Goal: Task Accomplishment & Management: Complete application form

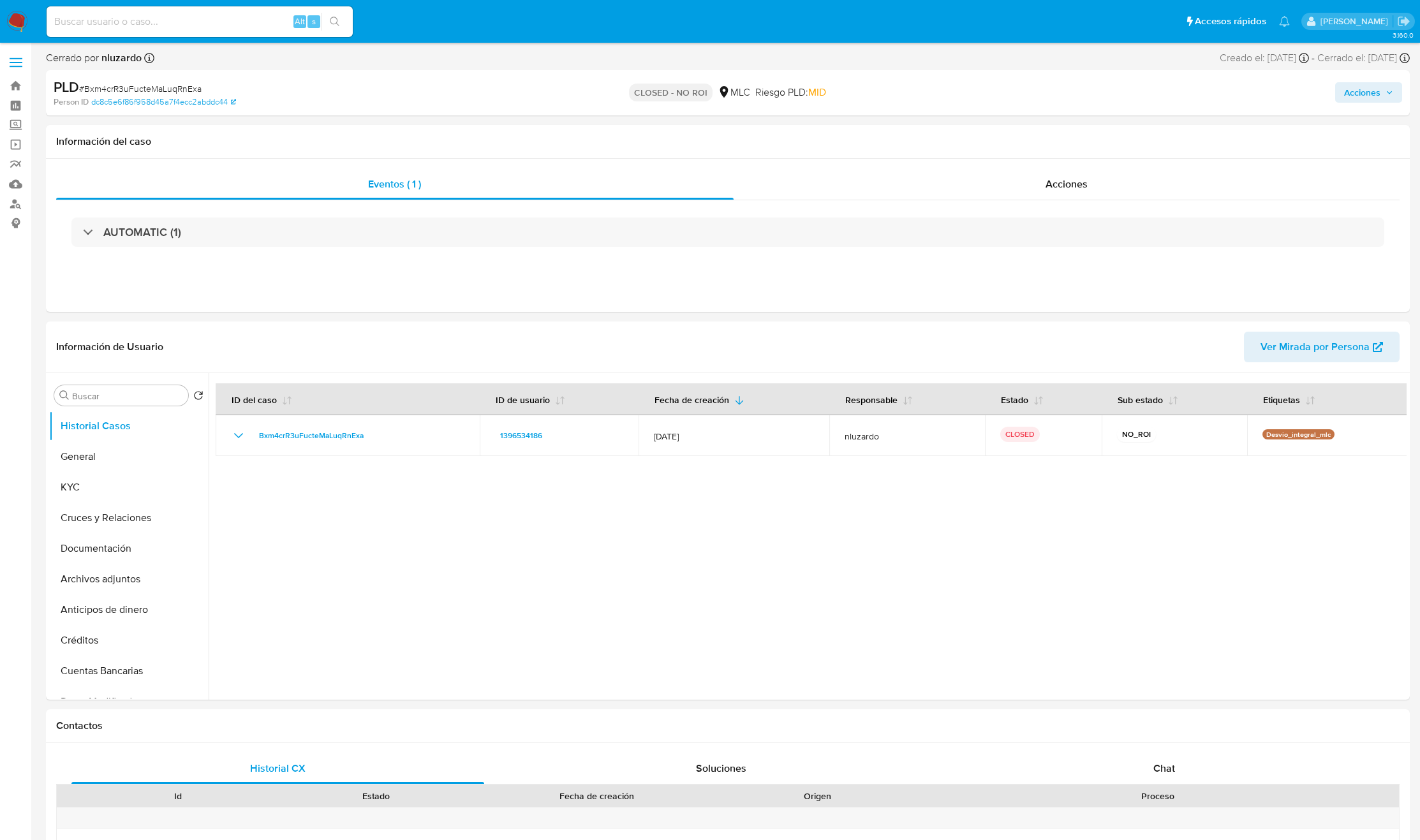
select select "10"
click at [257, 16] on input at bounding box center [200, 22] width 306 height 17
paste input "188837436"
type input "188837436"
click at [326, 19] on button "search-icon" at bounding box center [334, 22] width 26 height 18
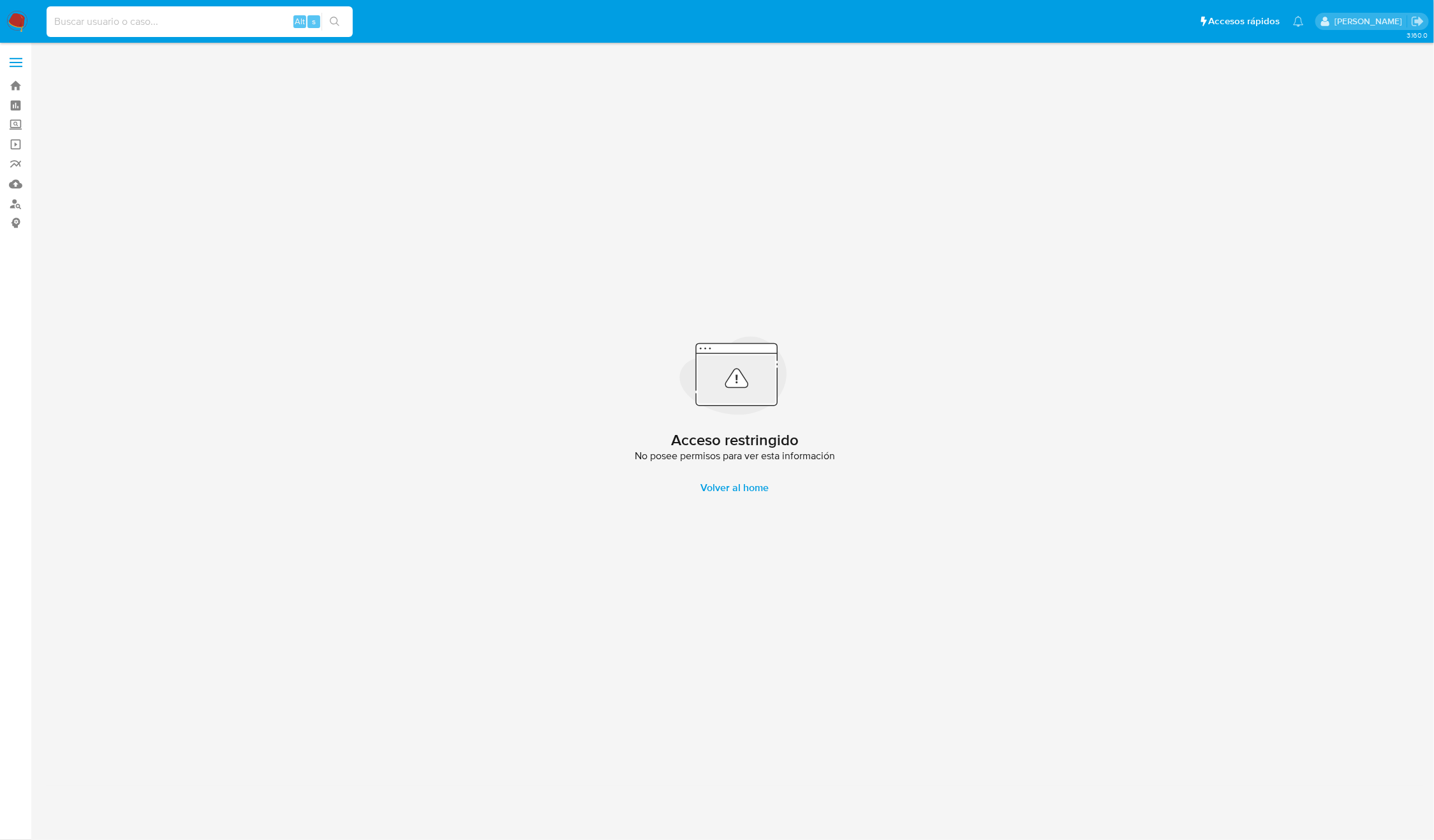
click at [258, 29] on input at bounding box center [200, 22] width 306 height 17
paste input "188837436"
click at [252, 27] on input "188837436" at bounding box center [200, 22] width 306 height 17
type input "1888374364"
click at [344, 13] on button "search-icon" at bounding box center [334, 22] width 26 height 18
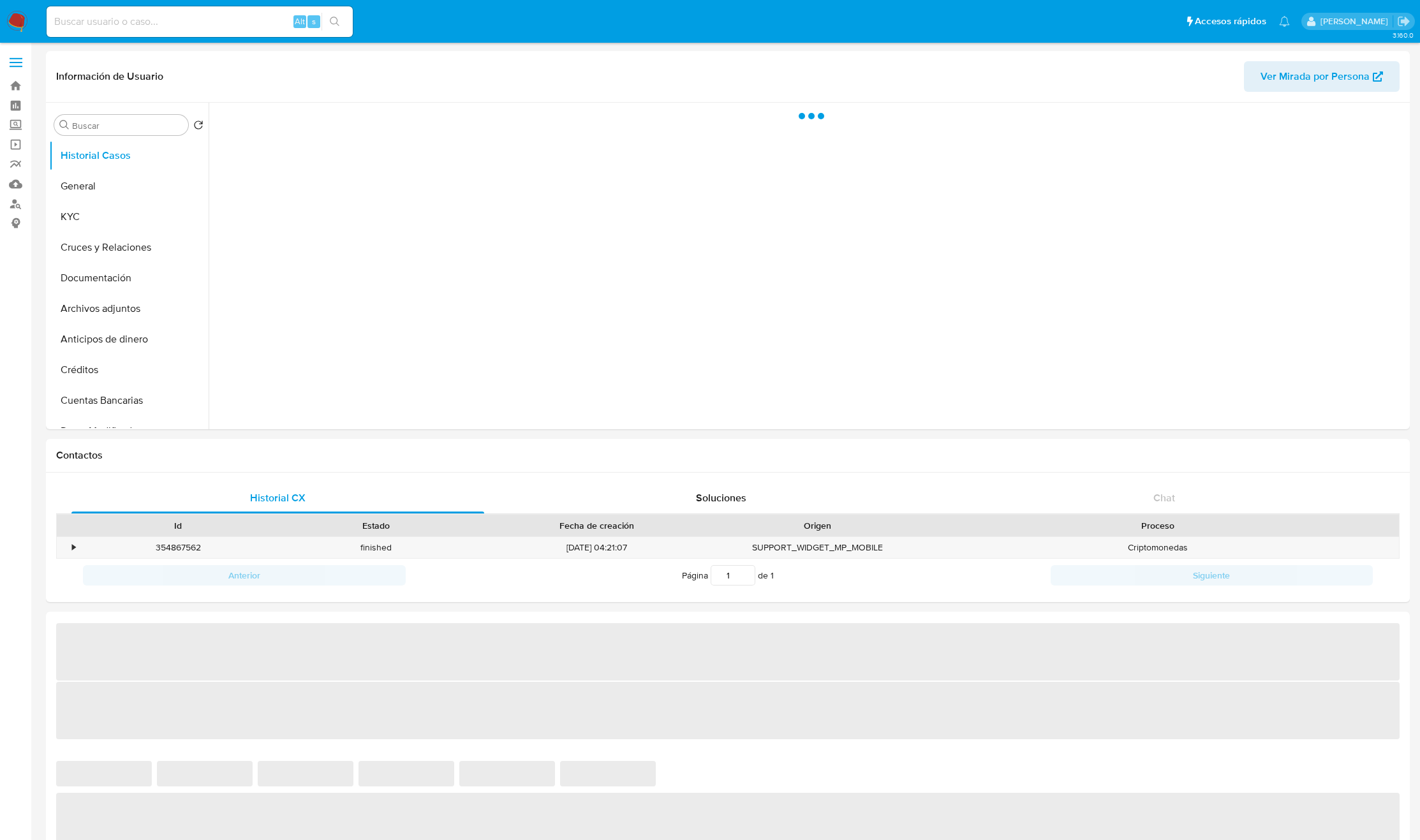
select select "10"
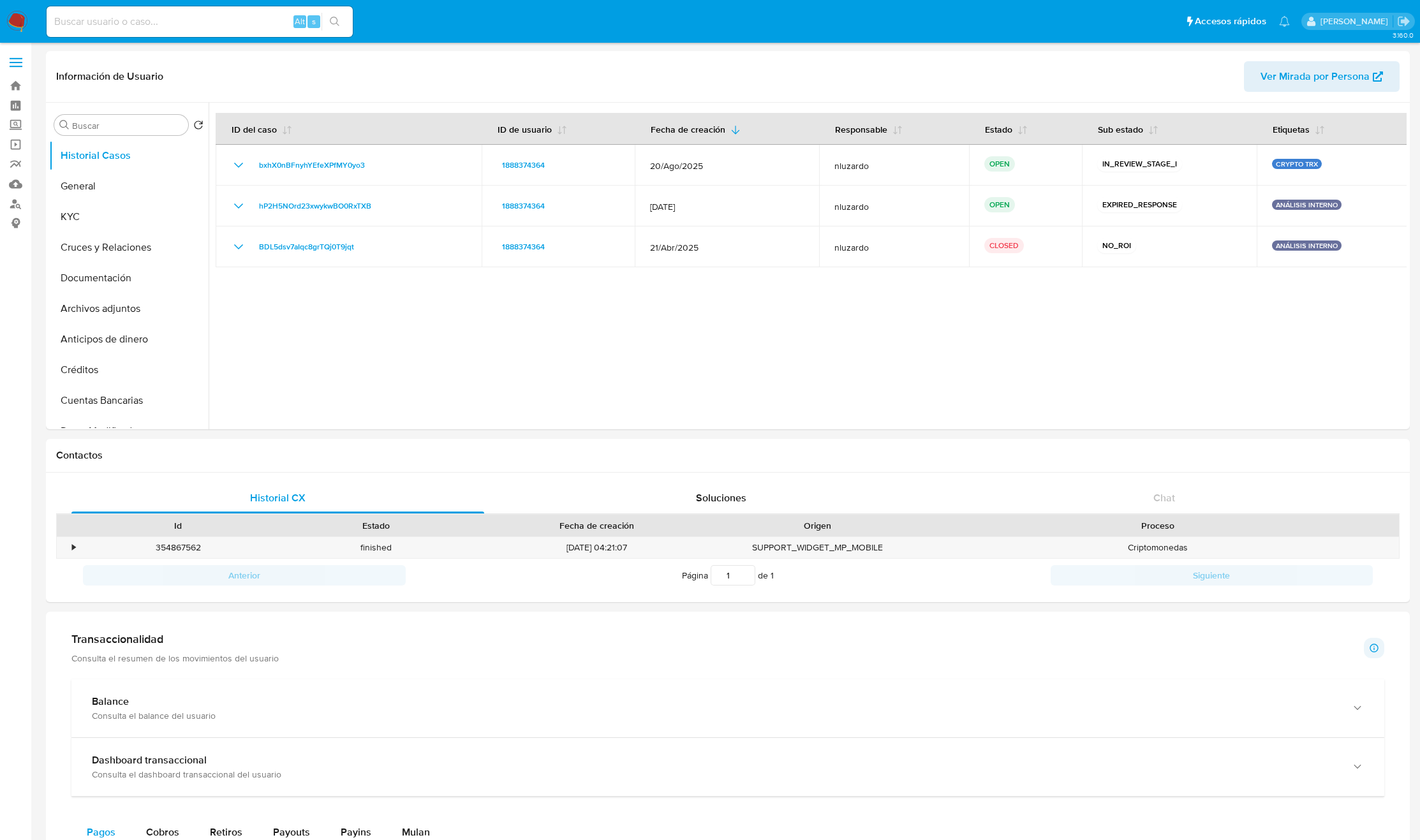
click at [123, 21] on input at bounding box center [200, 22] width 306 height 17
paste input "151847337"
type input "151847337"
click at [330, 26] on button "search-icon" at bounding box center [334, 22] width 26 height 18
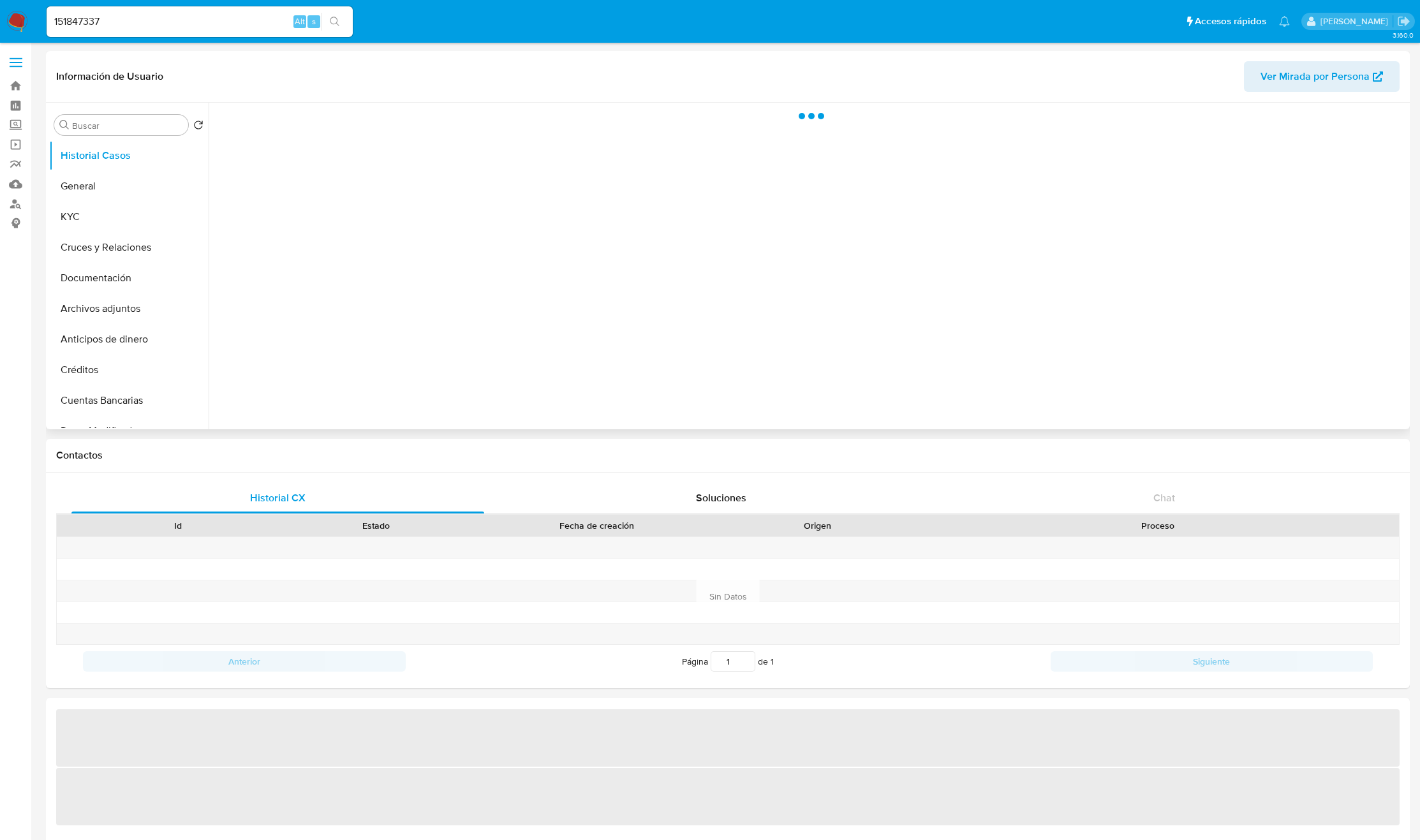
select select "10"
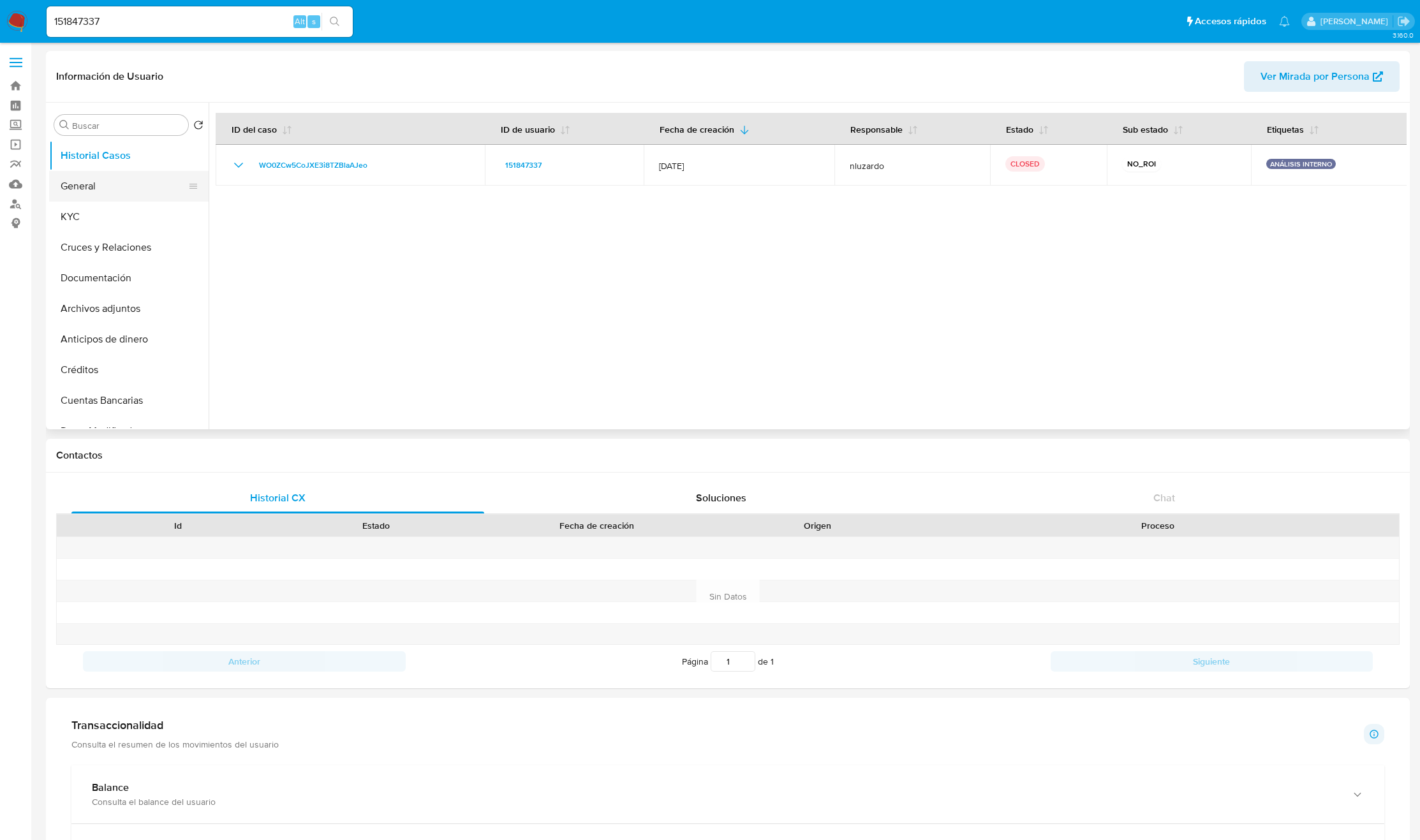
click at [127, 196] on button "General" at bounding box center [123, 186] width 149 height 30
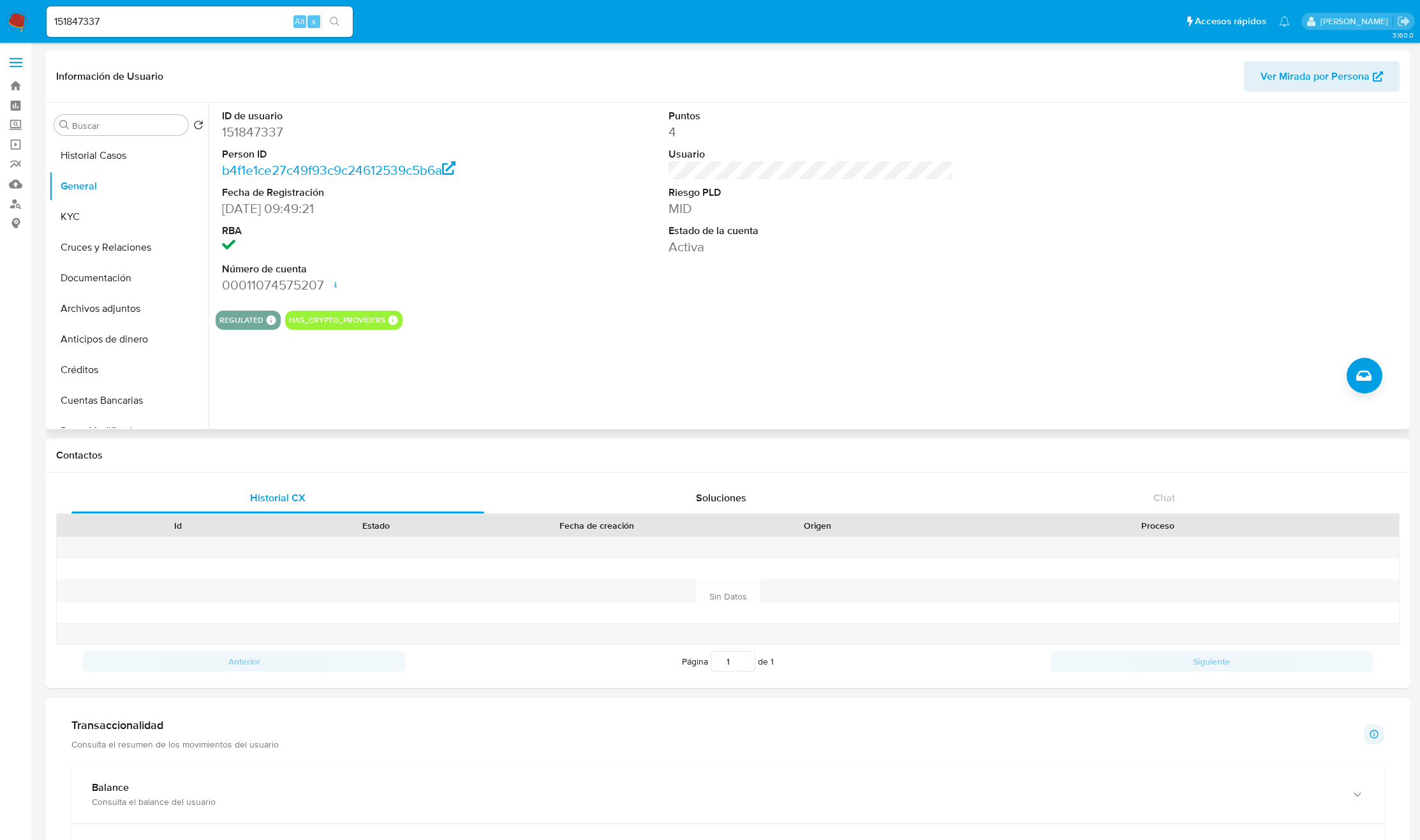
click at [1336, 380] on div "ID de usuario 151847337 Person ID b4f1e1ce27c49f93c9c24612539c5b6a Fecha de Reg…" at bounding box center [807, 266] width 1198 height 327
click at [1365, 371] on icon "Crear caso manual" at bounding box center [1364, 376] width 15 height 10
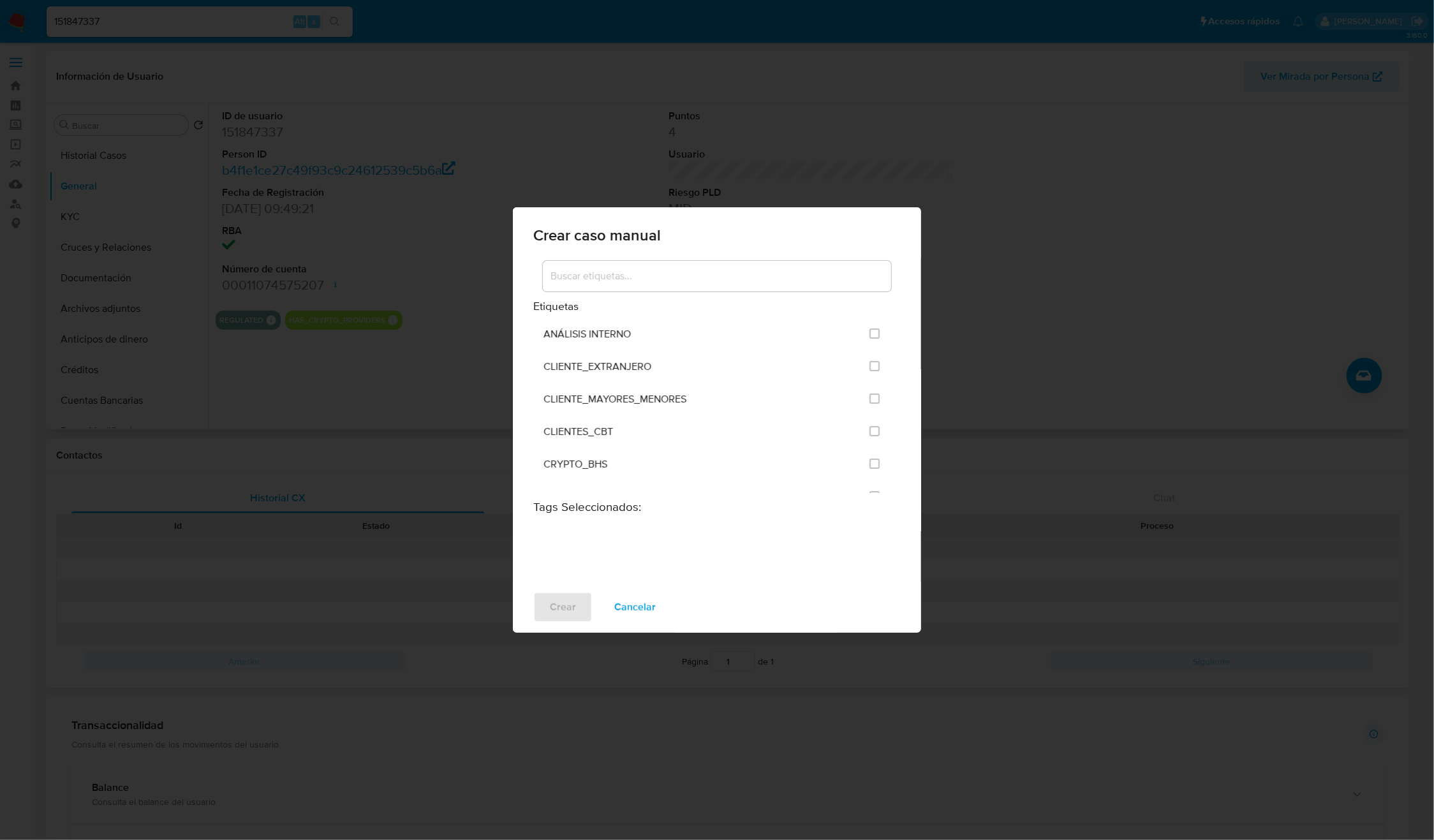
drag, startPoint x: 257, startPoint y: 296, endPoint x: 236, endPoint y: 290, distance: 21.8
click at [257, 295] on div "Crear caso manual Etiquetas ANÁLISIS INTERNO CLIENTE_EXTRANJERO CLIENTE_MAYORES…" at bounding box center [717, 420] width 1434 height 840
click at [635, 282] on input at bounding box center [717, 276] width 348 height 17
click at [624, 282] on input "CR" at bounding box center [717, 276] width 348 height 17
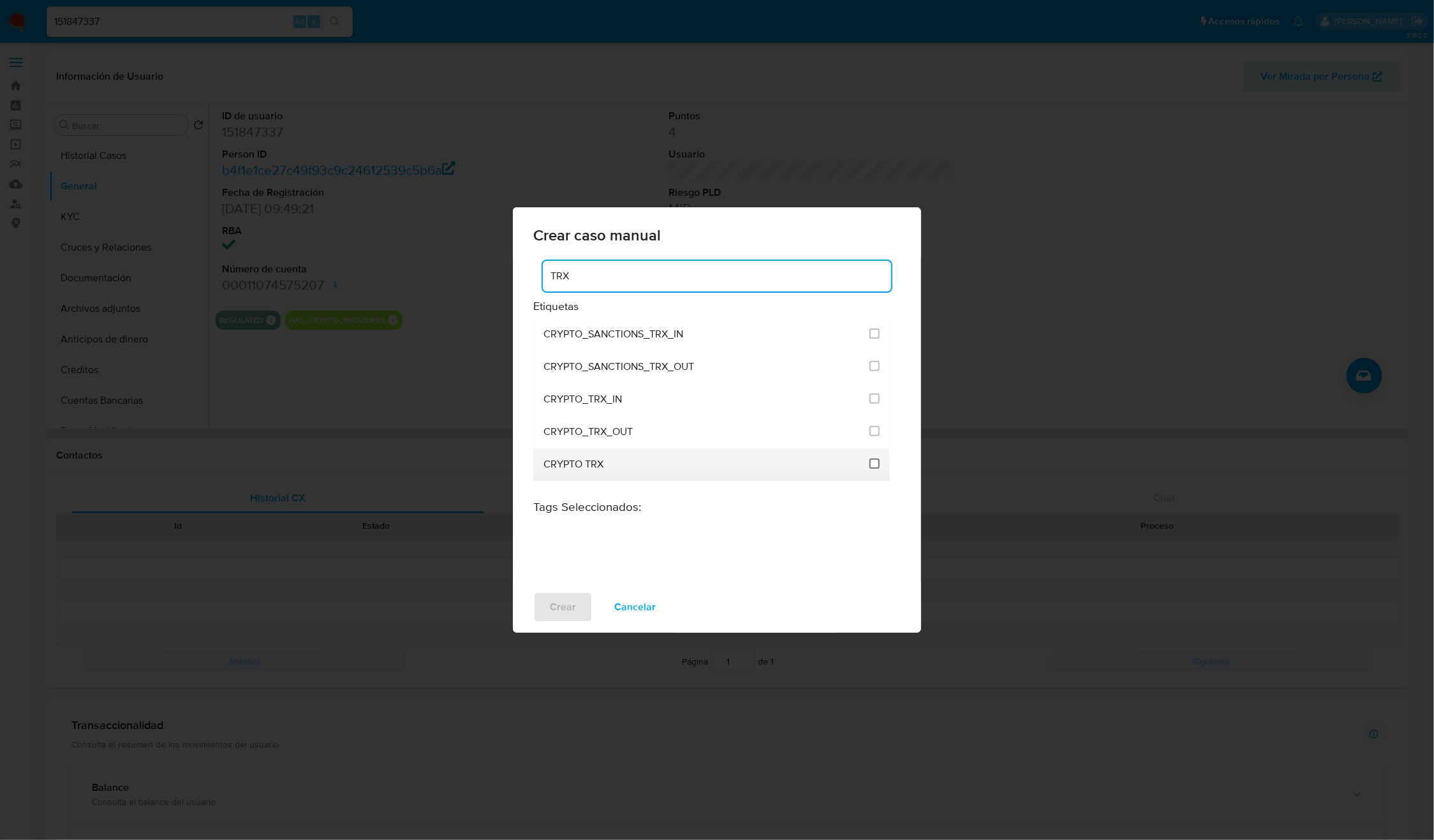
type input "TRX"
click at [874, 459] on input "3306" at bounding box center [875, 464] width 10 height 10
checkbox input "true"
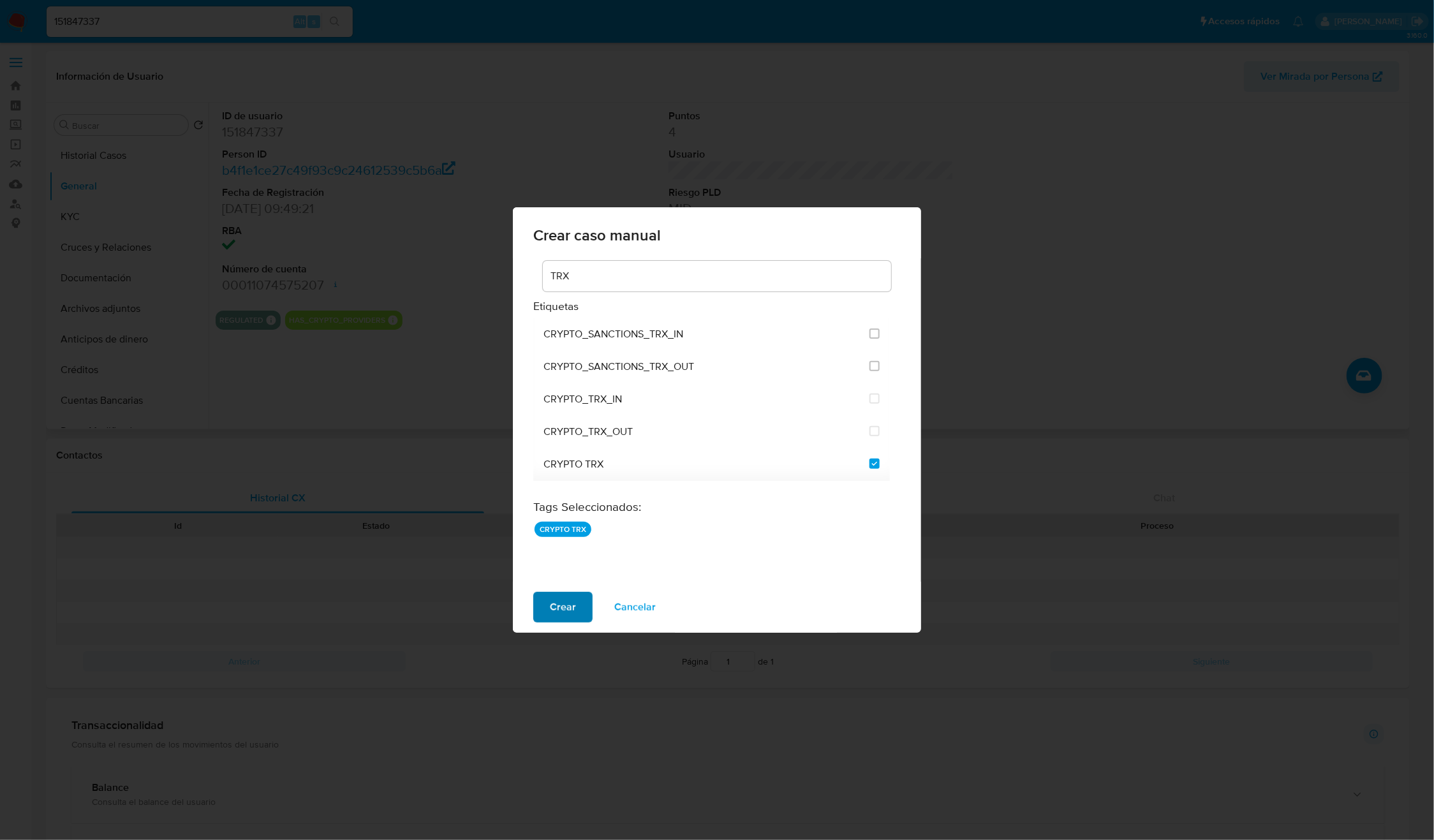
click at [557, 609] on span "Crear" at bounding box center [563, 607] width 26 height 28
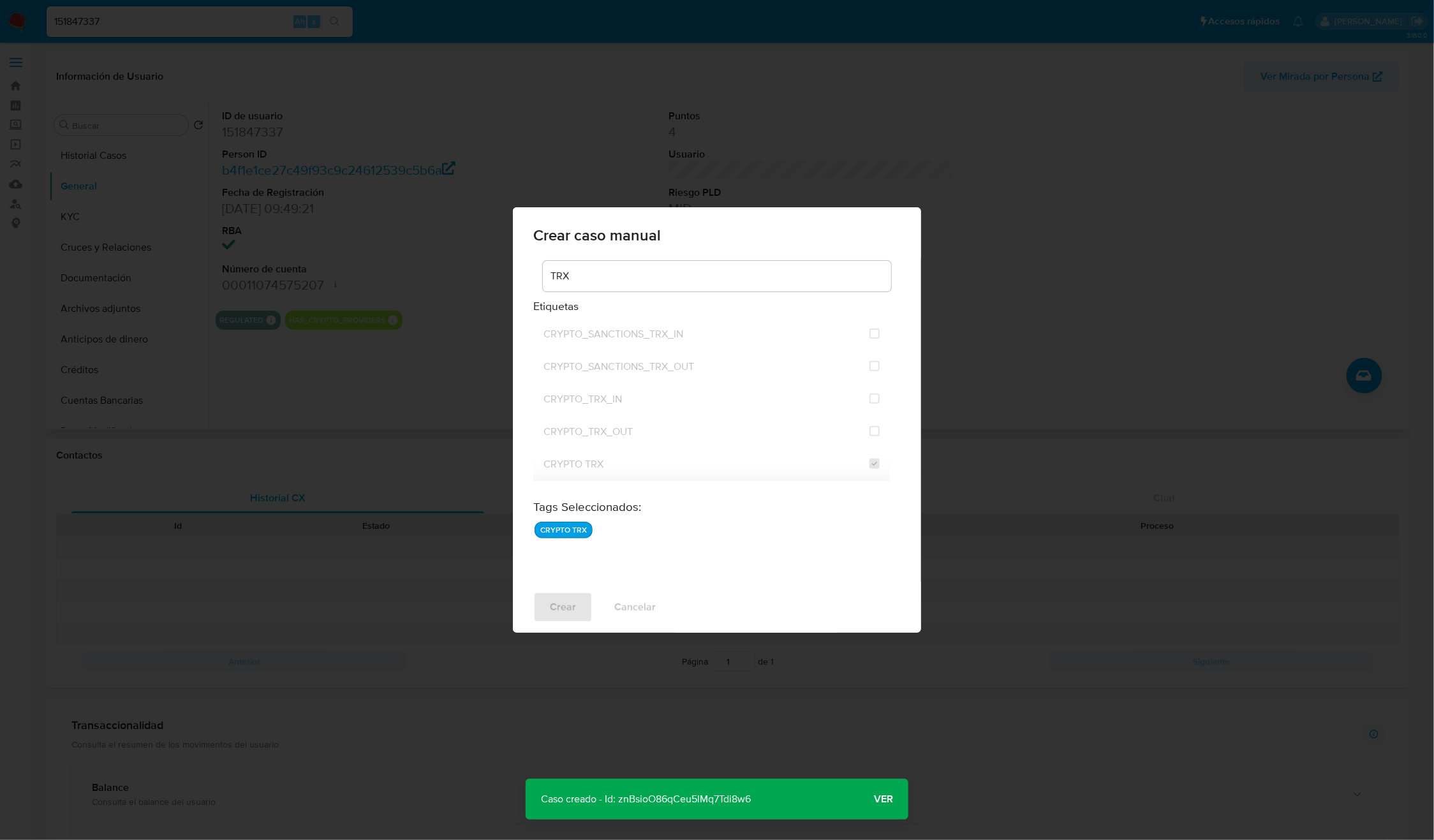
click at [703, 785] on p "Caso creado - Id: znBsioO86qCeu5lMq7Tdi8w6" at bounding box center [646, 799] width 240 height 41
click at [704, 785] on p "Caso creado - Id: znBsioO86qCeu5lMq7Tdi8w6" at bounding box center [646, 799] width 240 height 41
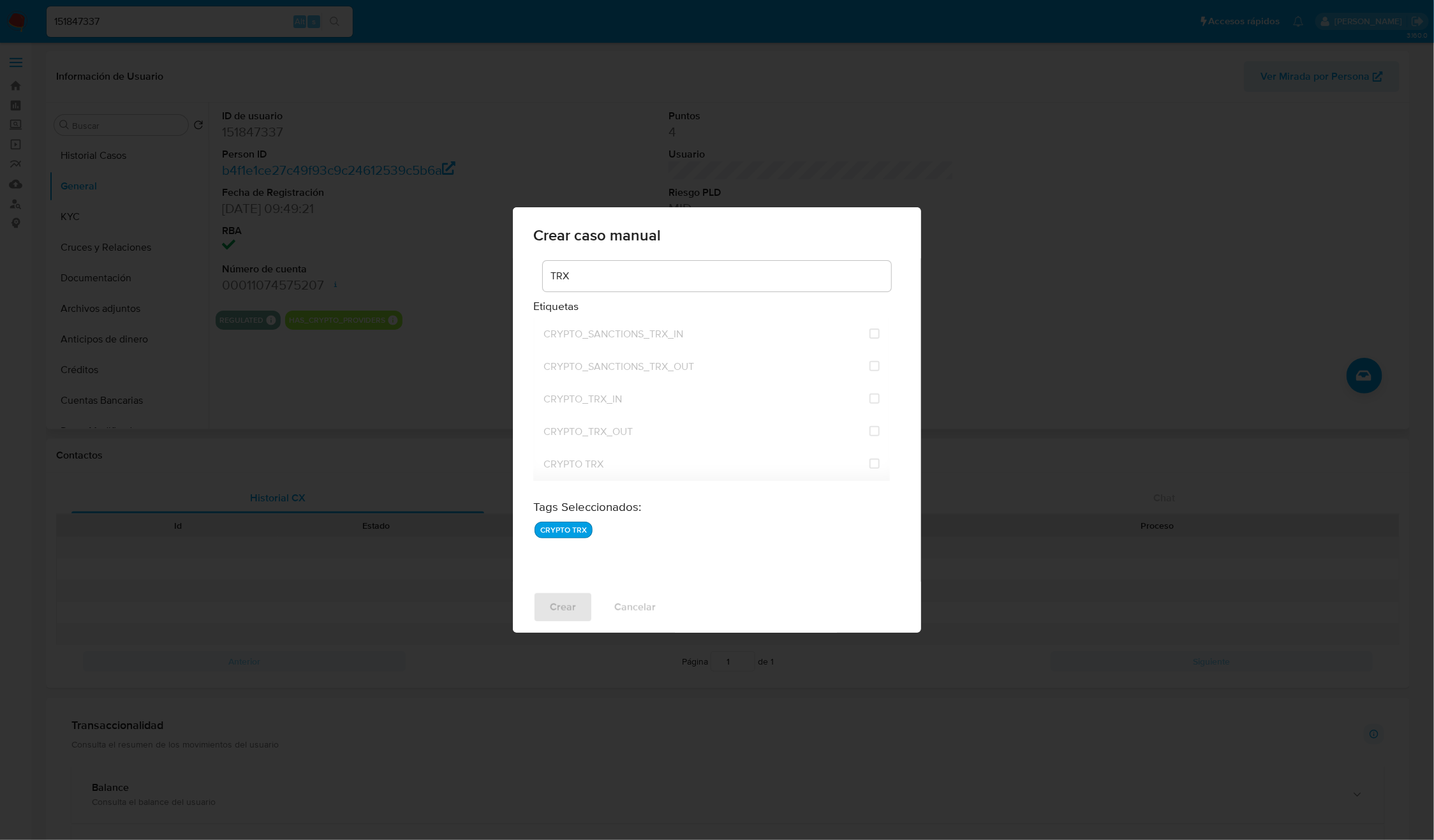
checkbox input "false"
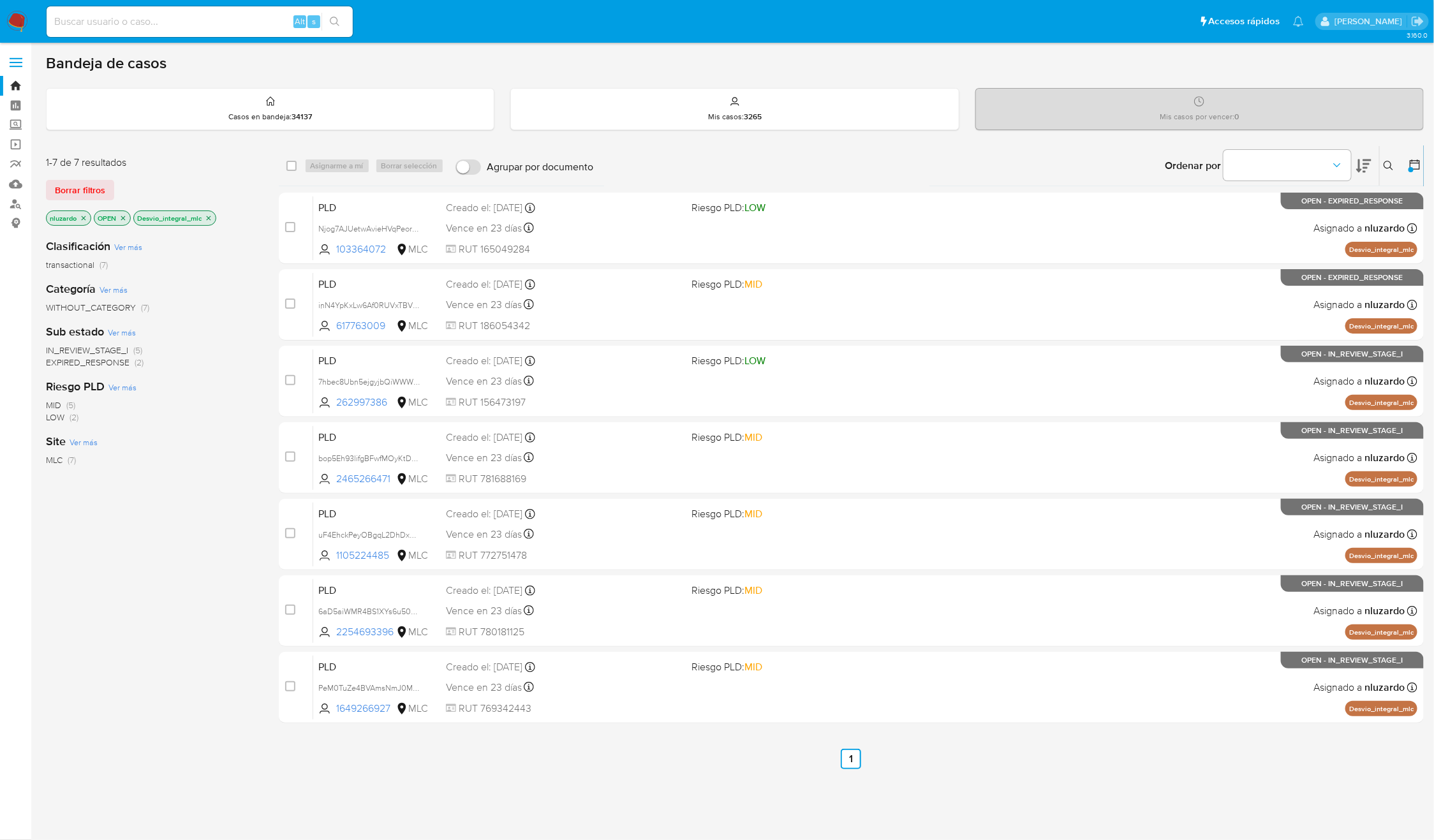
click at [1373, 163] on div "Ordenar por" at bounding box center [1267, 165] width 225 height 39
click at [209, 215] on icon "close-filter" at bounding box center [209, 218] width 8 height 8
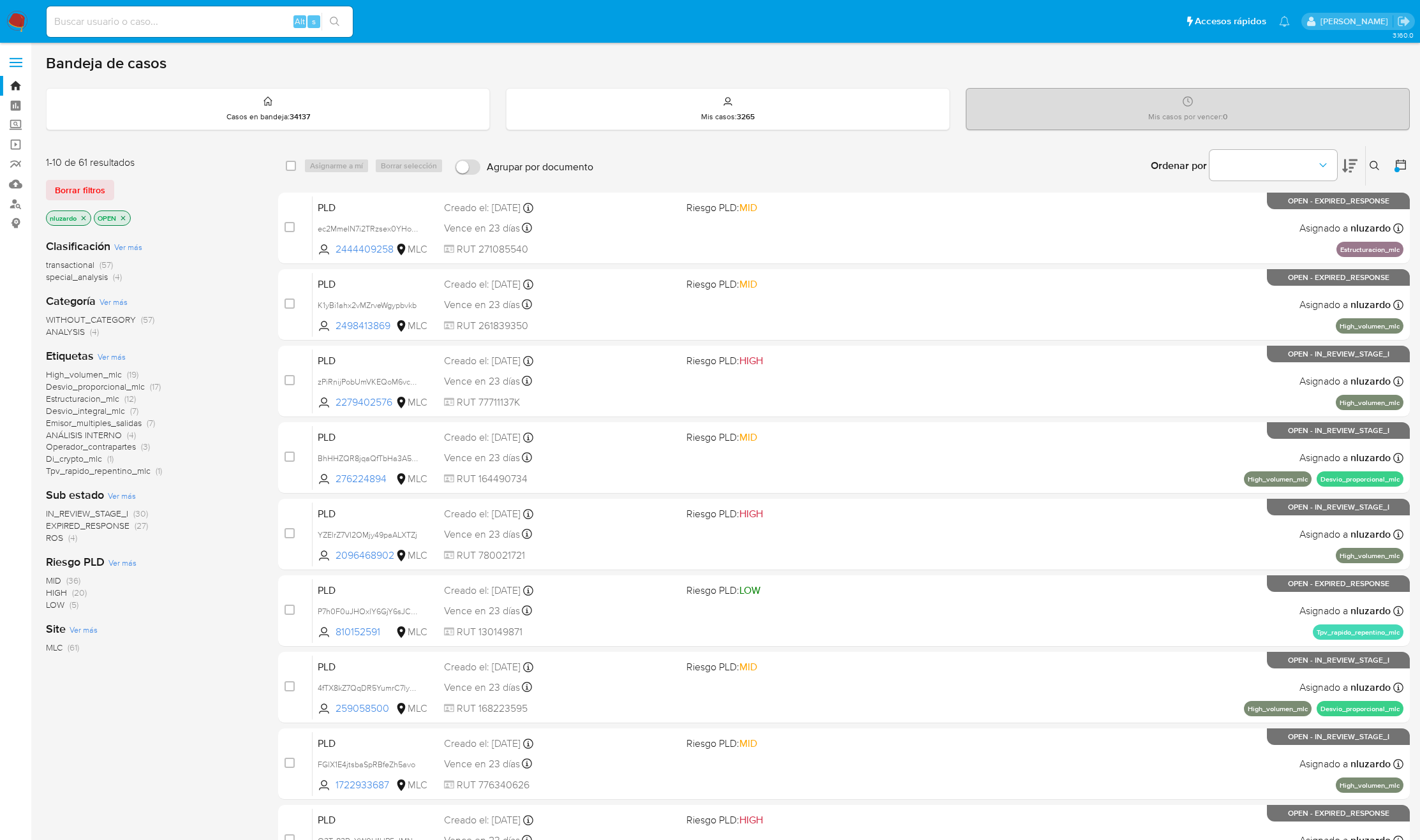
click at [1395, 159] on icon at bounding box center [1401, 165] width 13 height 13
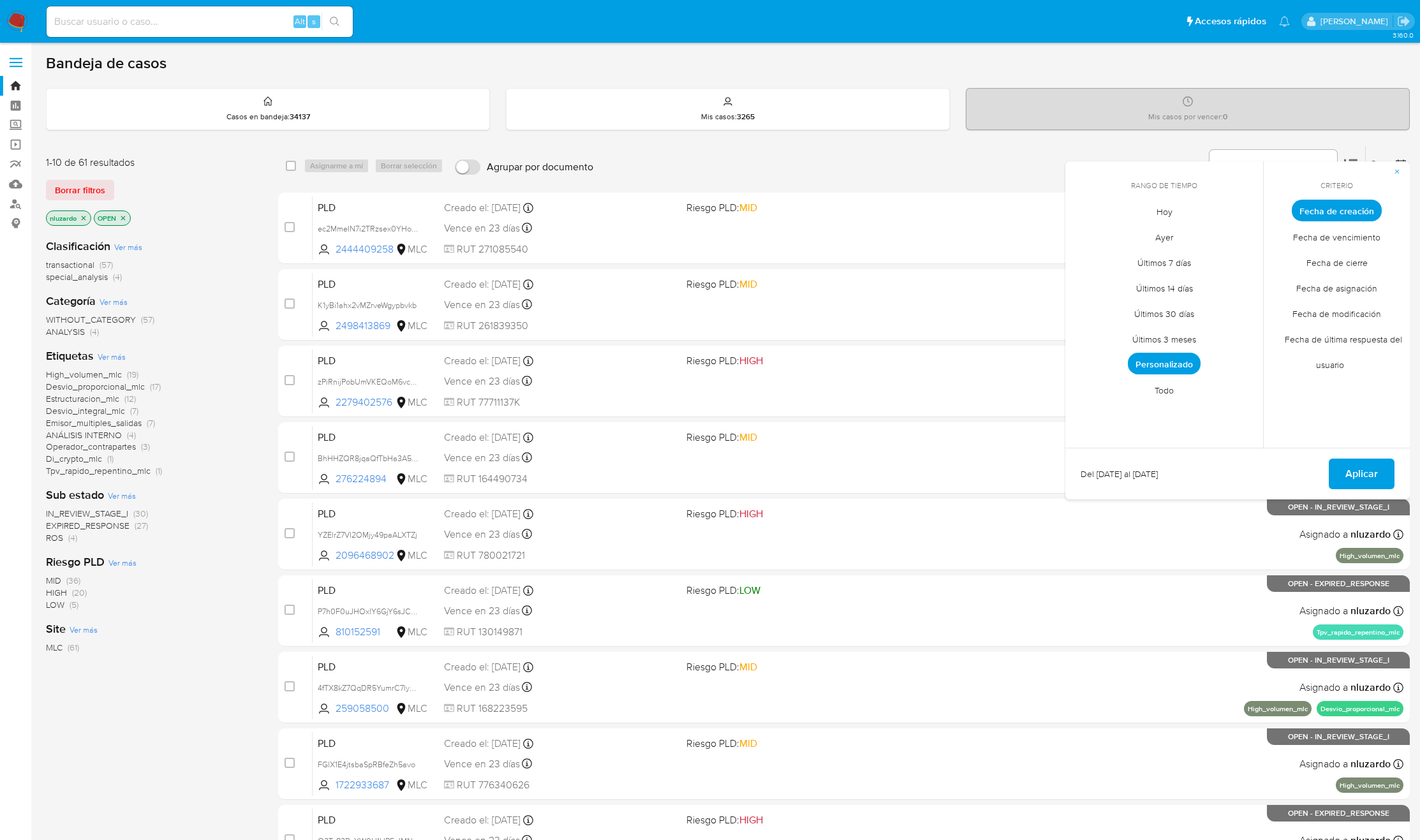
click at [1176, 393] on span "Todo" at bounding box center [1164, 390] width 46 height 26
click at [1368, 473] on span "Aplicar" at bounding box center [1362, 473] width 32 height 28
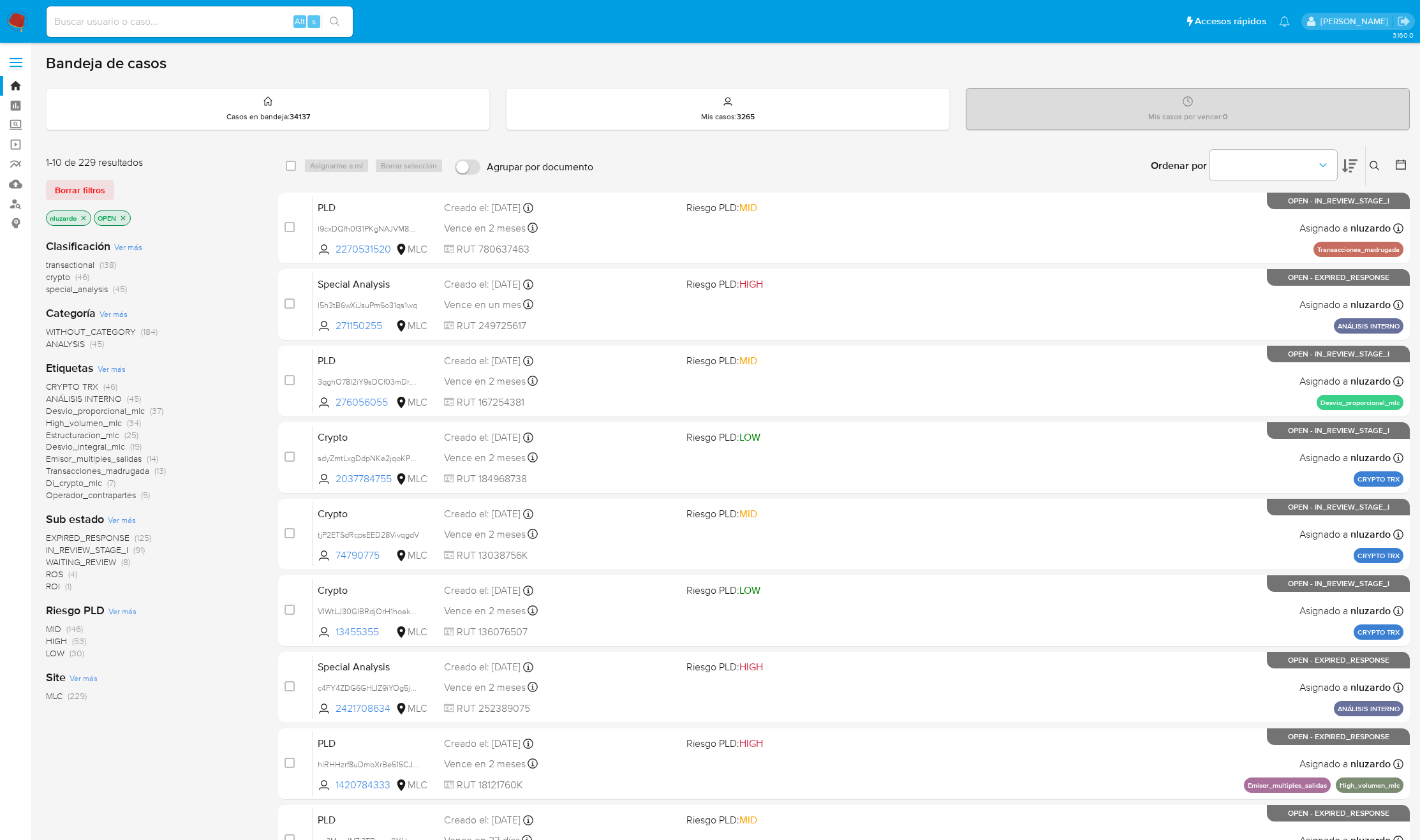
click at [61, 387] on span "CRYPTO TRX" at bounding box center [72, 387] width 52 height 13
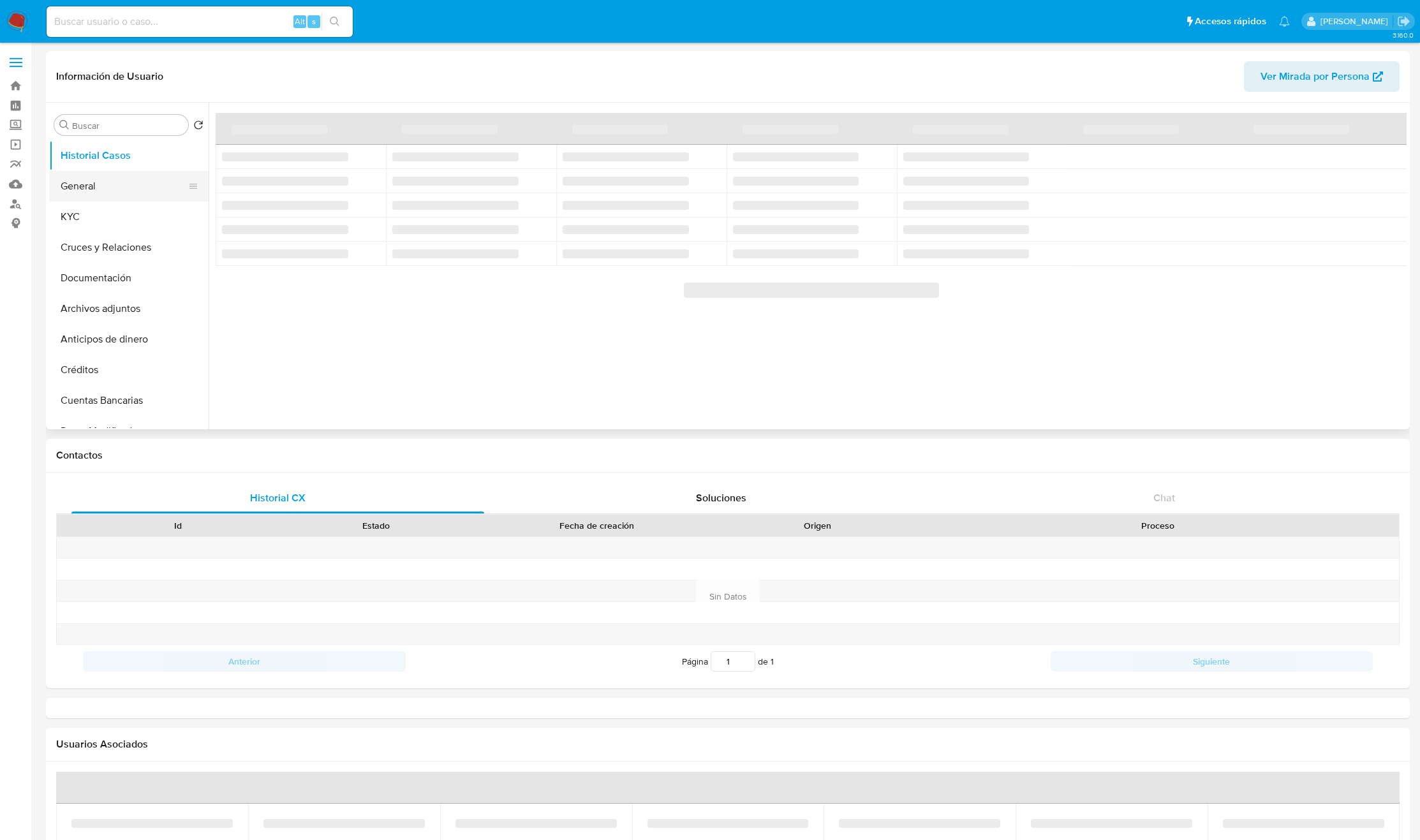
select select "10"
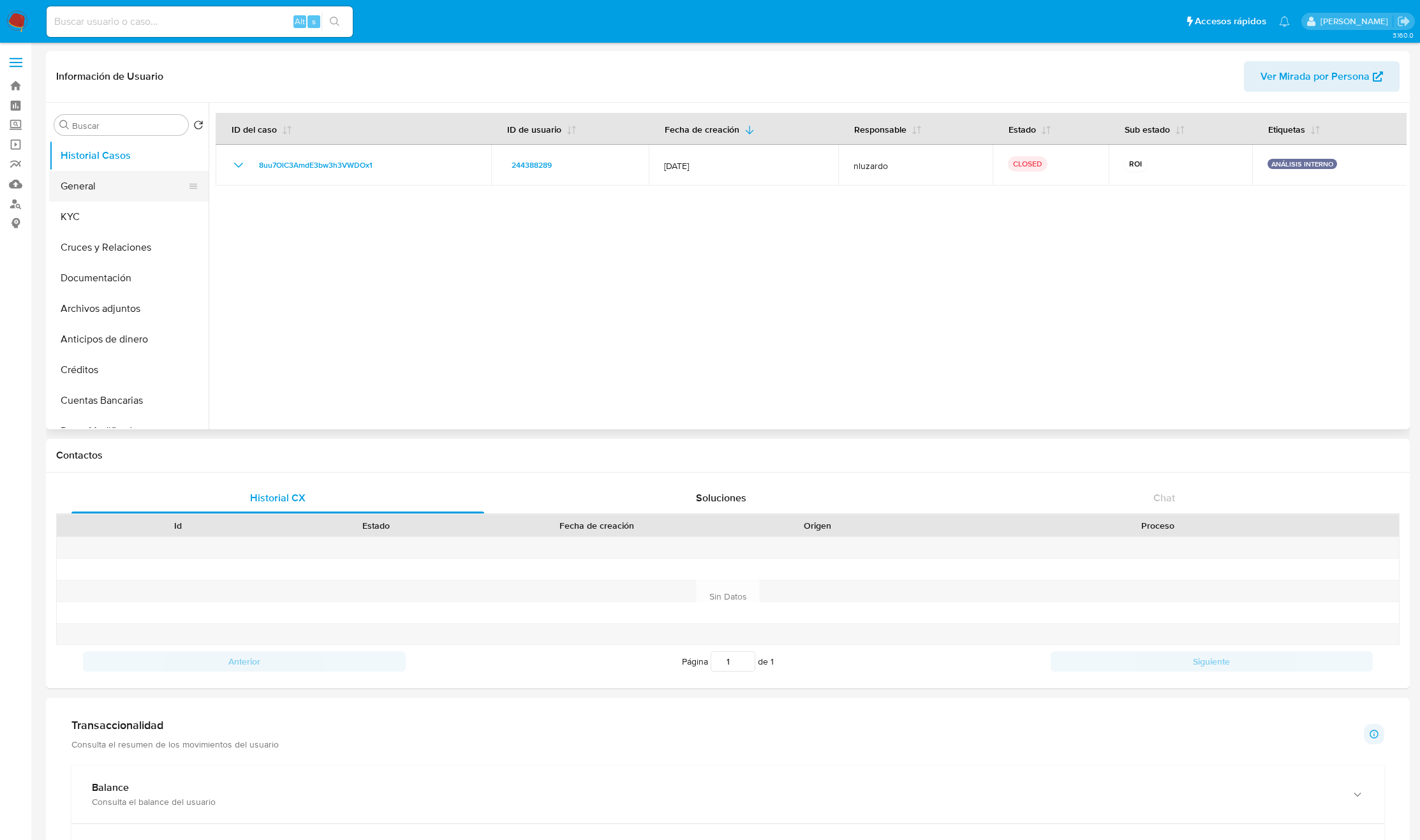
click at [92, 182] on button "General" at bounding box center [123, 186] width 149 height 30
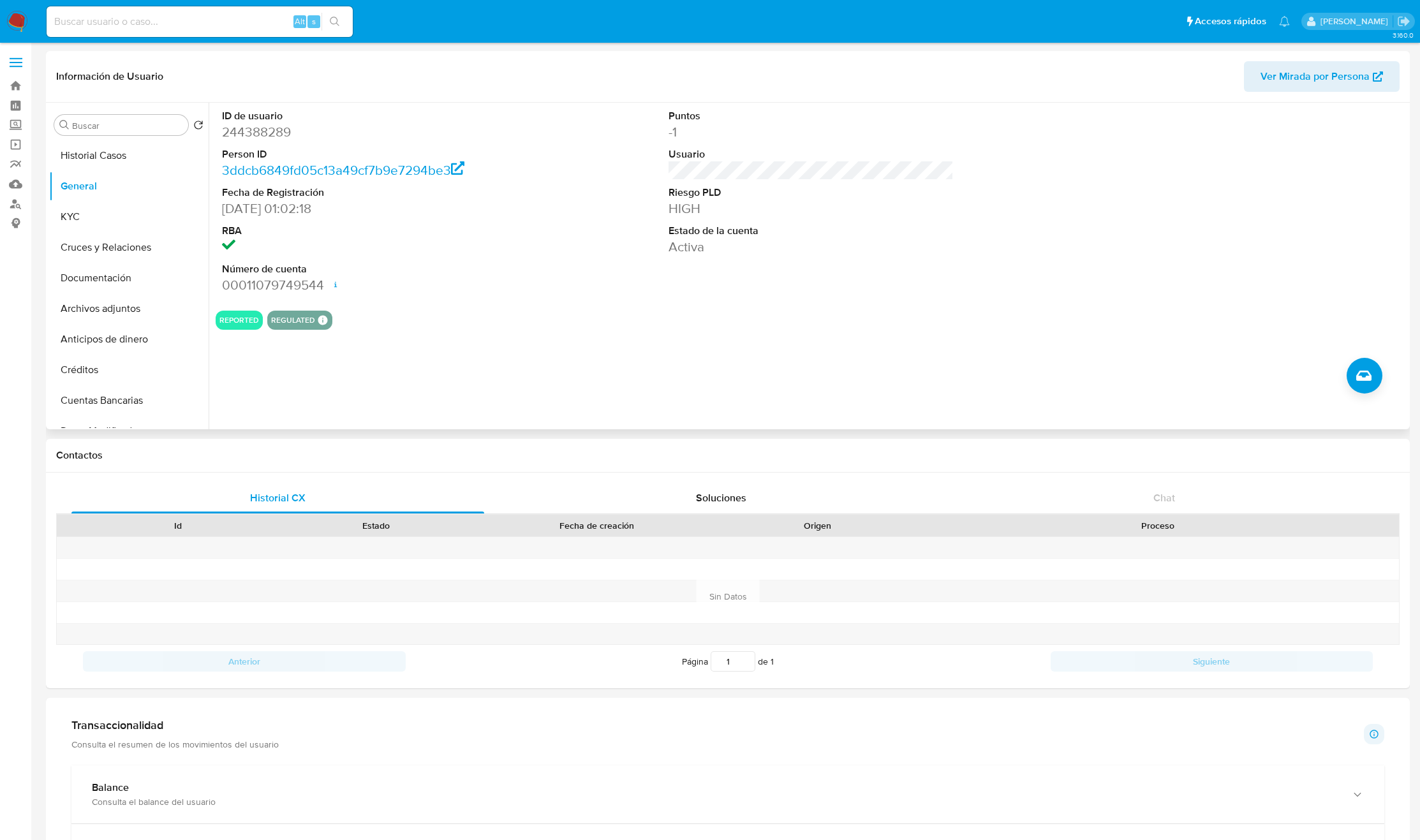
click at [1344, 367] on div "ID de usuario 244388289 Person ID 3ddcb6849fd05c13a49cf7b9e7294be3 Fecha de Reg…" at bounding box center [807, 266] width 1198 height 327
click at [1371, 375] on icon "Crear caso manual" at bounding box center [1364, 376] width 15 height 15
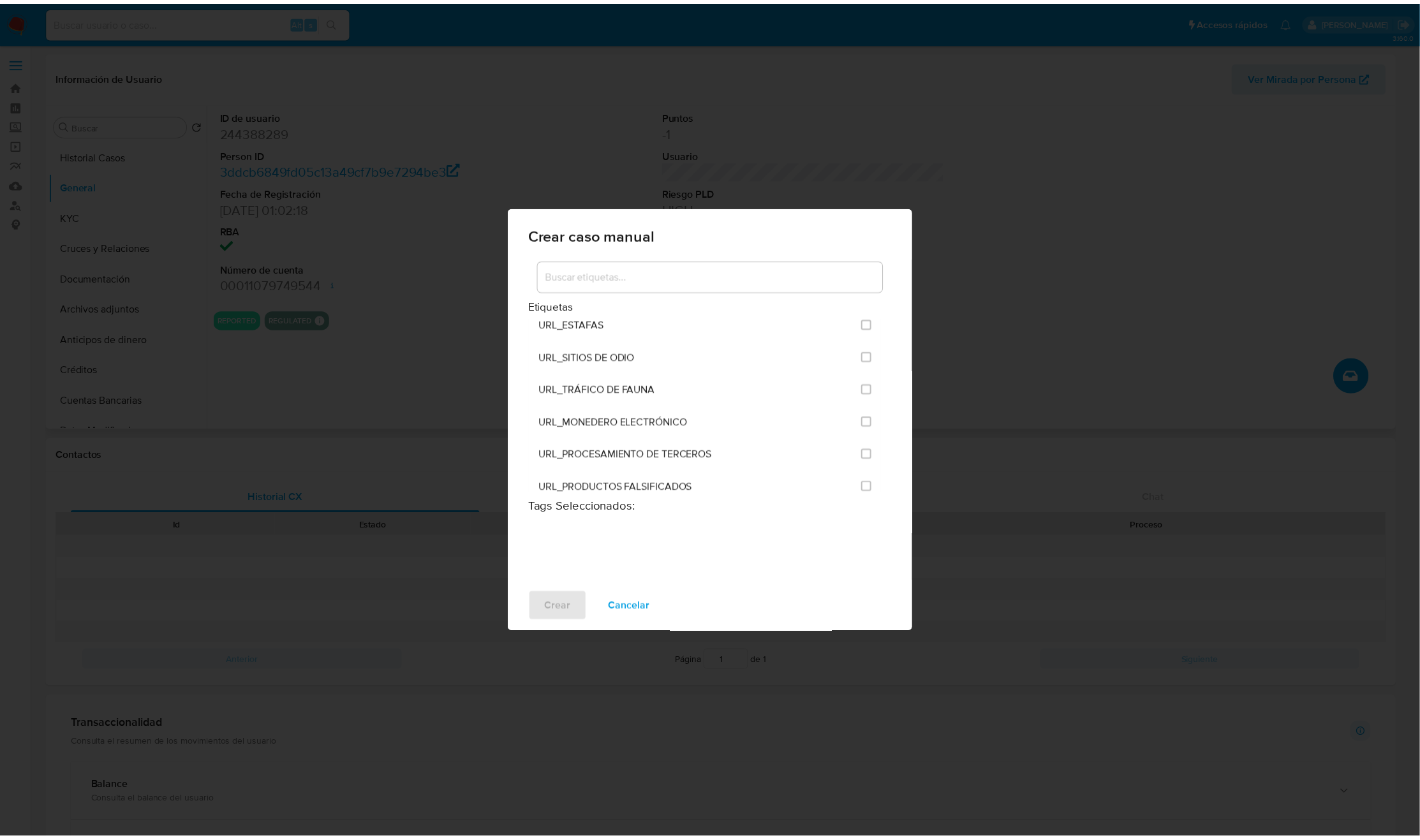
scroll to position [3110, 0]
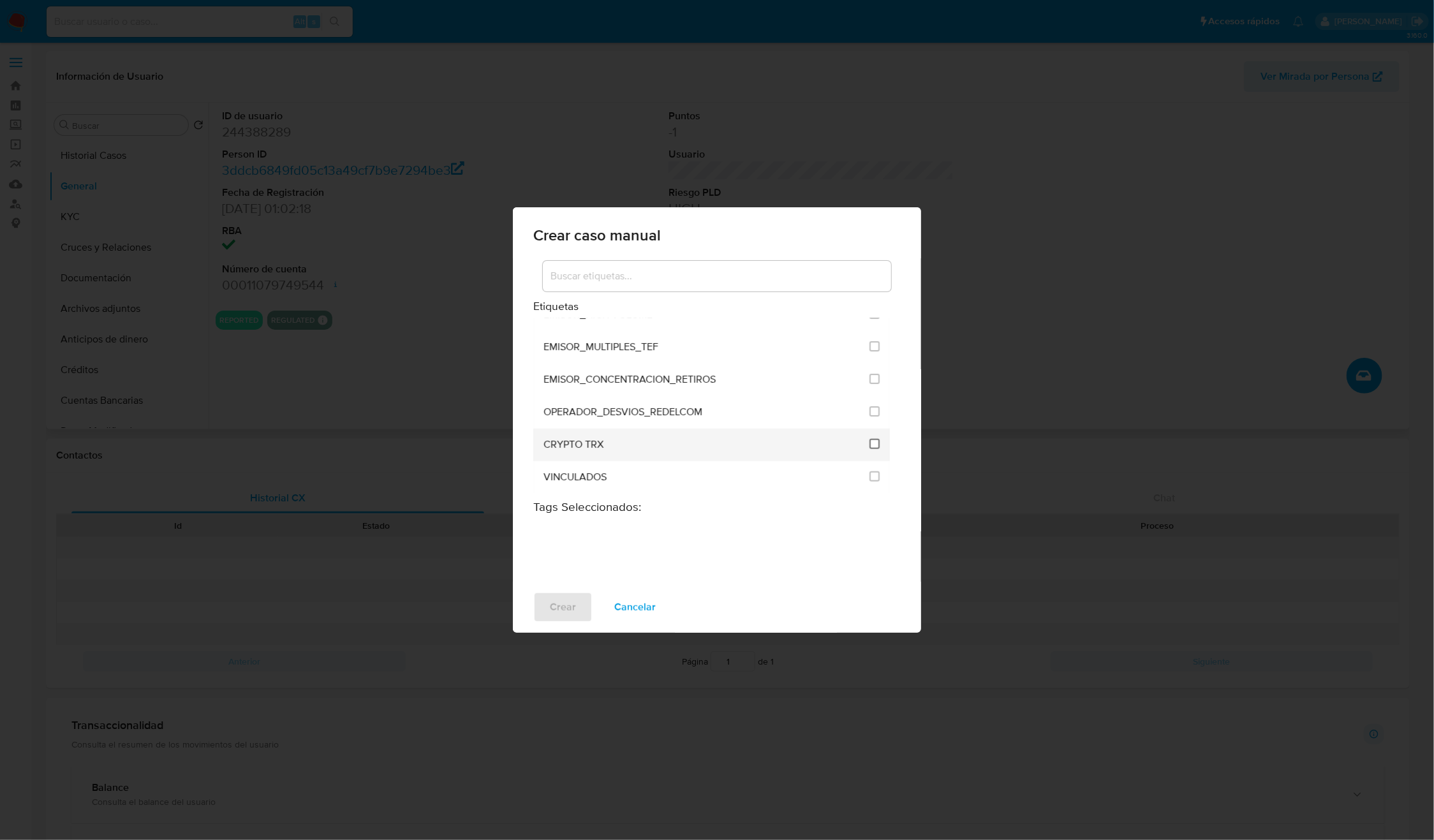
click at [870, 440] on input "3306" at bounding box center [875, 444] width 10 height 10
click at [561, 609] on span "Crear" at bounding box center [563, 607] width 26 height 28
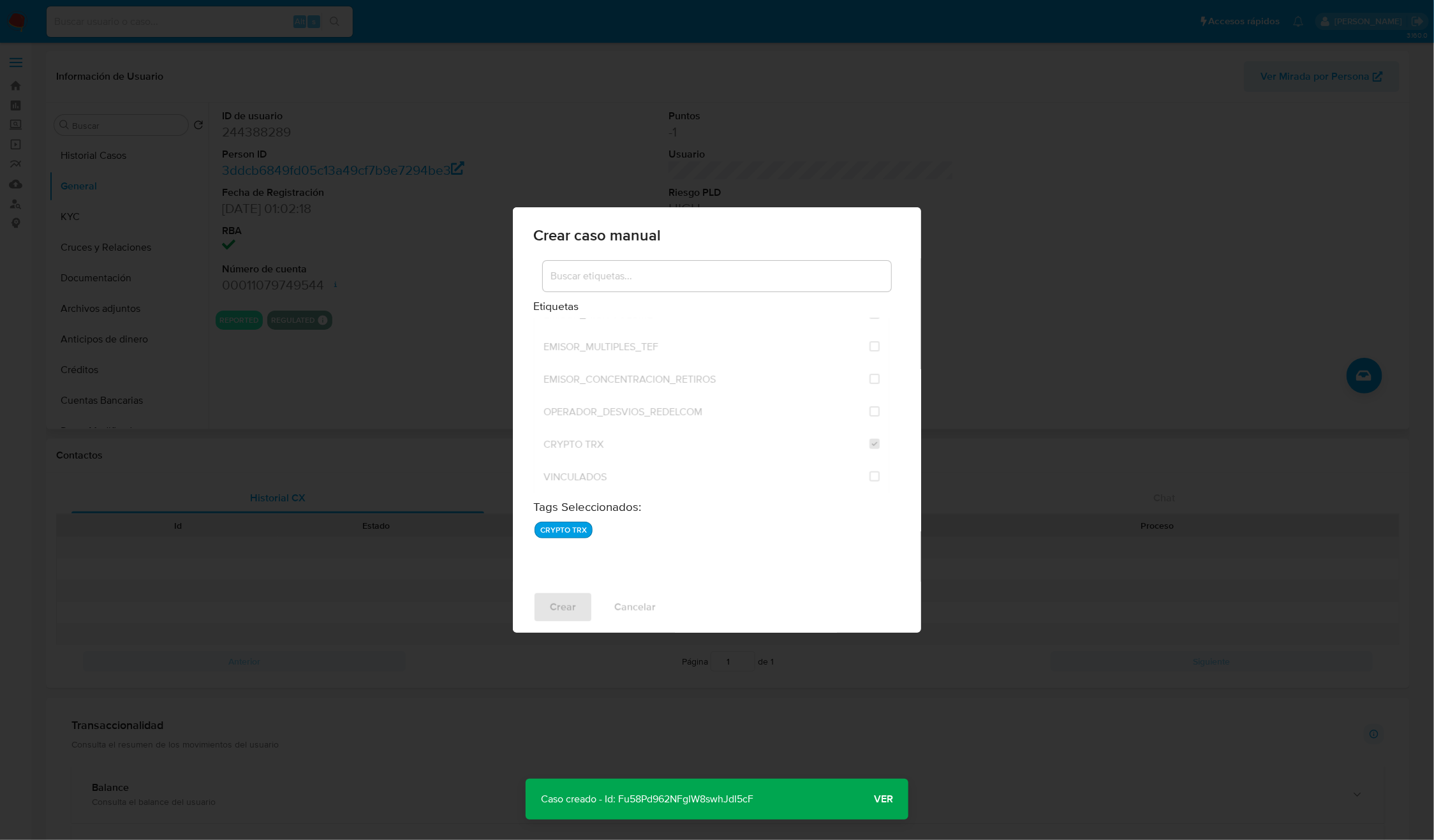
click at [674, 797] on p "Caso creado - Id: Fu58Pd962NFgIW8swhJdI5cF" at bounding box center [647, 799] width 243 height 41
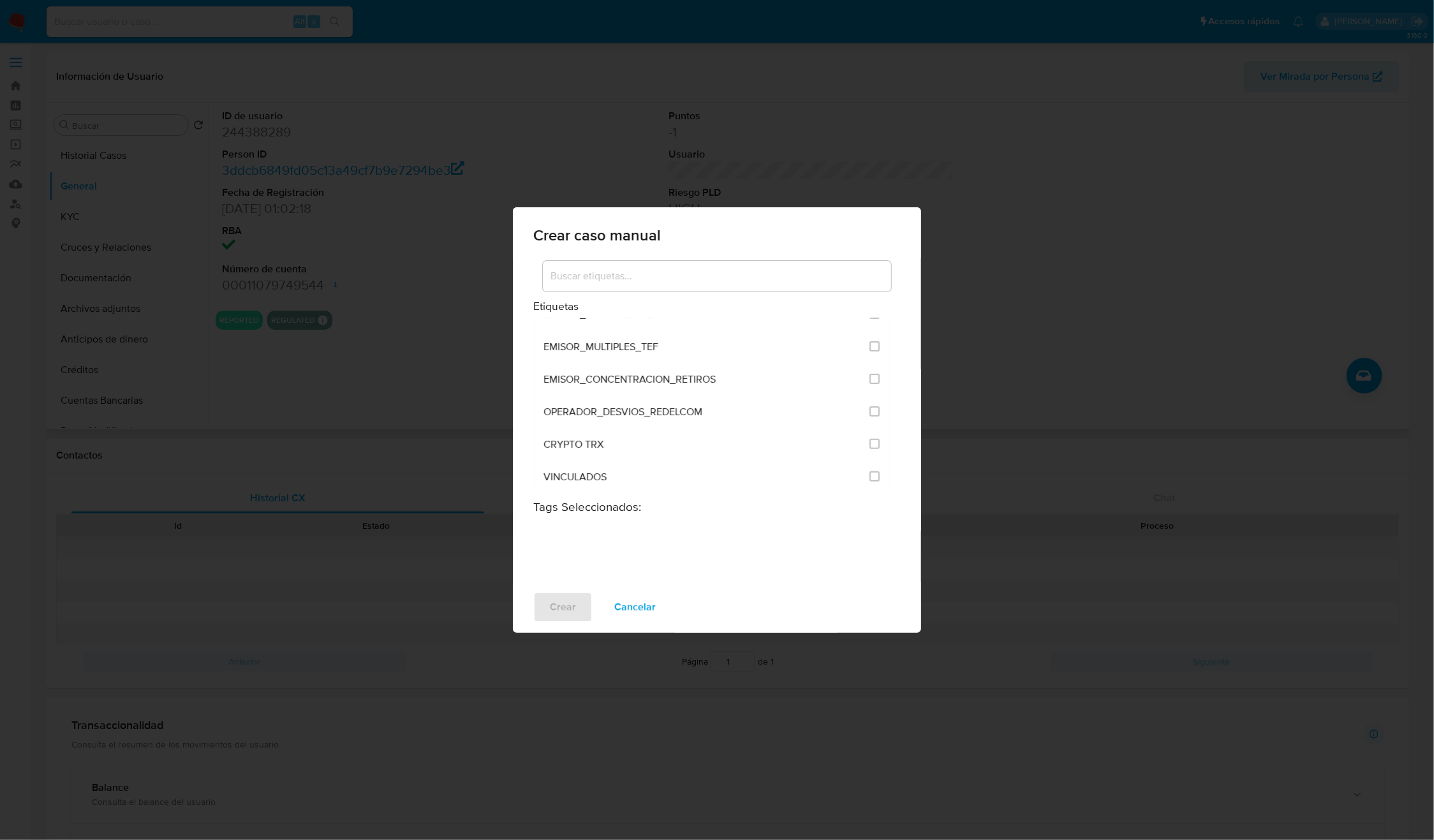
checkbox input "false"
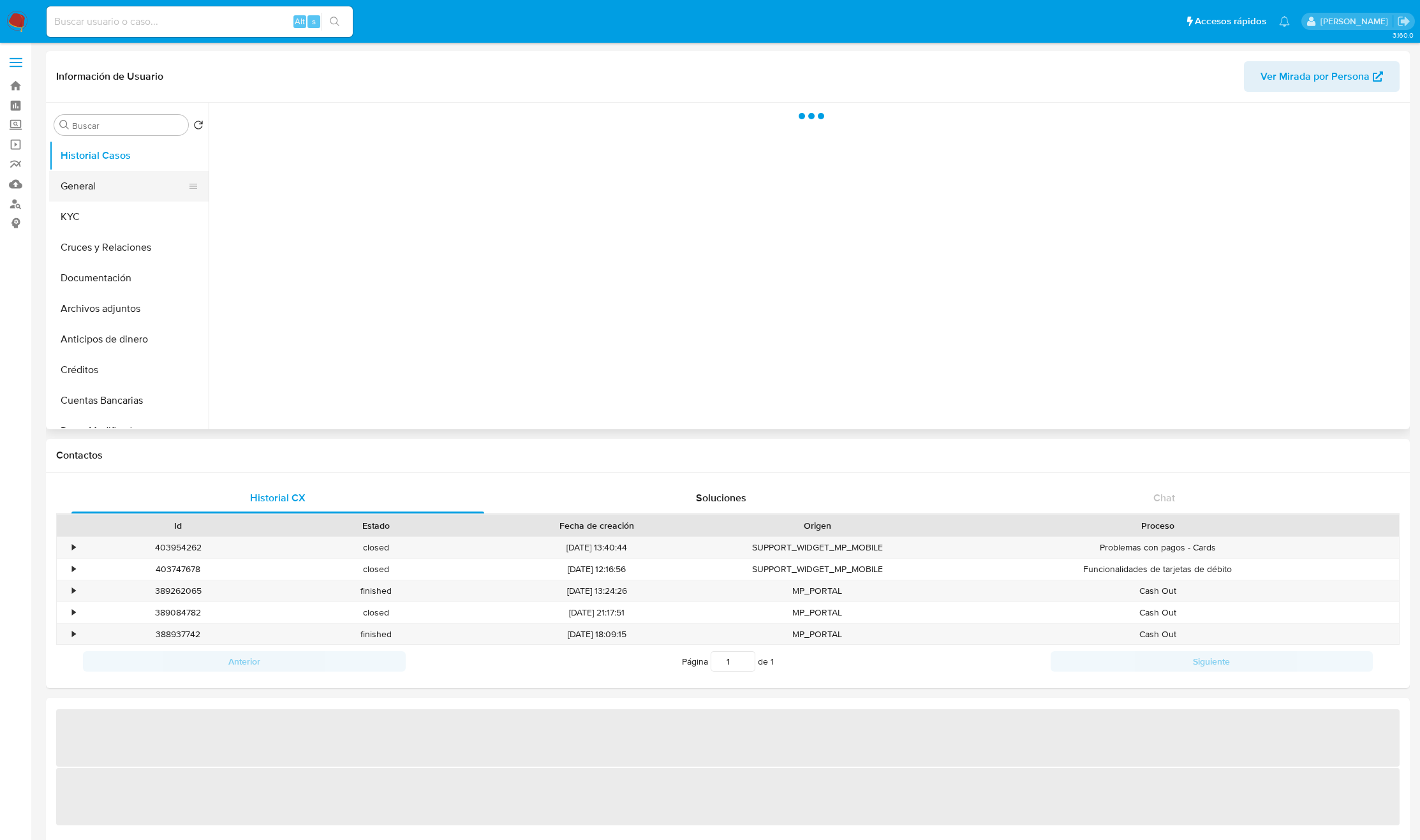
select select "10"
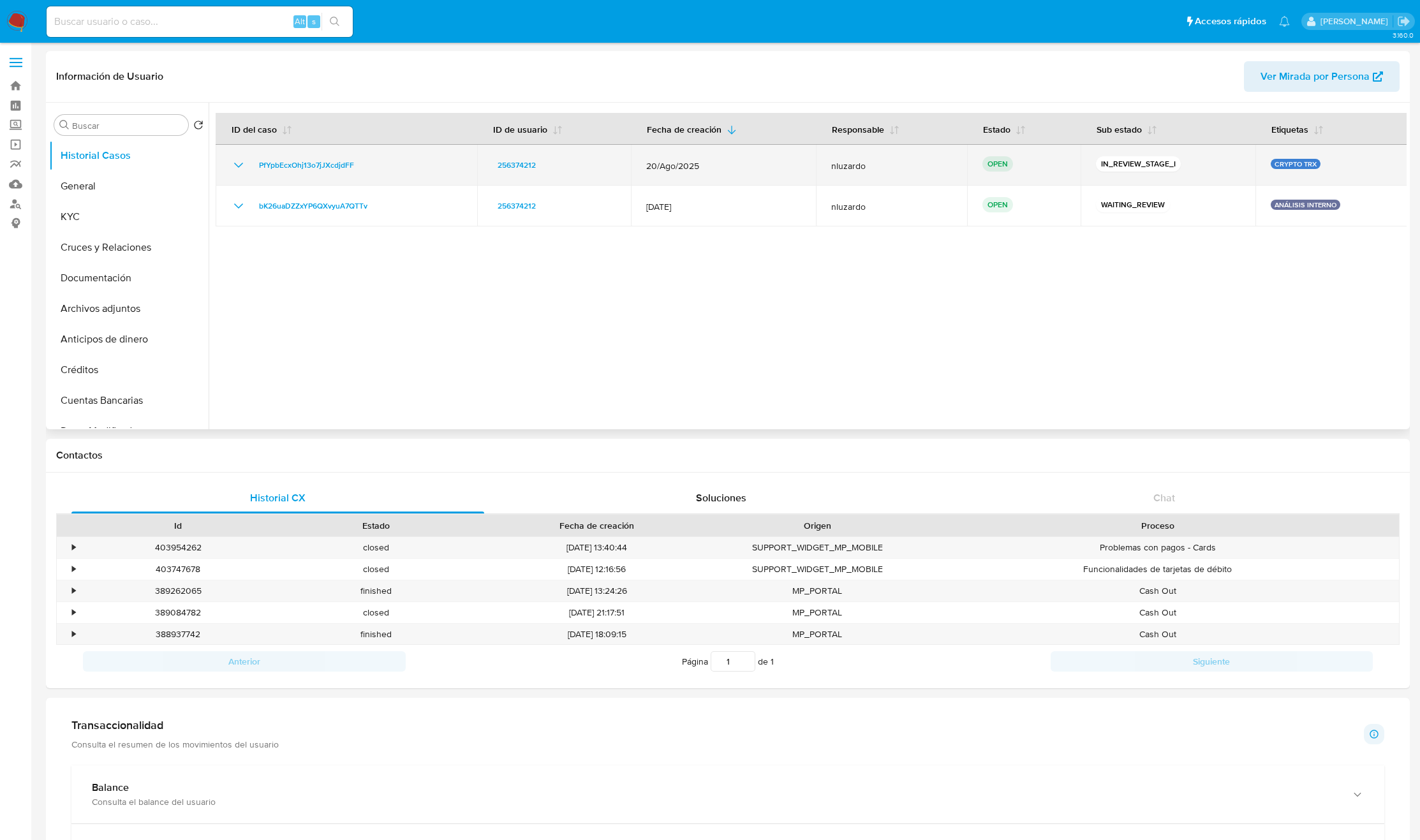
click at [386, 169] on div "PfYpbEcxOhj13o7jJXcdjdFF" at bounding box center [347, 165] width 231 height 15
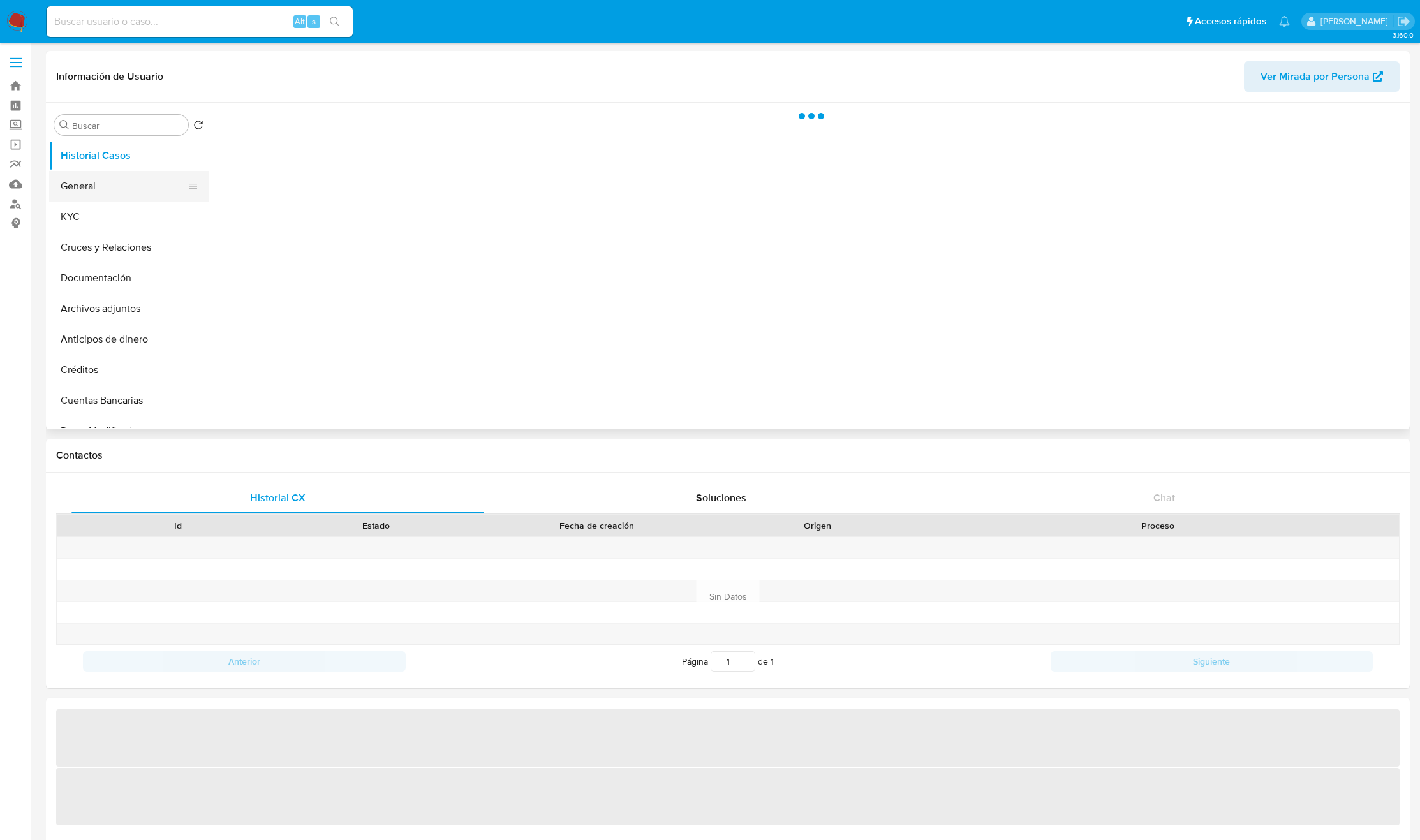
select select "10"
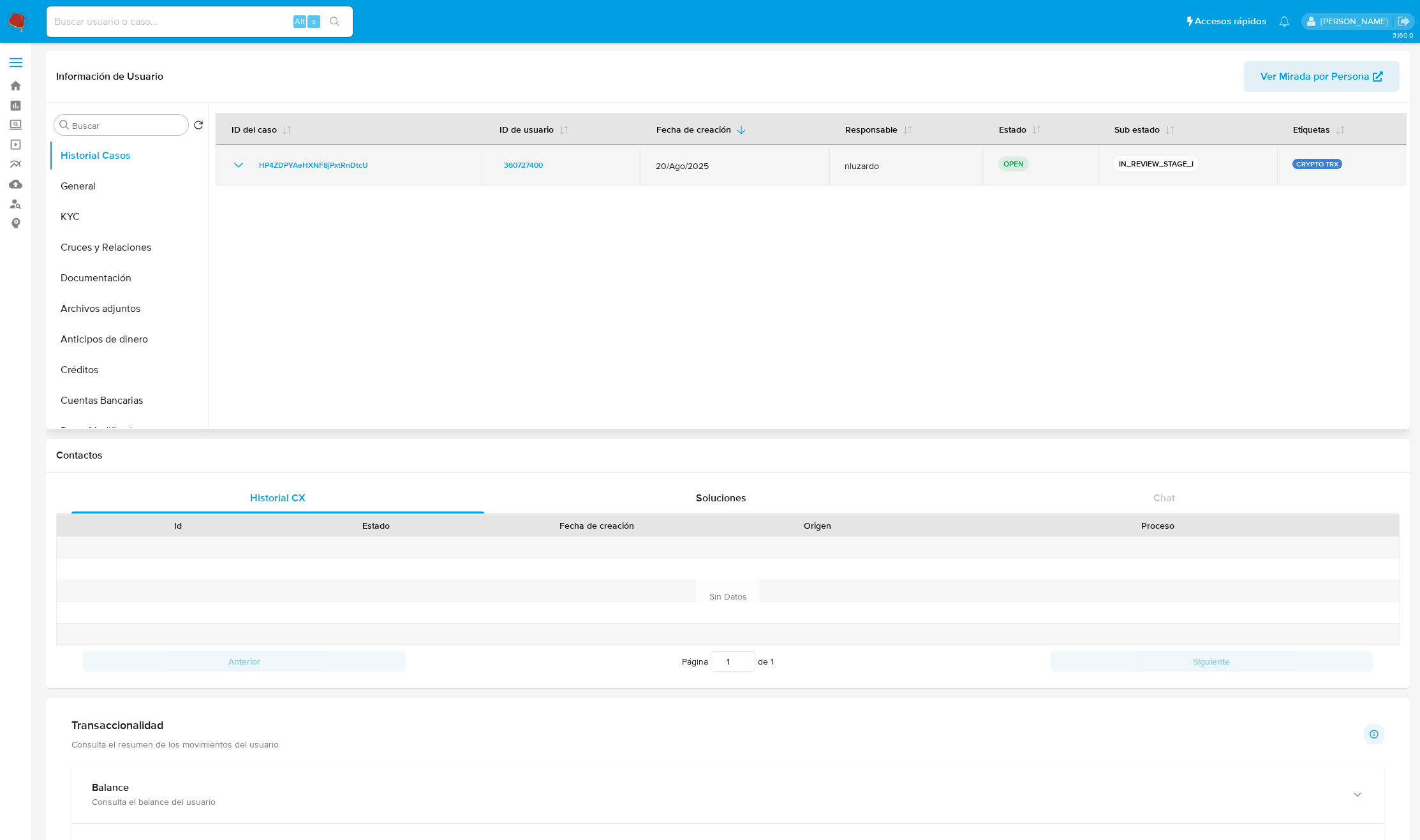
click at [411, 163] on div "HP4ZDPYAeHXNF8jPxtRnDtcU" at bounding box center [350, 165] width 238 height 15
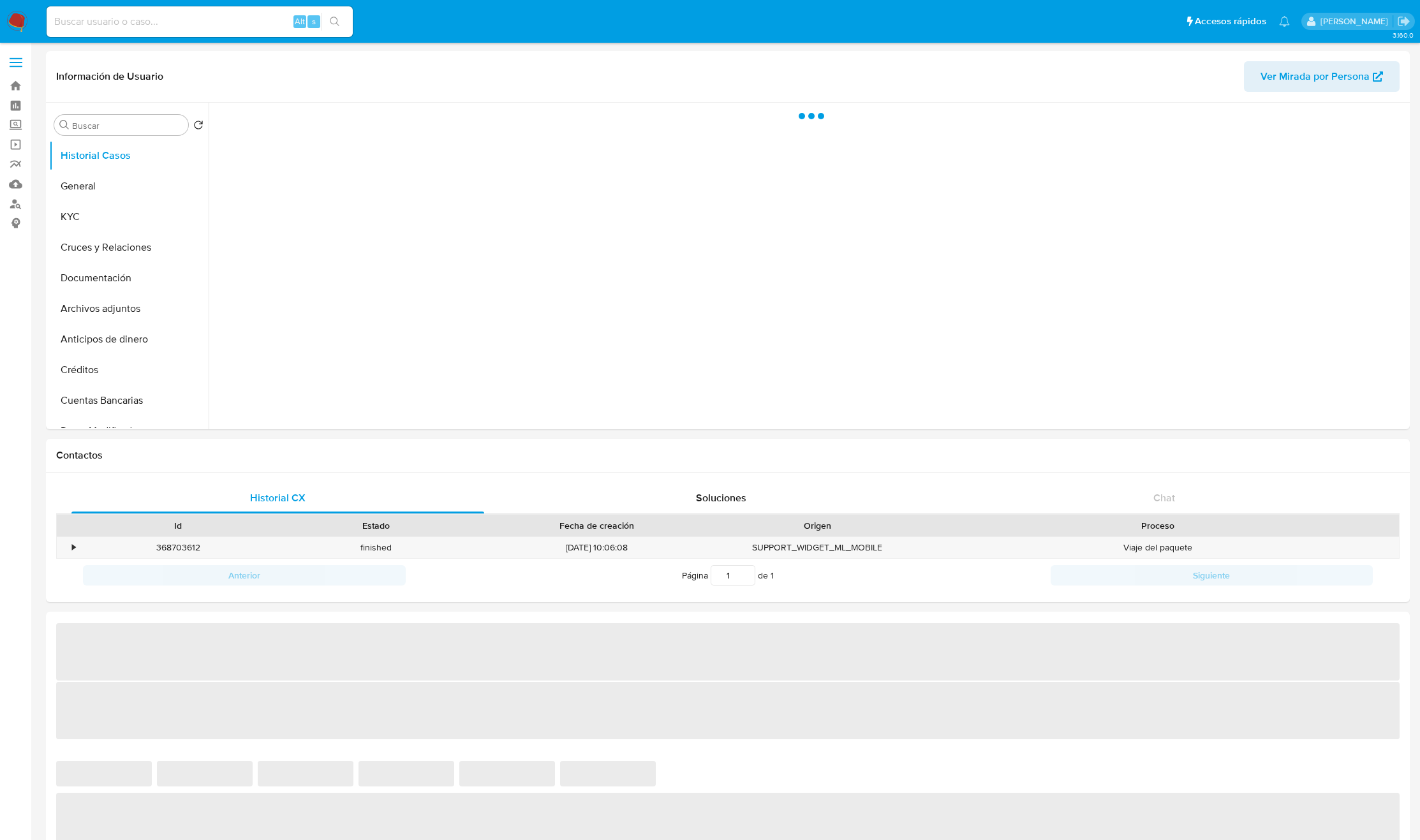
select select "10"
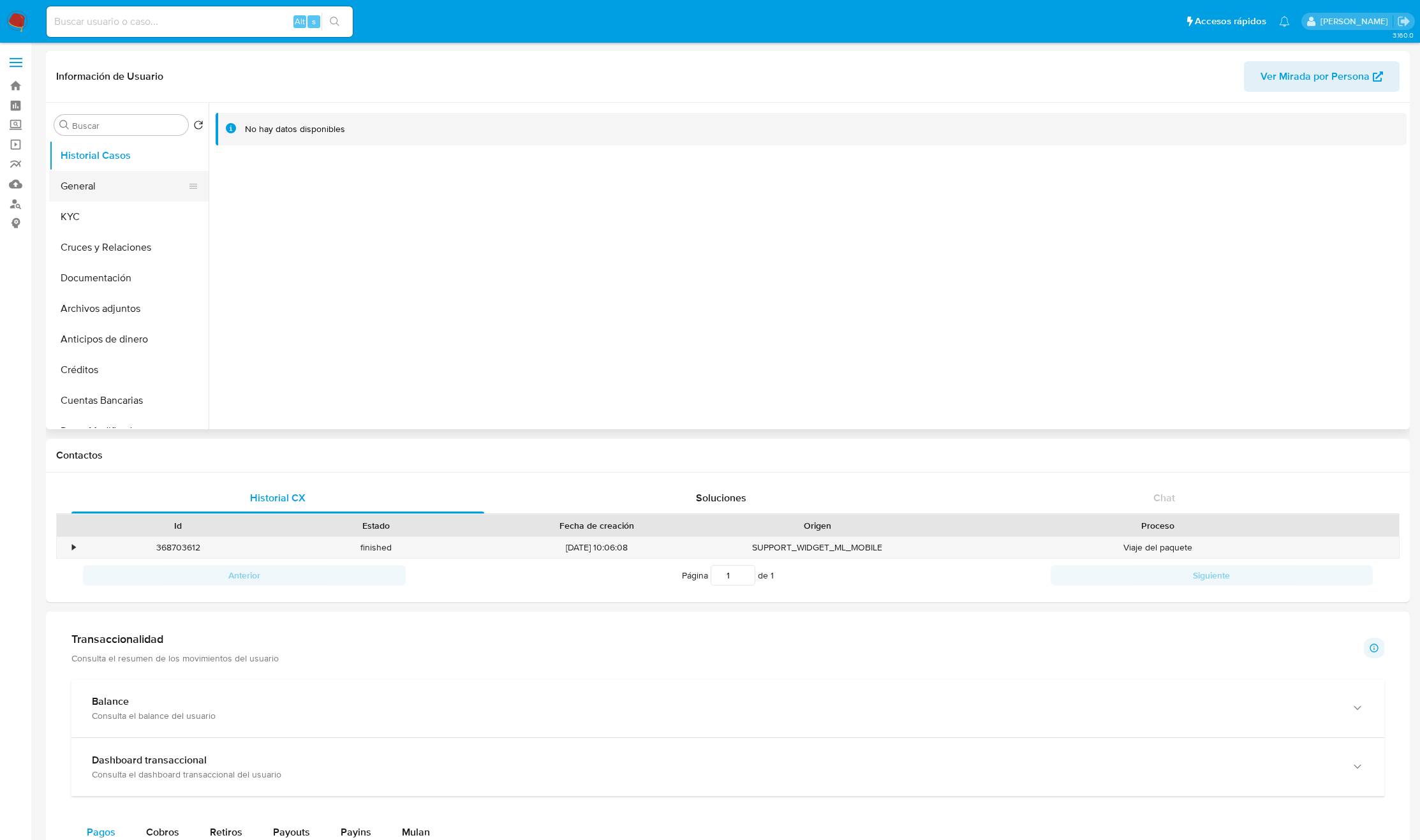
click at [129, 196] on button "General" at bounding box center [123, 186] width 149 height 30
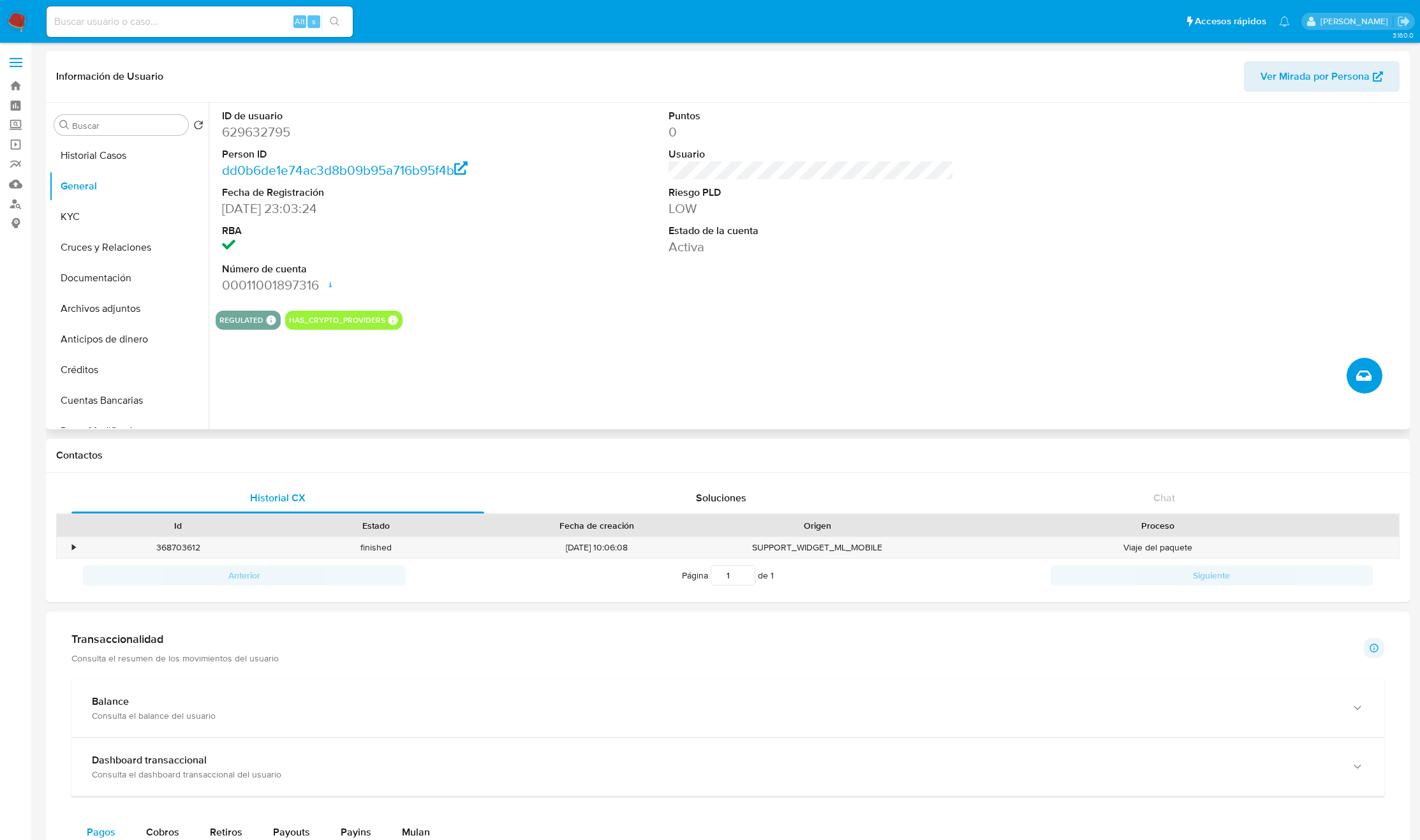
click at [1357, 378] on icon "Crear caso manual" at bounding box center [1364, 376] width 15 height 10
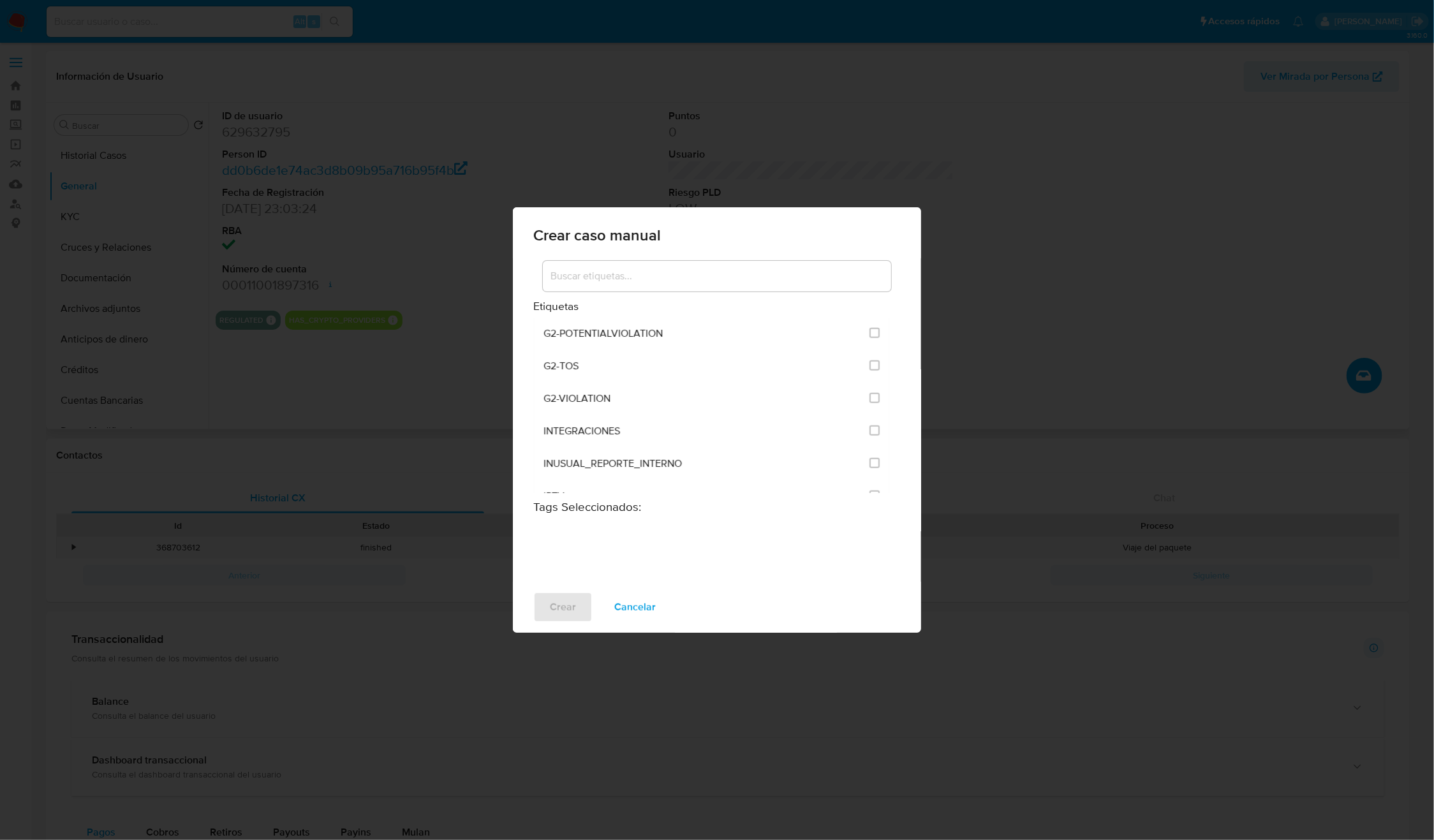
scroll to position [3110, 0]
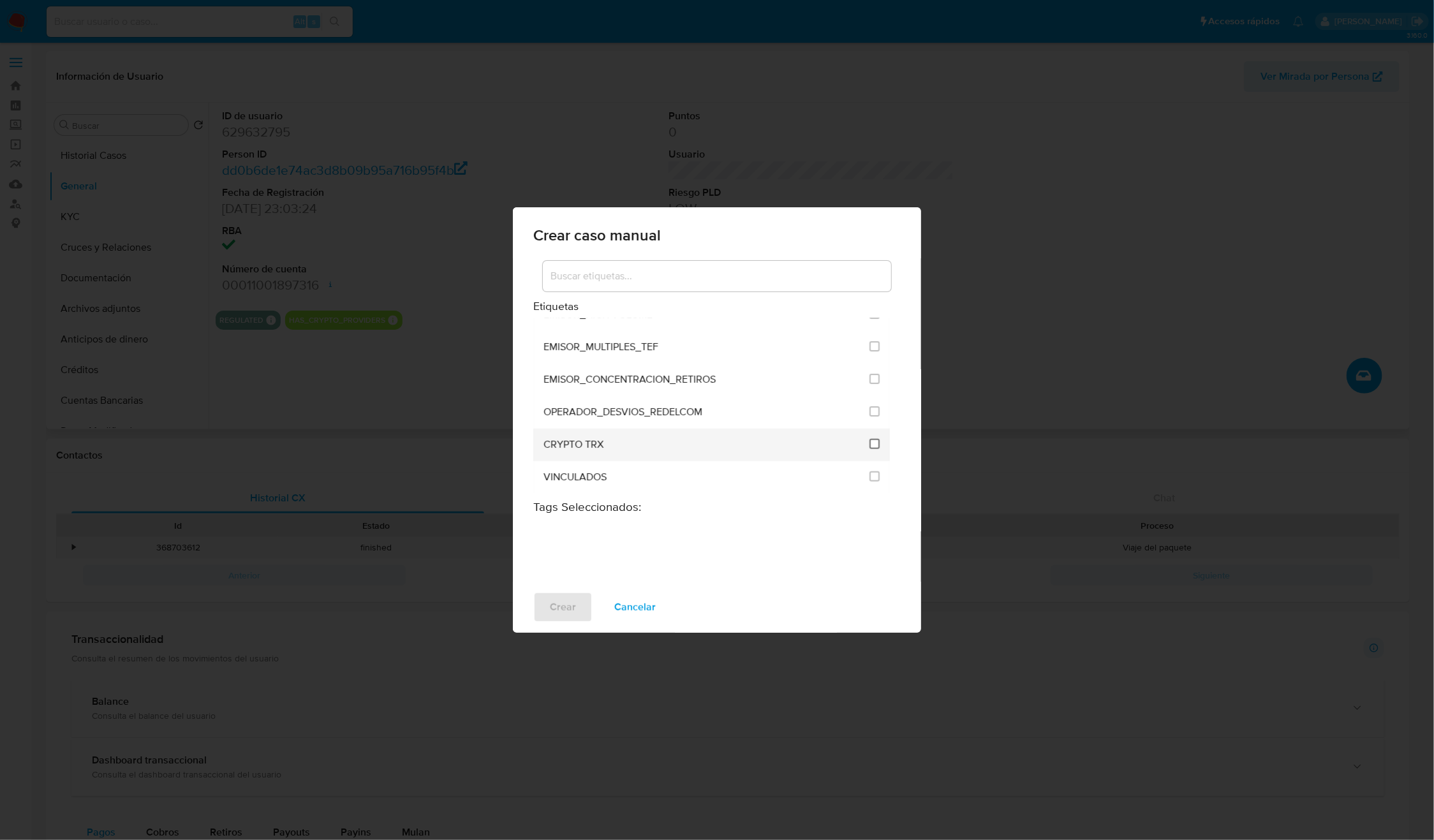
click at [870, 444] on input "3306" at bounding box center [875, 444] width 10 height 10
checkbox input "true"
click at [558, 616] on span "Crear" at bounding box center [563, 607] width 26 height 28
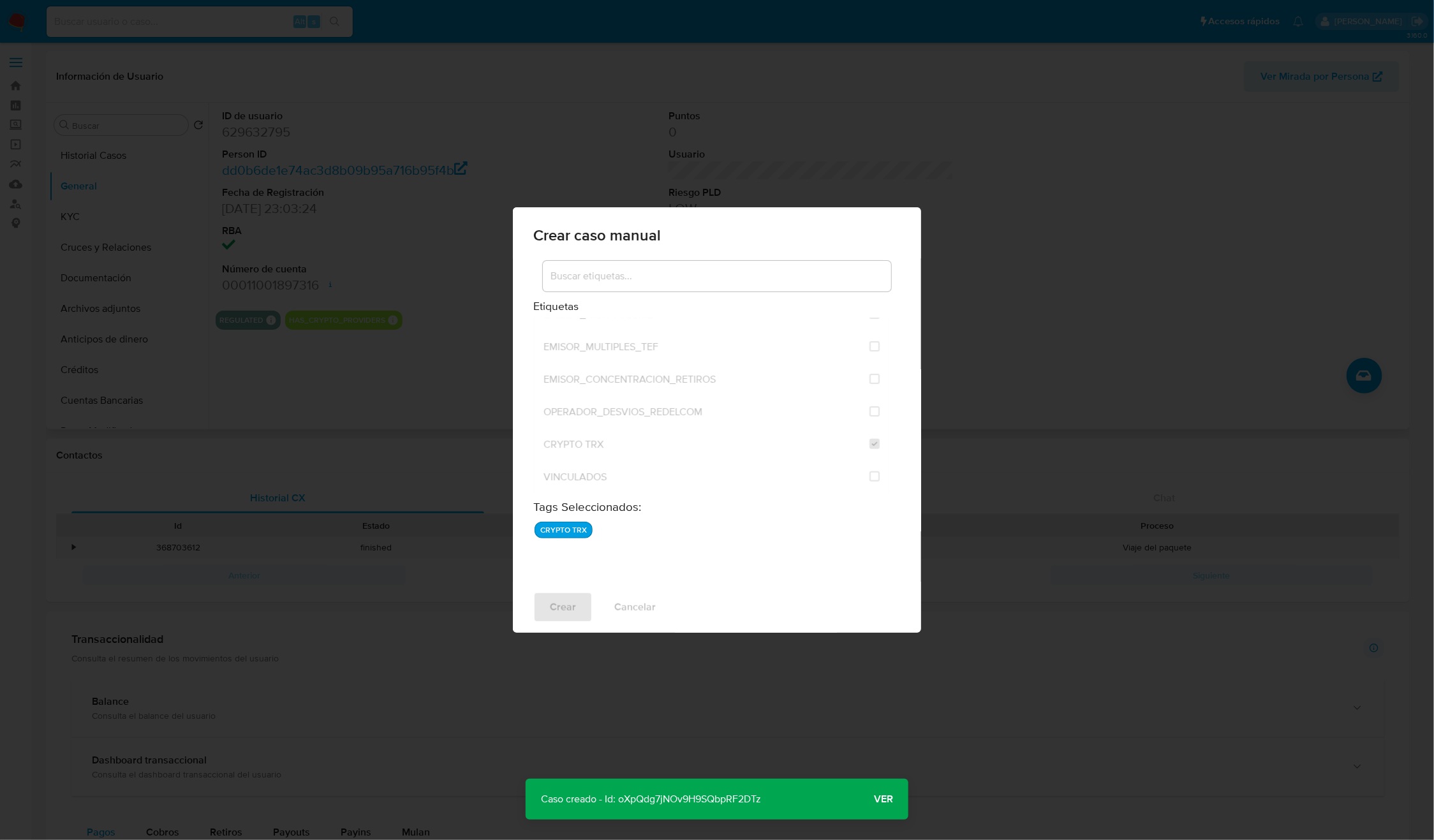
click at [729, 793] on p "Caso creado - Id: oXpQdg7jNOv9H9SQbpRF2DTz" at bounding box center [651, 799] width 251 height 41
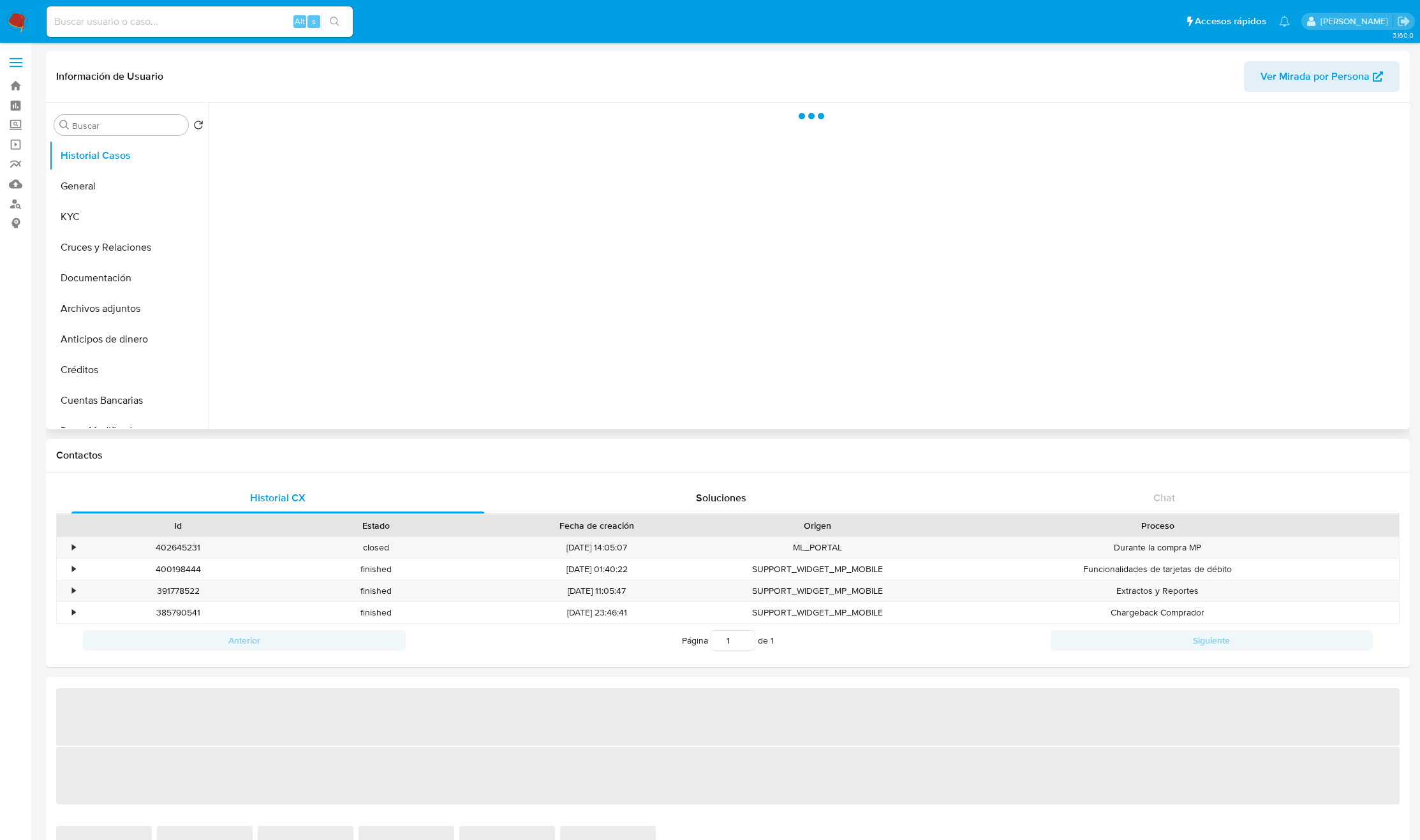
select select "10"
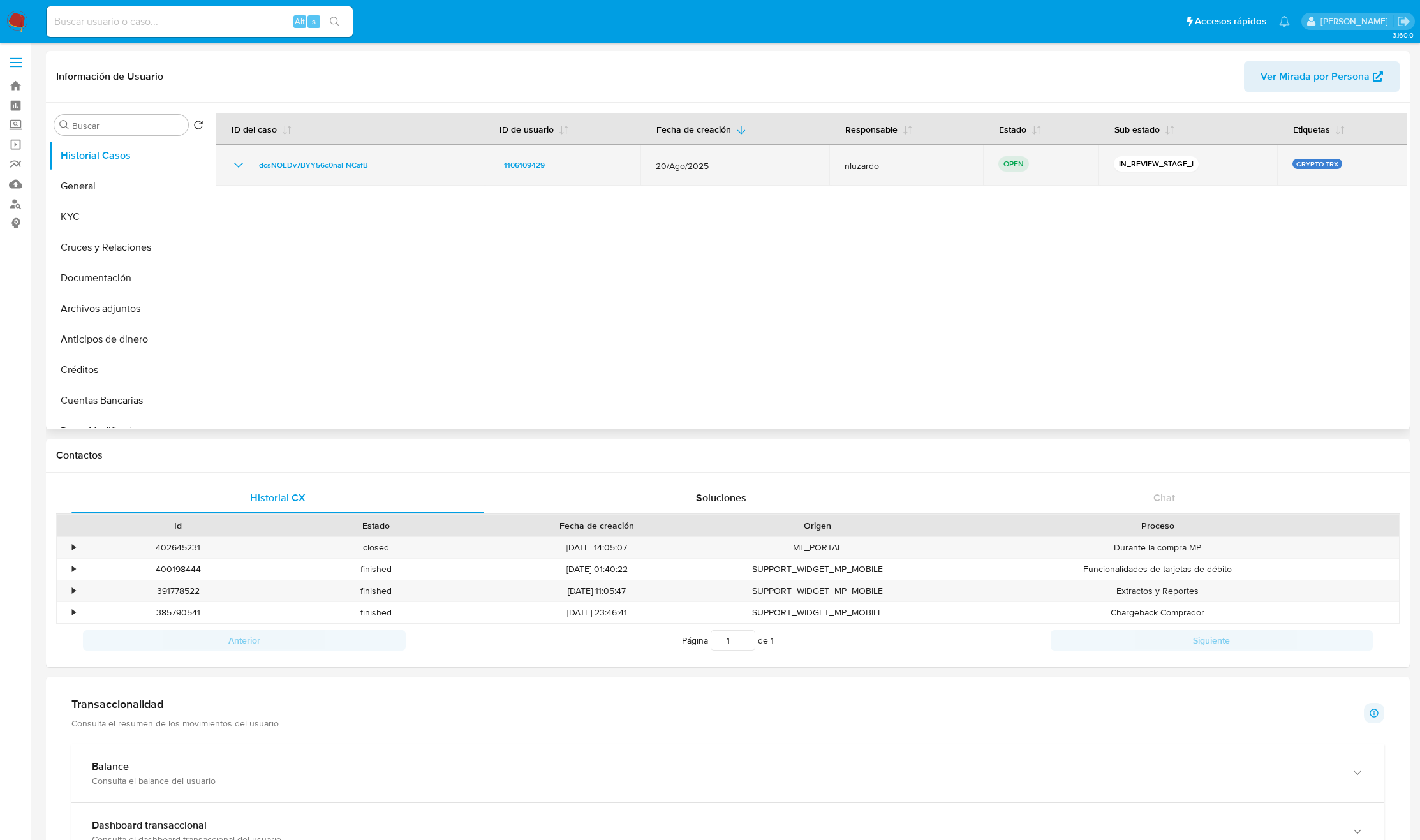
click at [393, 172] on div "dcsNOEDv7BYY56c0naFNCafB" at bounding box center [350, 165] width 238 height 15
click at [386, 165] on div "dcsNOEDv7BYY56c0naFNCafB" at bounding box center [350, 165] width 238 height 15
click at [385, 165] on div "dcsNOEDv7BYY56c0naFNCafB" at bounding box center [350, 165] width 238 height 15
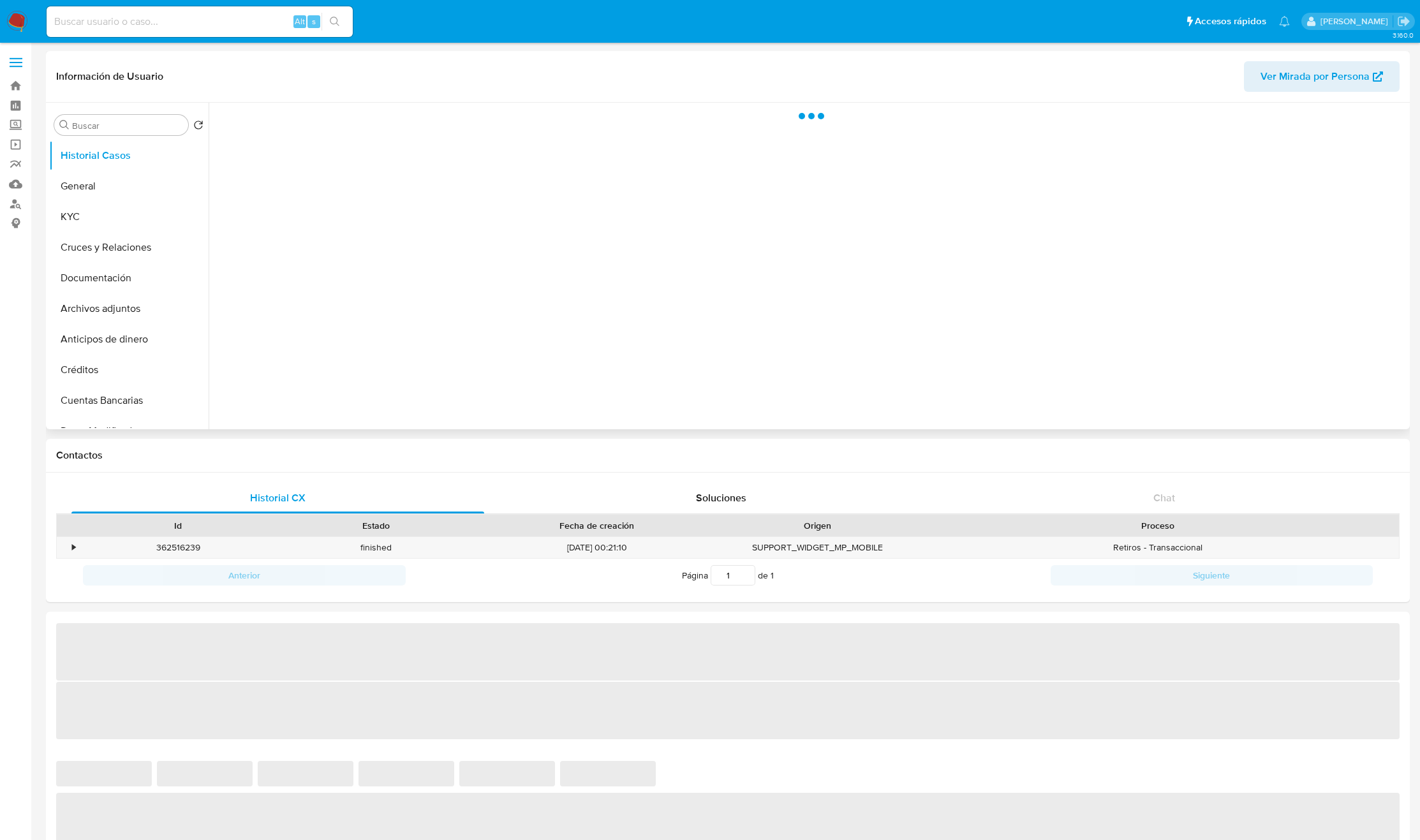
select select "10"
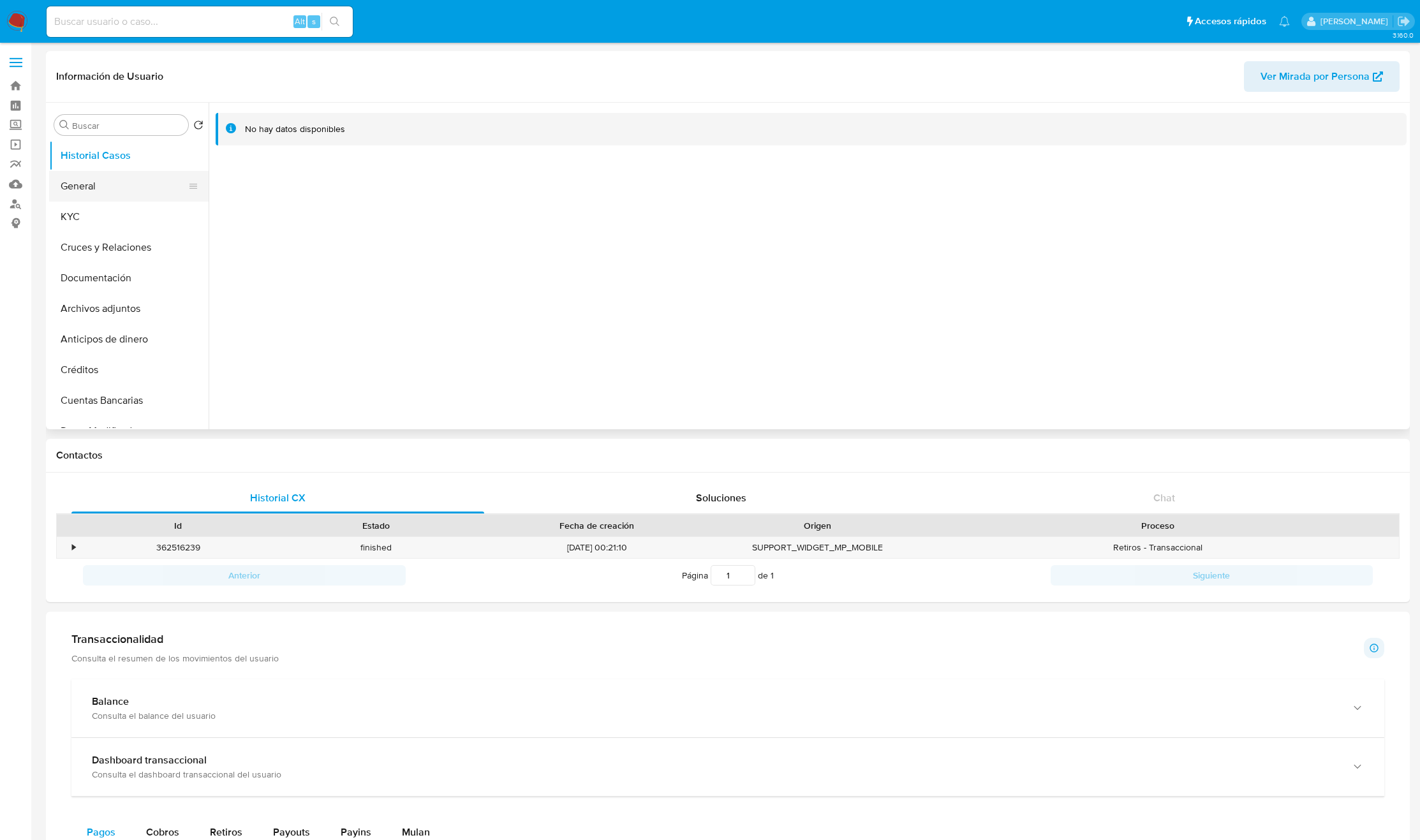
click at [113, 186] on button "General" at bounding box center [123, 186] width 149 height 30
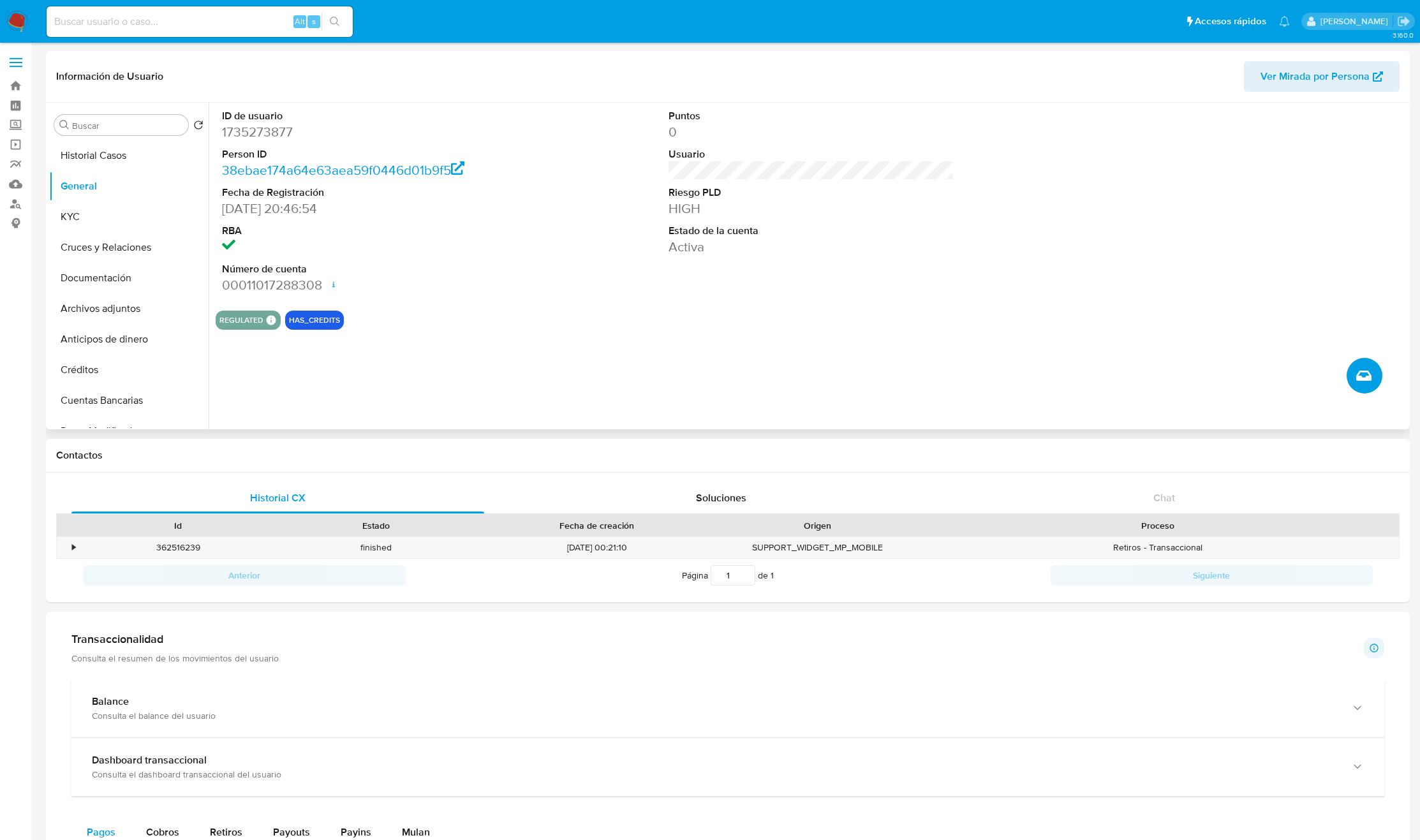
click at [1365, 371] on icon "Crear caso manual" at bounding box center [1364, 376] width 15 height 15
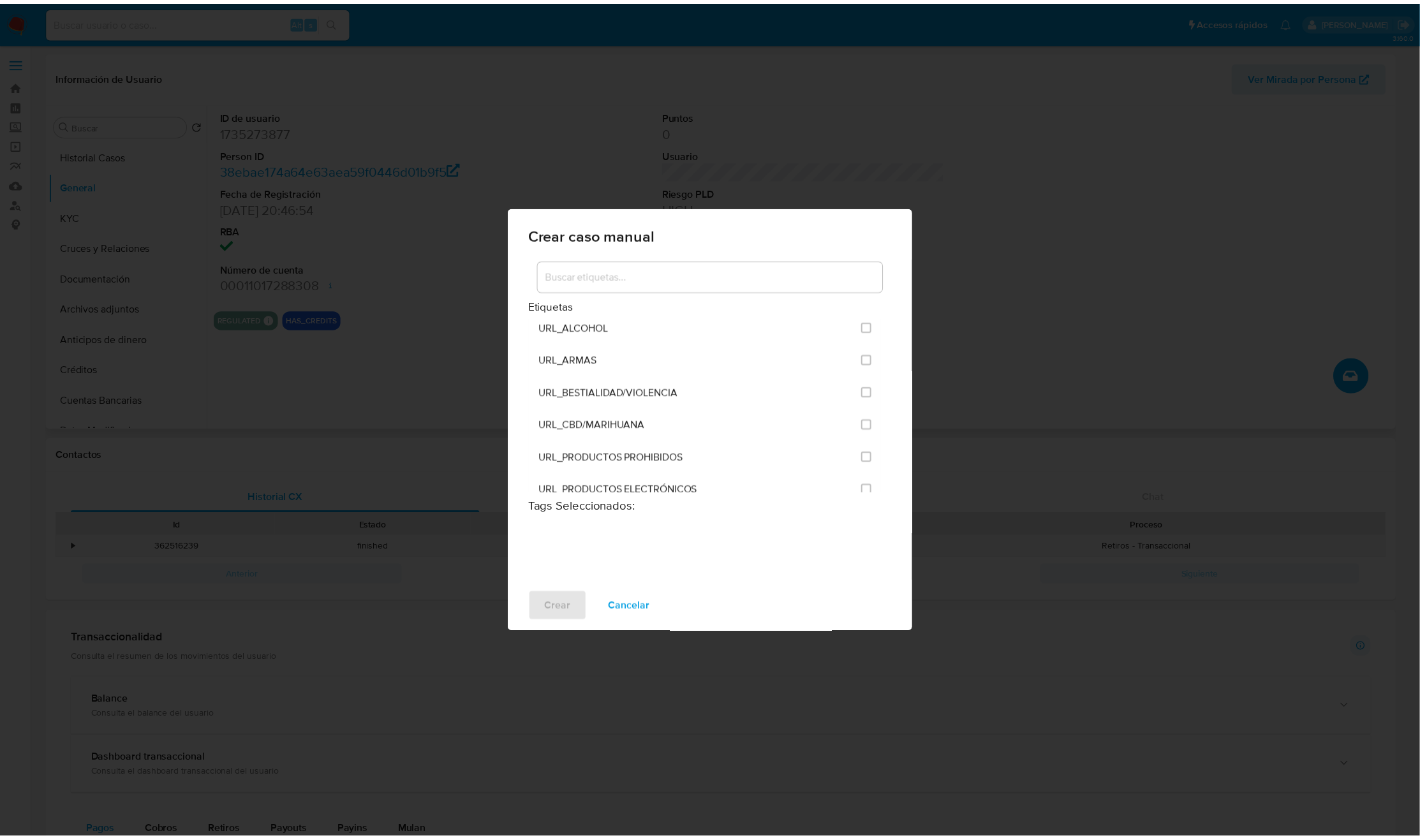
scroll to position [3110, 0]
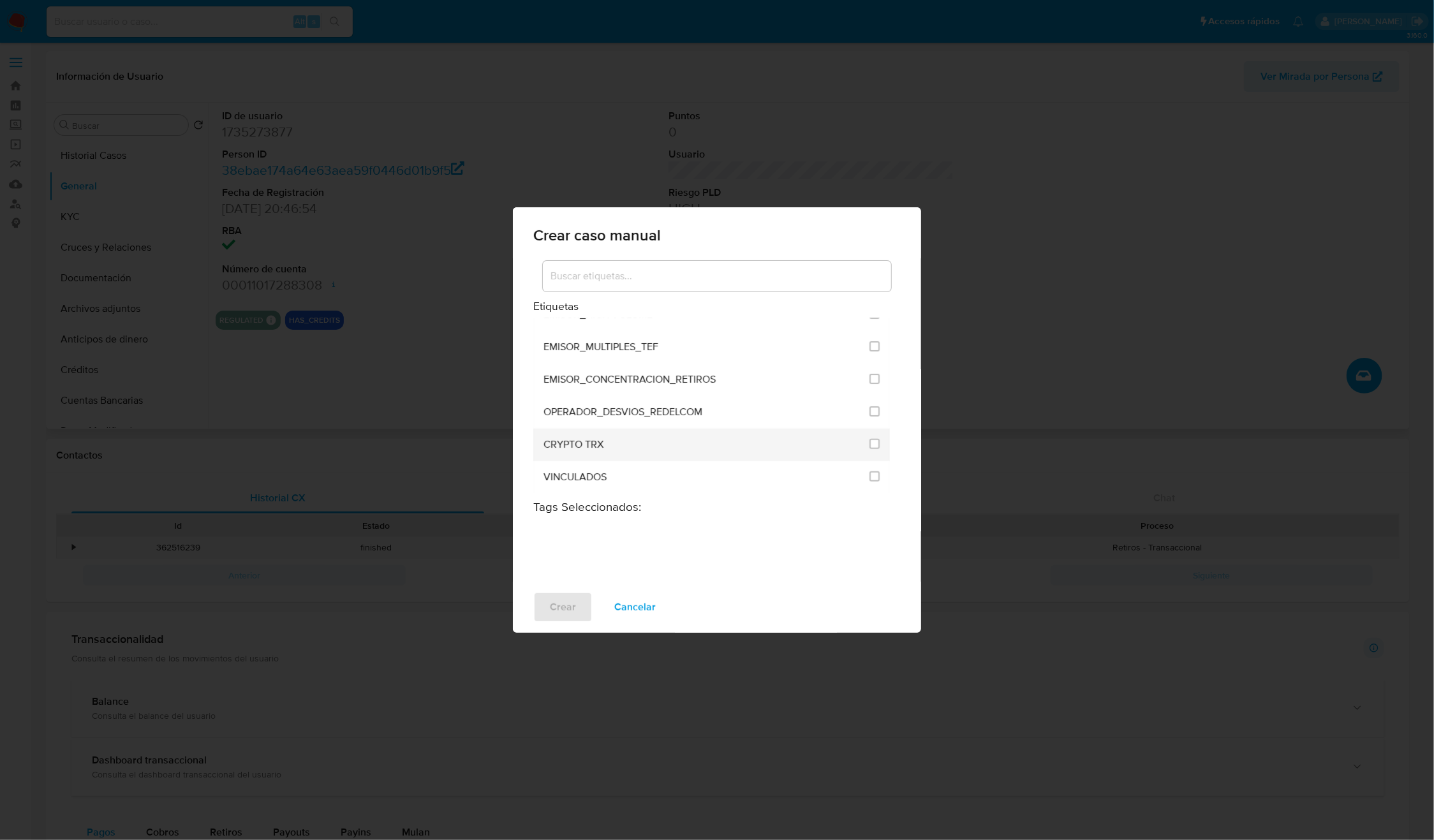
click at [861, 440] on li "CRYPTO TRX" at bounding box center [712, 445] width 356 height 32
click at [862, 442] on li "CRYPTO TRX" at bounding box center [712, 445] width 356 height 32
click at [870, 442] on input "3306" at bounding box center [875, 444] width 10 height 10
click at [563, 609] on span "Crear" at bounding box center [563, 607] width 26 height 28
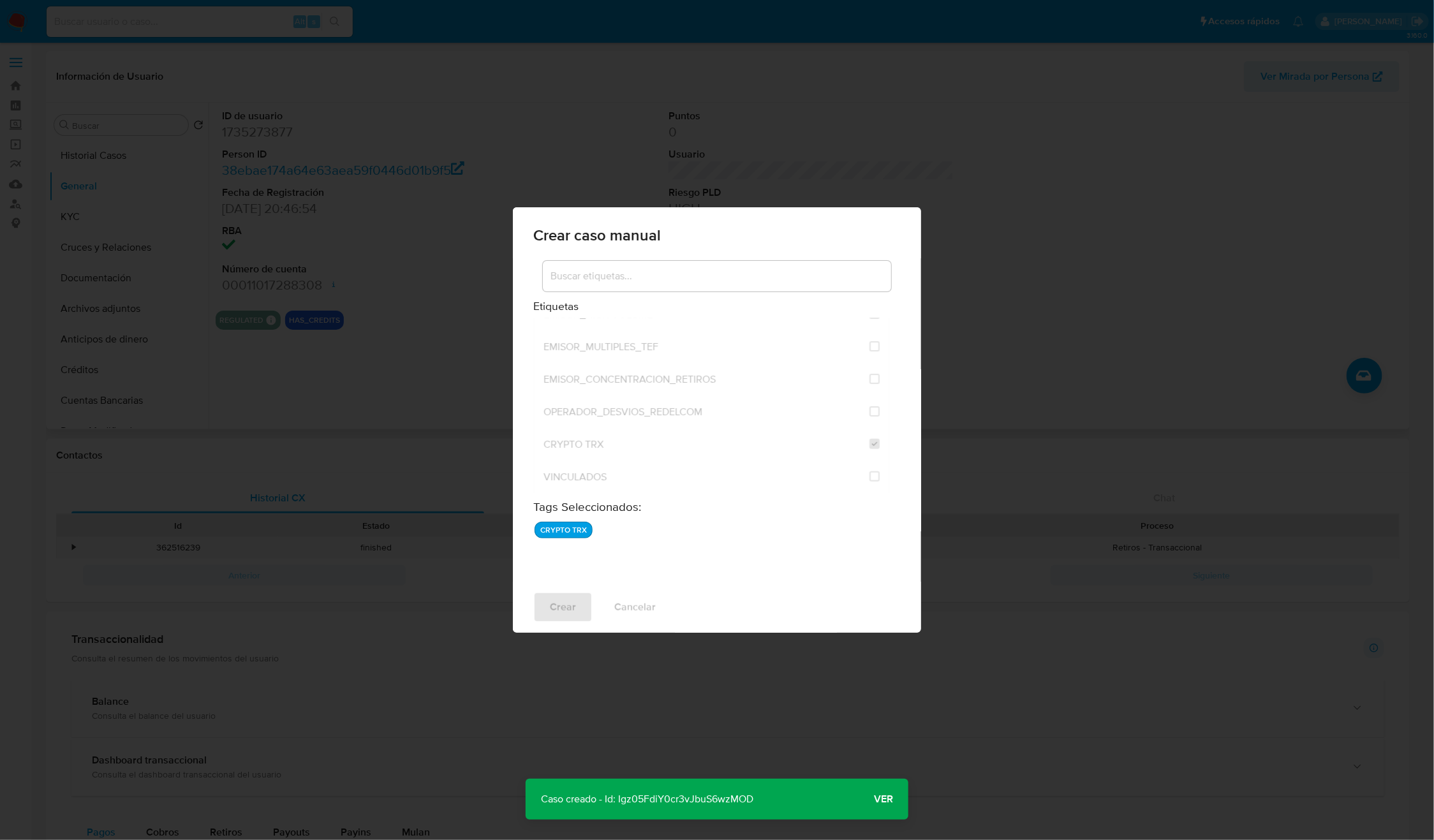
click at [693, 800] on p "Caso creado - Id: Igz05FdiY0cr3vJbuS6wzMOD" at bounding box center [647, 799] width 243 height 41
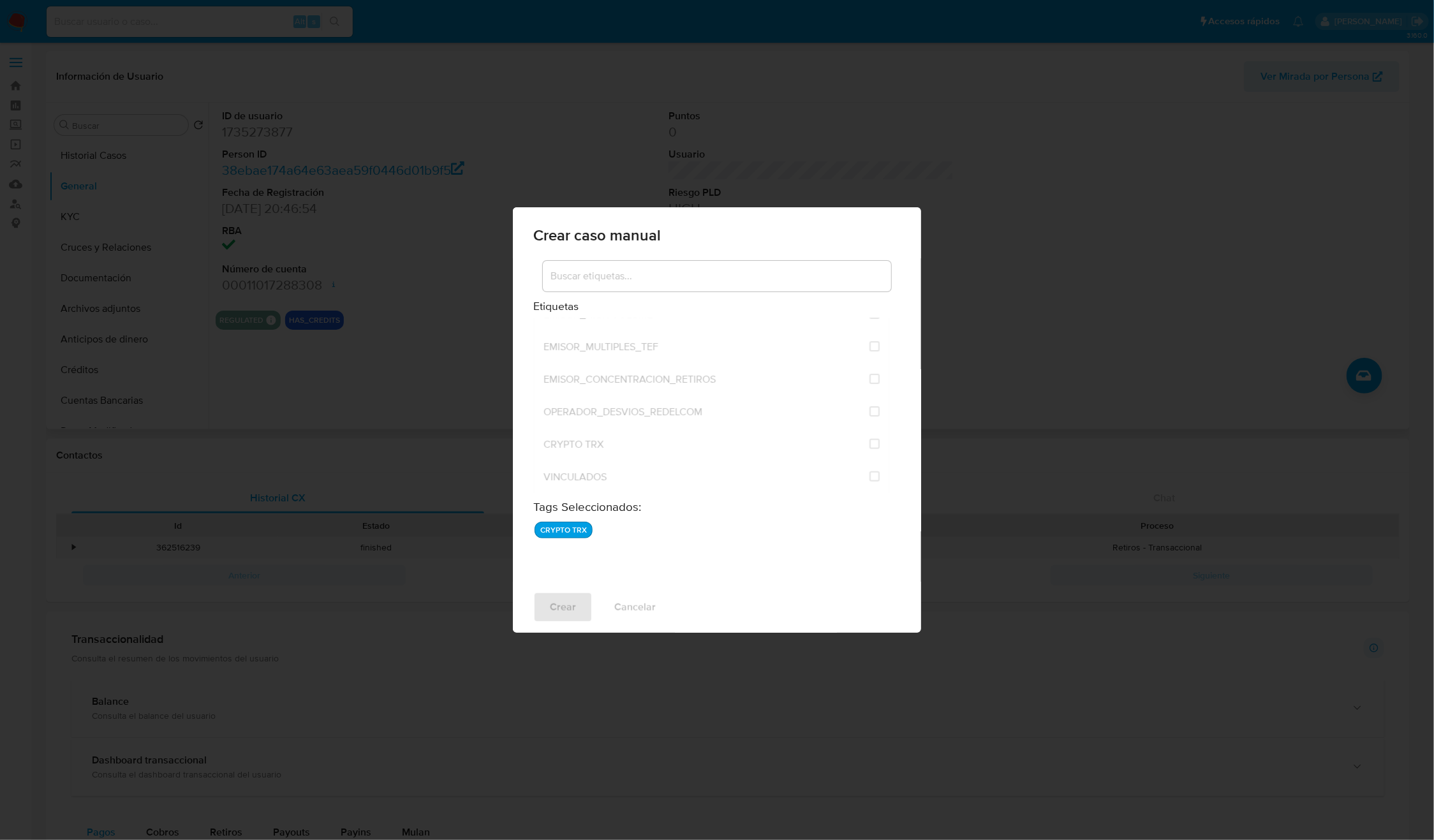
checkbox input "false"
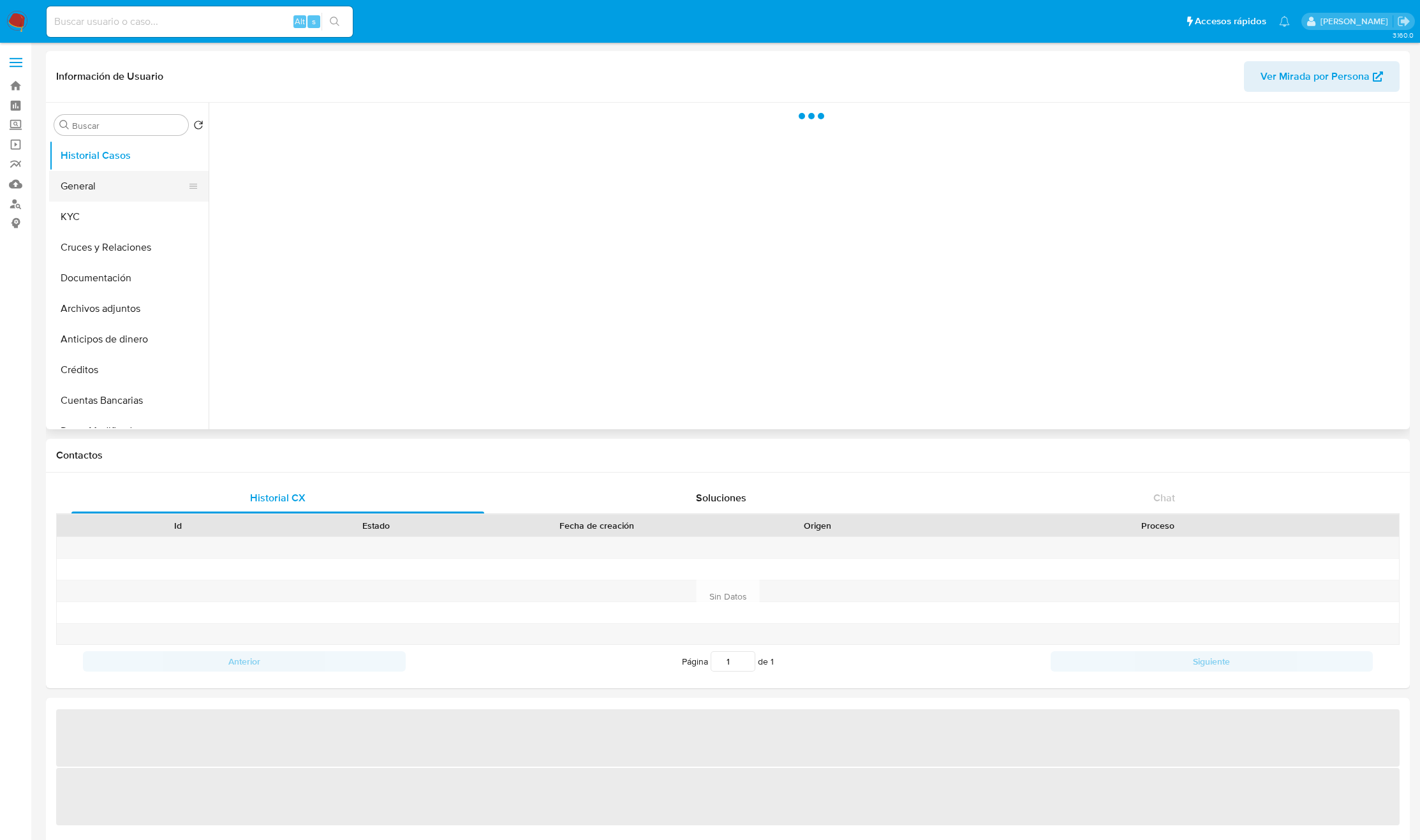
select select "10"
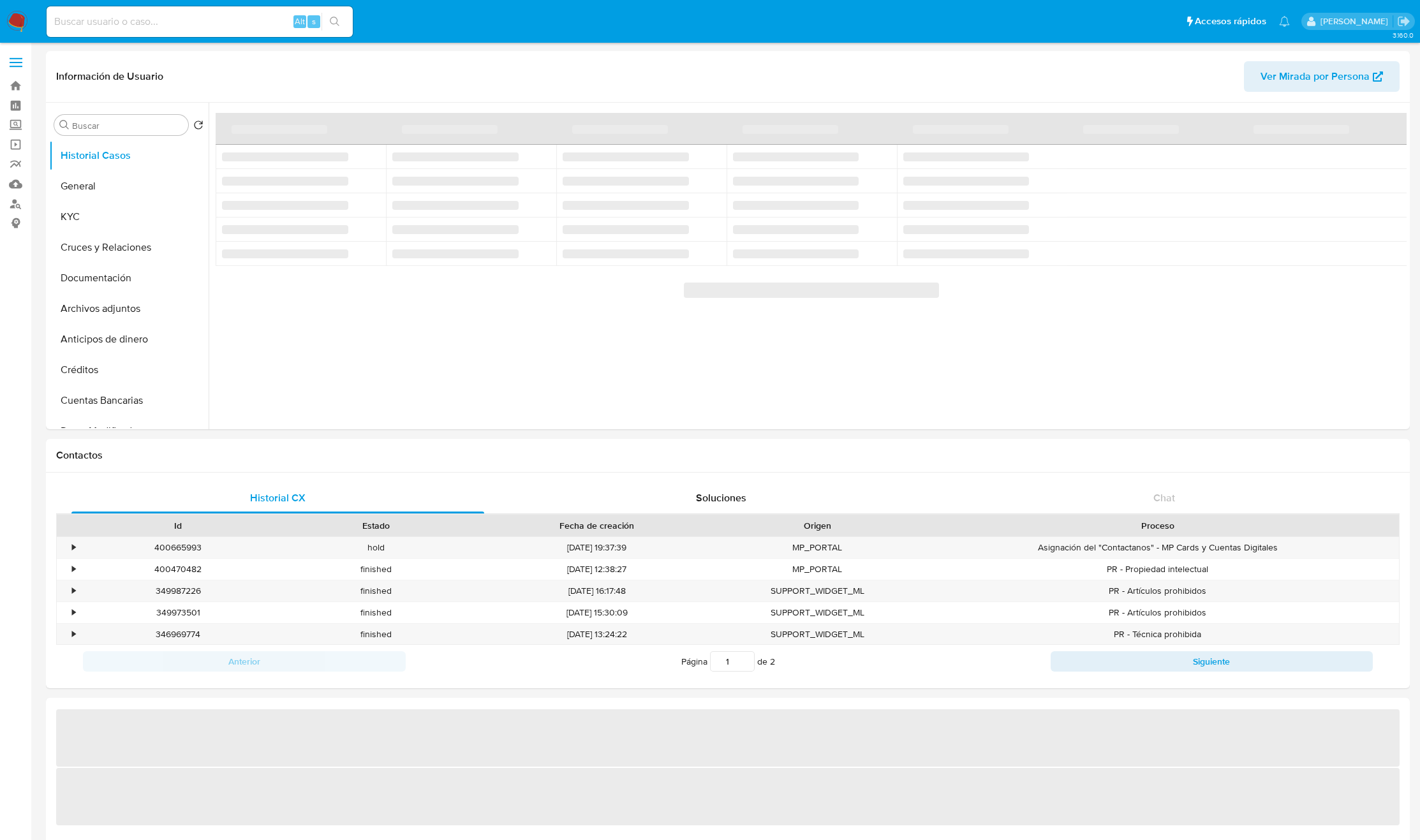
select select "10"
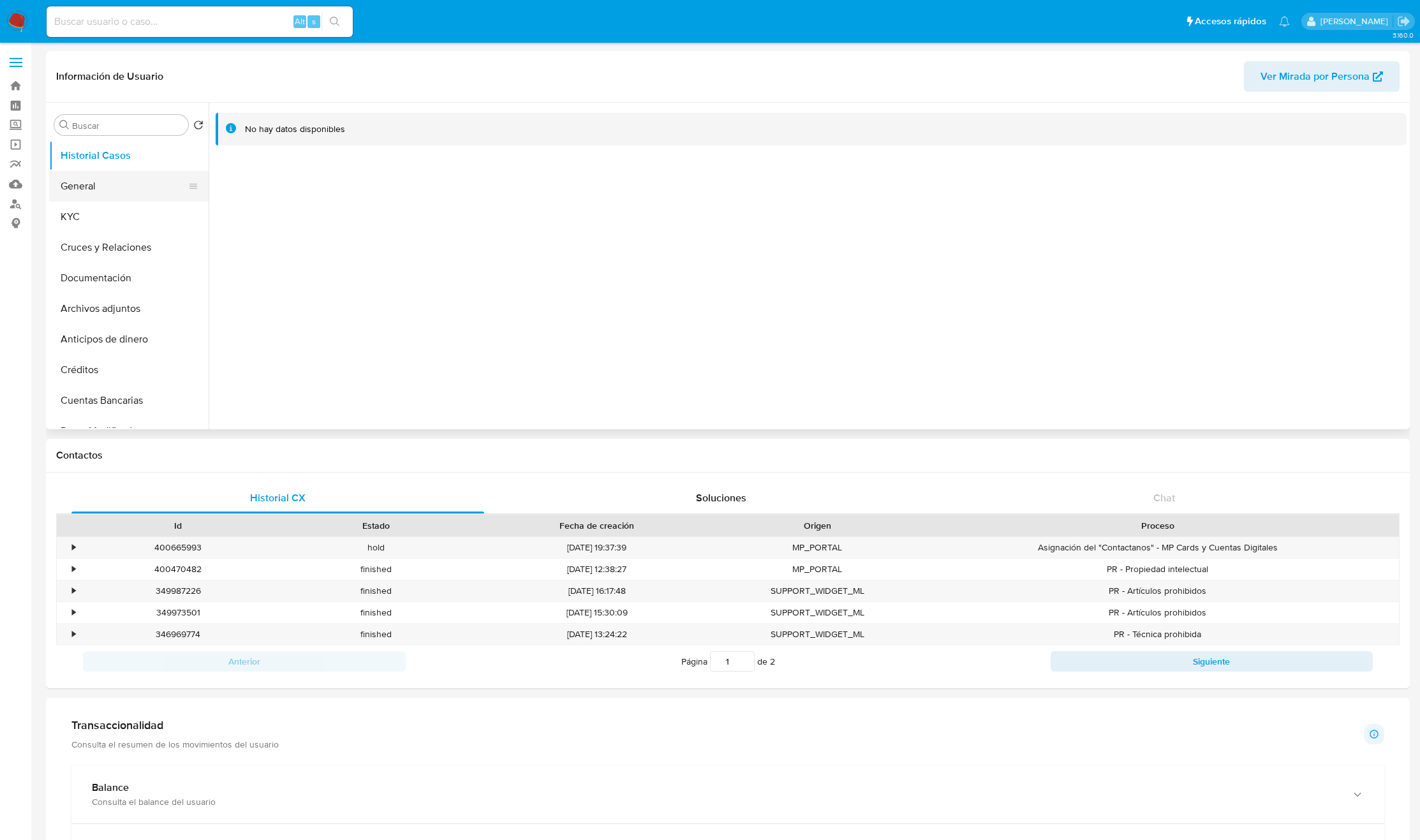
click at [99, 174] on button "General" at bounding box center [123, 186] width 149 height 30
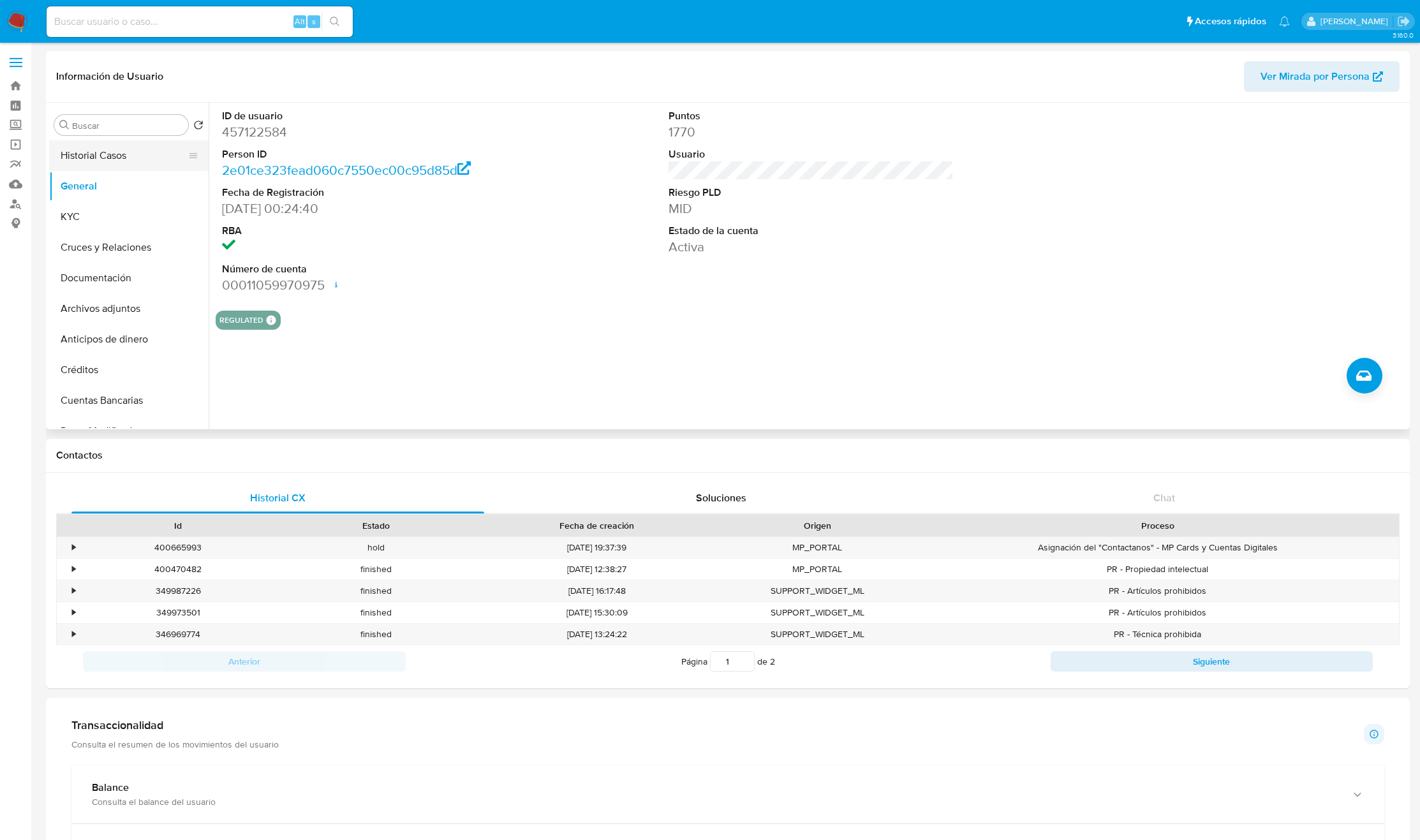
click at [98, 144] on button "Historial Casos" at bounding box center [123, 155] width 149 height 30
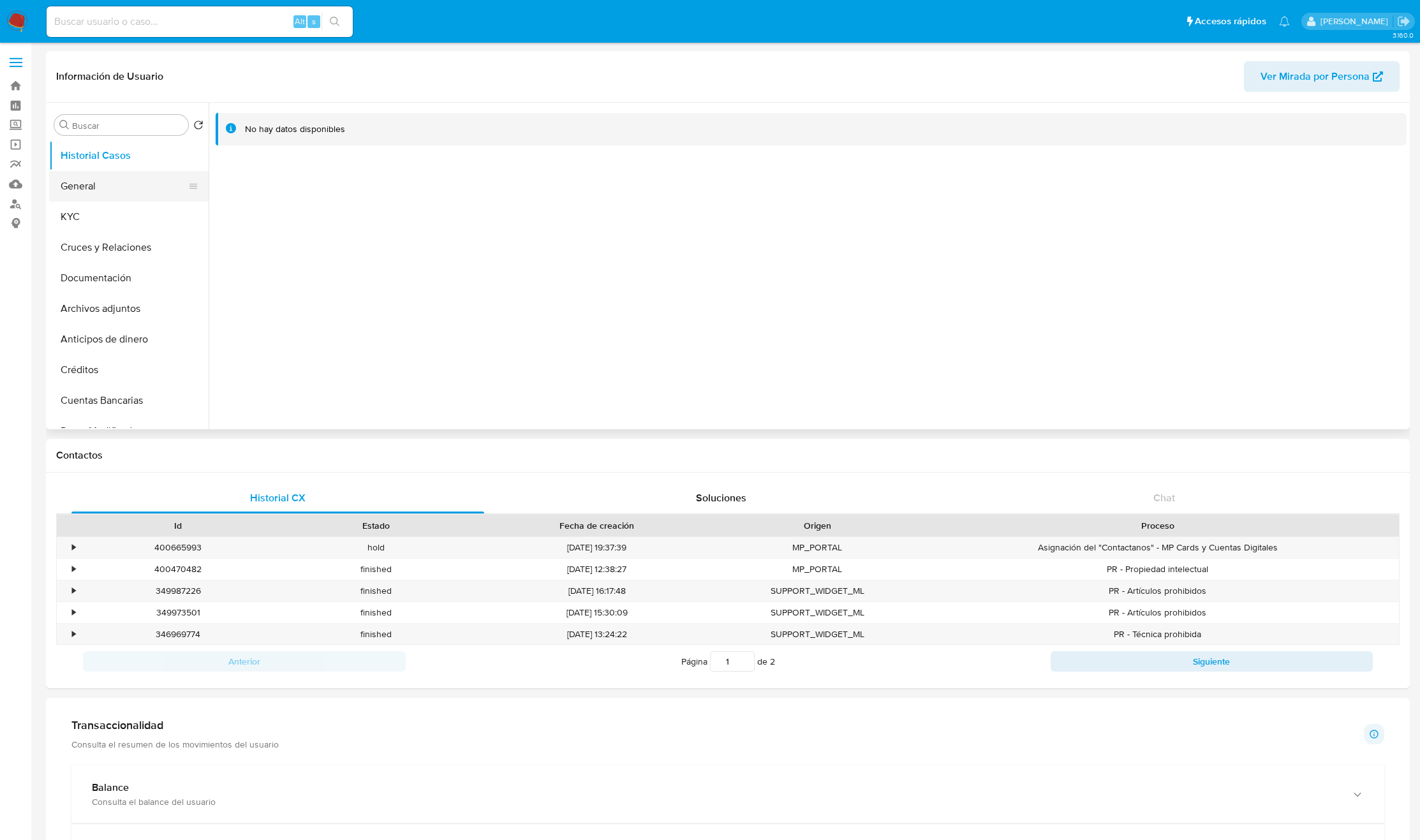
click at [110, 185] on button "General" at bounding box center [123, 186] width 149 height 30
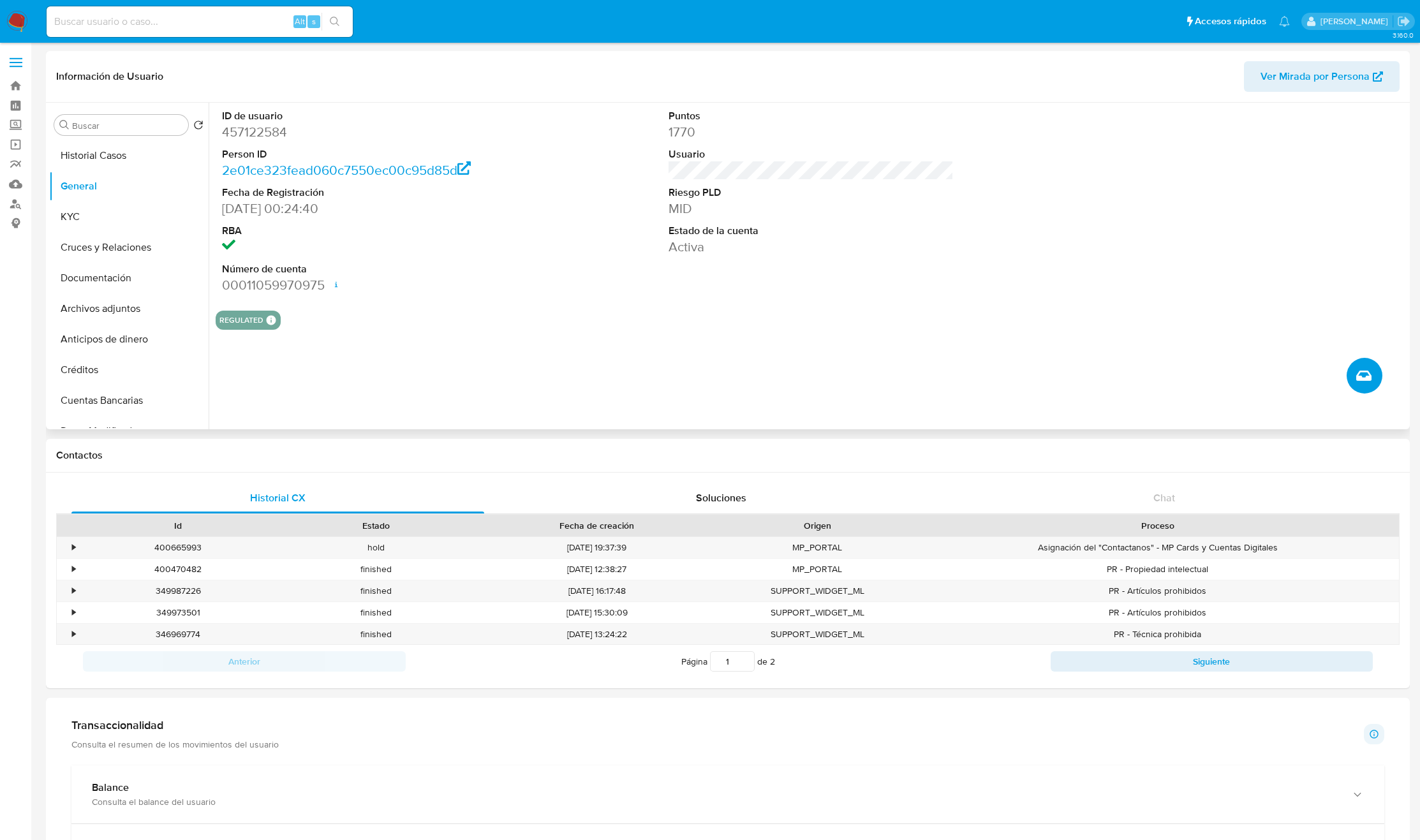
click at [1377, 369] on button "Crear caso manual" at bounding box center [1364, 375] width 36 height 36
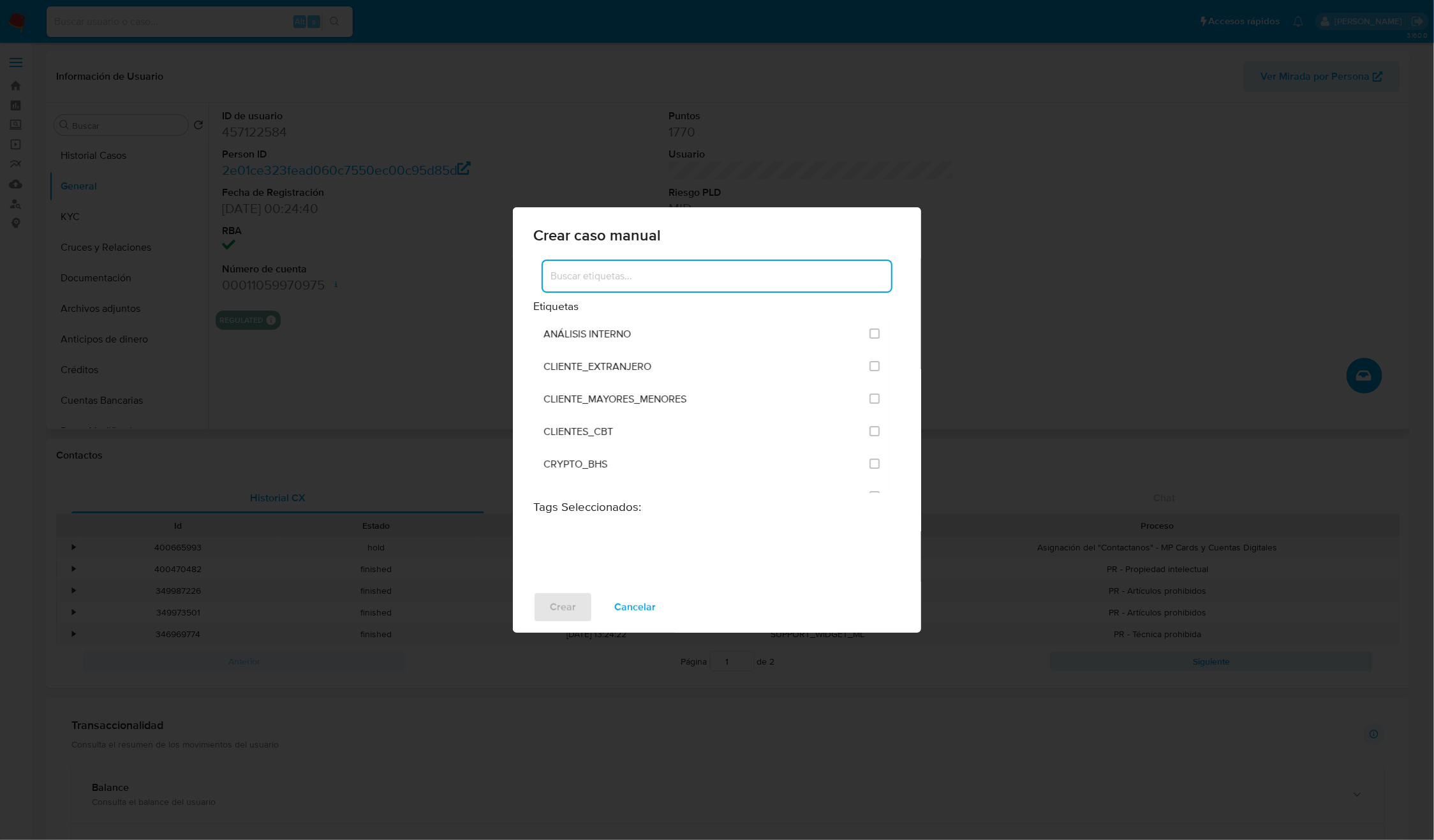
click at [673, 268] on input at bounding box center [717, 276] width 348 height 17
type input "I"
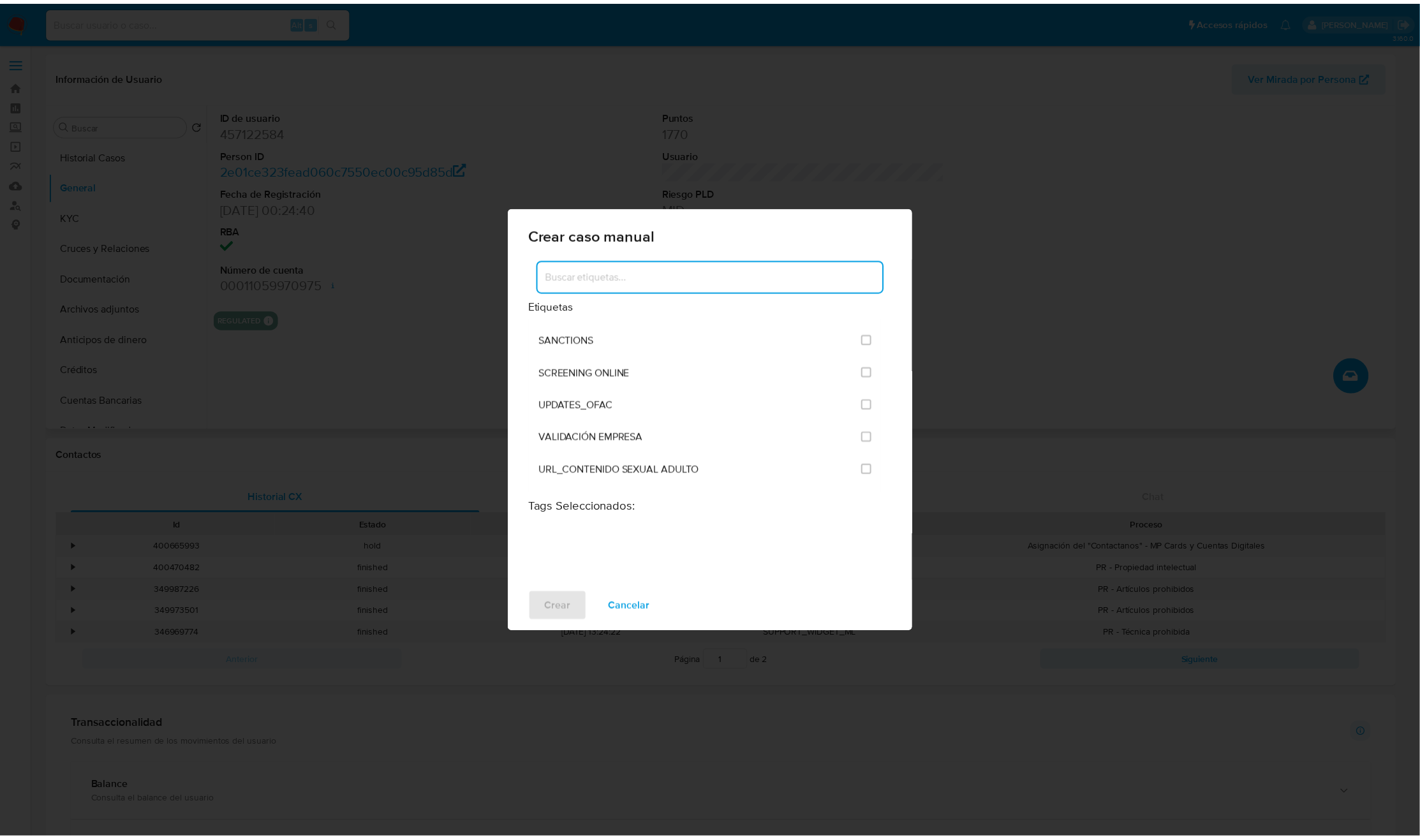
scroll to position [3110, 0]
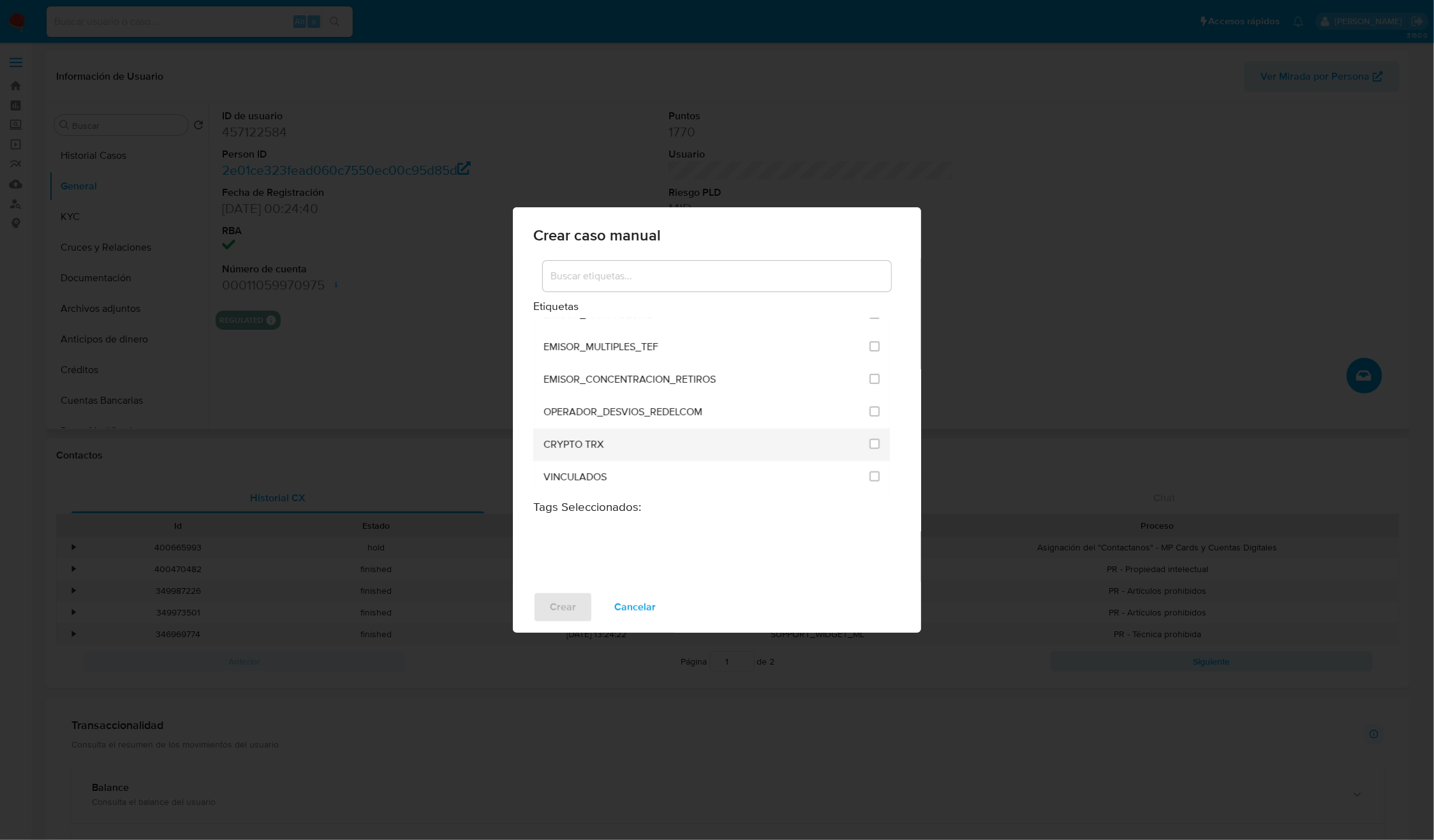
click at [657, 447] on div "CRYPTO TRX" at bounding box center [702, 445] width 318 height 32
click at [872, 444] on input "3306" at bounding box center [875, 444] width 10 height 10
click at [582, 601] on button "Crear" at bounding box center [563, 607] width 59 height 30
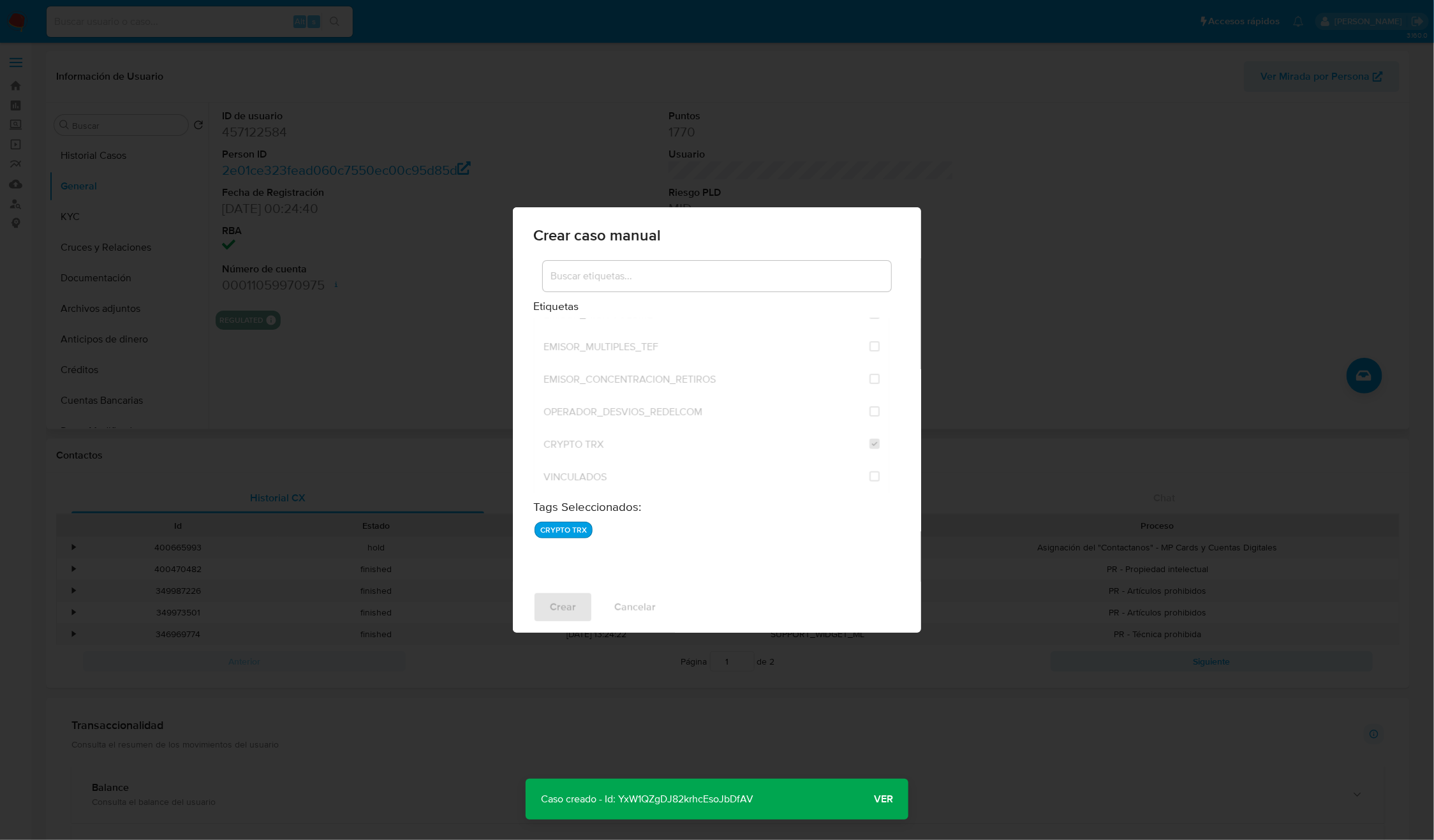
click at [681, 792] on p "Caso creado - Id: YxW1QZgDJ82krhcEsoJbDfAV" at bounding box center [647, 799] width 243 height 41
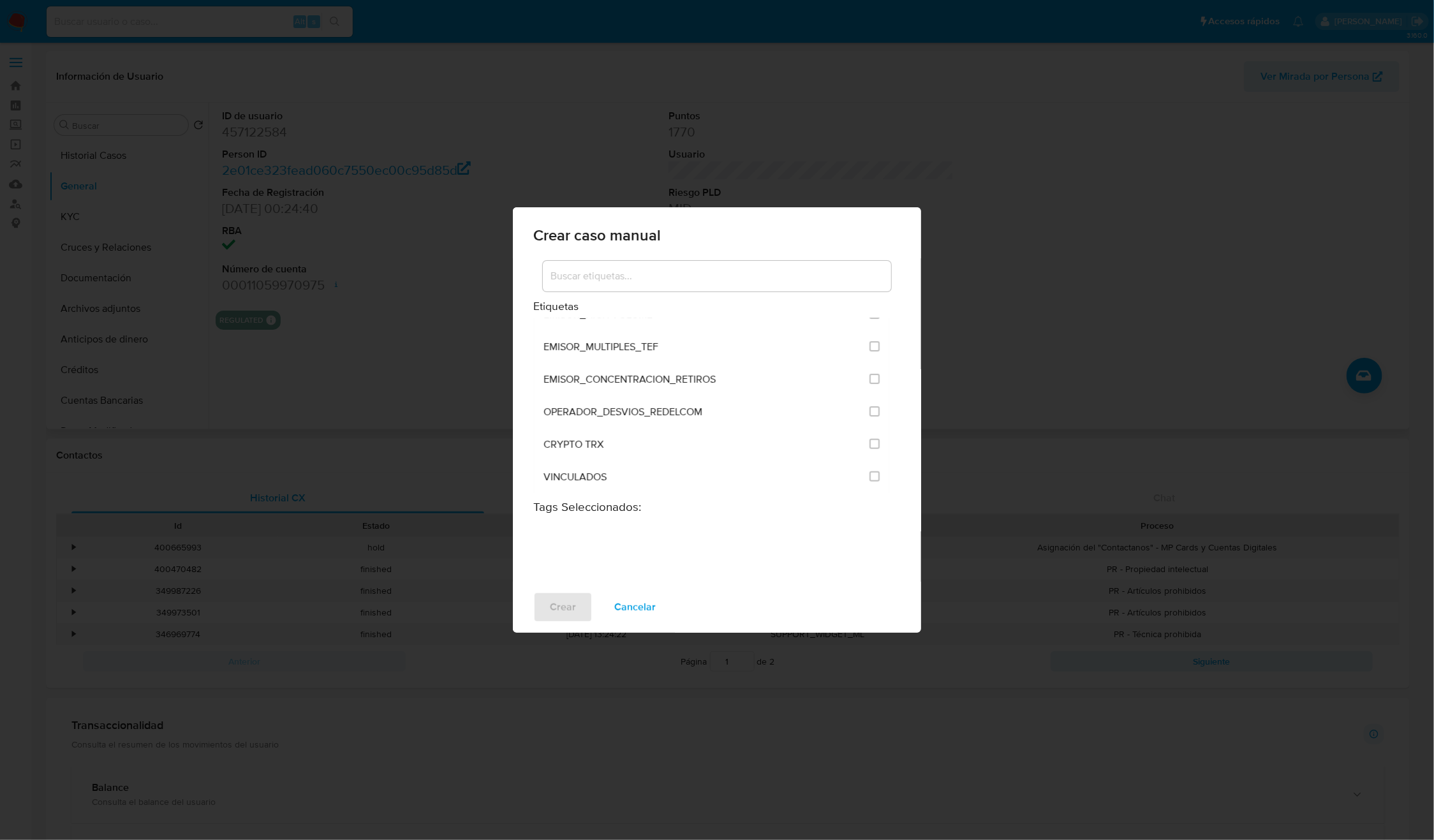
checkbox input "false"
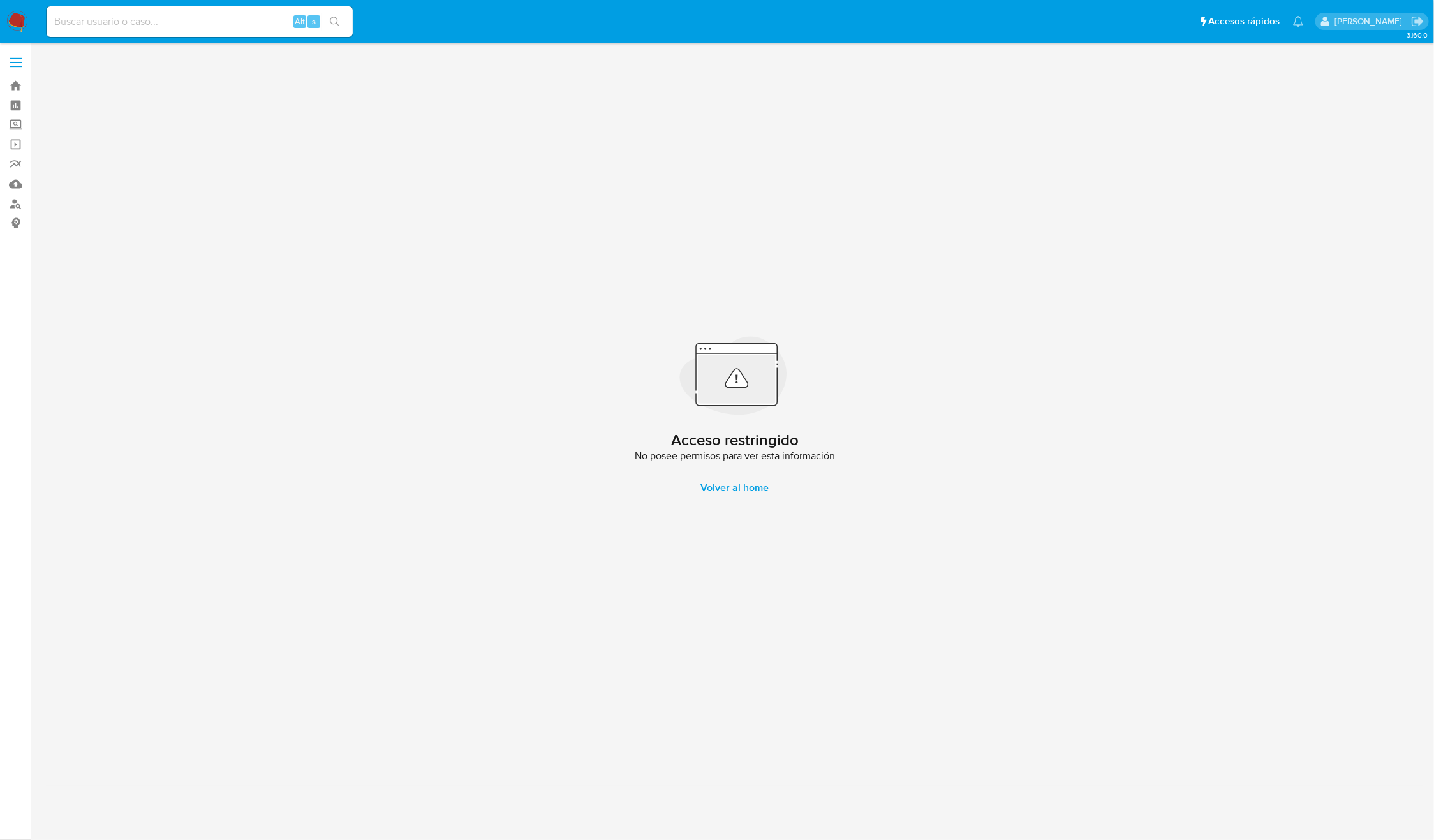
drag, startPoint x: 531, startPoint y: 151, endPoint x: 530, endPoint y: 159, distance: 8.1
click at [530, 159] on div "Acceso restringido No posee permisos para ver esta información Volver al home" at bounding box center [735, 418] width 1378 height 735
click at [258, 22] on input at bounding box center [200, 22] width 306 height 17
paste input "204642372"
click at [360, 26] on ul "Pausado Ver notificaciones 204642372 Alt s Accesos rápidos Presiona las siguien…" at bounding box center [675, 21] width 1270 height 32
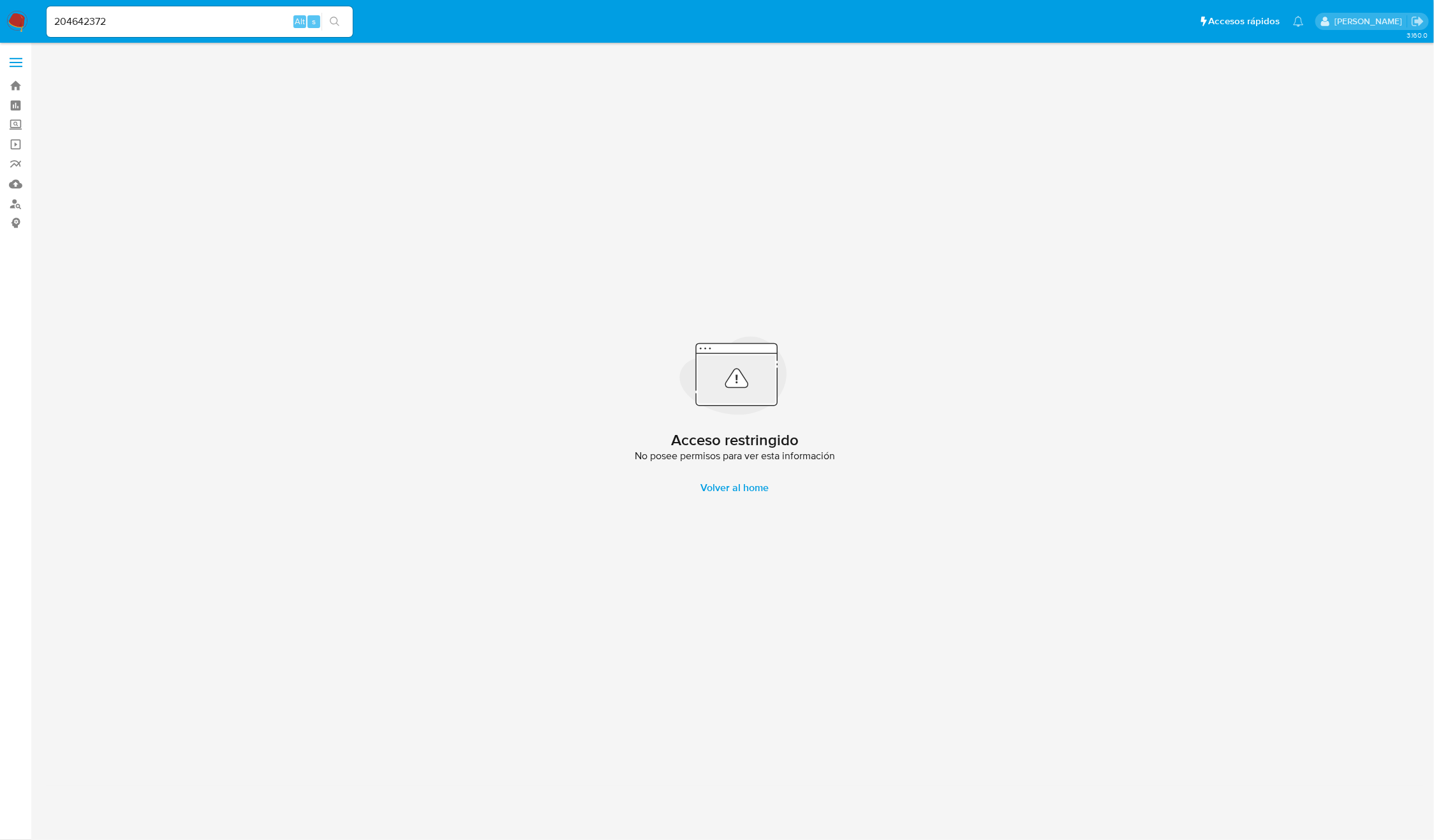
click at [340, 23] on icon "search-icon" at bounding box center [335, 22] width 10 height 10
click at [280, 10] on div "204642372 Alt s" at bounding box center [200, 21] width 306 height 30
click at [267, 21] on input "204642372" at bounding box center [200, 22] width 306 height 17
paste input "2"
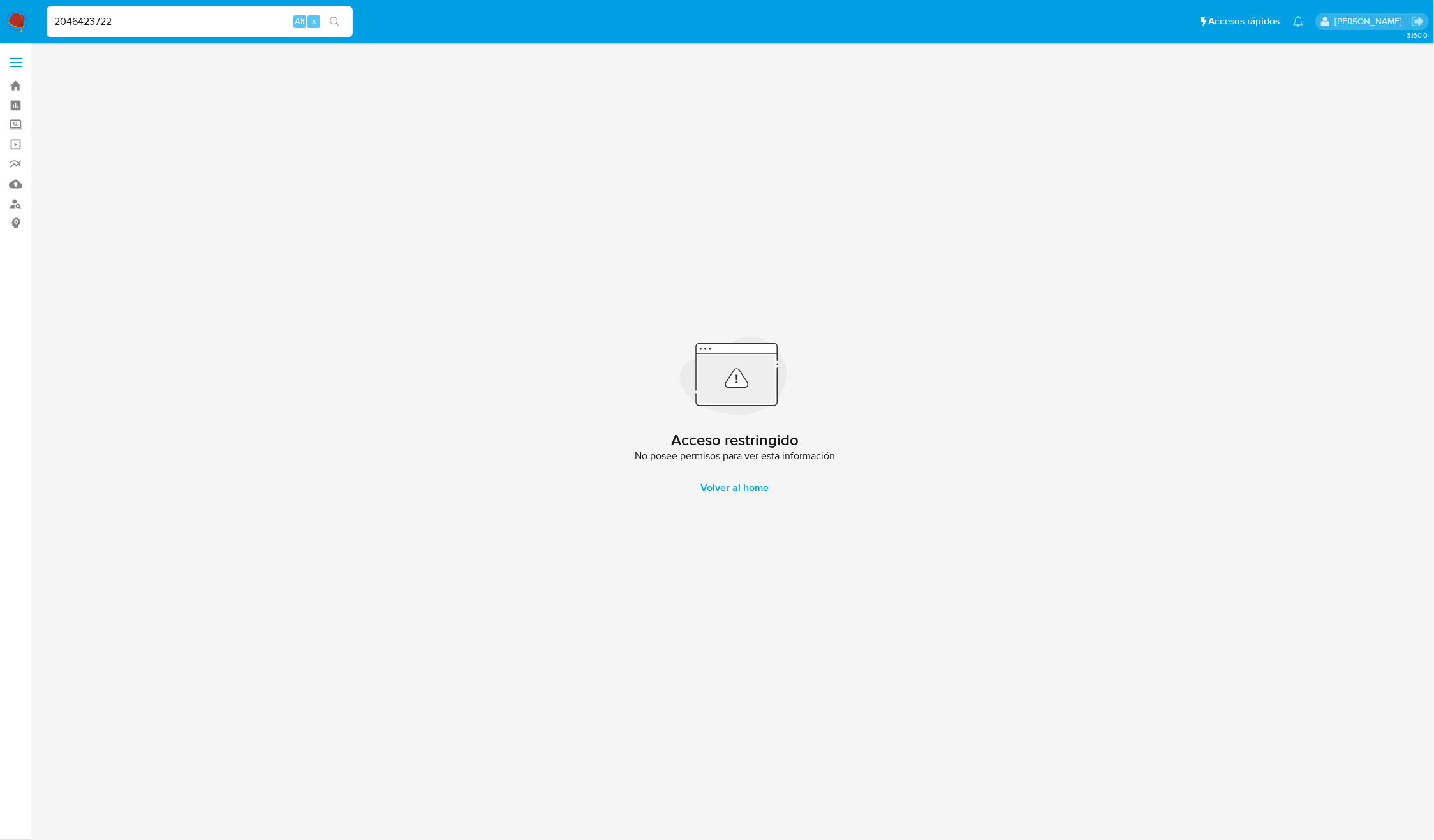
type input "2046423722"
click at [328, 37] on div "2046423722 Alt s" at bounding box center [200, 21] width 306 height 36
click at [343, 23] on button "search-icon" at bounding box center [334, 22] width 26 height 18
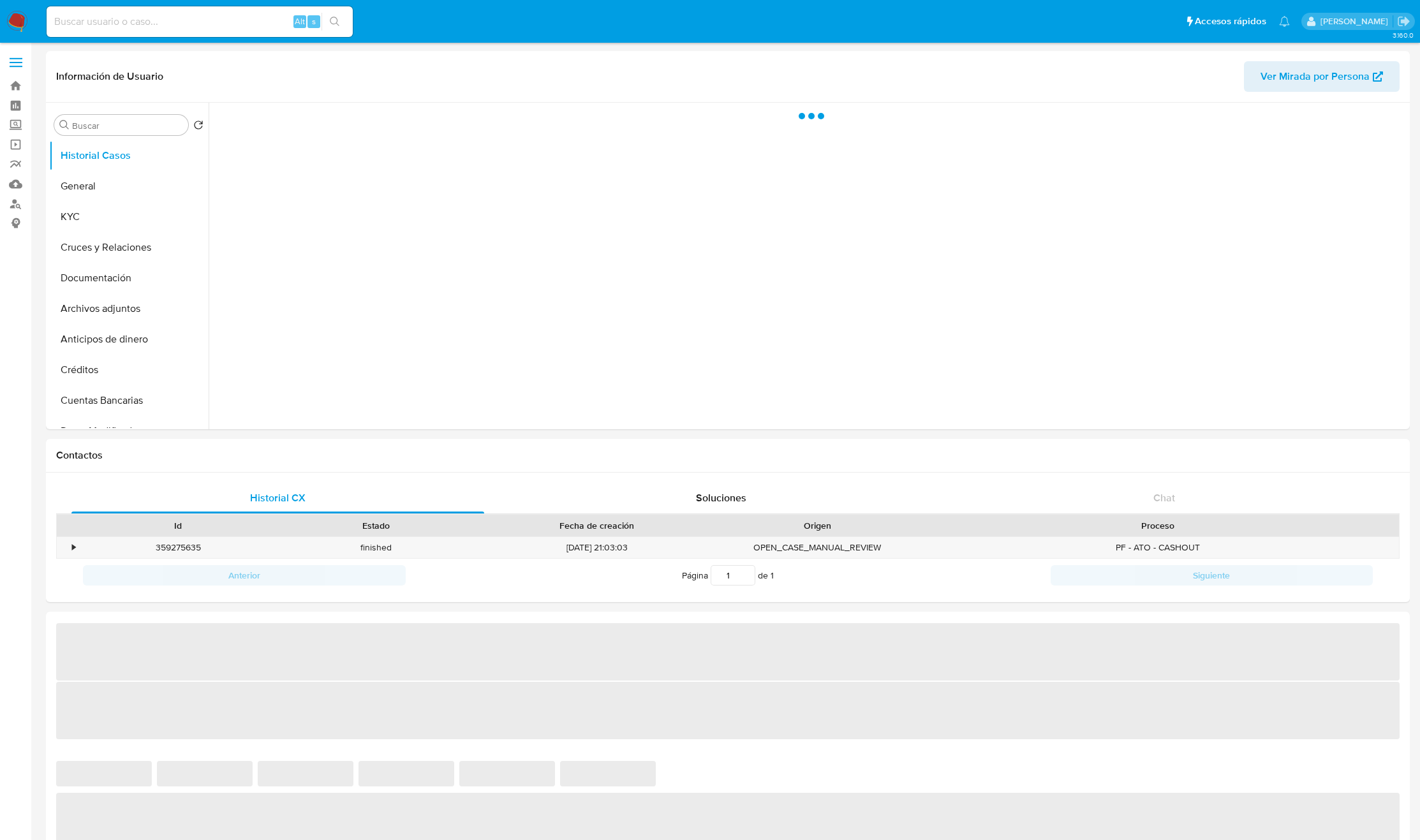
select select "10"
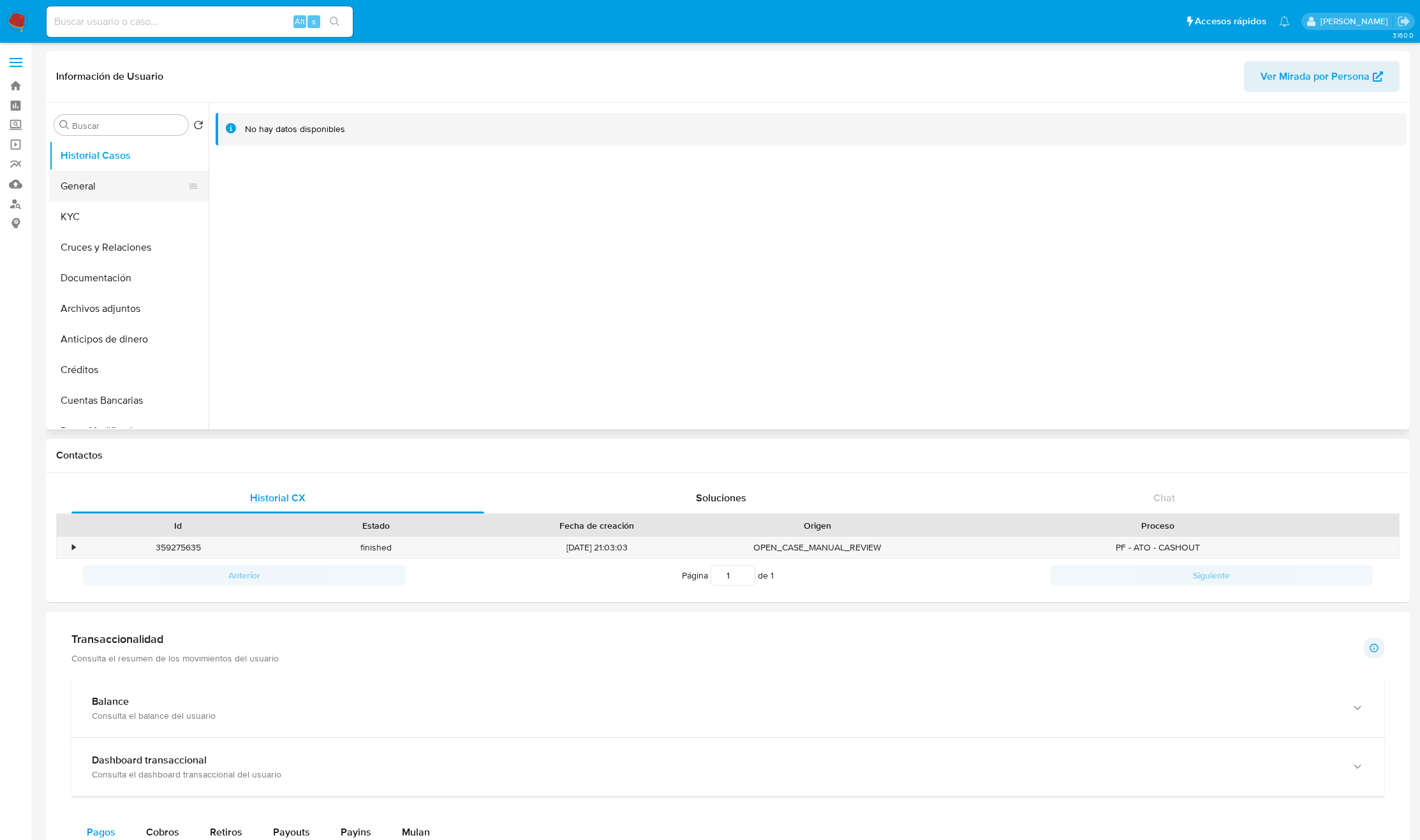
click at [72, 180] on button "General" at bounding box center [123, 186] width 149 height 30
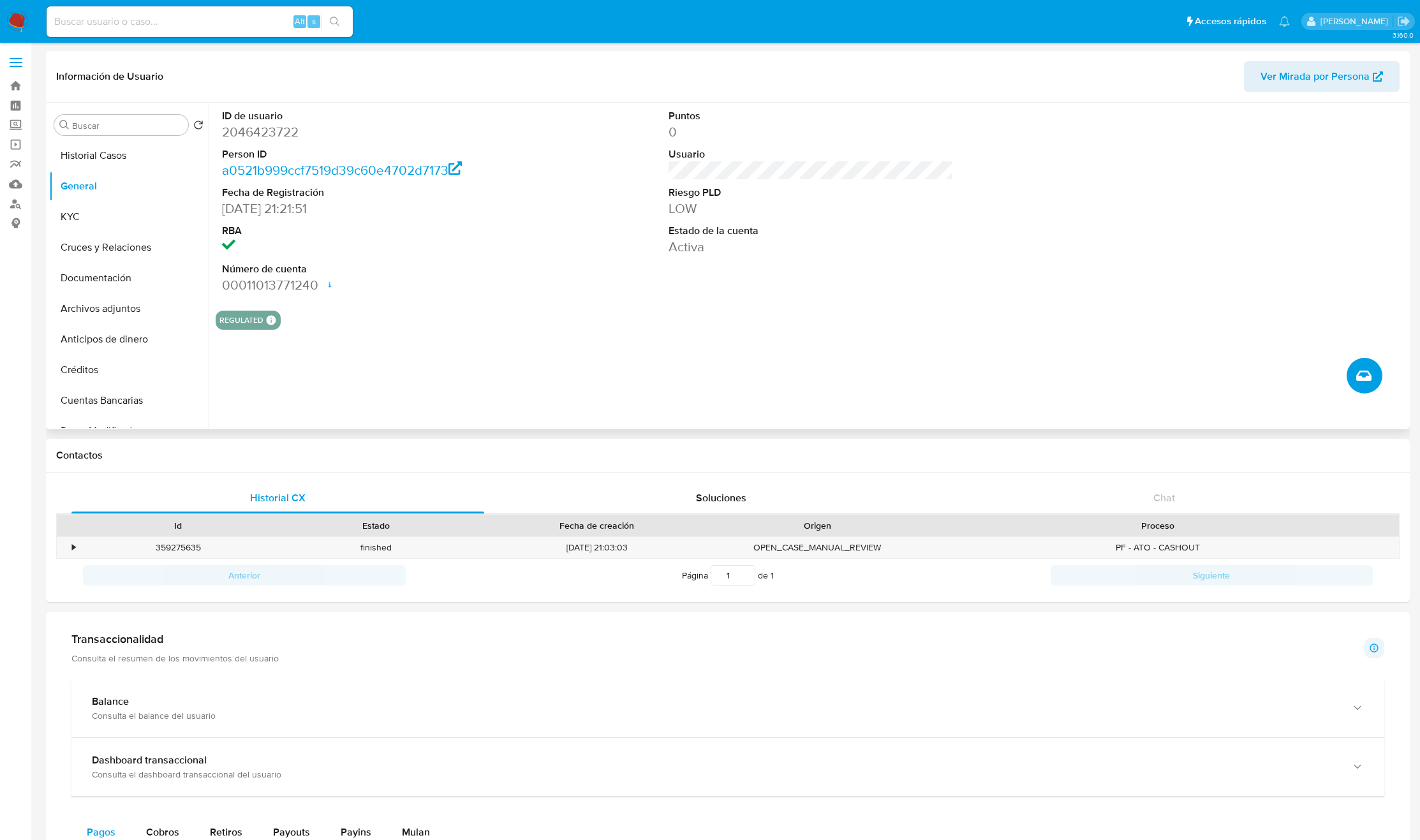
click at [1361, 381] on icon "Crear caso manual" at bounding box center [1364, 376] width 15 height 10
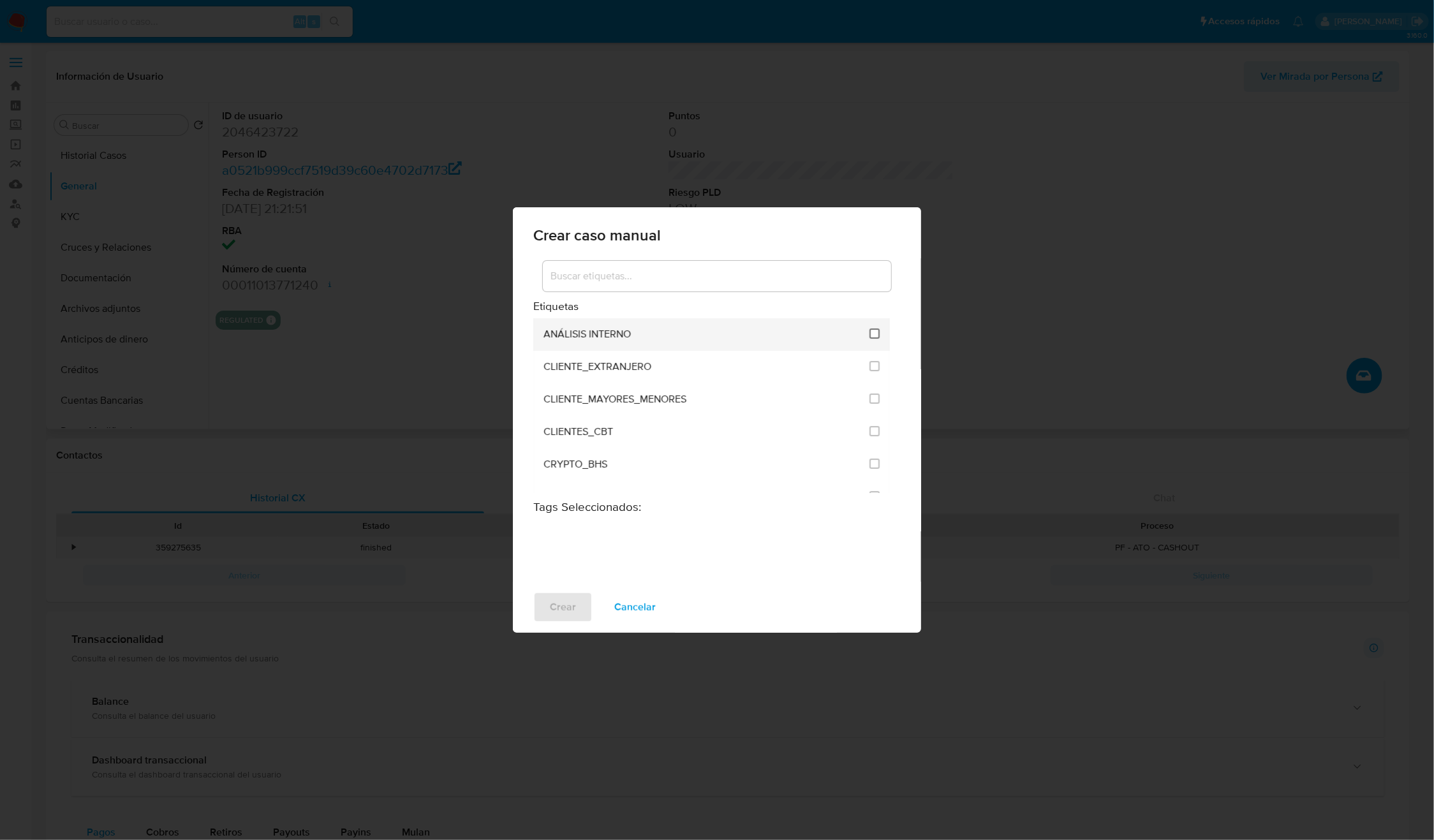
click at [870, 332] on input "1896" at bounding box center [875, 334] width 10 height 10
checkbox input "false"
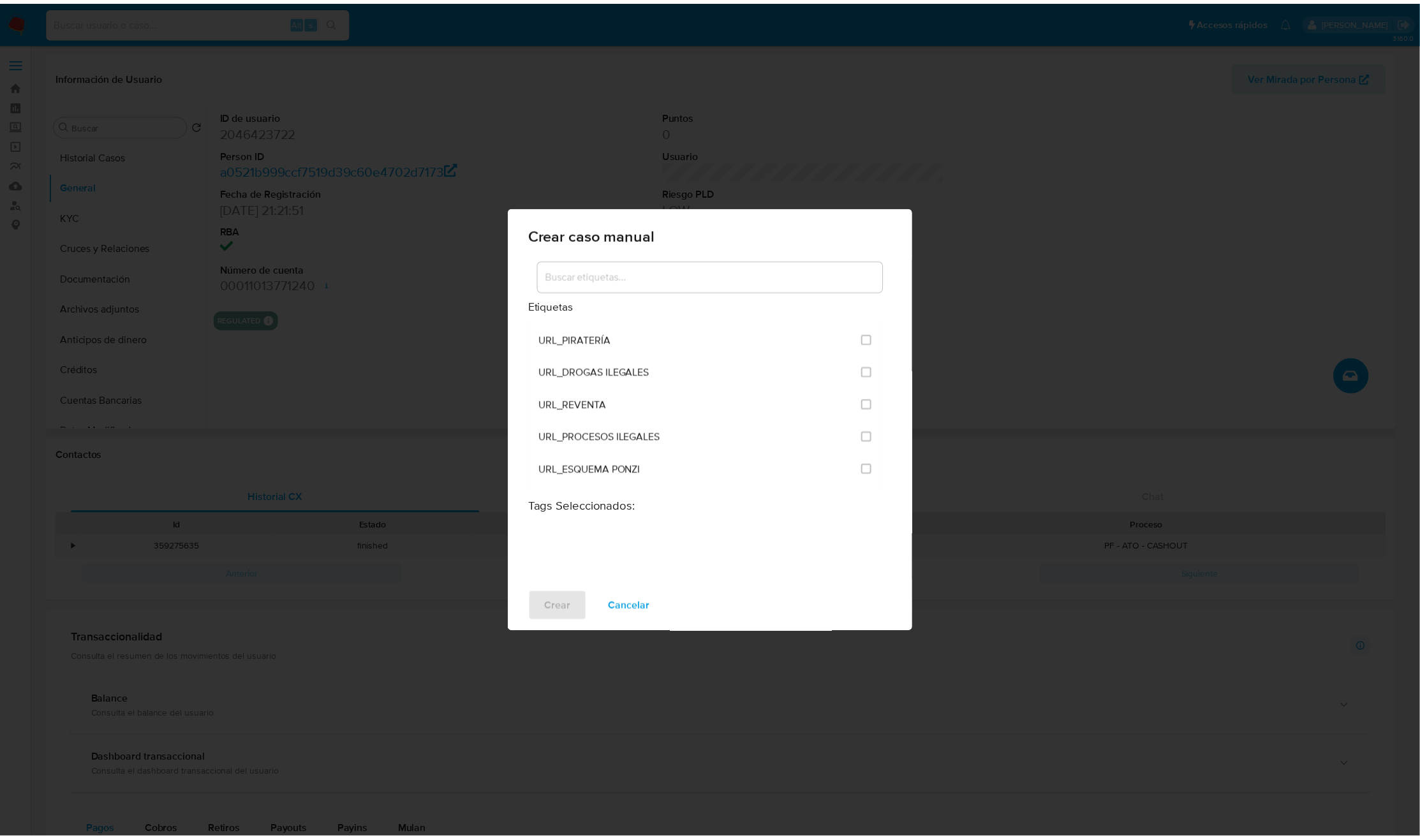
scroll to position [3110, 0]
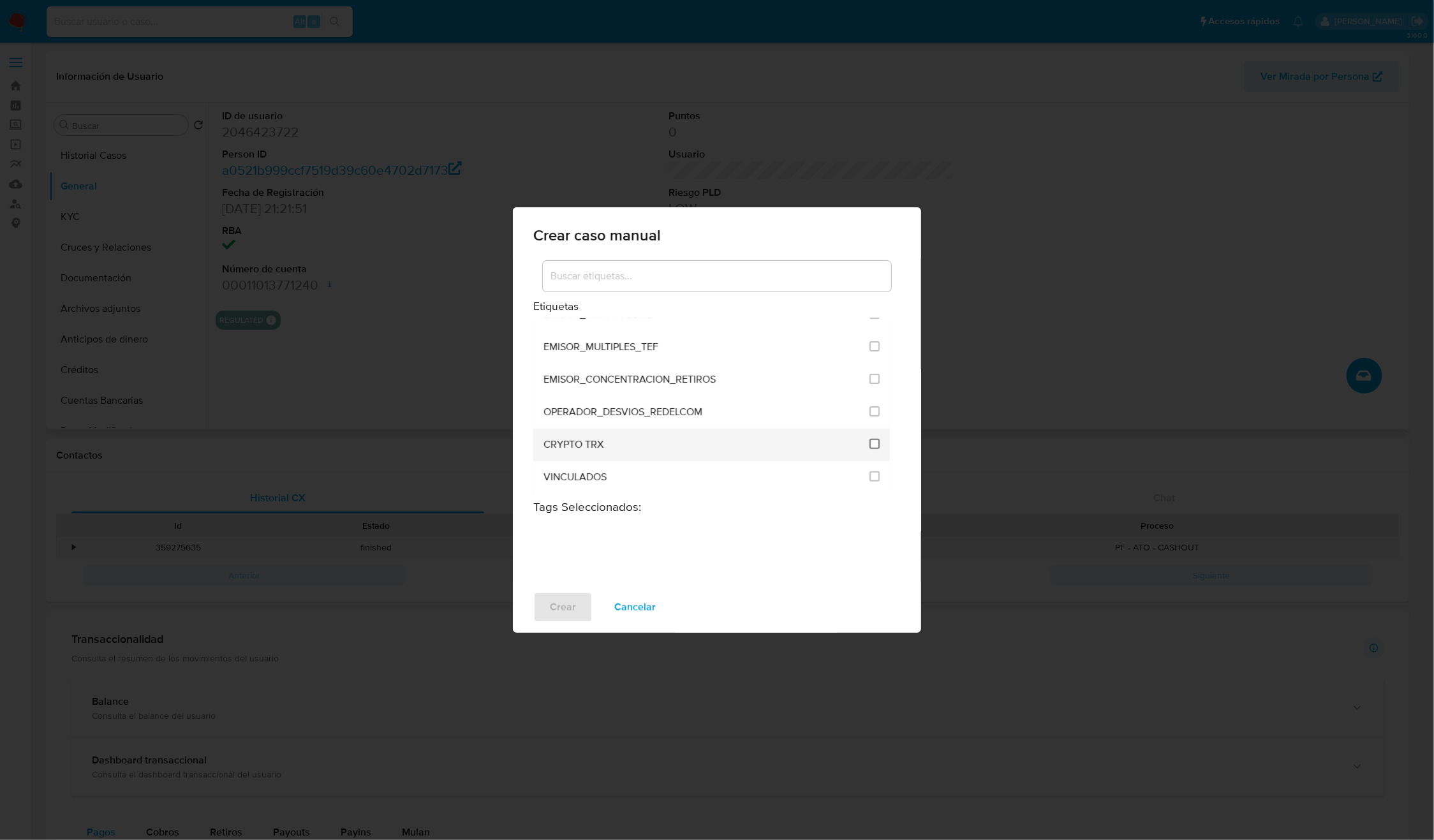
click at [870, 439] on input "3306" at bounding box center [875, 444] width 10 height 10
click at [553, 598] on span "Crear" at bounding box center [563, 607] width 26 height 28
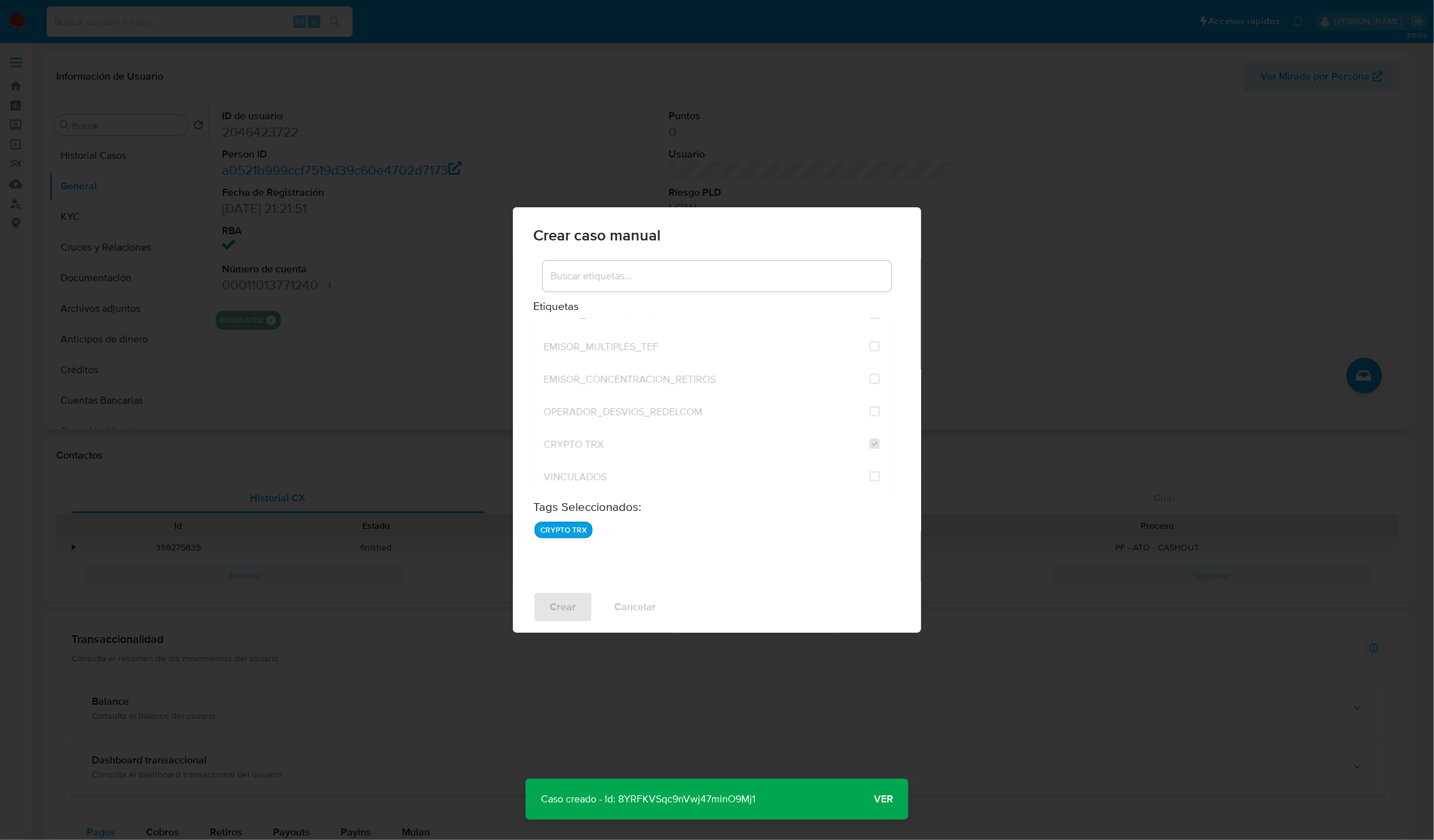
click at [708, 801] on p "Caso creado - Id: 8YRFKVSqc9nVwj47minO9Mj1" at bounding box center [648, 799] width 245 height 41
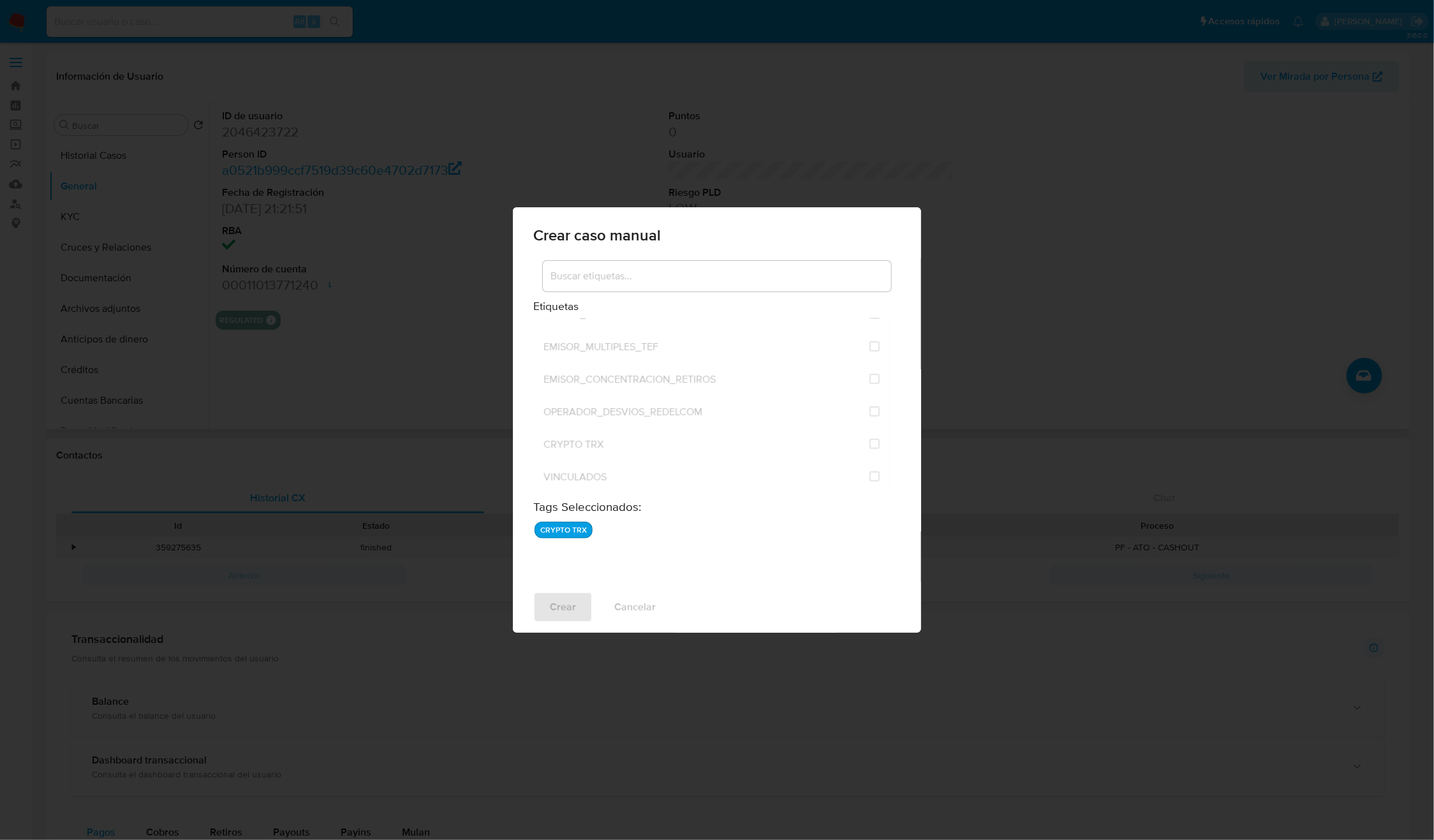
checkbox input "false"
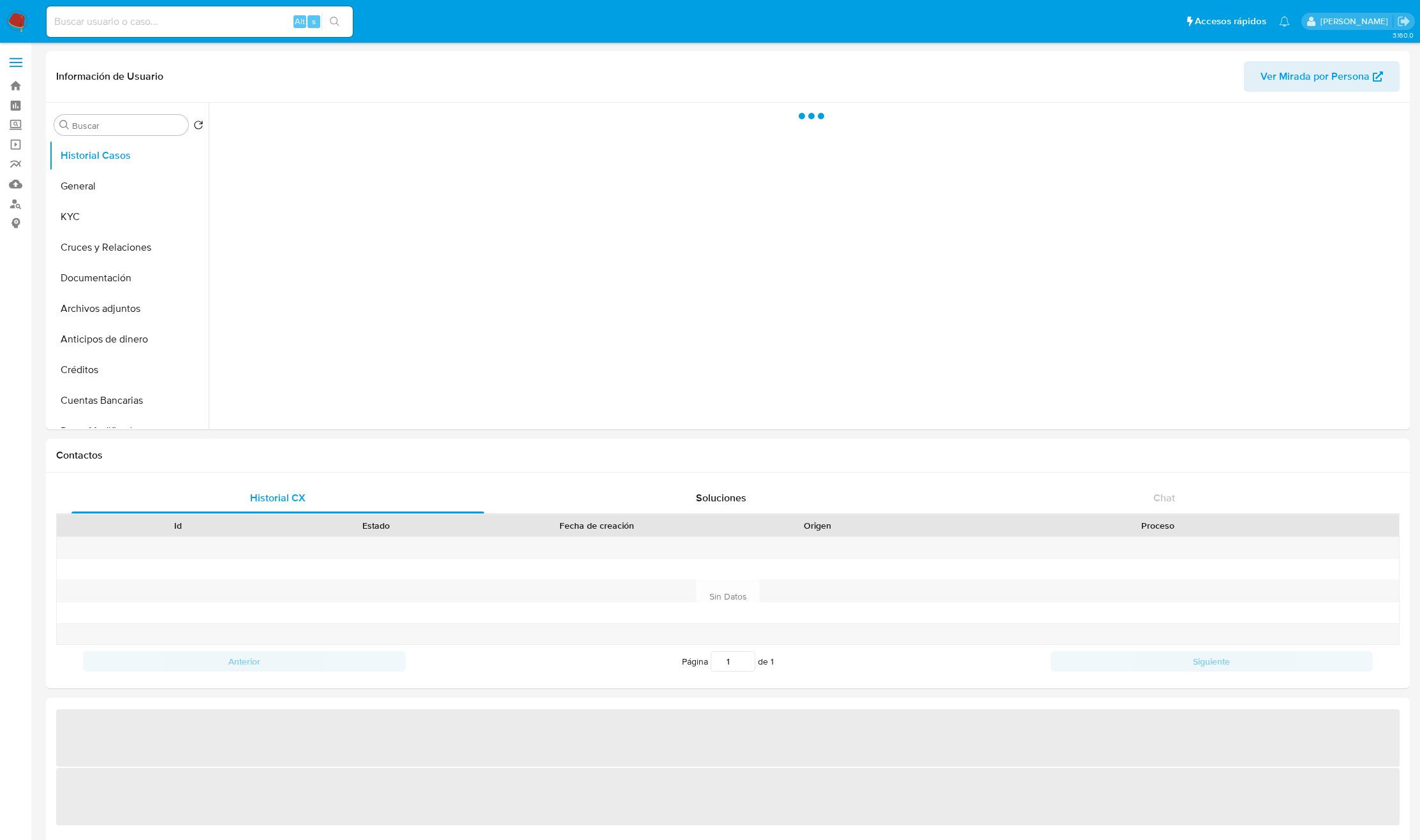
select select "10"
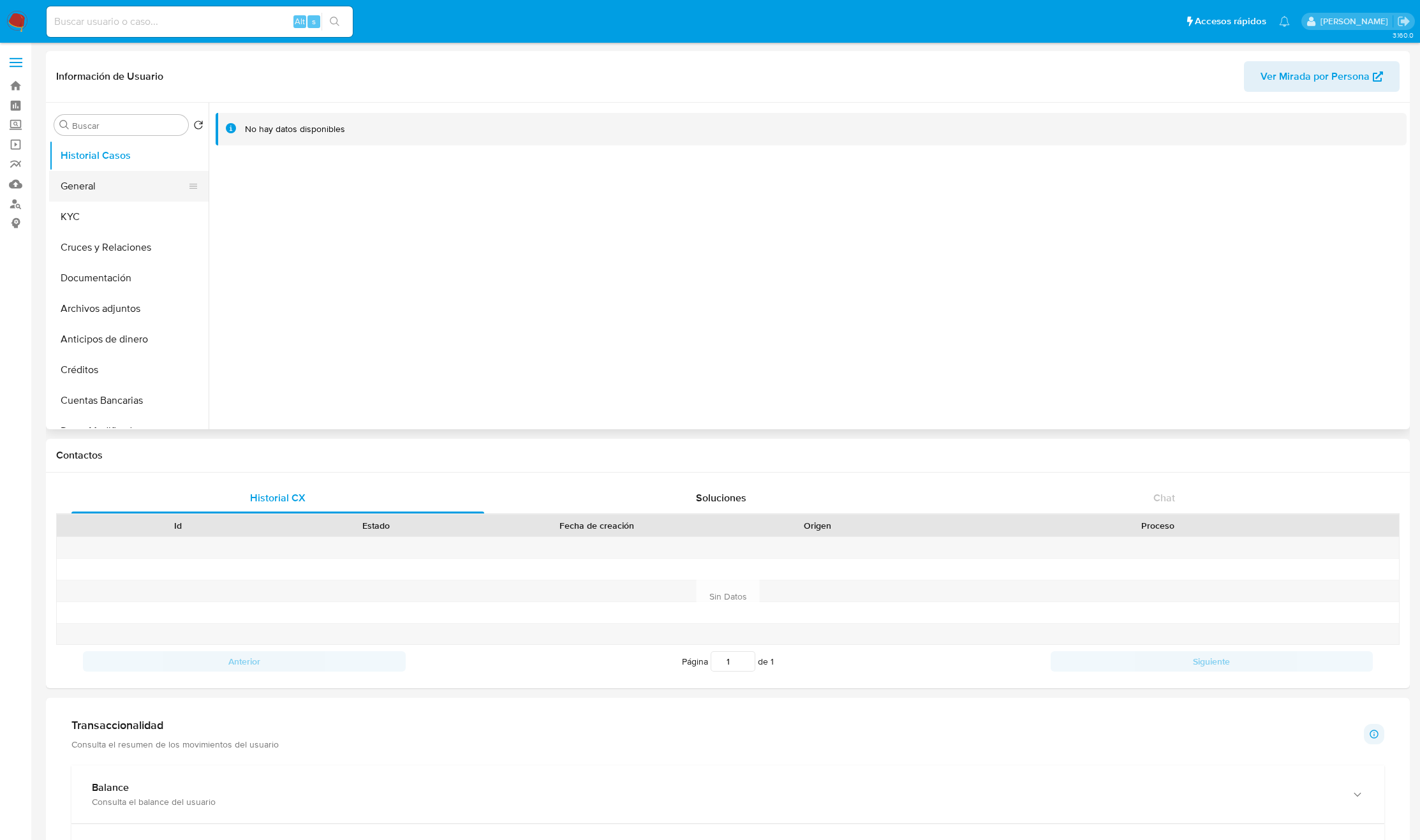
click at [152, 186] on button "General" at bounding box center [123, 186] width 149 height 30
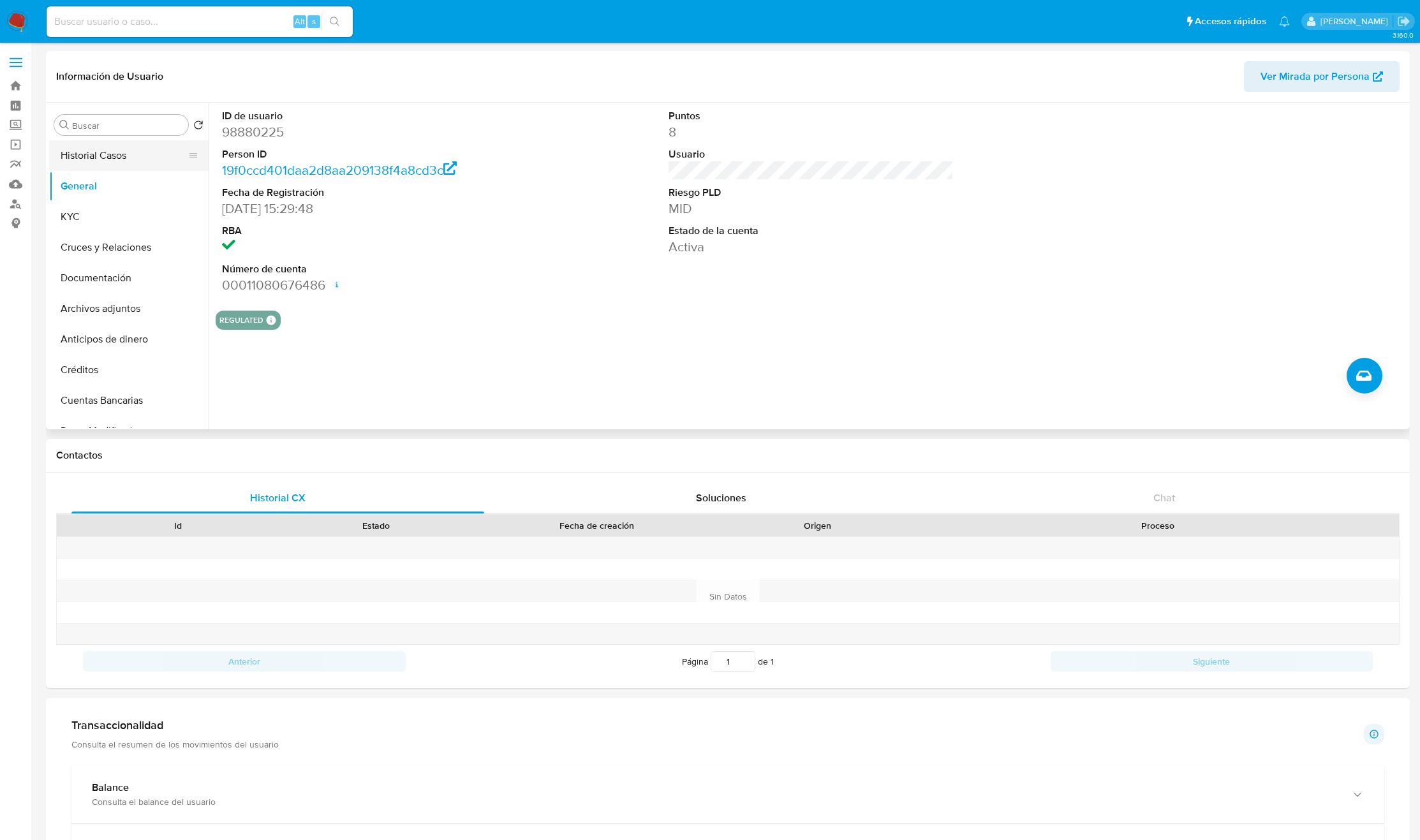
click at [114, 154] on button "Historial Casos" at bounding box center [123, 155] width 149 height 30
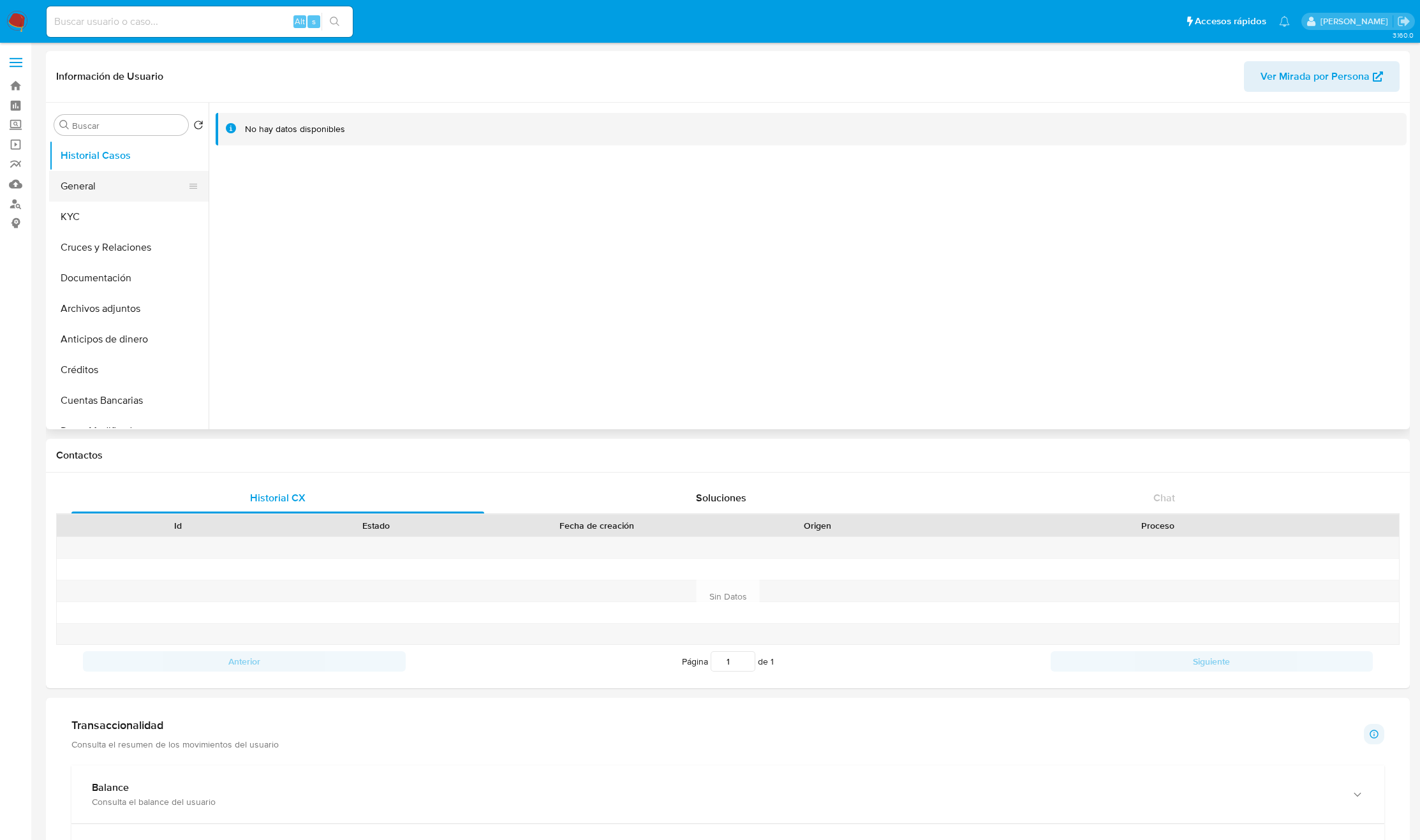
click at [106, 179] on button "General" at bounding box center [123, 186] width 149 height 30
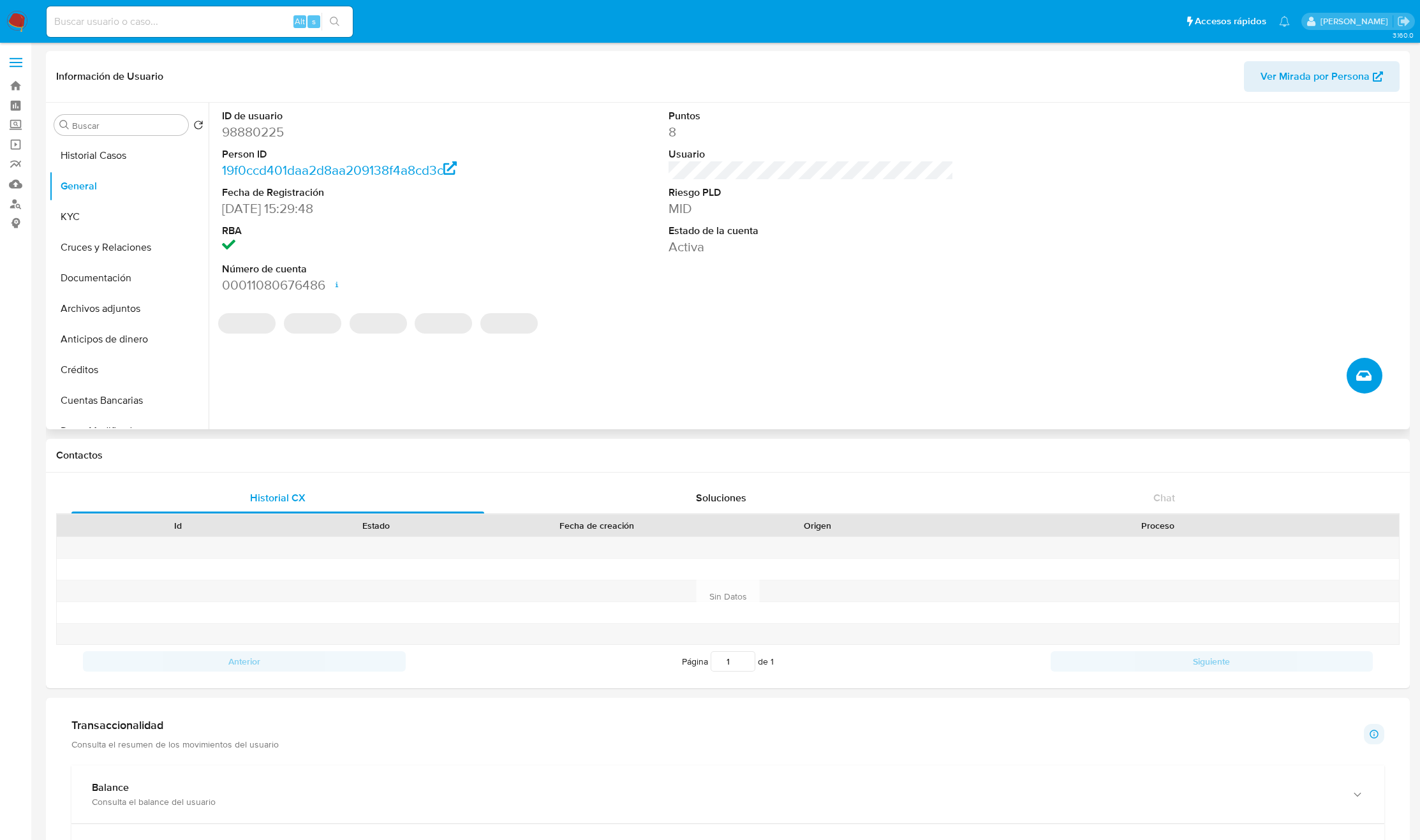
click at [1363, 373] on icon "Crear caso manual" at bounding box center [1364, 376] width 15 height 15
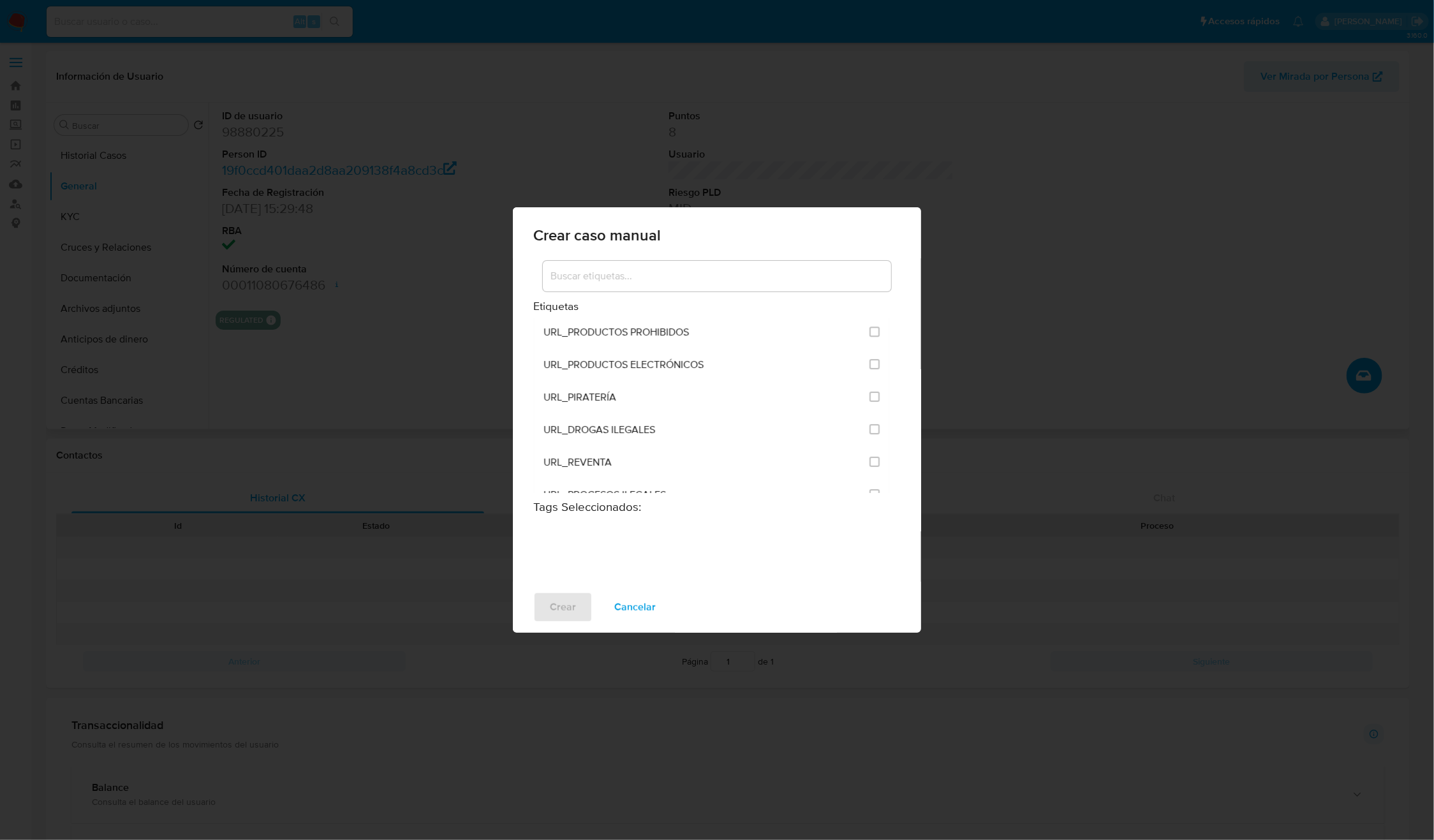
scroll to position [3110, 0]
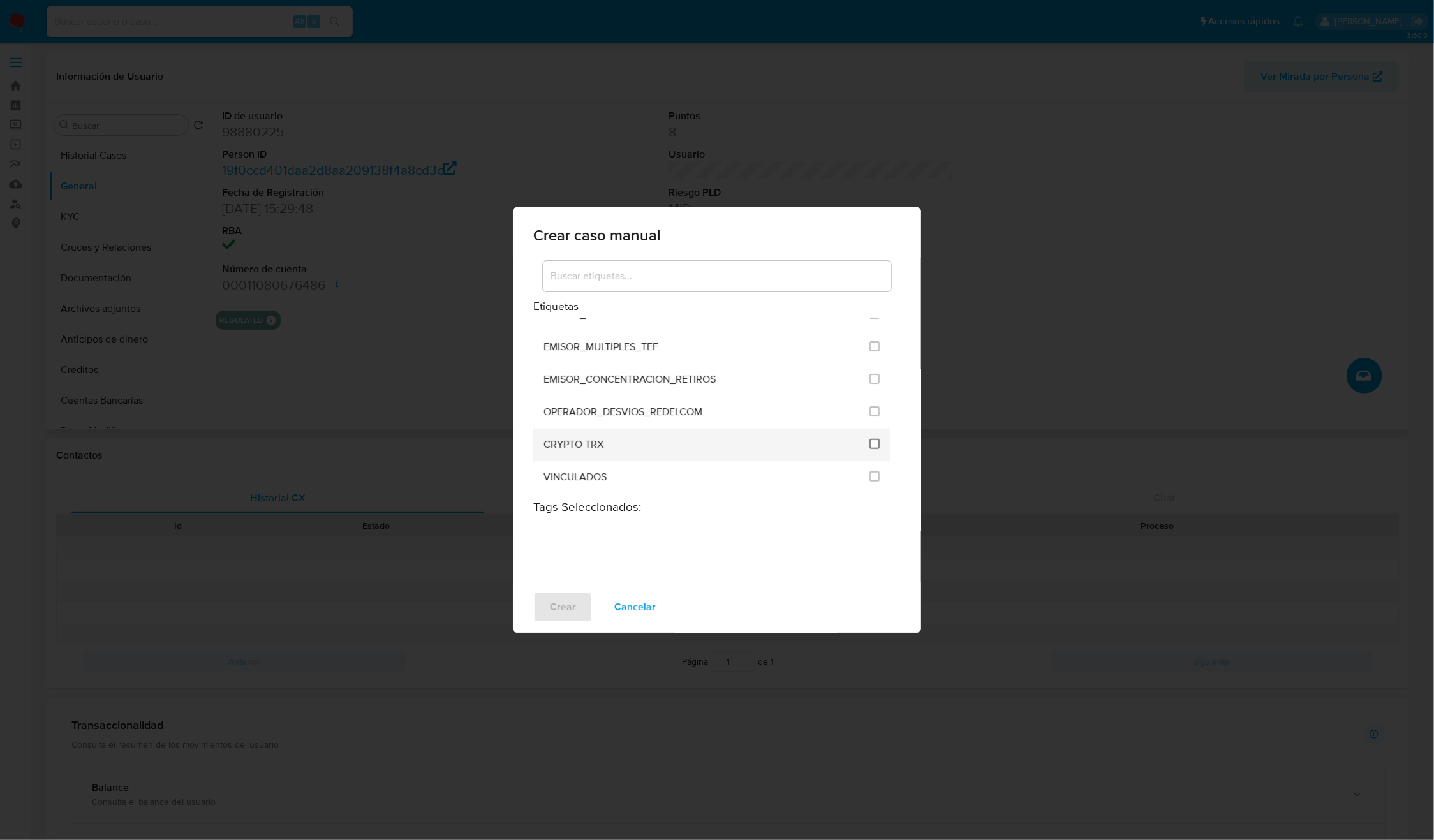
click at [870, 439] on input "3306" at bounding box center [875, 444] width 10 height 10
click at [584, 608] on button "Crear" at bounding box center [563, 607] width 59 height 30
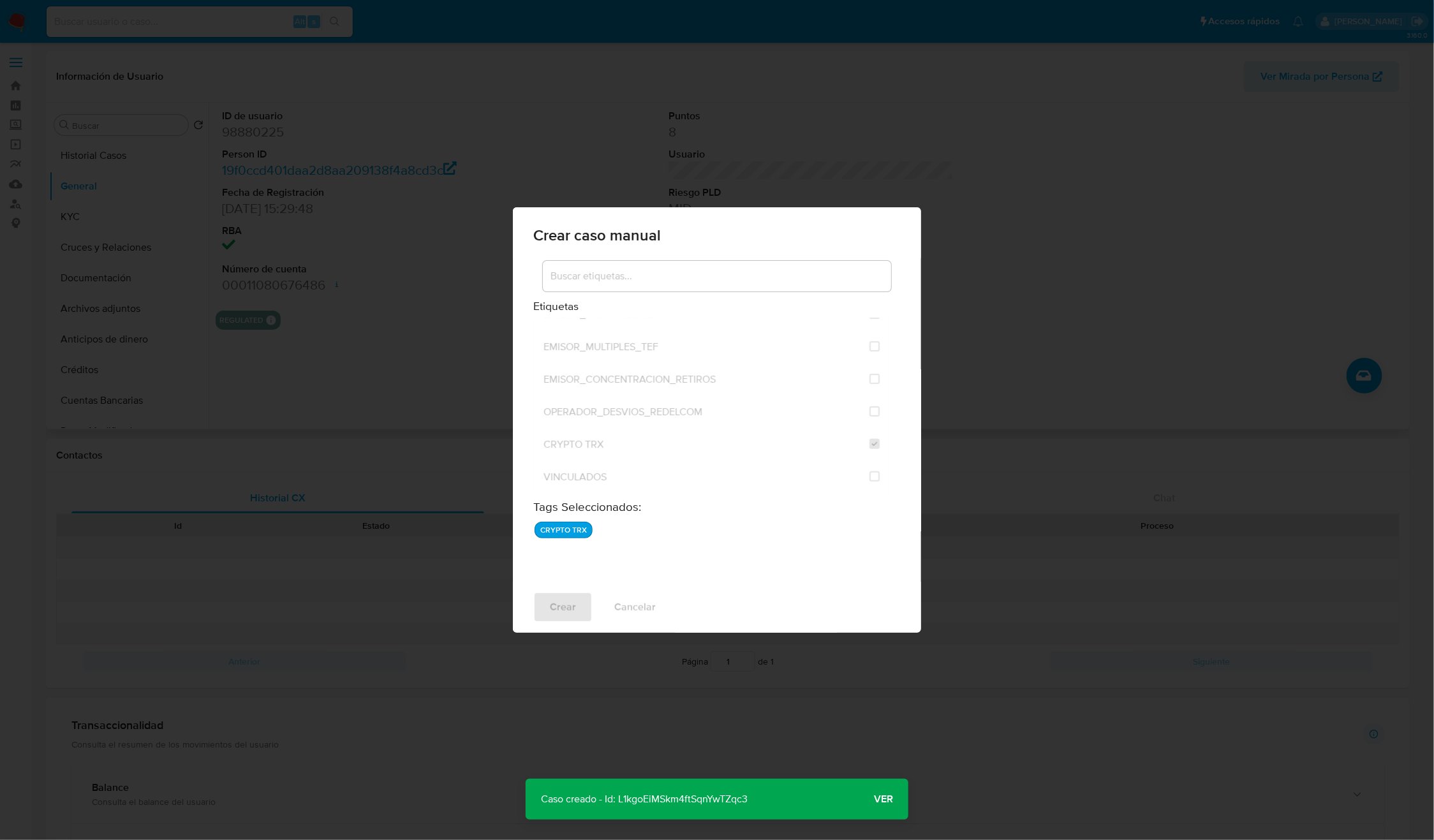
click at [691, 800] on p "Caso creado - Id: L1kgoEiMSkm4ftSqnYwTZqc3" at bounding box center [644, 799] width 238 height 41
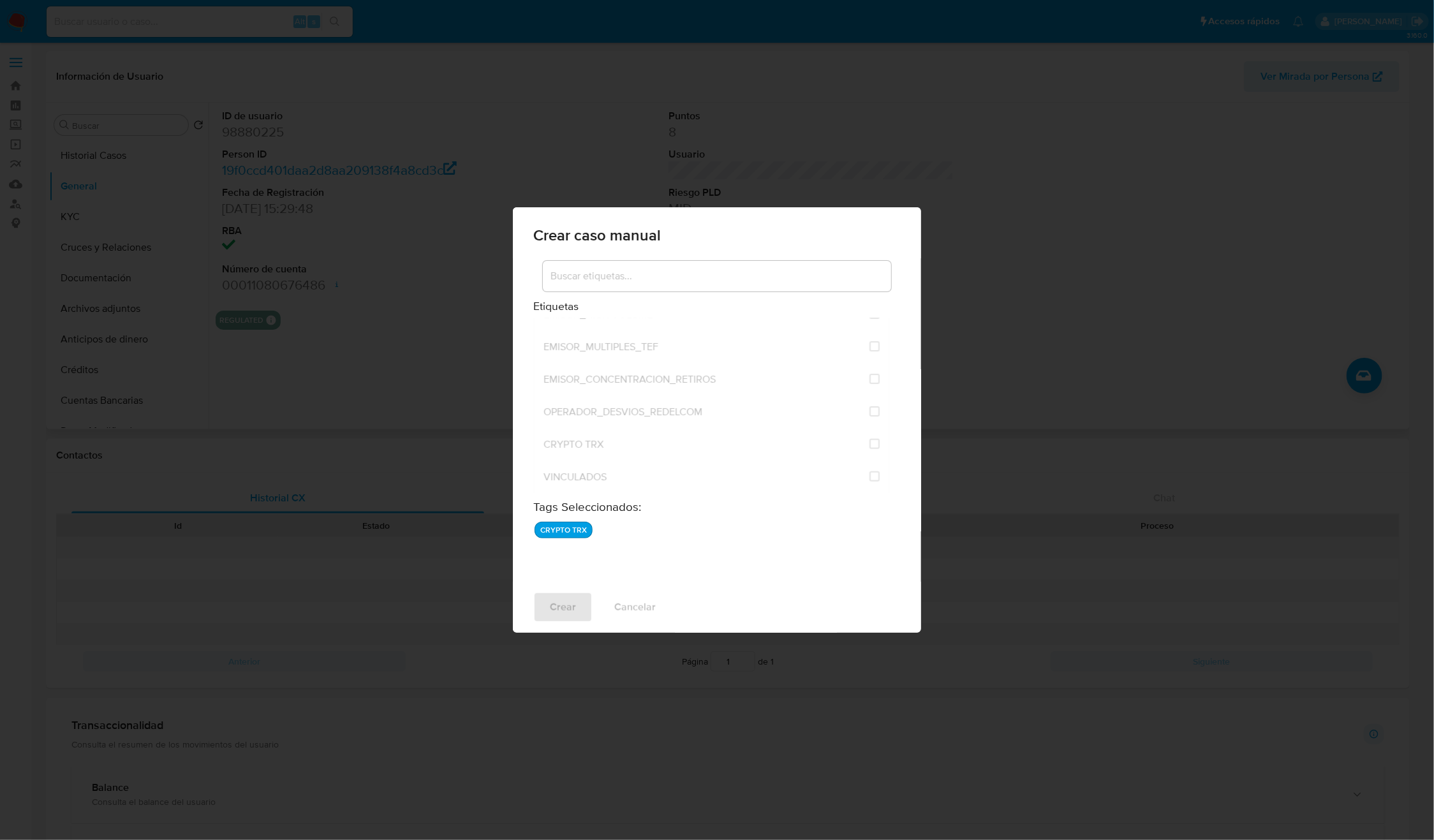
checkbox input "false"
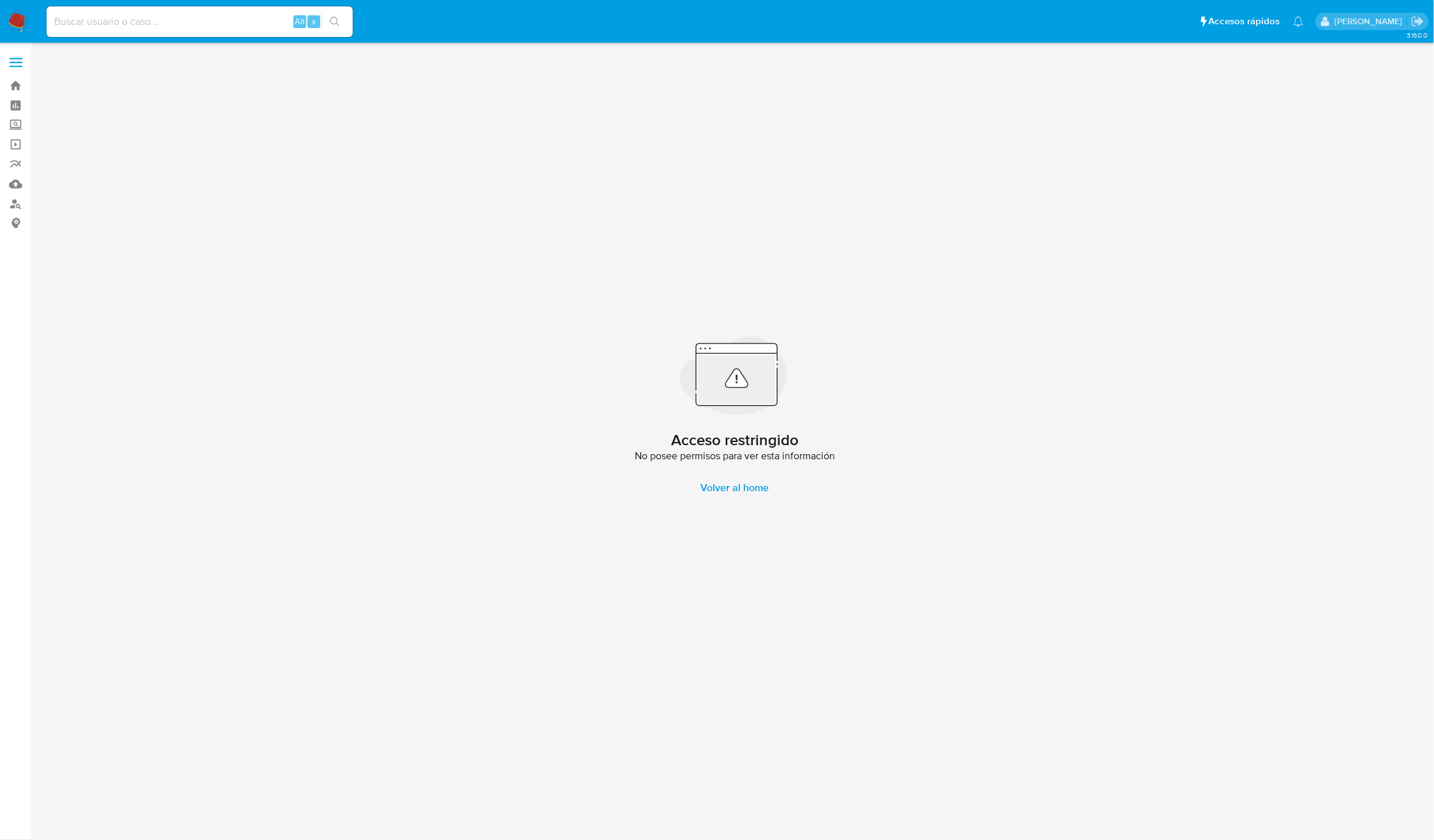
click at [264, 18] on input at bounding box center [200, 22] width 306 height 17
paste input "1748200020"
type input "1748200020"
click at [354, 28] on li "1748200020 Alt s" at bounding box center [200, 21] width 312 height 32
click at [336, 21] on icon "search-icon" at bounding box center [335, 22] width 10 height 10
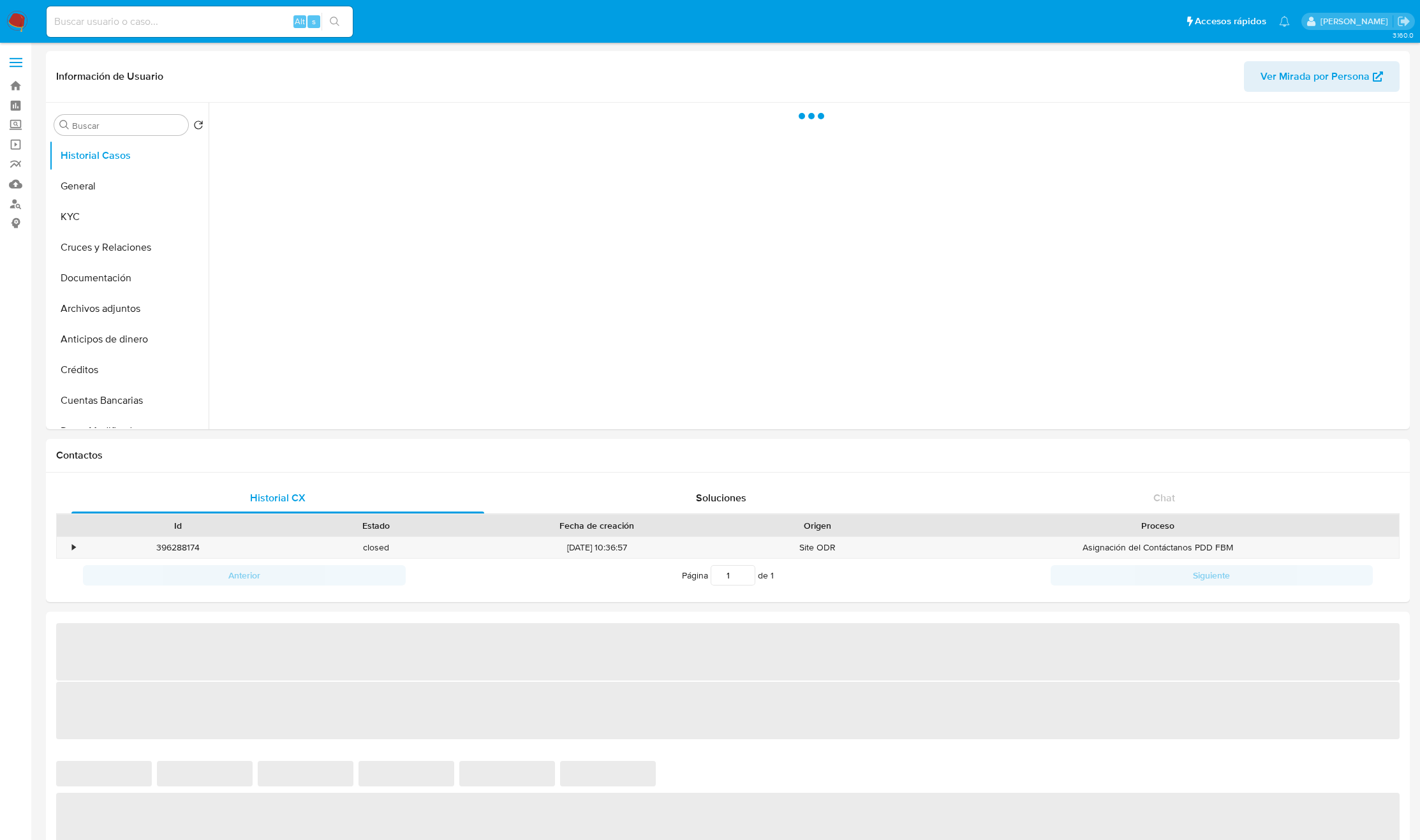
select select "10"
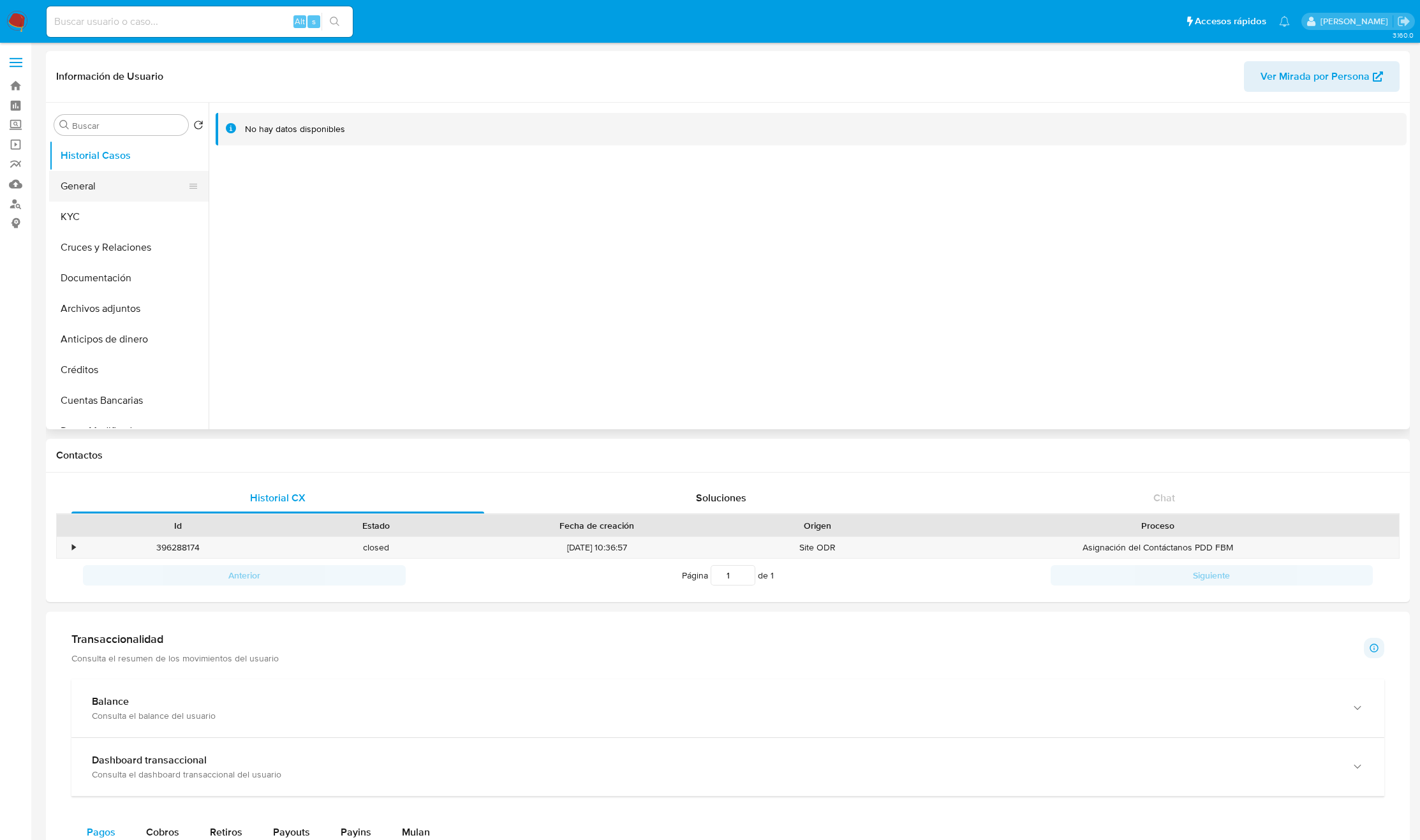
click at [121, 196] on button "General" at bounding box center [123, 186] width 149 height 30
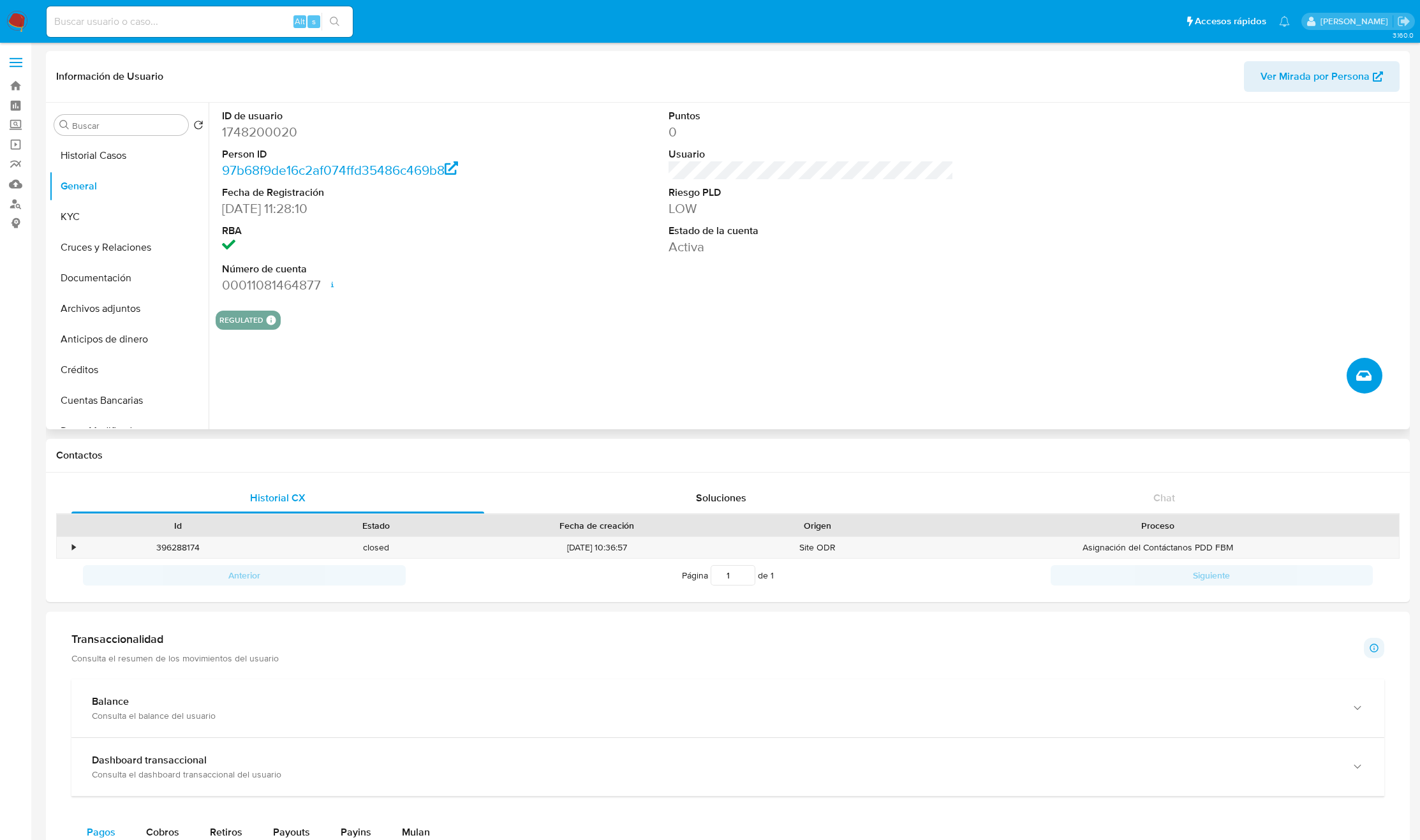
click at [1373, 375] on button "Crear caso manual" at bounding box center [1364, 375] width 36 height 36
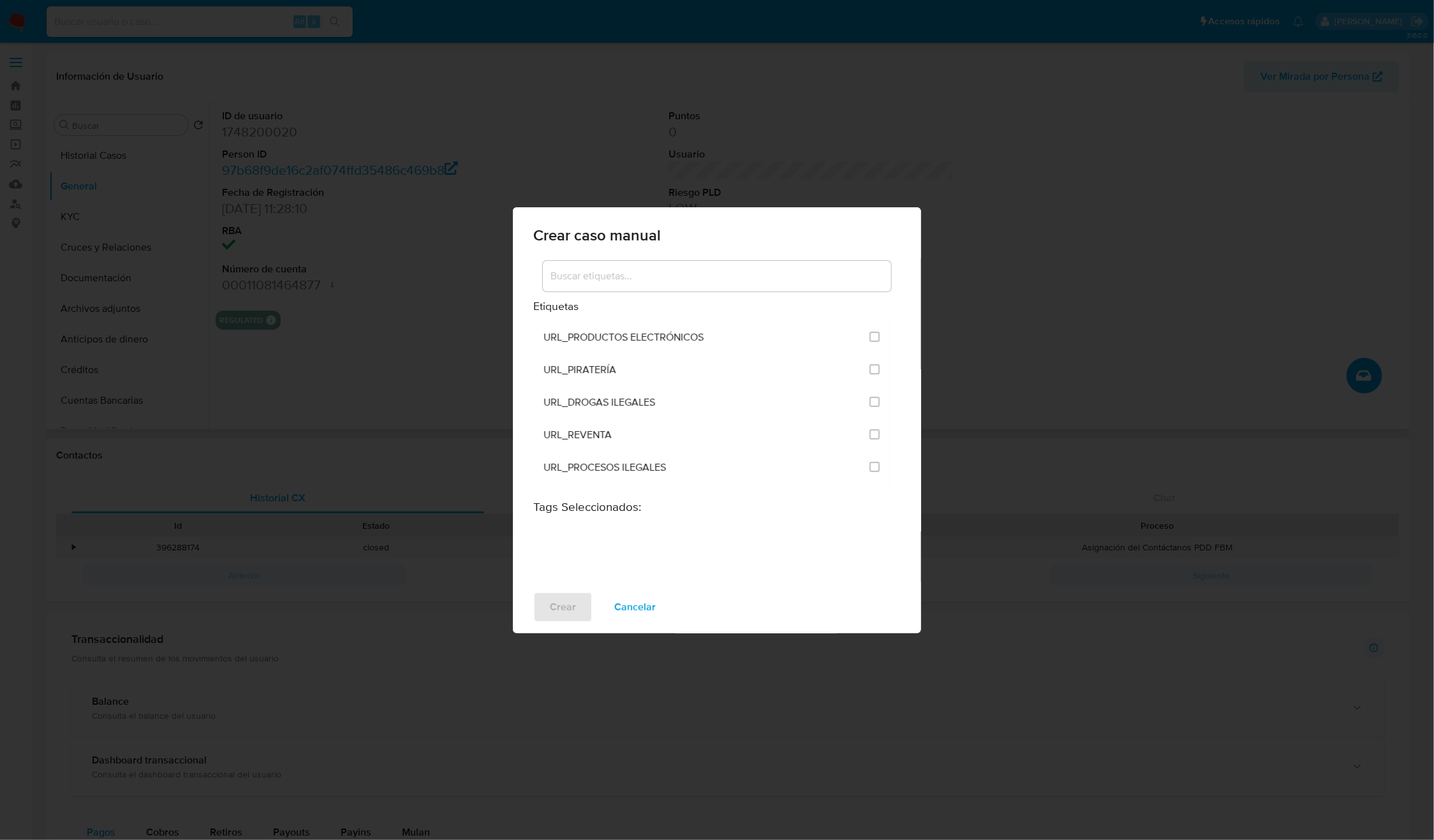
scroll to position [3110, 0]
click at [871, 439] on input "3306" at bounding box center [875, 444] width 10 height 10
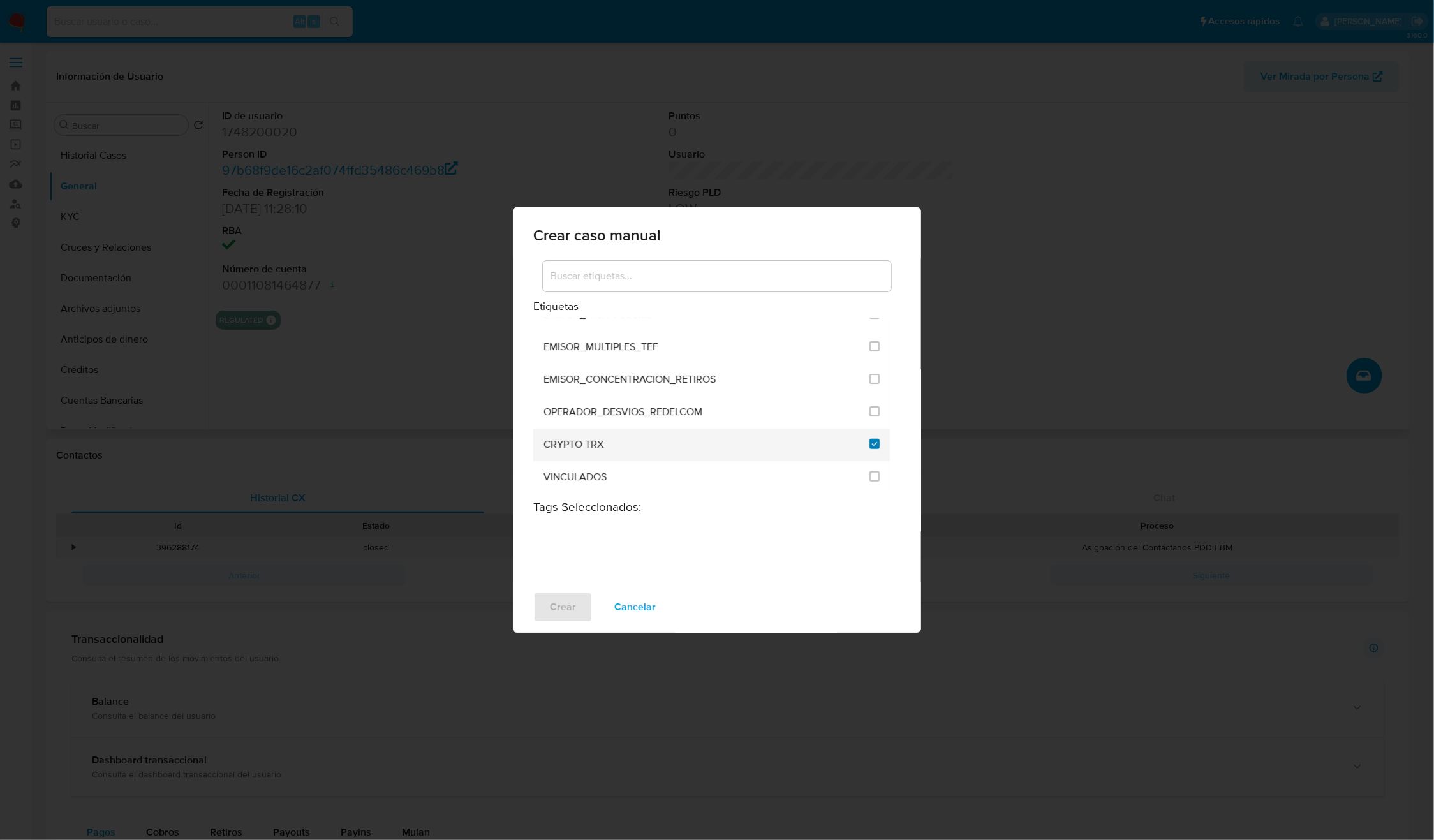
checkbox input "true"
click at [565, 607] on span "Crear" at bounding box center [563, 607] width 26 height 28
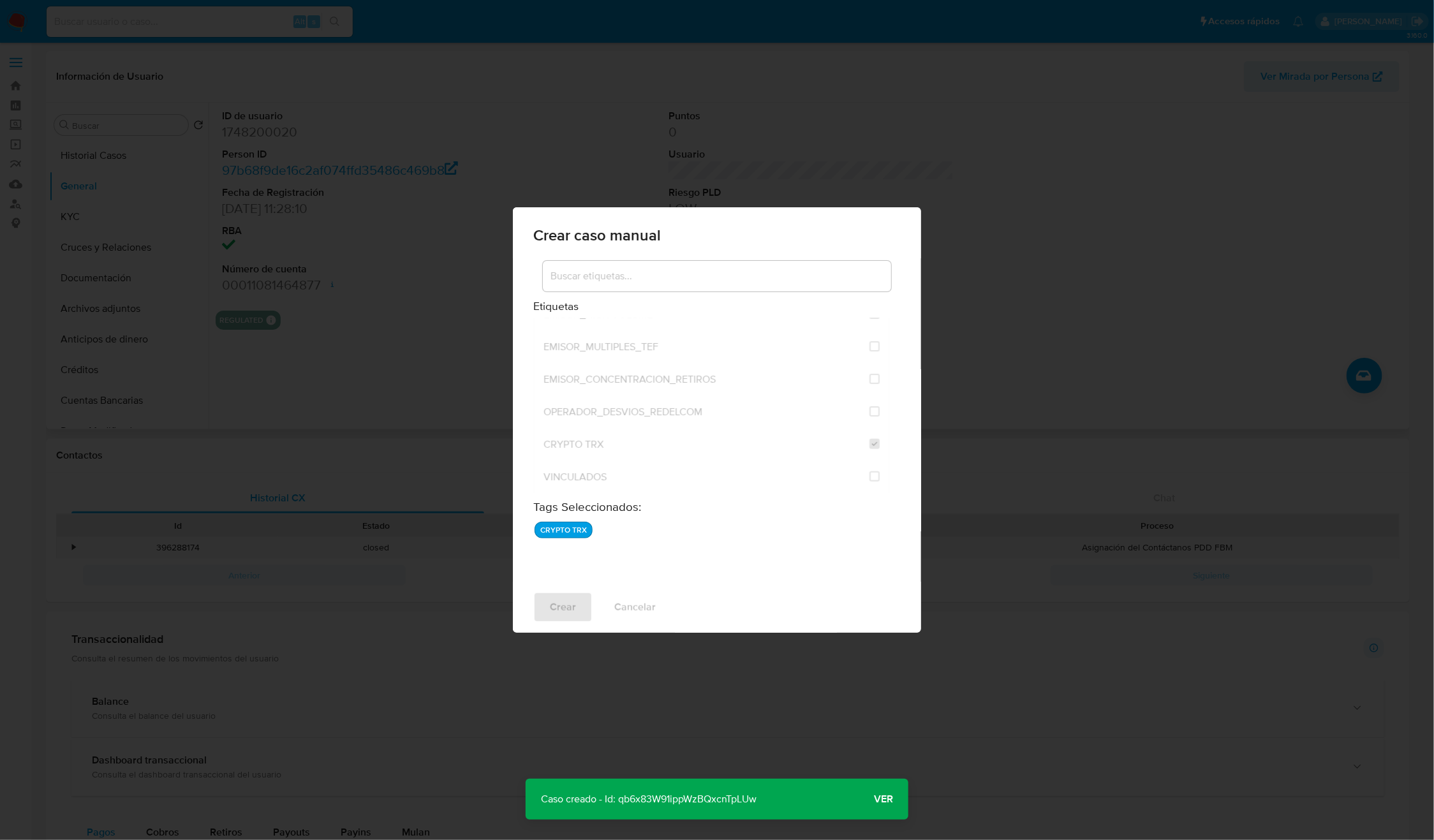
click at [699, 796] on p "Caso creado - Id: qb6x83W91ippWzBQxcnTpLUw" at bounding box center [648, 799] width 246 height 41
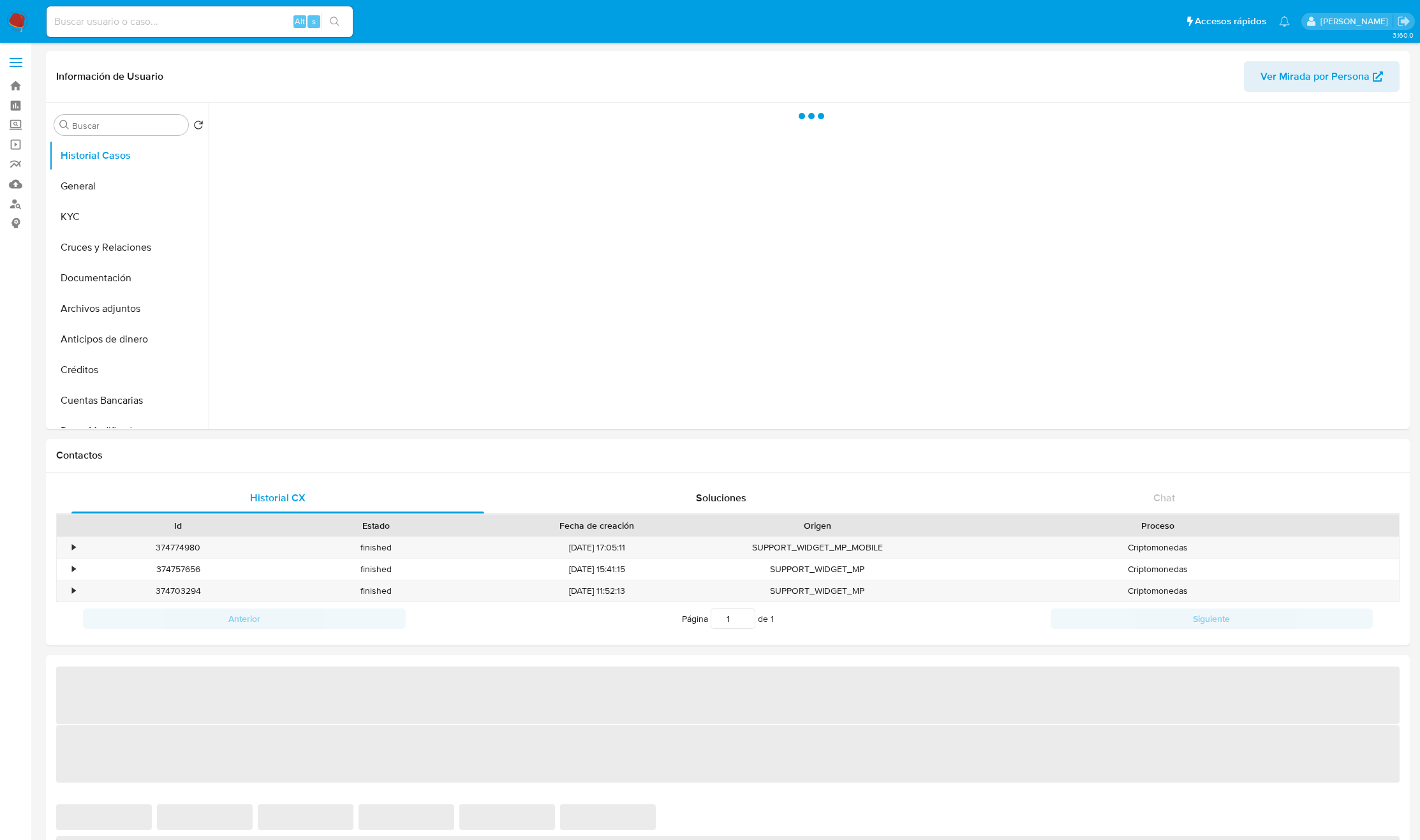
select select "10"
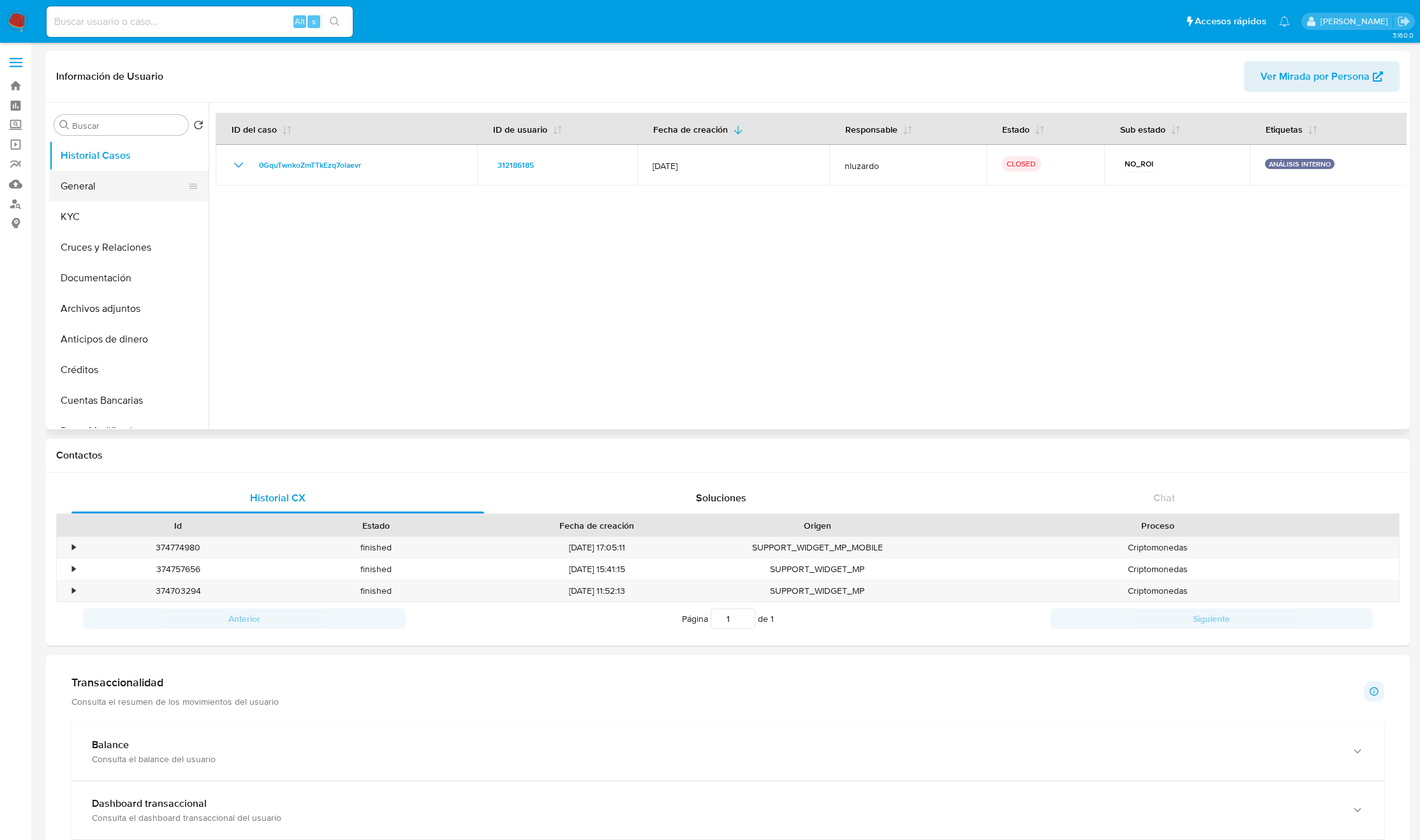
click at [123, 188] on button "General" at bounding box center [123, 186] width 149 height 30
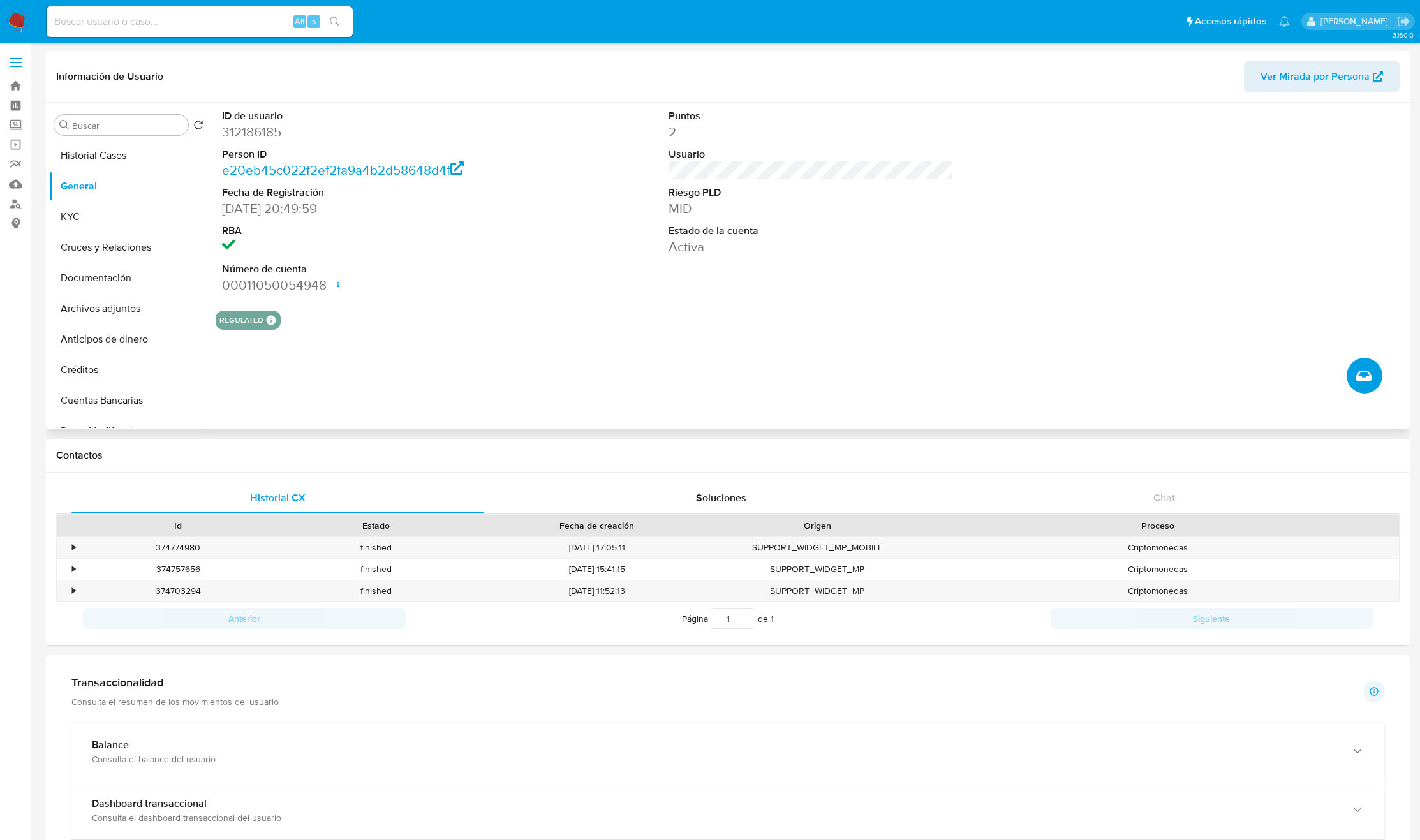
click at [1376, 373] on button "Crear caso manual" at bounding box center [1364, 375] width 36 height 36
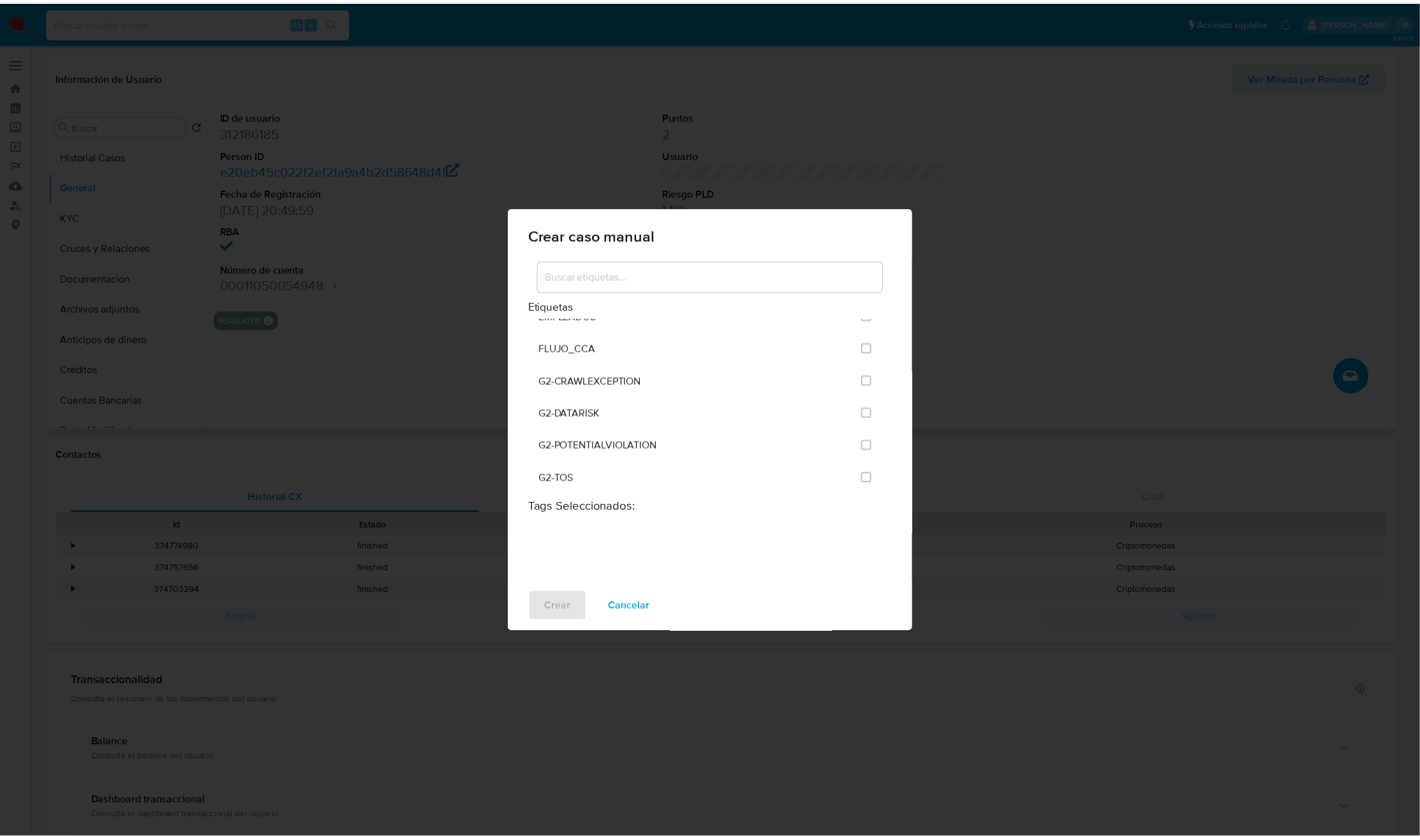
scroll to position [3110, 0]
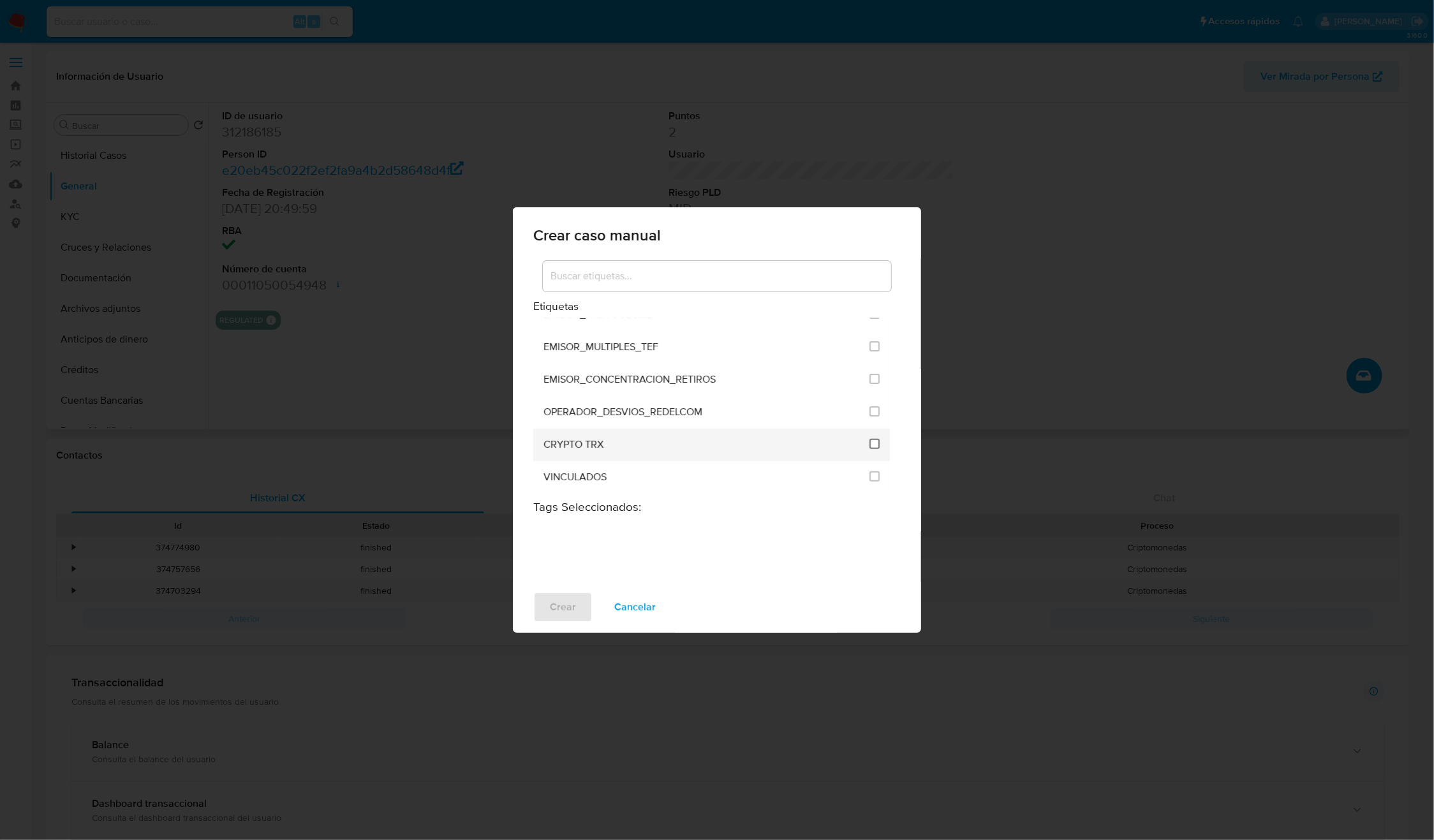
click at [872, 442] on input "3306" at bounding box center [875, 444] width 10 height 10
click at [571, 605] on span "Crear" at bounding box center [563, 607] width 26 height 28
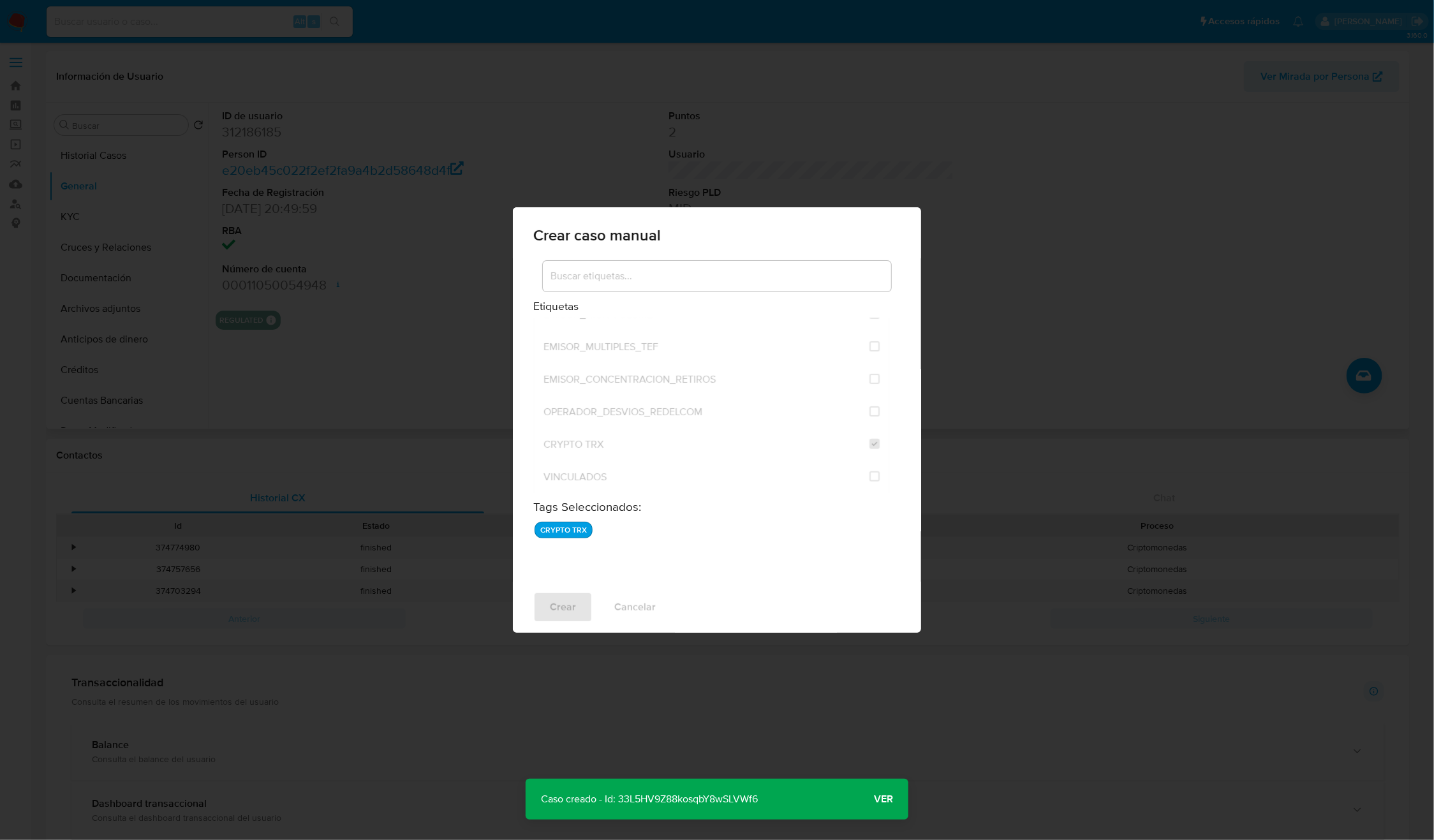
click at [744, 800] on p "Caso creado - Id: 33L5HV9Z88kosqbY8wSLVWf6" at bounding box center [649, 799] width 247 height 41
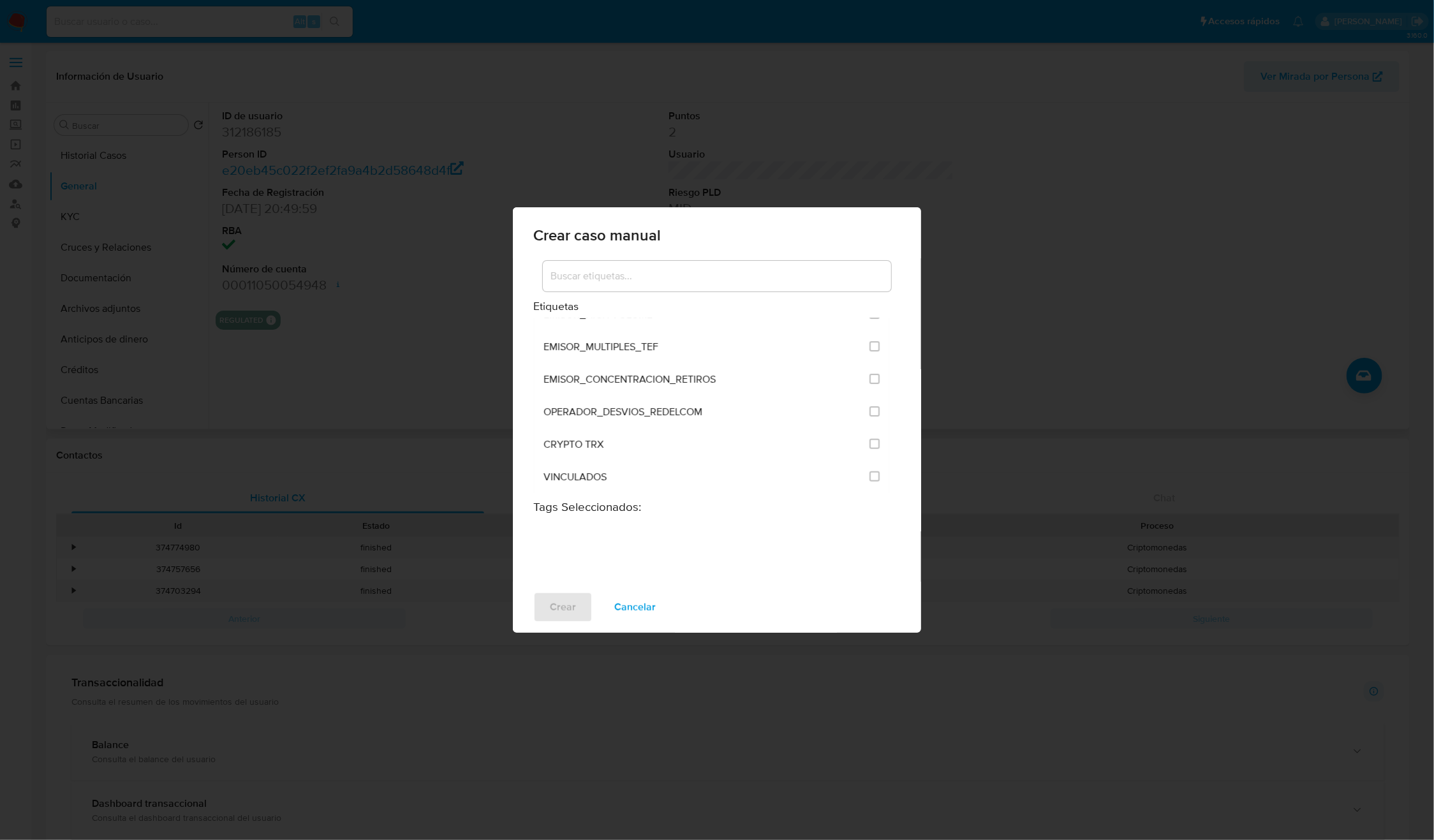
checkbox input "false"
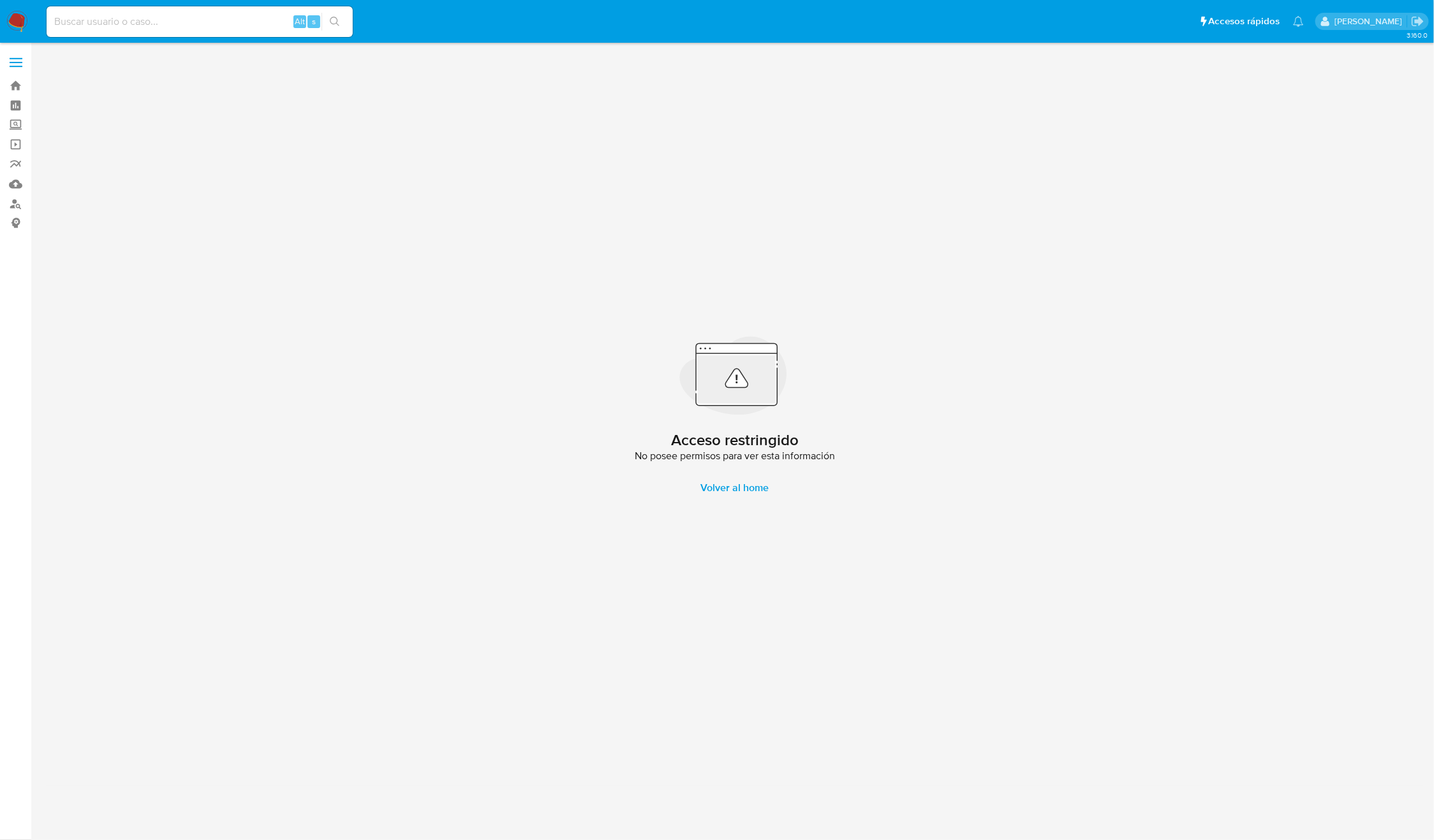
click at [268, 18] on input at bounding box center [200, 22] width 306 height 17
paste input "2253354842"
type input "2253354842"
click at [343, 20] on button "search-icon" at bounding box center [334, 22] width 26 height 18
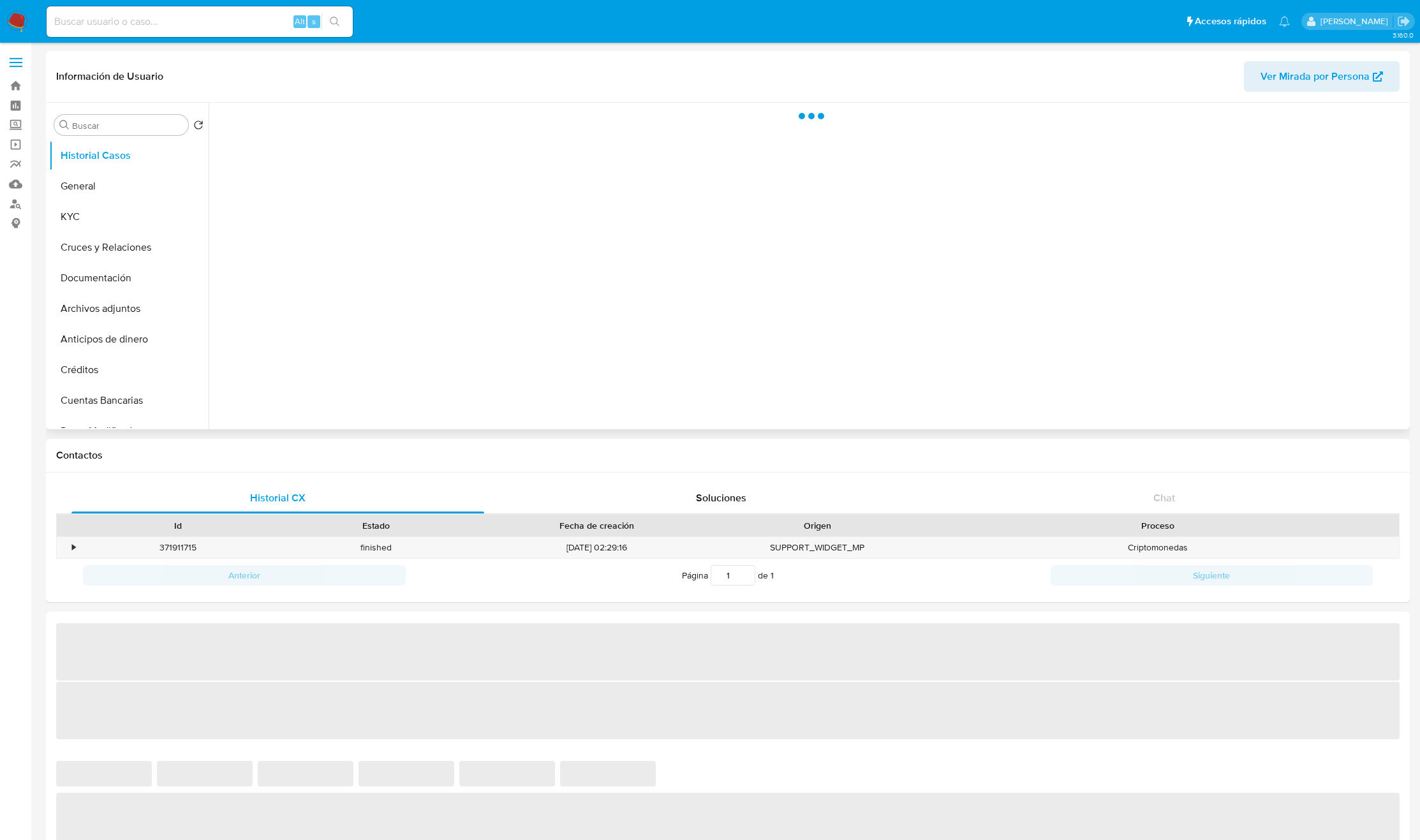
select select "10"
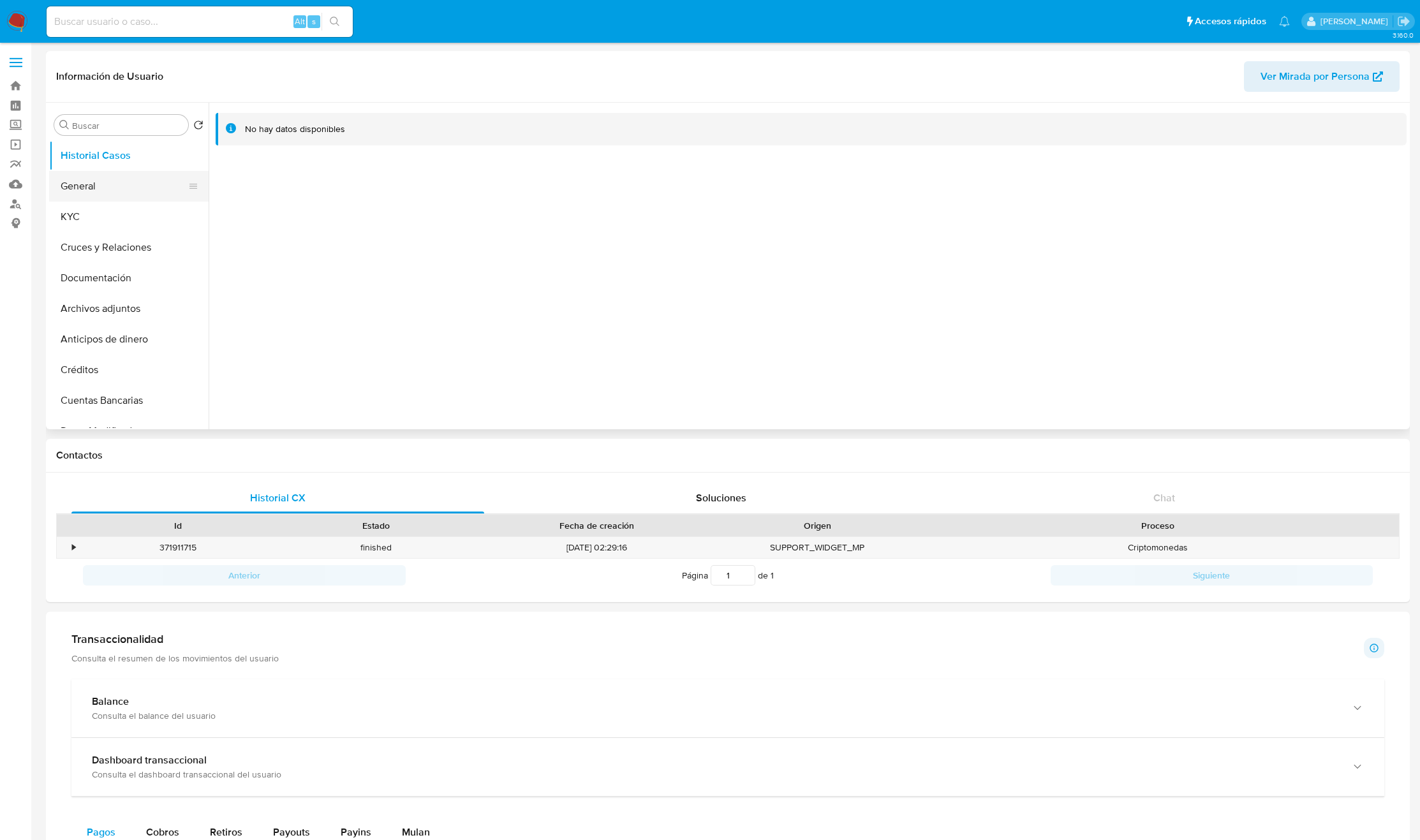
click at [86, 195] on button "General" at bounding box center [123, 186] width 149 height 30
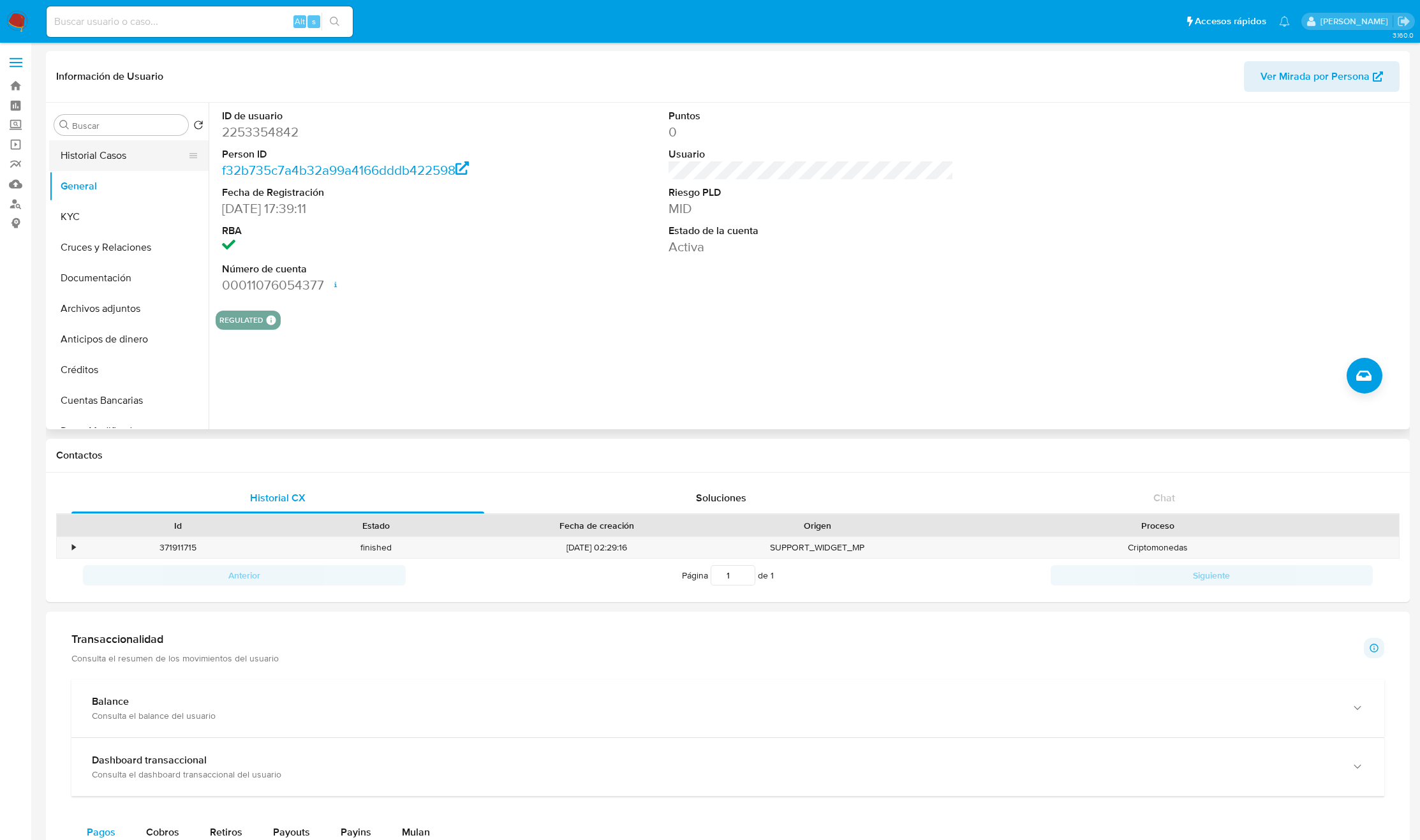
click at [119, 163] on button "Historial Casos" at bounding box center [123, 155] width 149 height 30
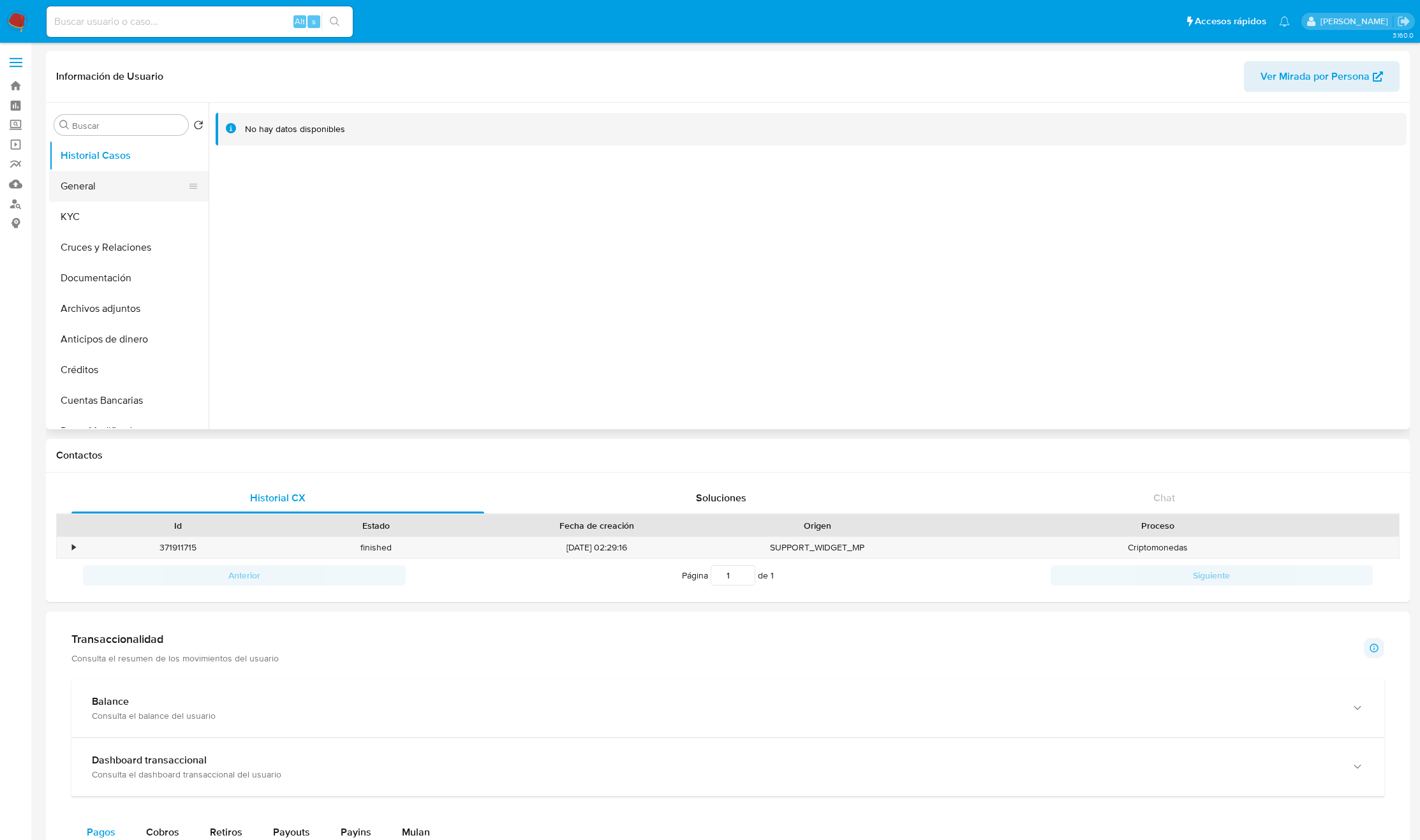
click at [114, 189] on button "General" at bounding box center [123, 186] width 149 height 30
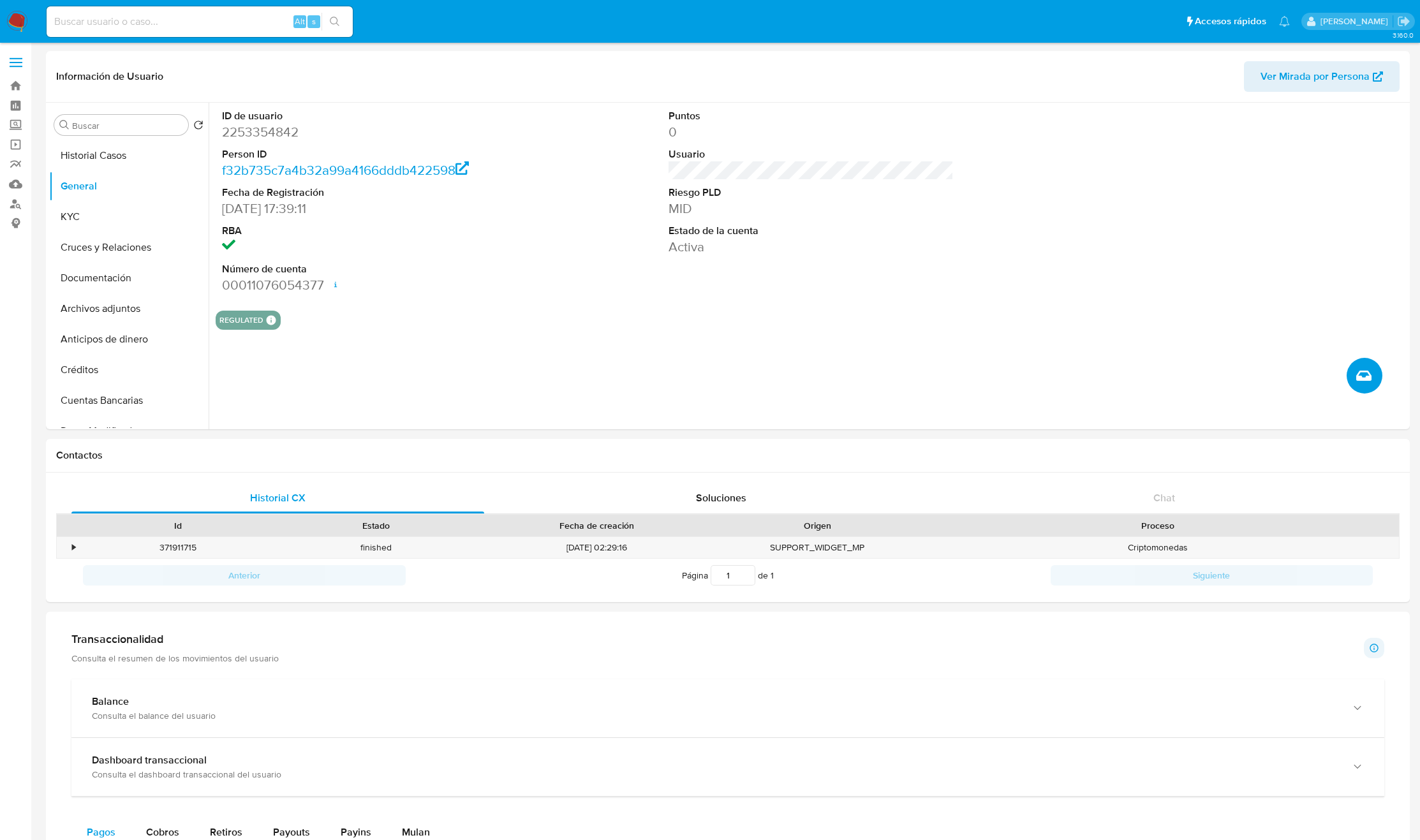
click at [1373, 383] on button "Crear caso manual" at bounding box center [1364, 375] width 36 height 36
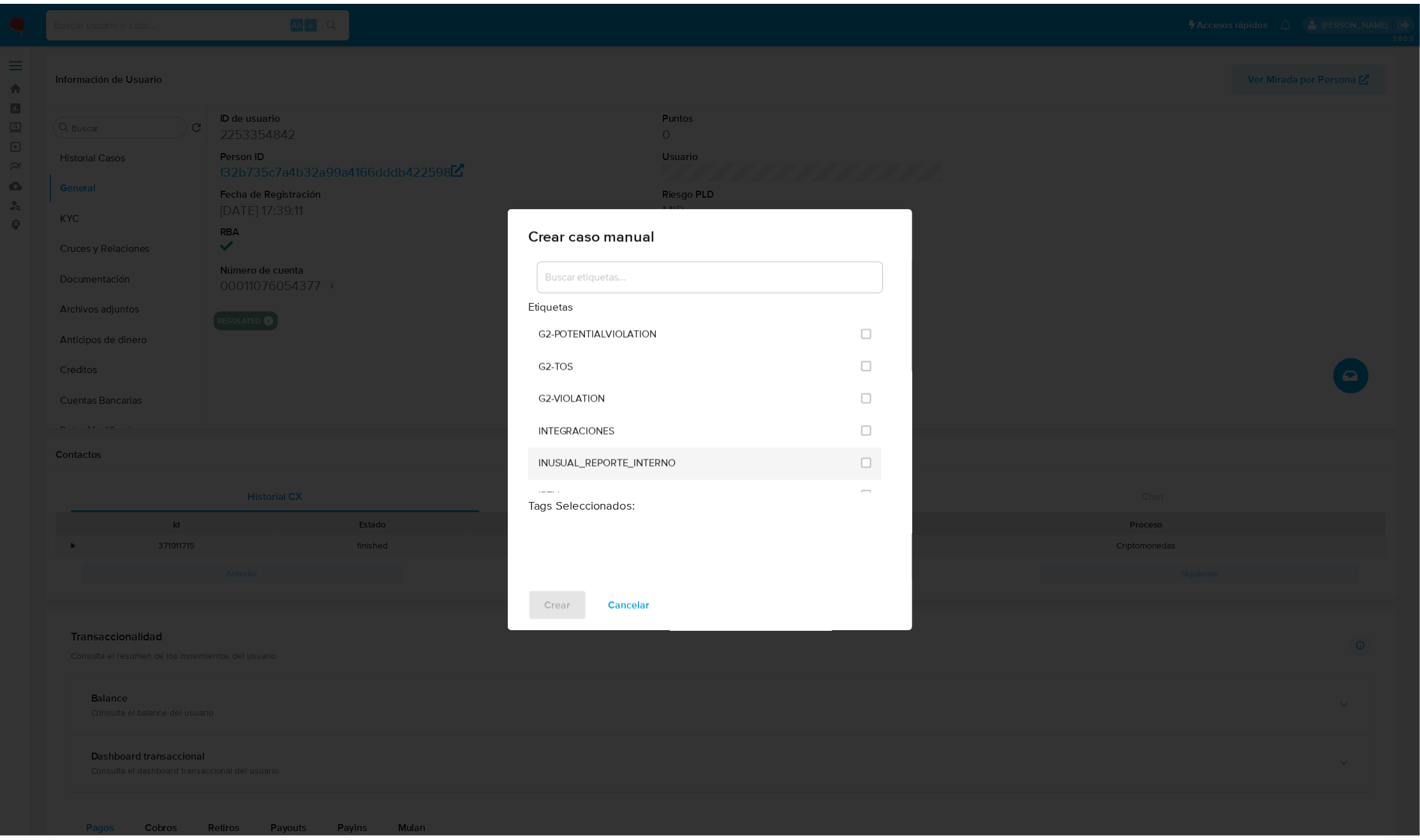
scroll to position [3110, 0]
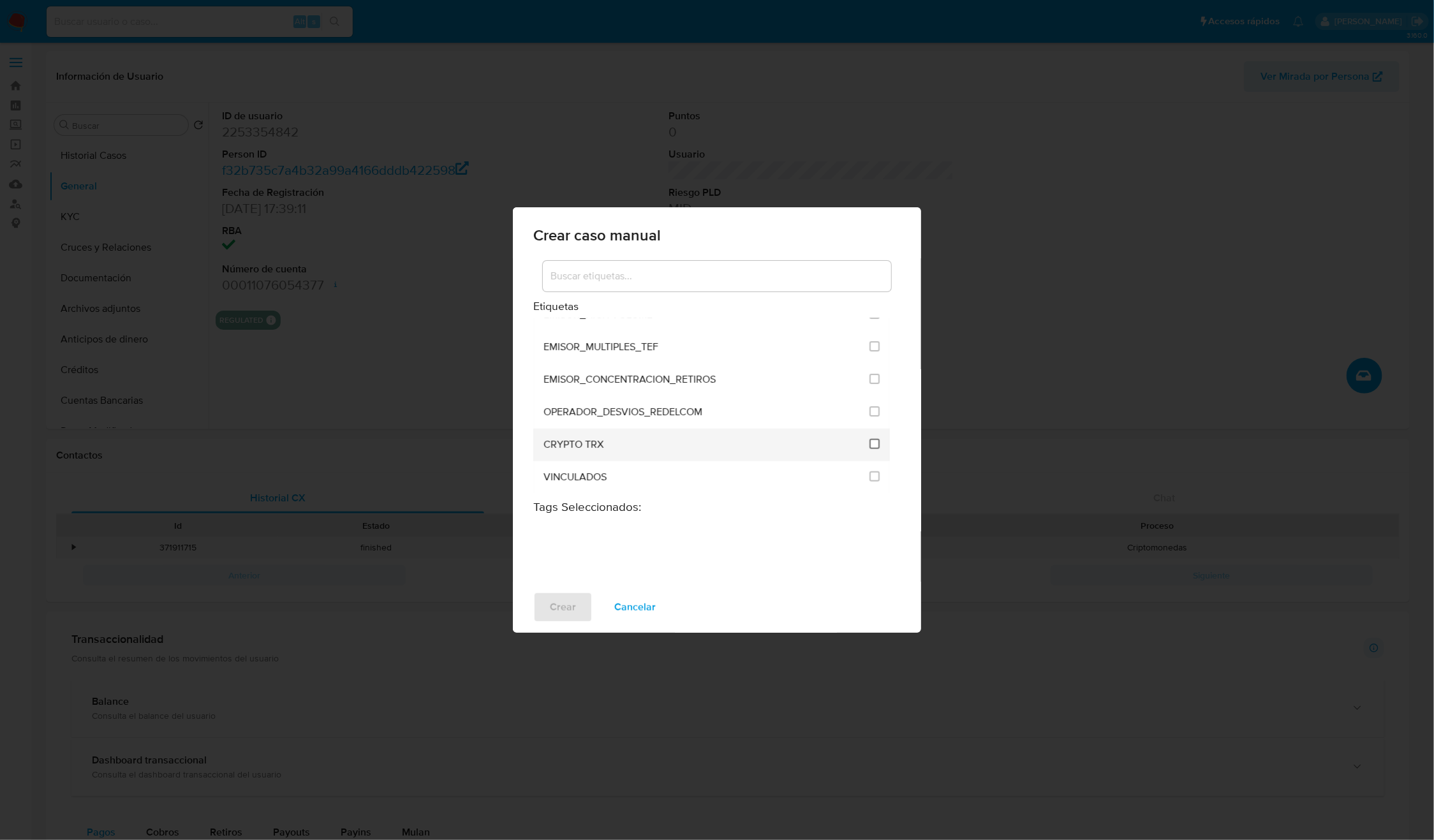
click at [870, 439] on input "3306" at bounding box center [875, 444] width 10 height 10
click at [546, 611] on button "Crear" at bounding box center [563, 607] width 59 height 30
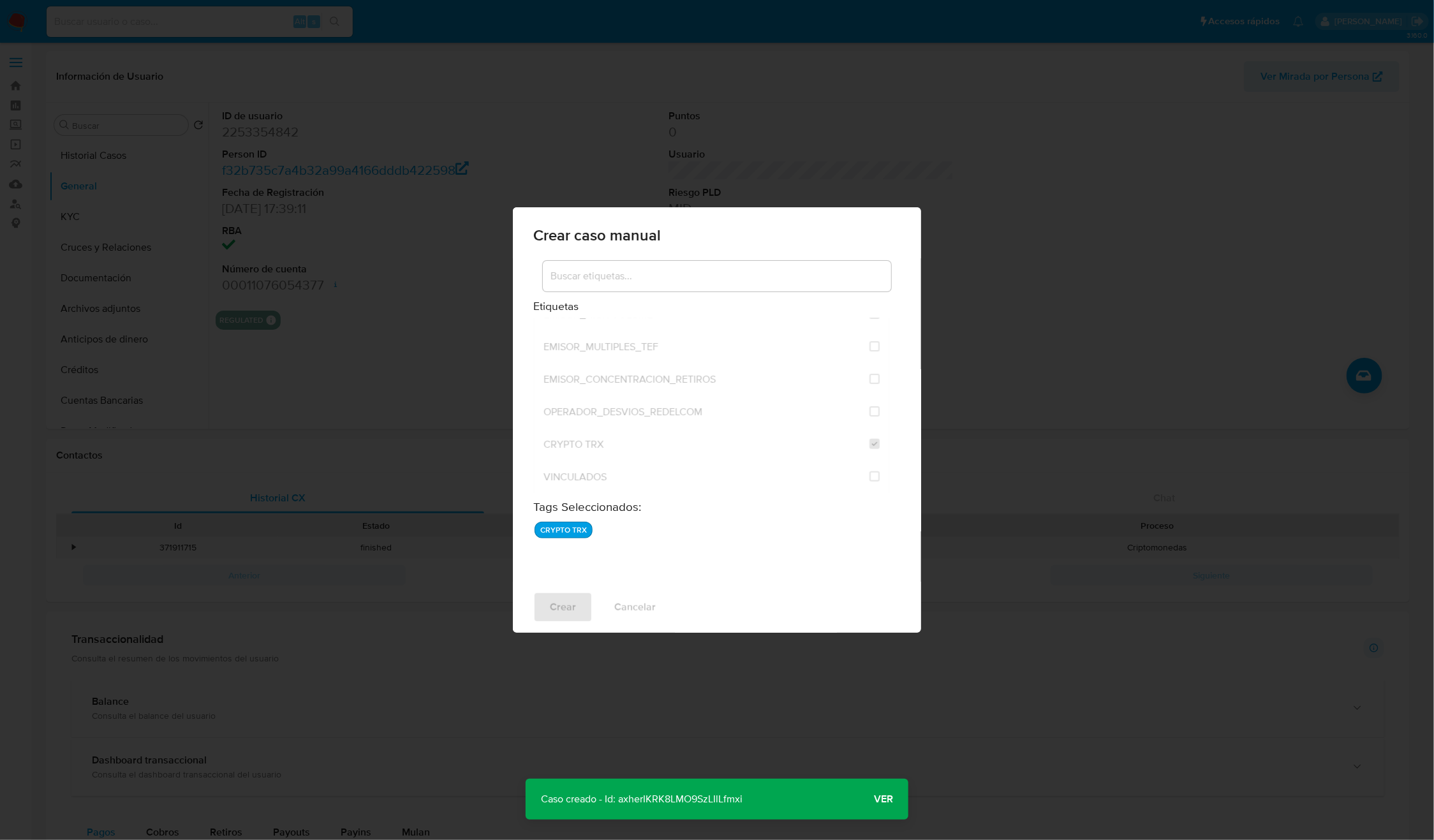
click at [701, 801] on p "Caso creado - Id: axherIKRK8LMO9SzLIlLfmxi" at bounding box center [642, 799] width 232 height 41
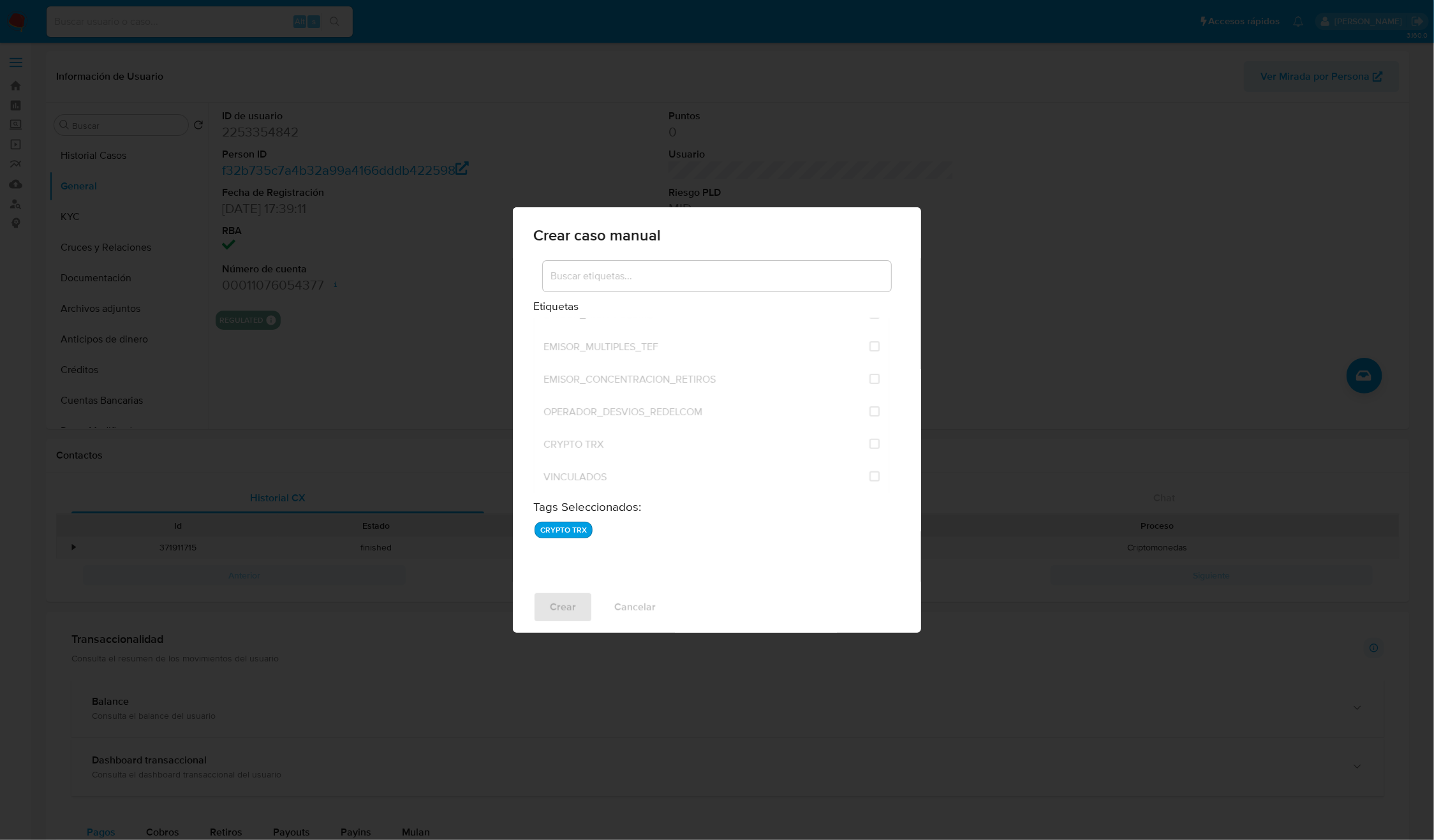
checkbox input "false"
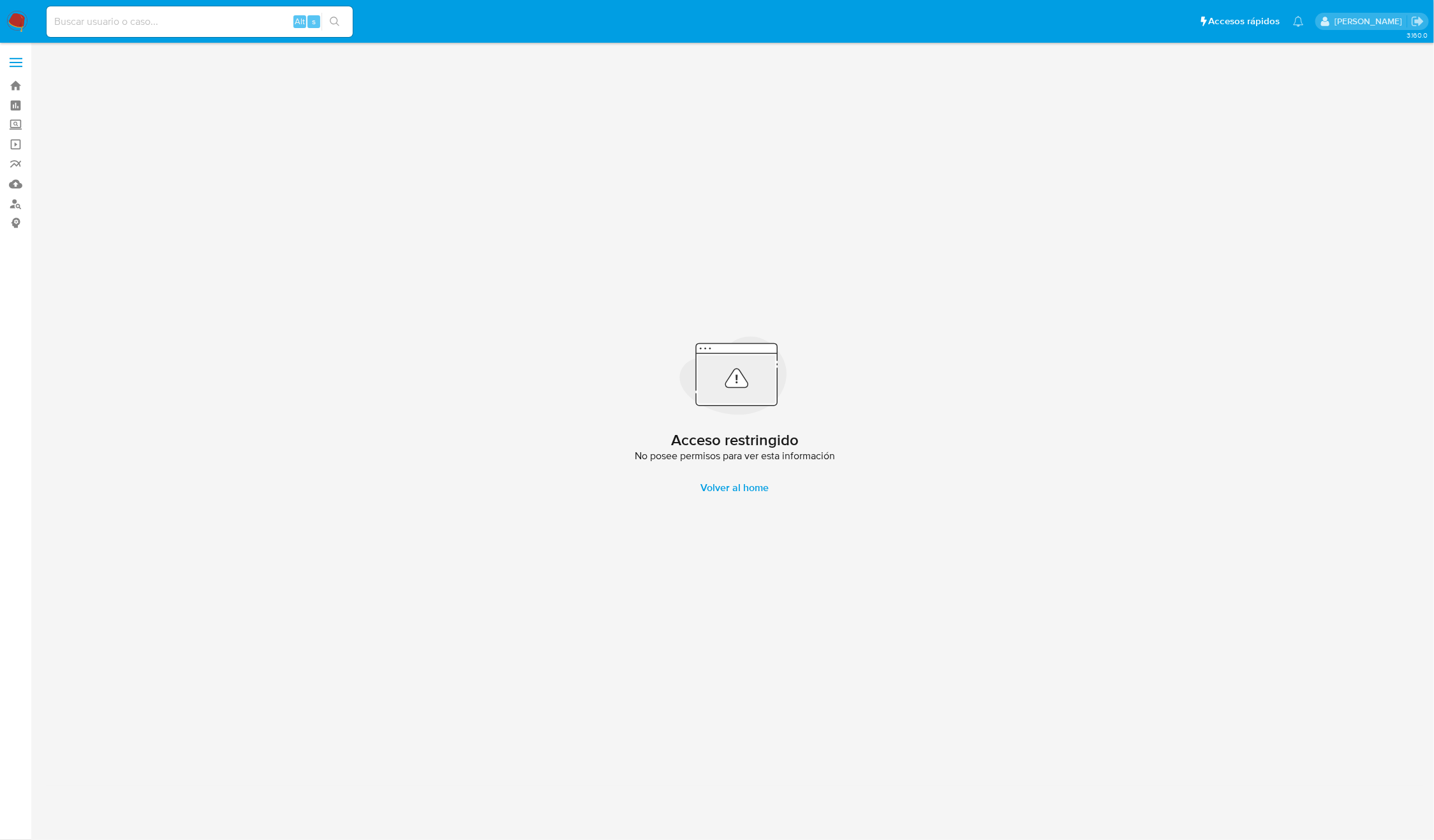
click at [264, 34] on div "Alt s" at bounding box center [200, 21] width 306 height 30
click at [264, 23] on input at bounding box center [200, 22] width 306 height 17
paste input "1898162723"
type input "1898162723"
click at [354, 26] on li "1898162723 Alt s" at bounding box center [200, 21] width 312 height 32
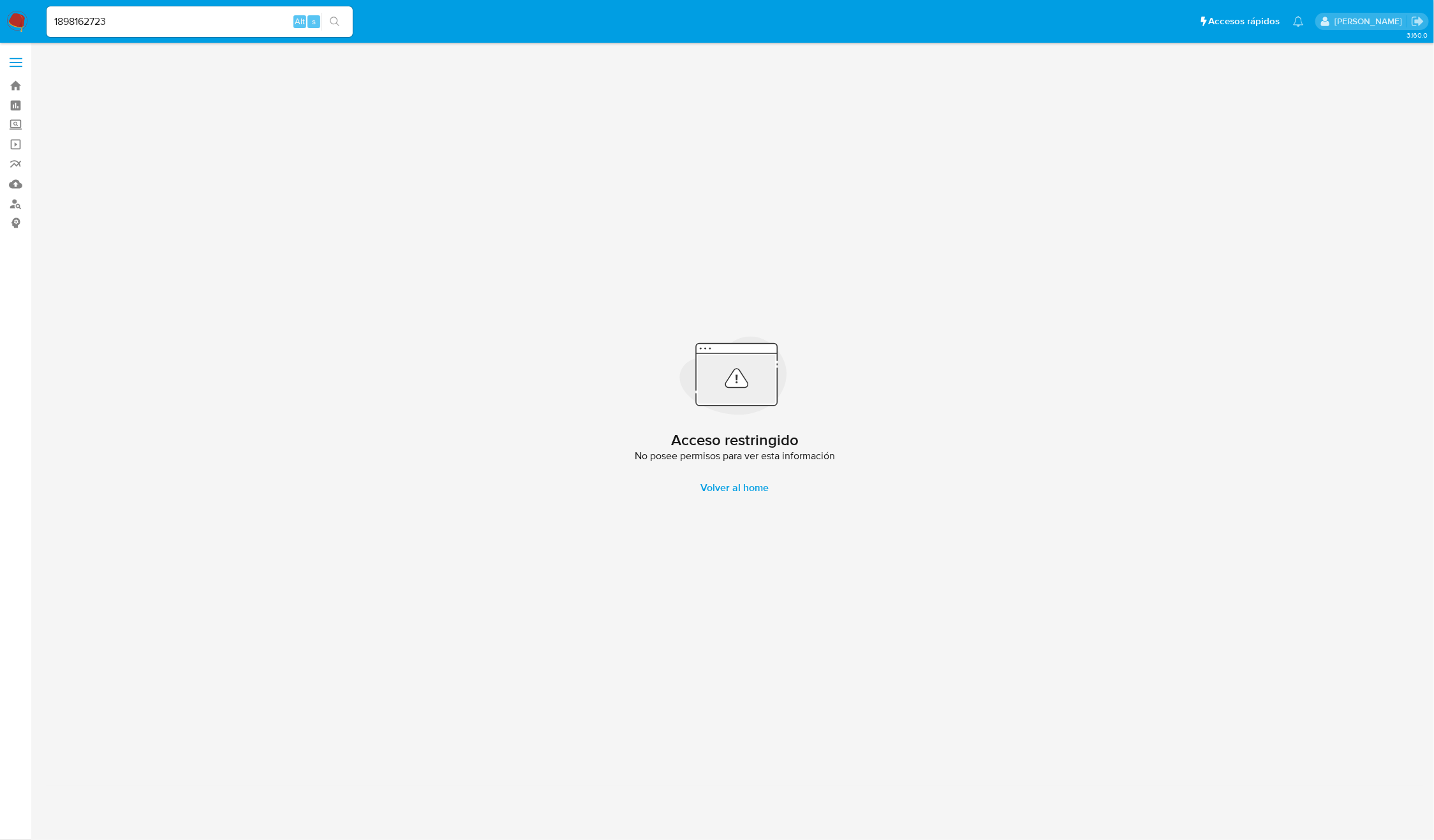
click at [343, 25] on button "search-icon" at bounding box center [334, 22] width 26 height 18
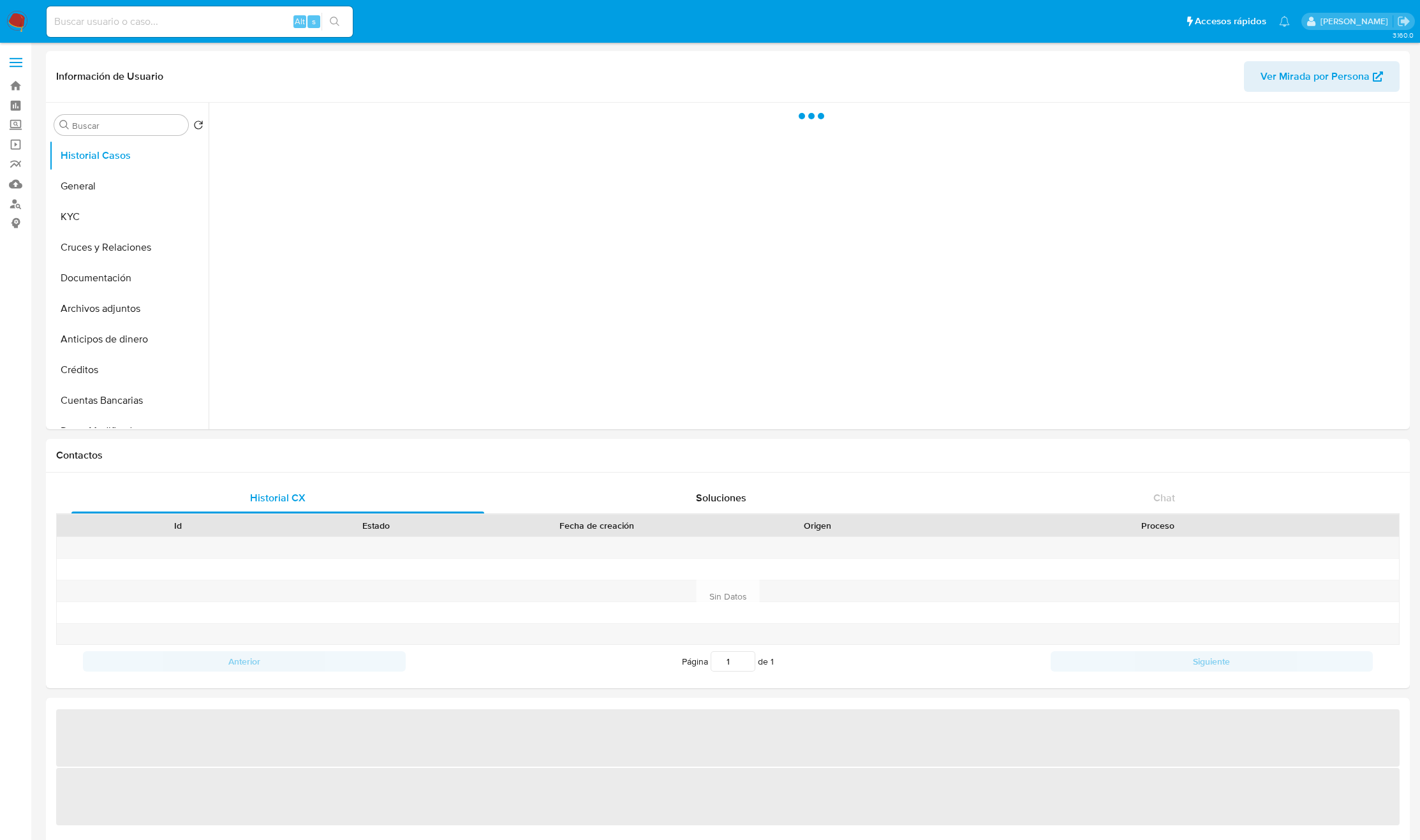
select select "10"
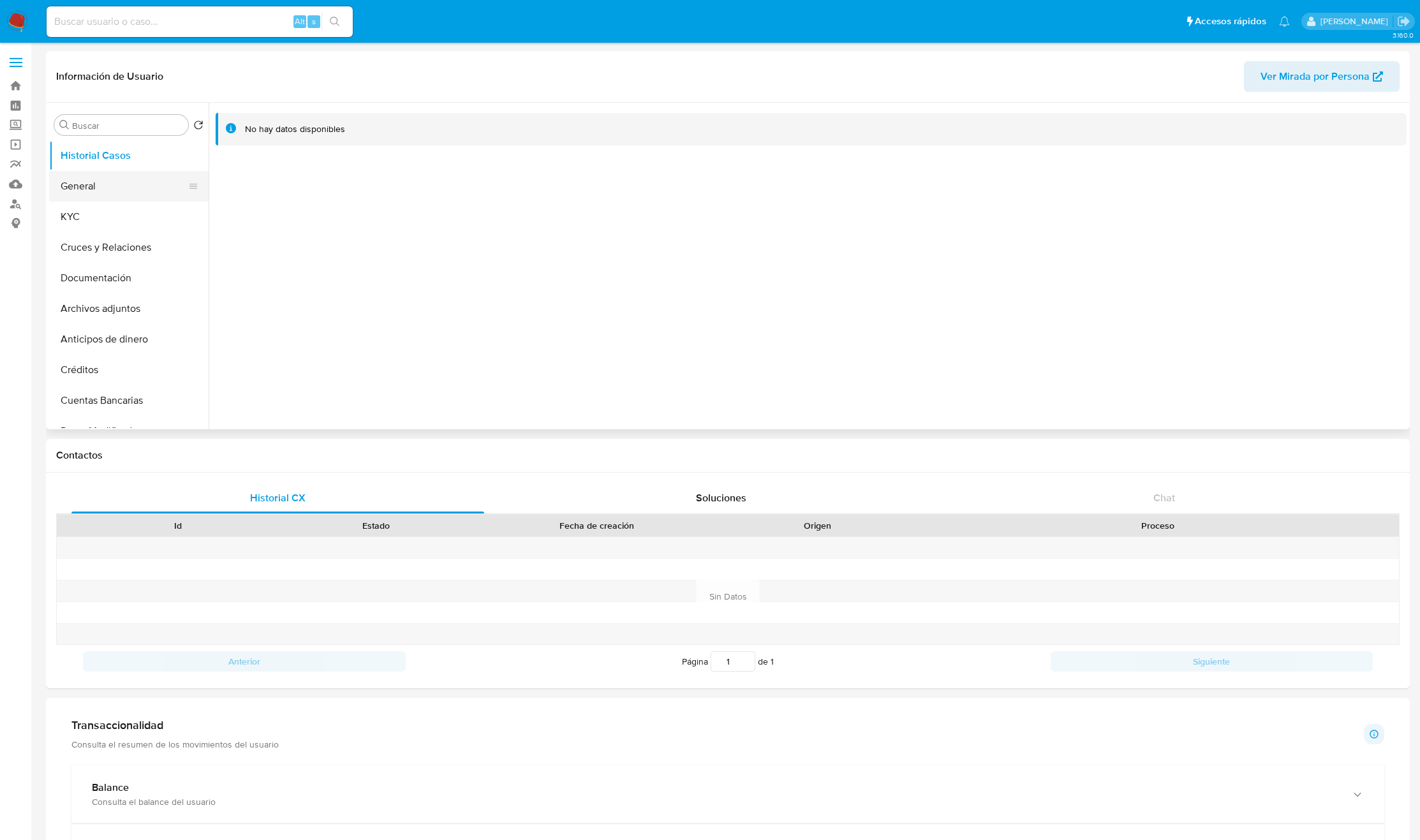
click at [101, 196] on button "General" at bounding box center [123, 186] width 149 height 30
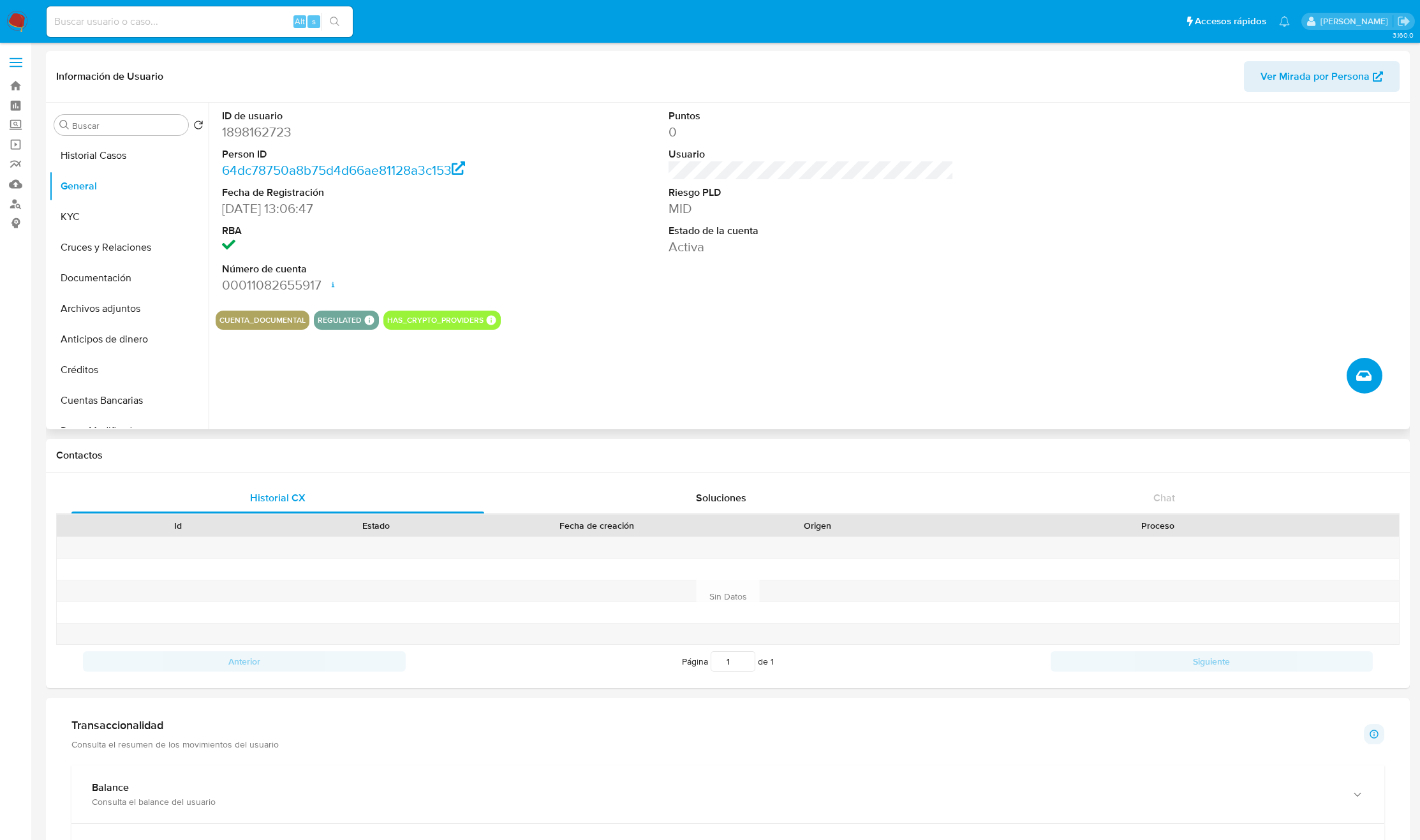
click at [1353, 376] on button "Crear caso manual" at bounding box center [1364, 375] width 36 height 36
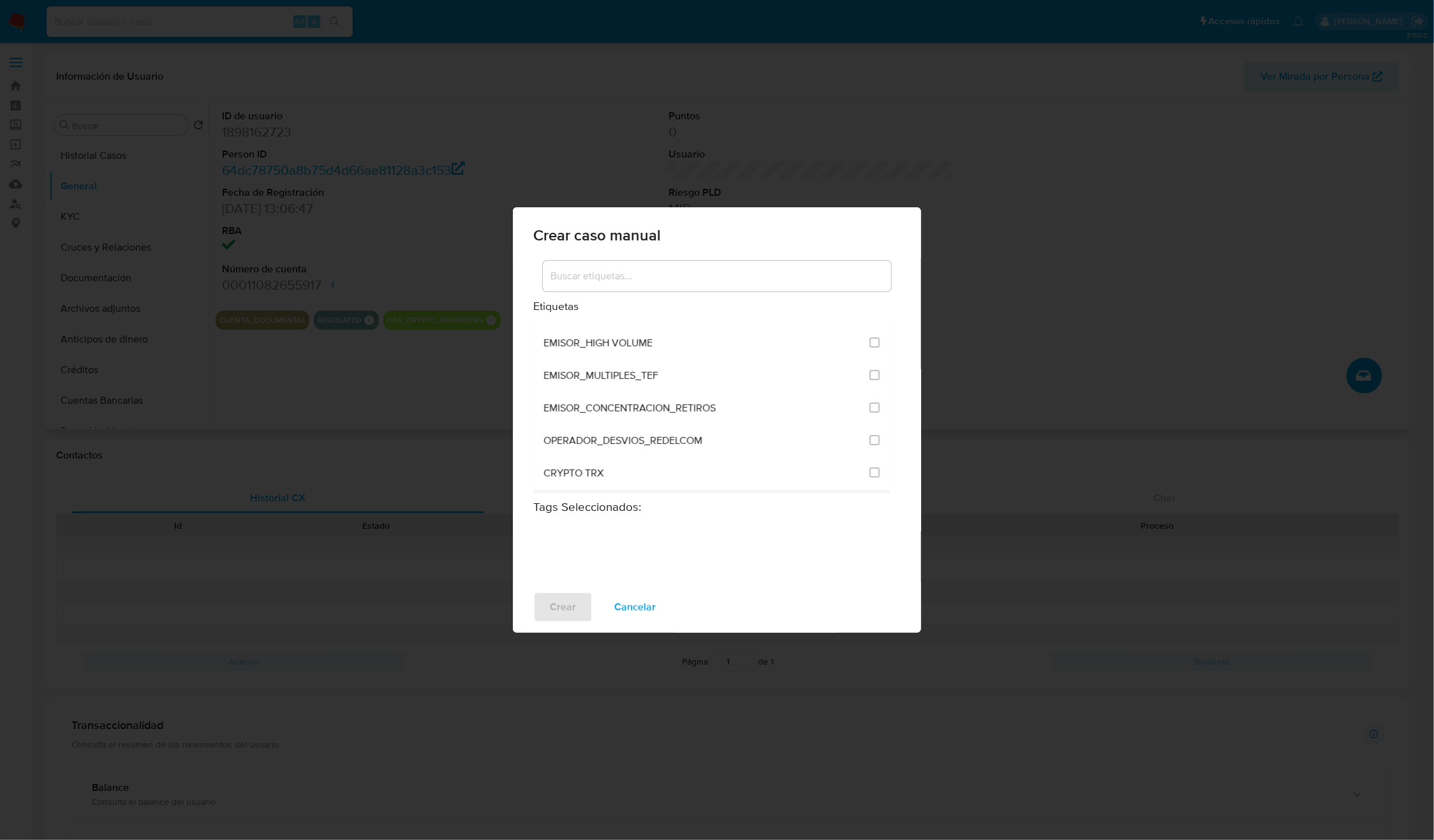
scroll to position [3110, 0]
click at [872, 439] on input "3306" at bounding box center [875, 444] width 10 height 10
click at [564, 601] on span "Crear" at bounding box center [563, 607] width 26 height 28
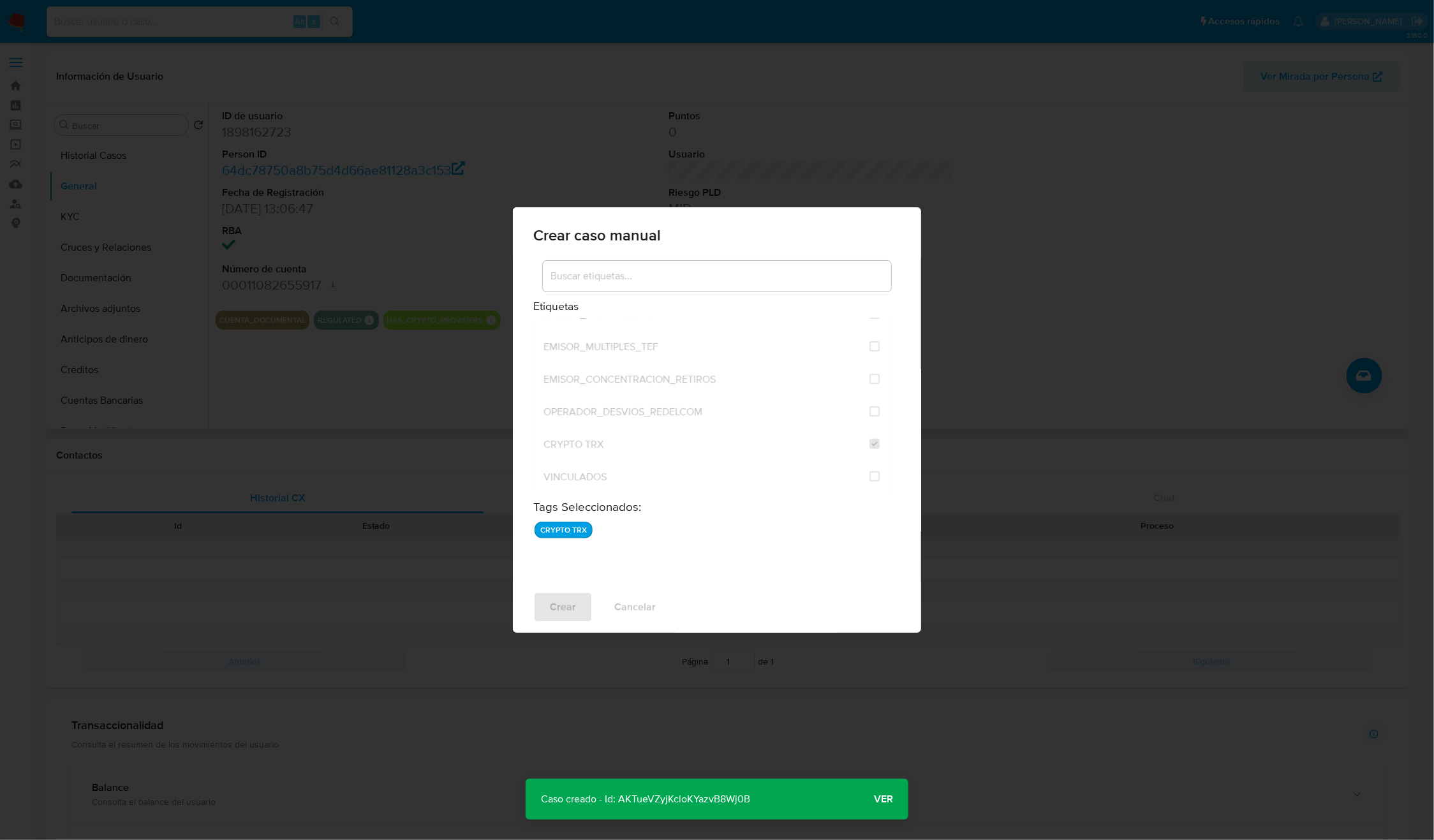
click at [704, 802] on p "Caso creado - Id: AKTueVZyjKcloKYazvB8Wj0B" at bounding box center [645, 799] width 240 height 41
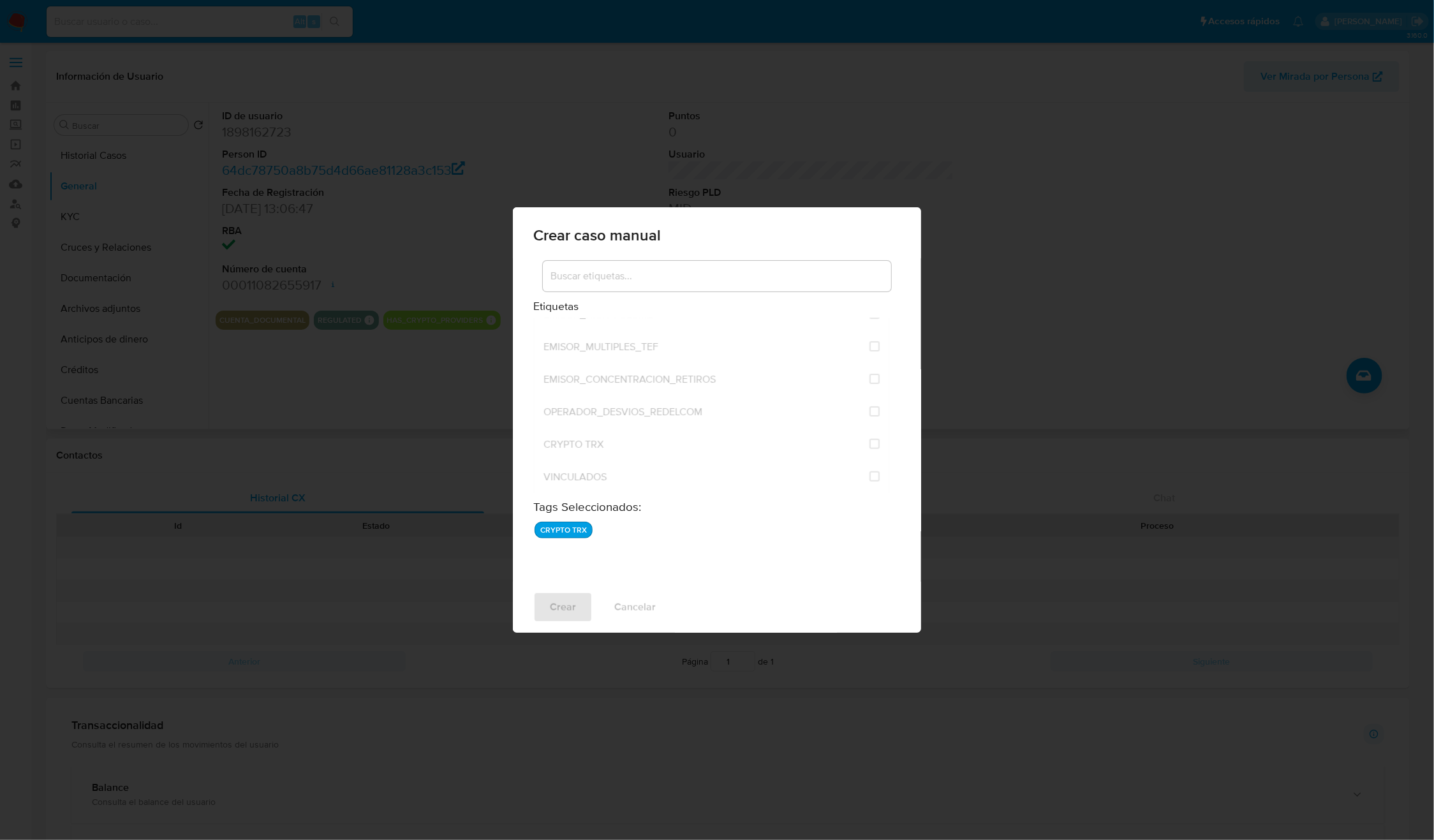
checkbox input "false"
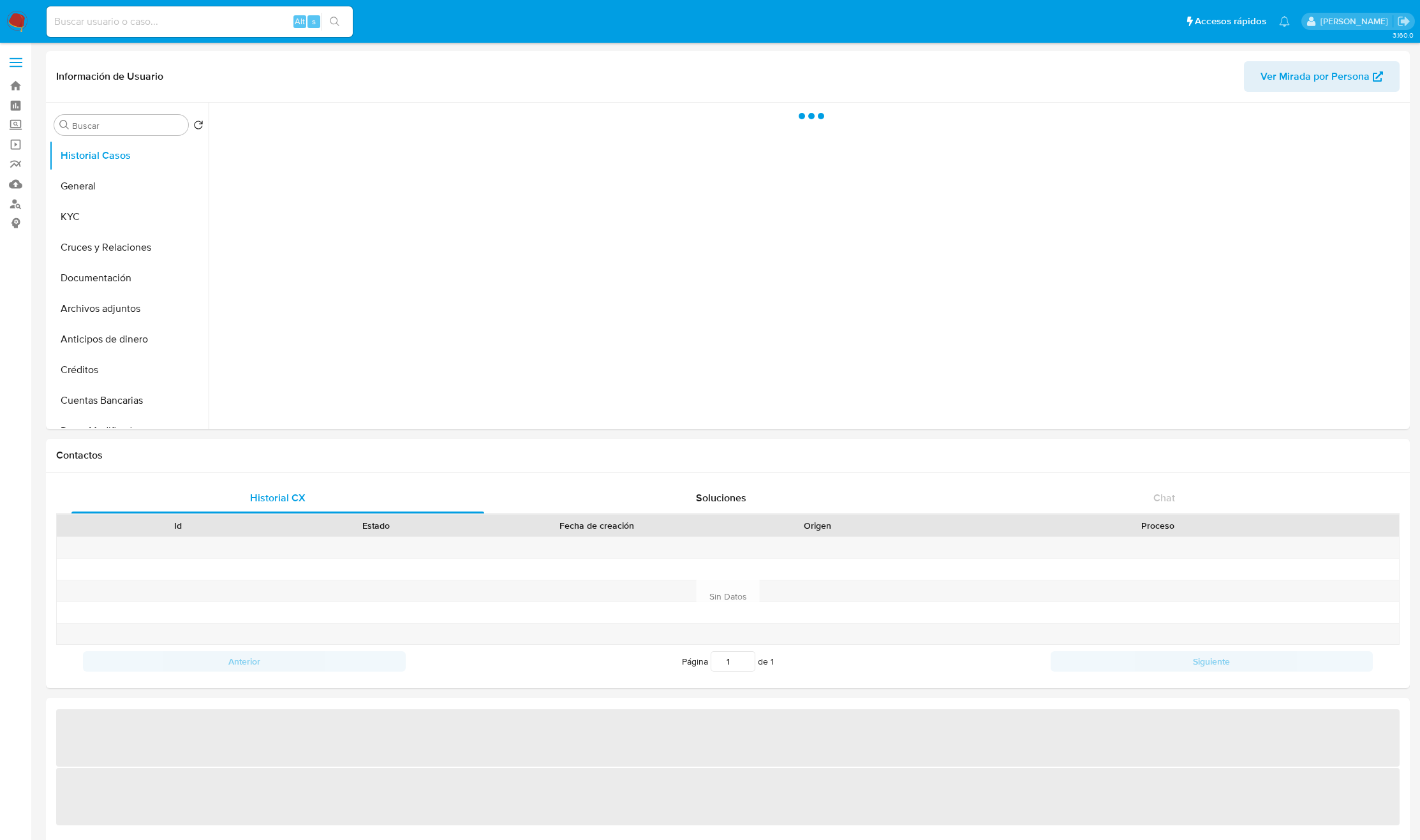
click at [209, 15] on input at bounding box center [200, 22] width 306 height 17
paste input "467501975"
type input "467501975"
select select "10"
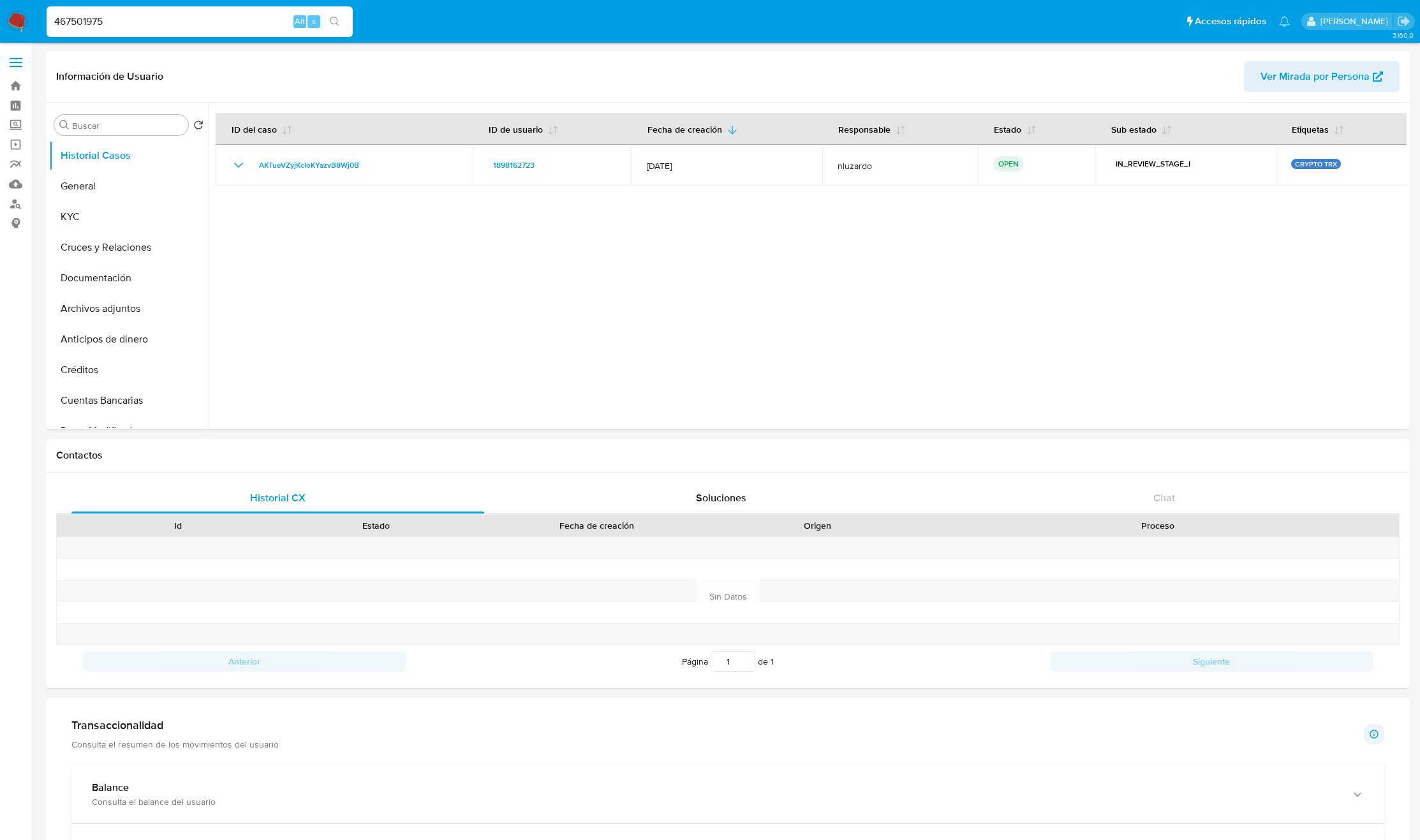
type input "467501975"
click at [332, 28] on button "search-icon" at bounding box center [334, 22] width 26 height 18
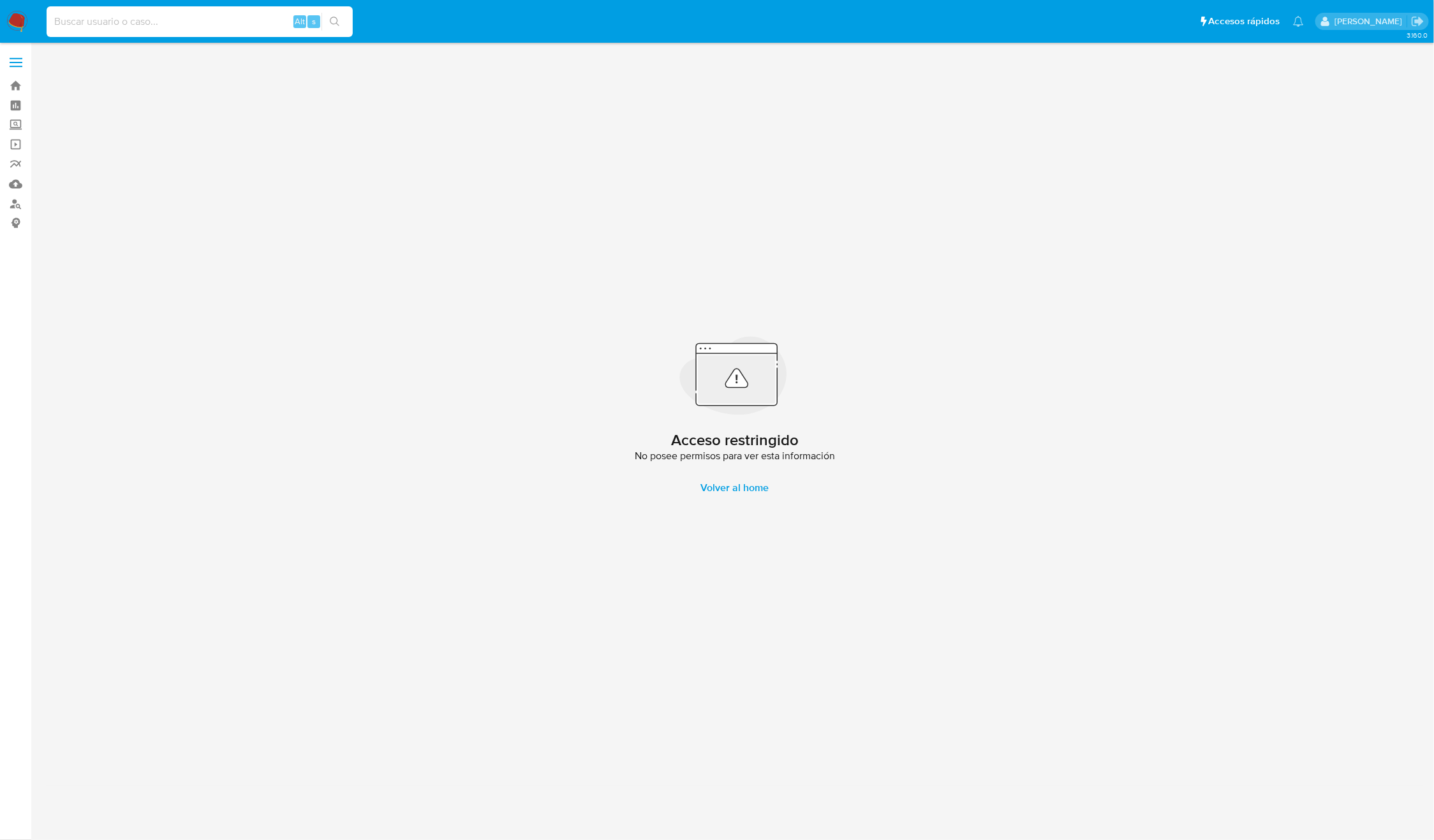
click at [230, 25] on input at bounding box center [200, 22] width 306 height 17
paste input "467501975"
click at [335, 25] on icon "search-icon" at bounding box center [335, 22] width 10 height 10
click at [225, 21] on input "467501975" at bounding box center [200, 22] width 306 height 17
click at [225, 22] on input "467501975" at bounding box center [200, 22] width 306 height 17
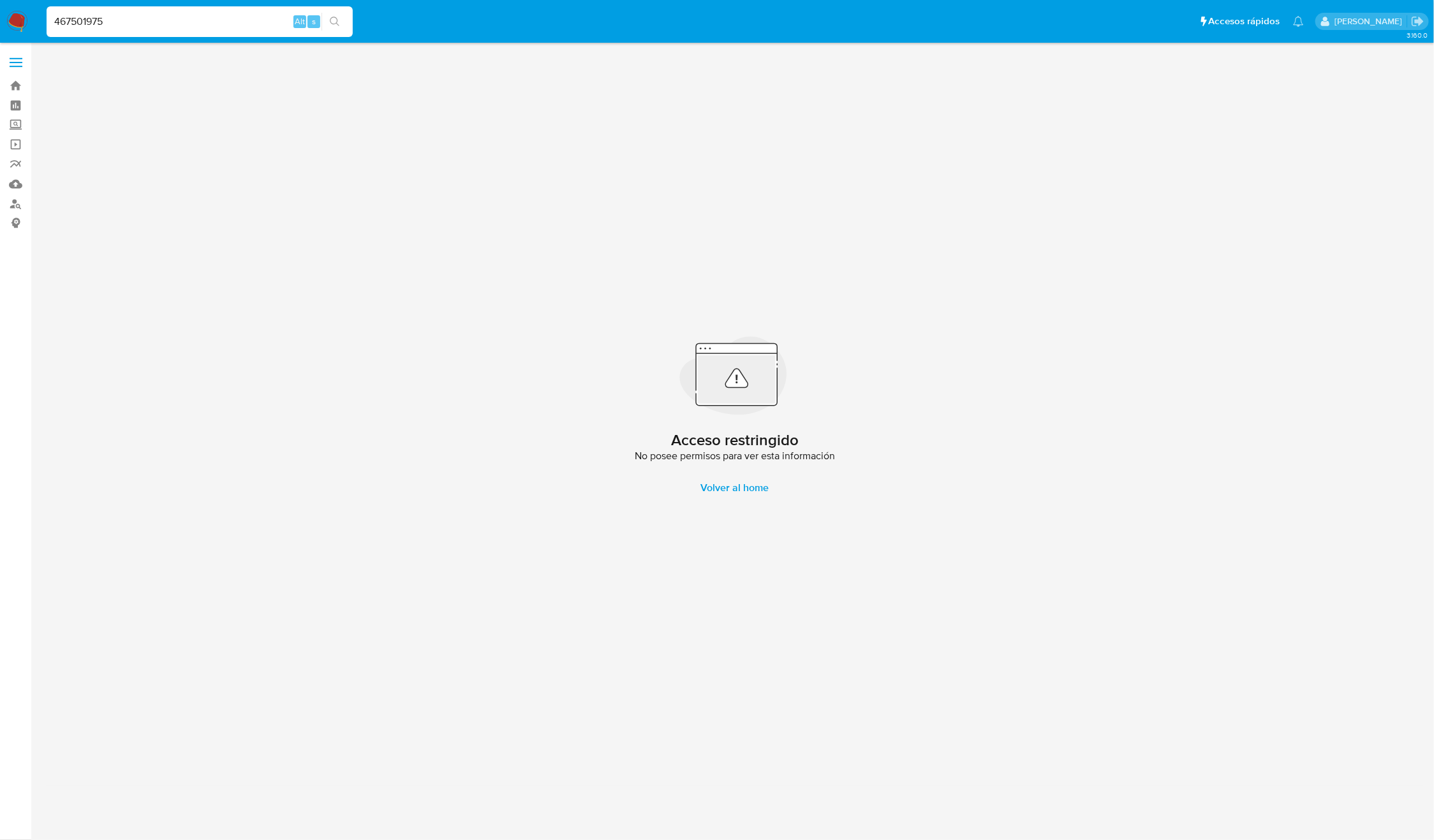
paste input
type input "46750197"
click at [341, 22] on button "search-icon" at bounding box center [334, 22] width 26 height 18
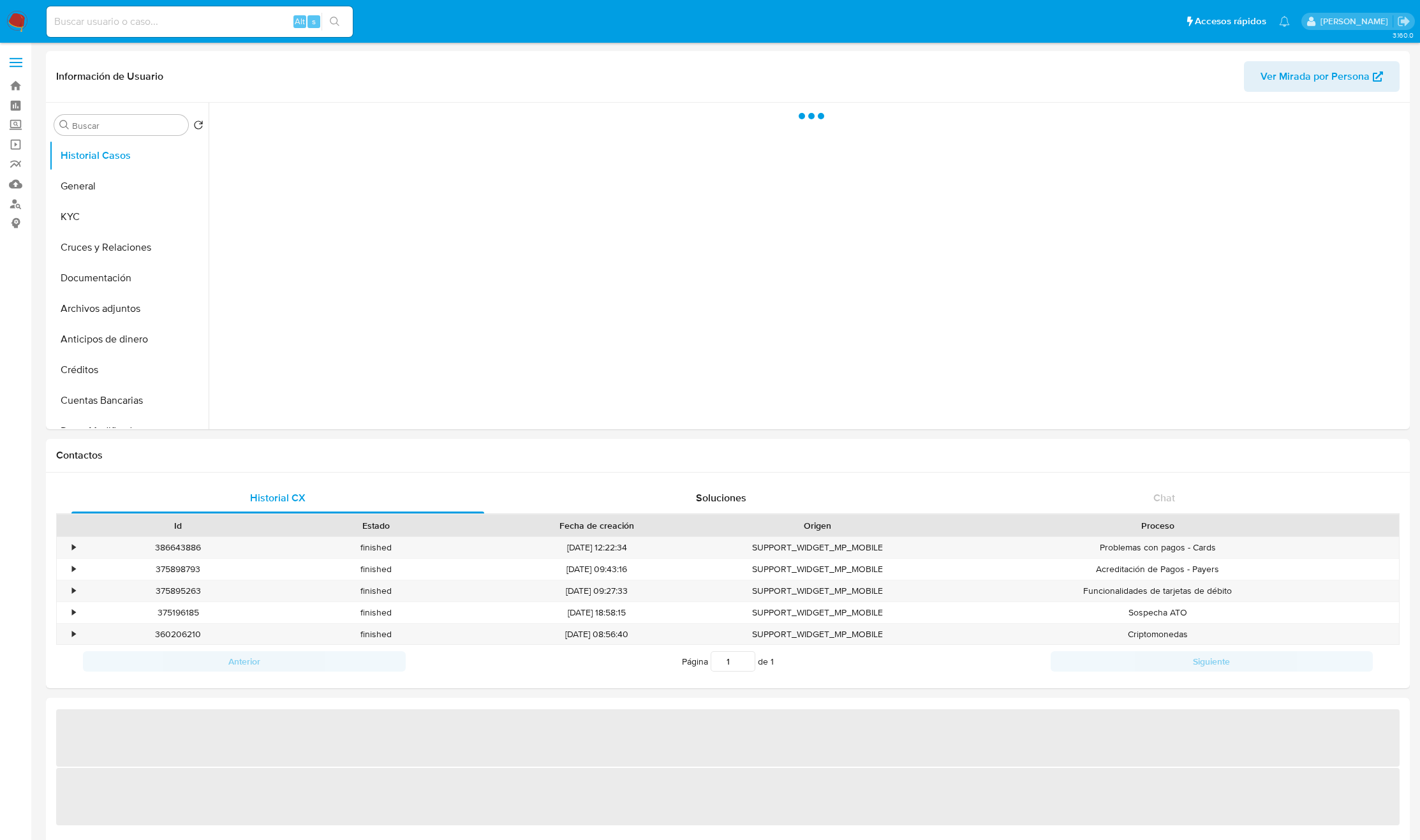
select select "10"
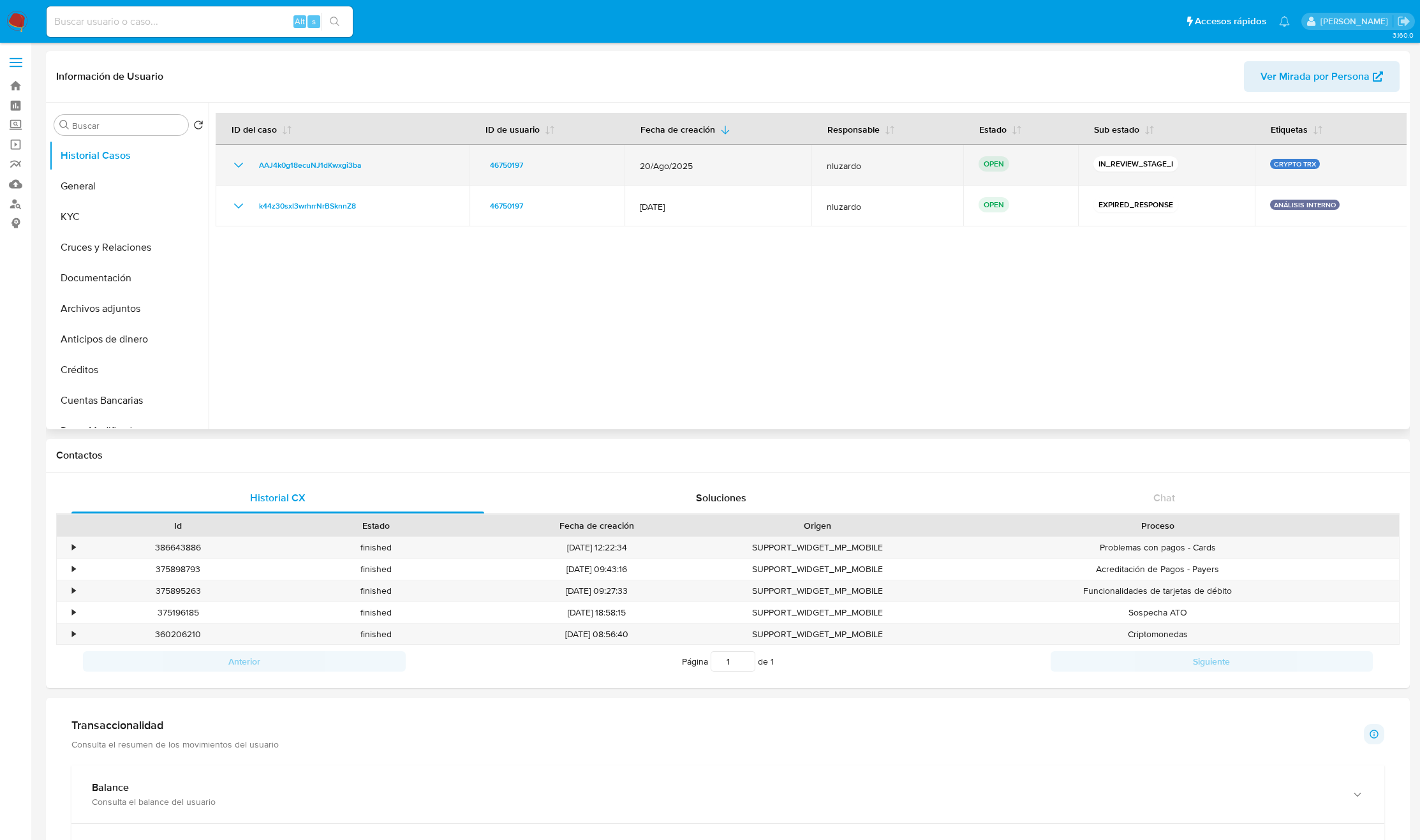
click at [404, 173] on td "AAJ4k0g18ecuNJ1dKwxgi3ba" at bounding box center [342, 165] width 254 height 41
click at [404, 173] on td "AAJ4k0g18ecuNJ1dKwxgi3ba" at bounding box center [342, 165] width 254 height 41
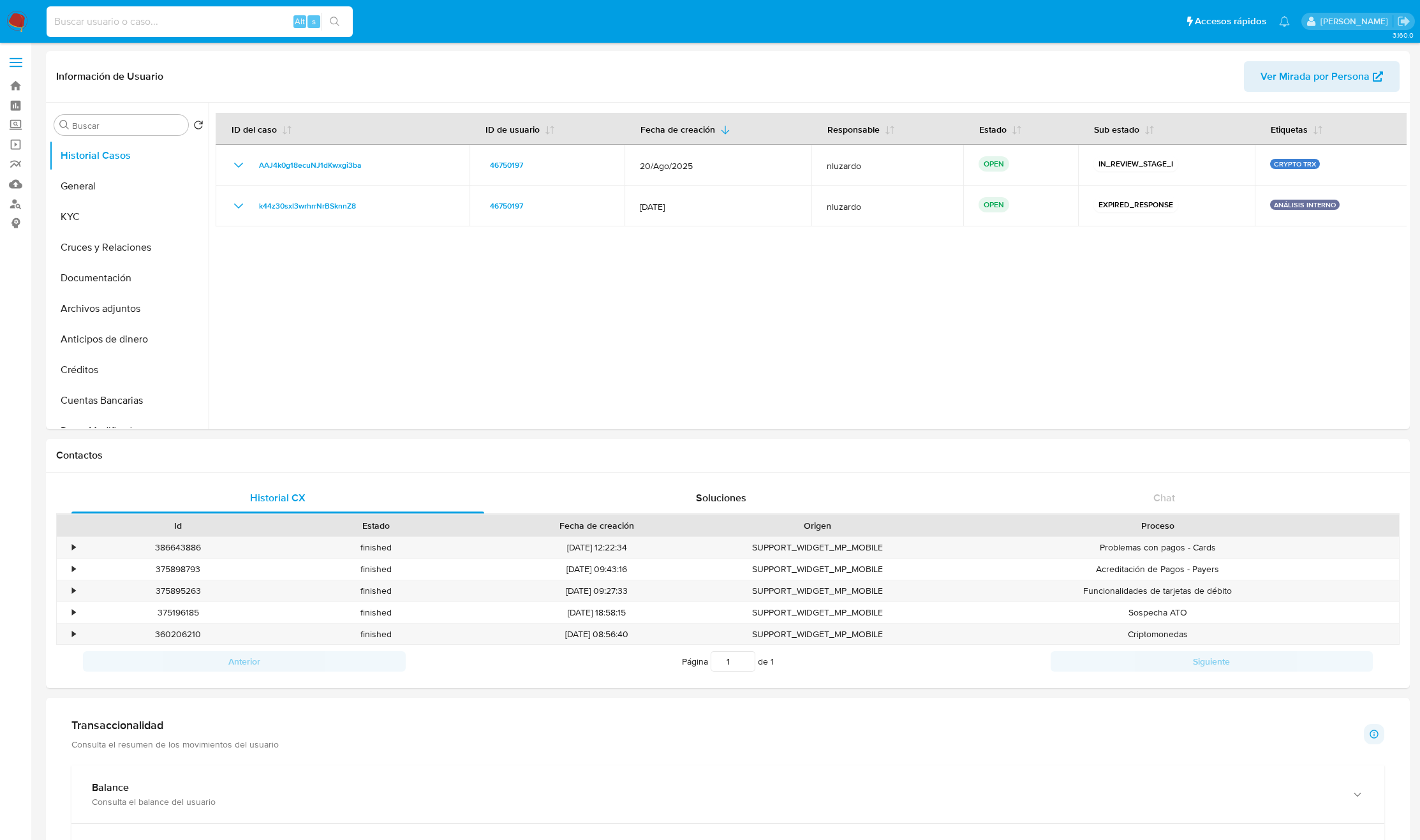
click at [200, 21] on input at bounding box center [200, 22] width 306 height 17
paste input "729345649"
type input "729345649"
click at [338, 21] on icon "search-icon" at bounding box center [335, 22] width 10 height 10
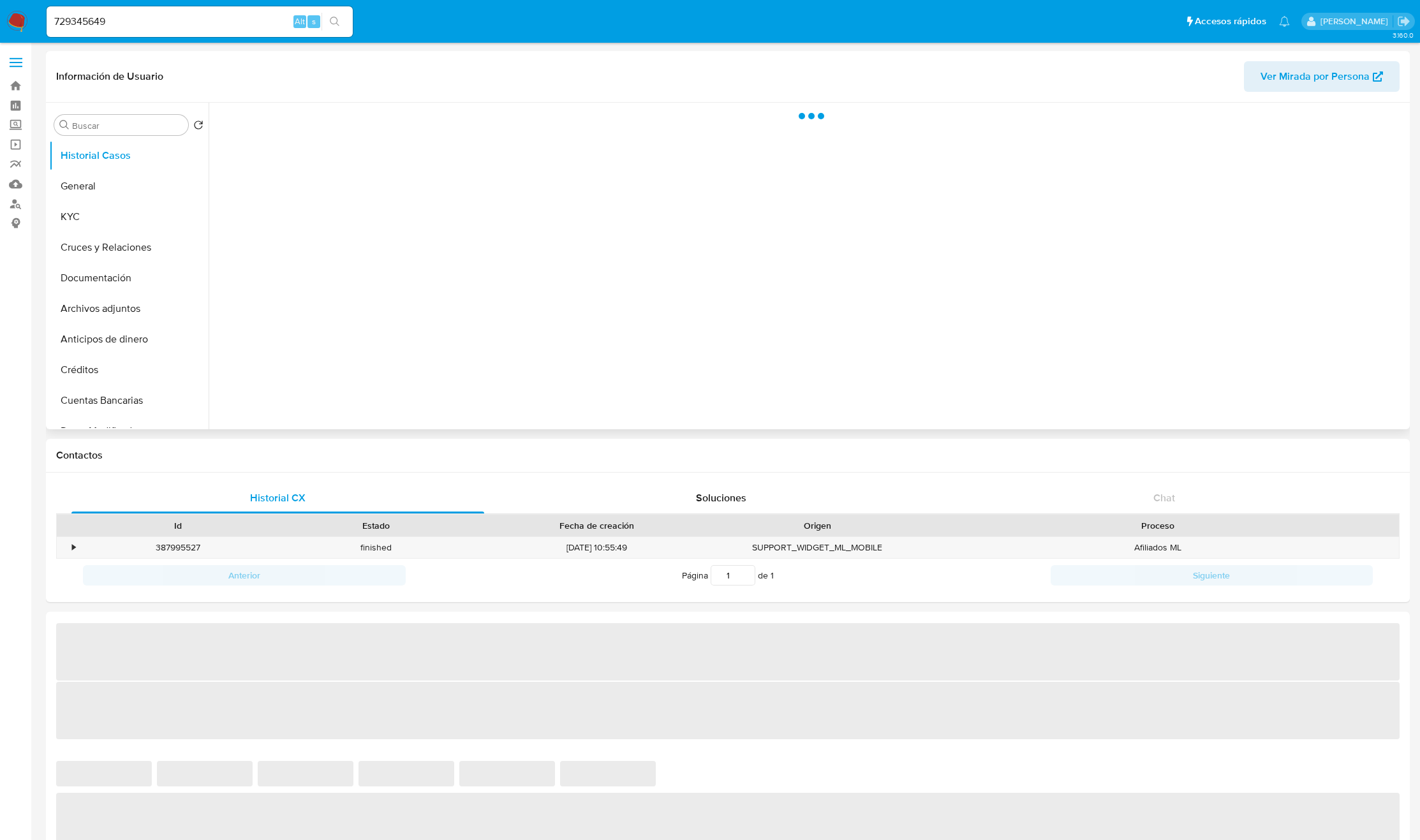
select select "10"
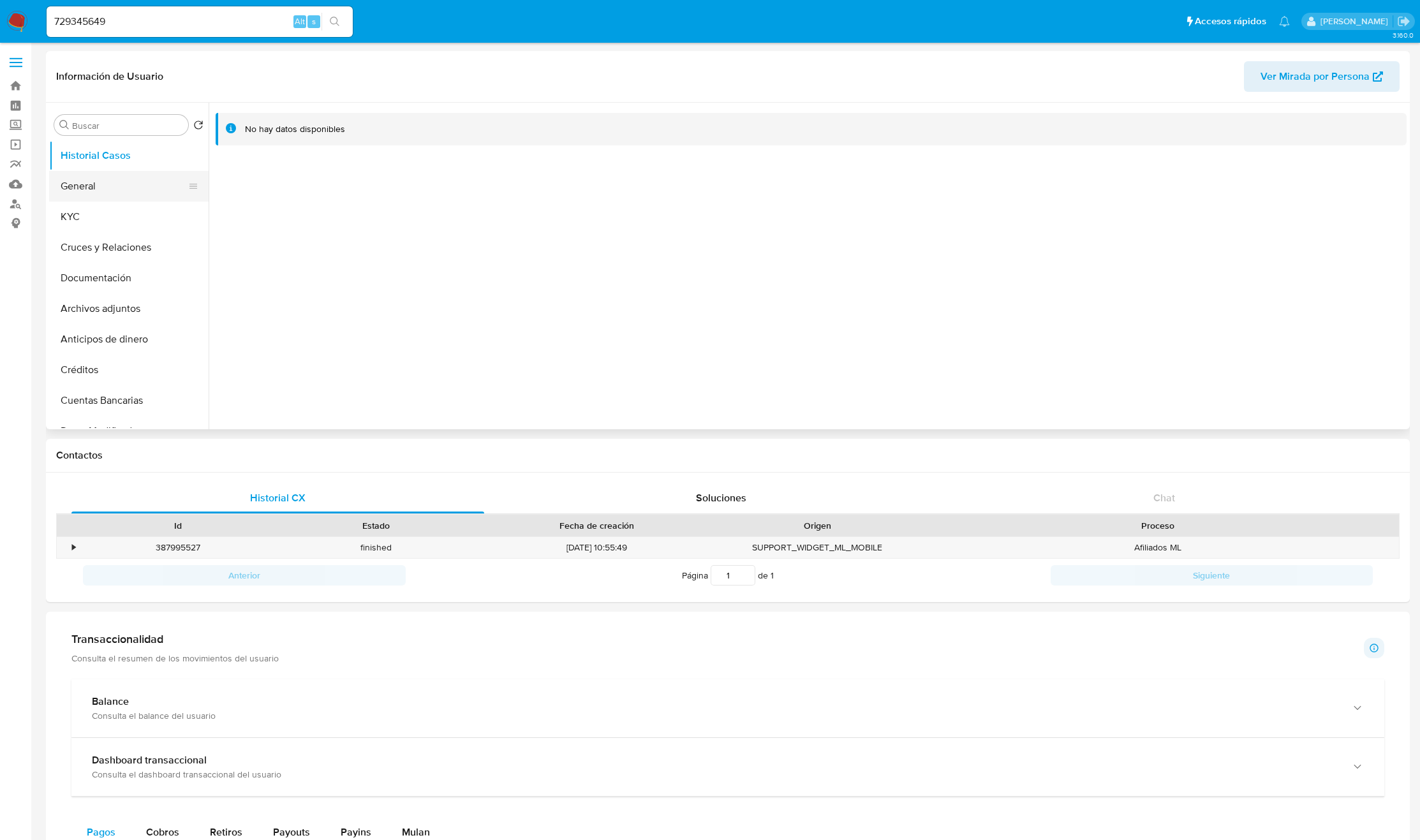
click at [129, 181] on button "General" at bounding box center [123, 186] width 149 height 30
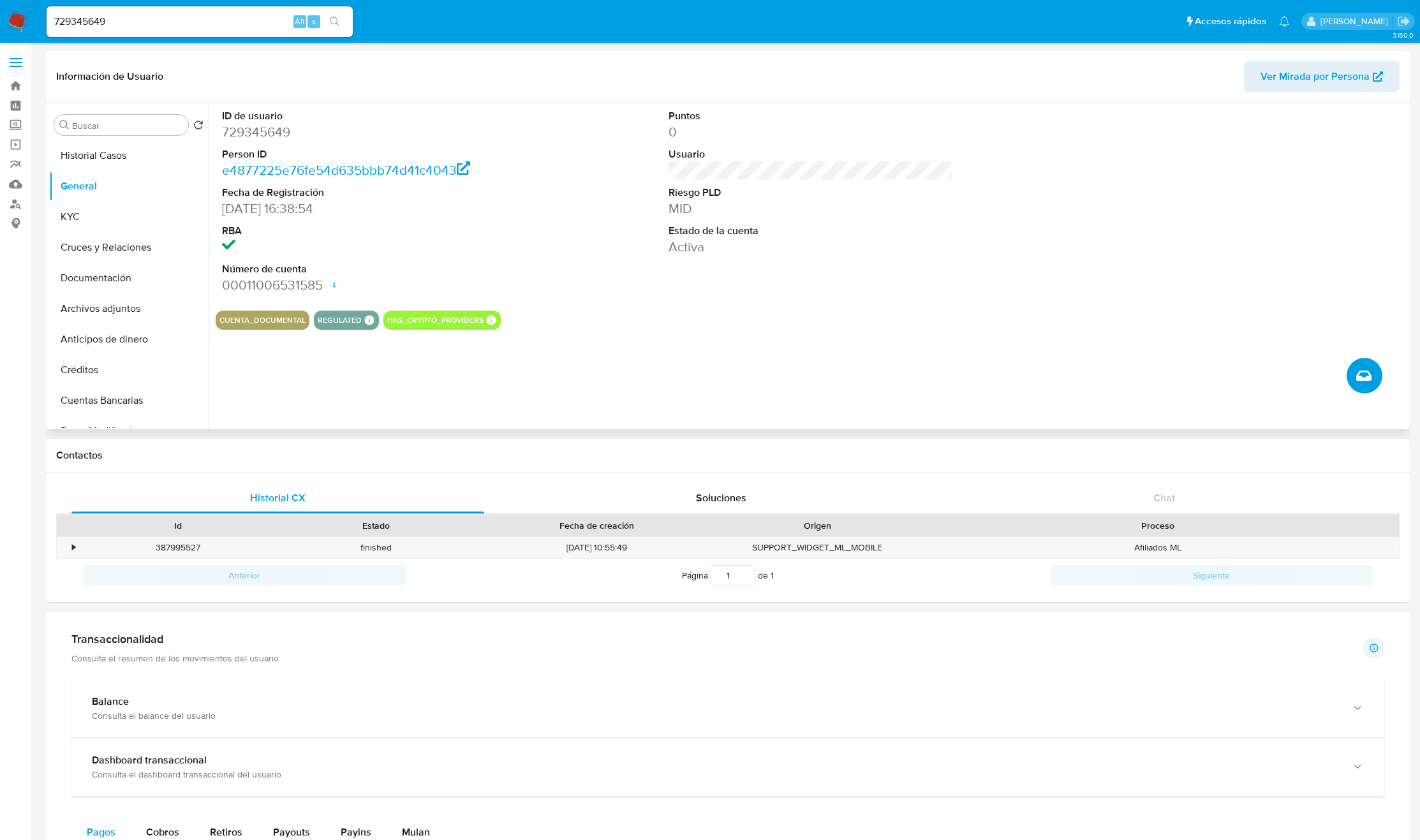
click at [1352, 375] on button "Crear caso manual" at bounding box center [1364, 375] width 36 height 36
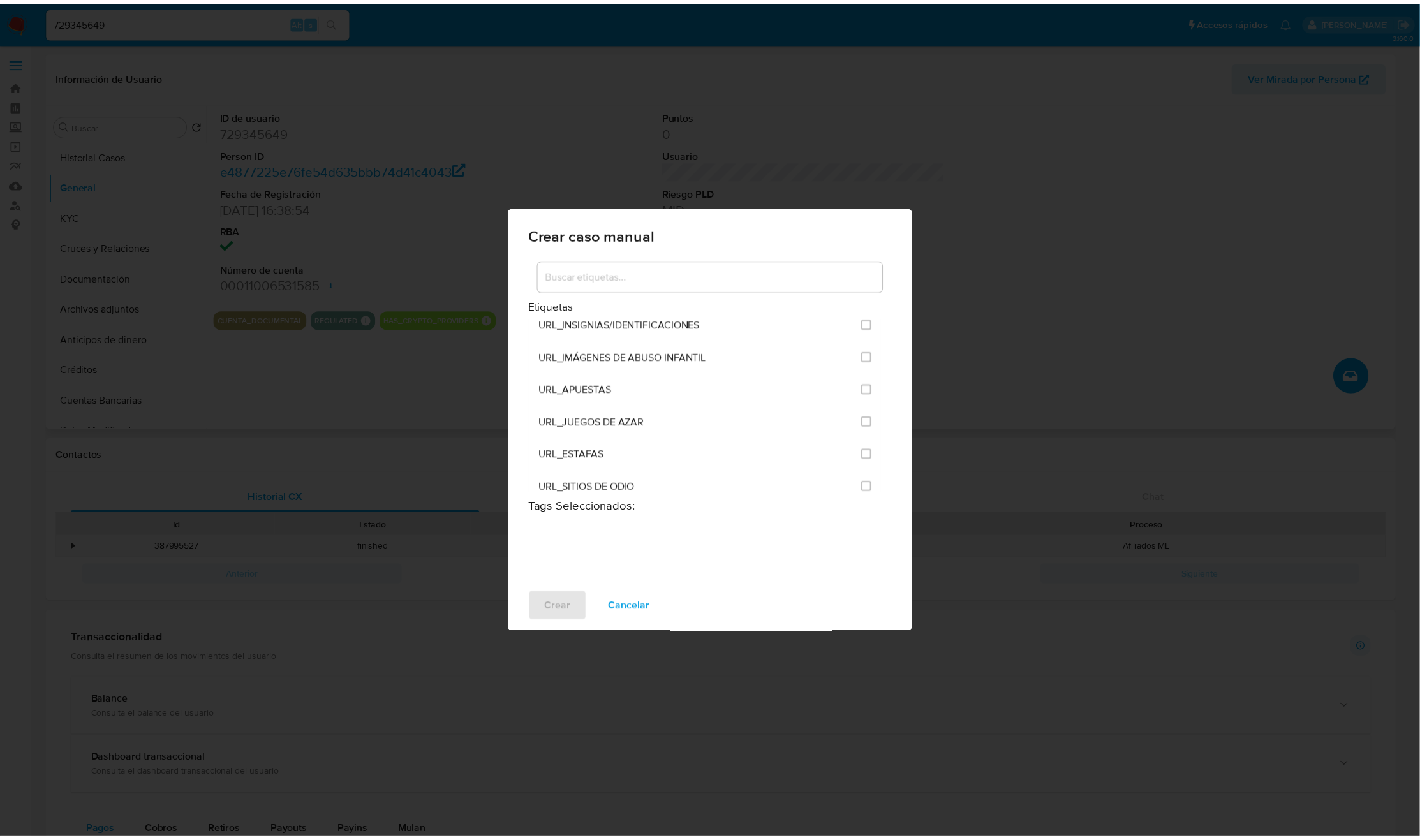
scroll to position [3110, 0]
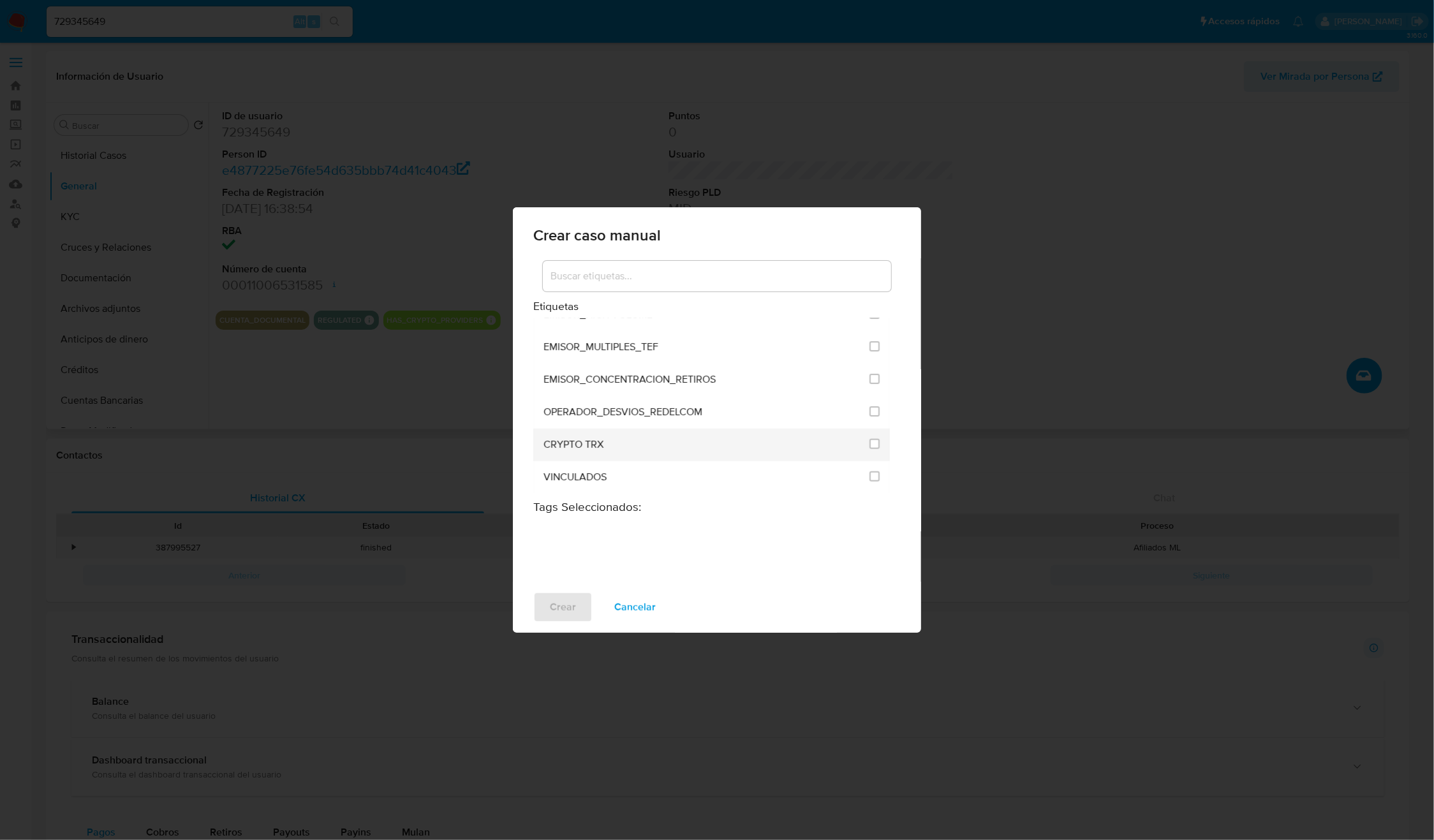
click at [664, 445] on div "CRYPTO TRX" at bounding box center [702, 445] width 318 height 32
click at [881, 441] on li "CRYPTO TRX" at bounding box center [712, 445] width 356 height 32
click at [873, 439] on input "3306" at bounding box center [875, 444] width 10 height 10
click at [574, 593] on span "Crear" at bounding box center [563, 607] width 26 height 28
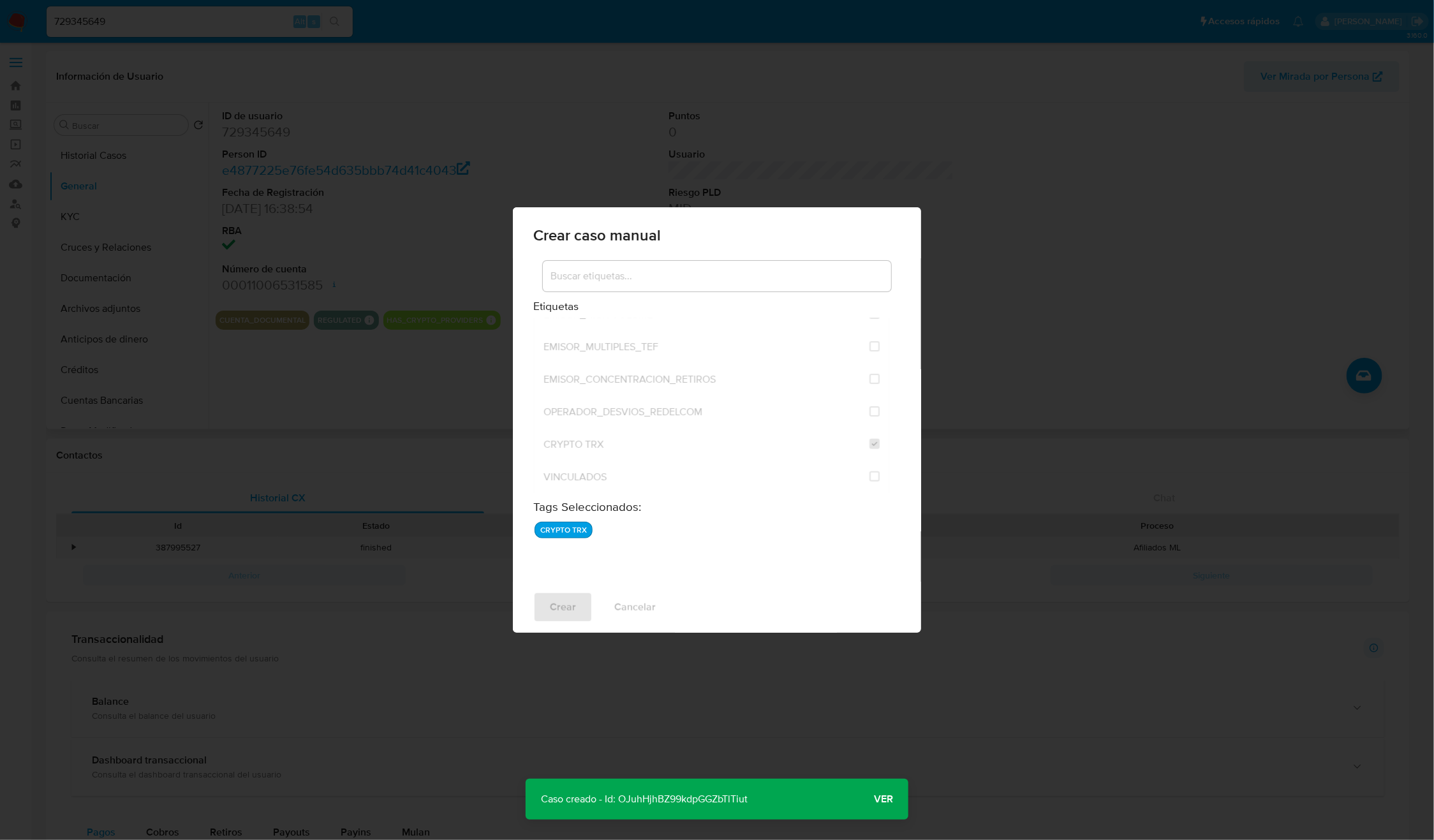
click at [691, 797] on p "Caso creado - Id: OJuhHjhBZ99kdpGGZbTlTiut" at bounding box center [644, 799] width 238 height 41
click at [691, 796] on p "Caso creado - Id: OJuhHjhBZ99kdpGGZbTlTiut" at bounding box center [644, 799] width 238 height 41
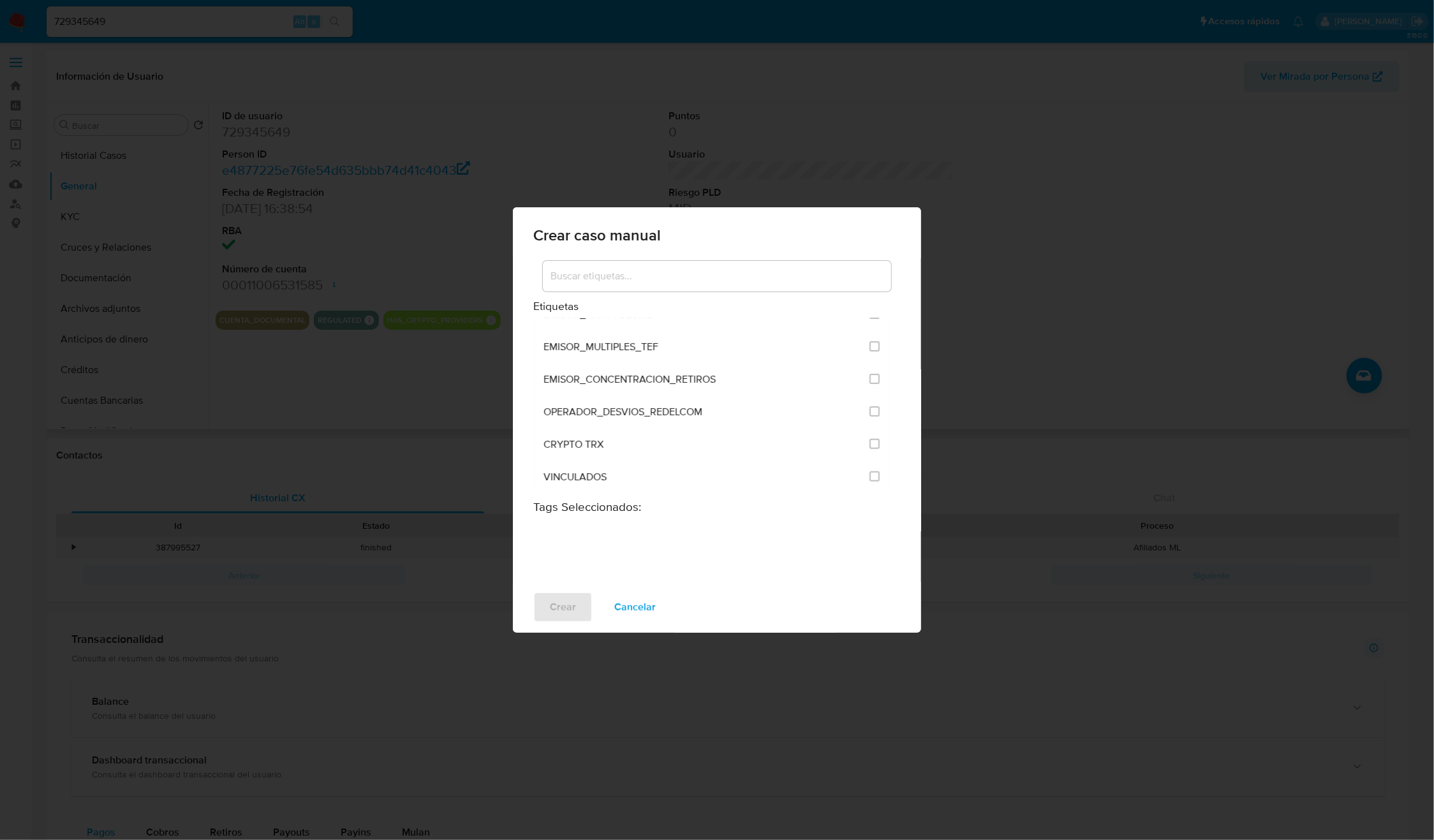
checkbox input "false"
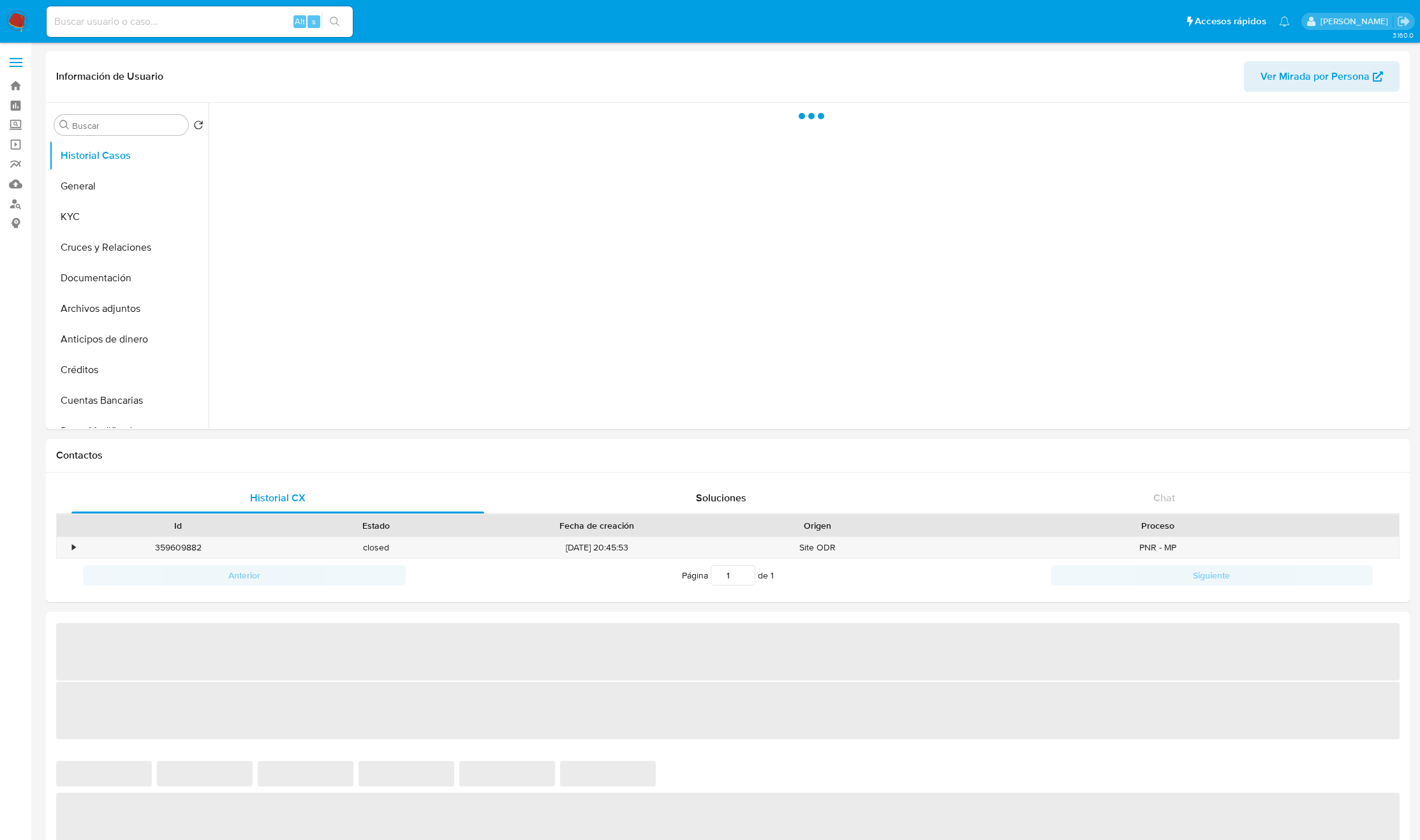
select select "10"
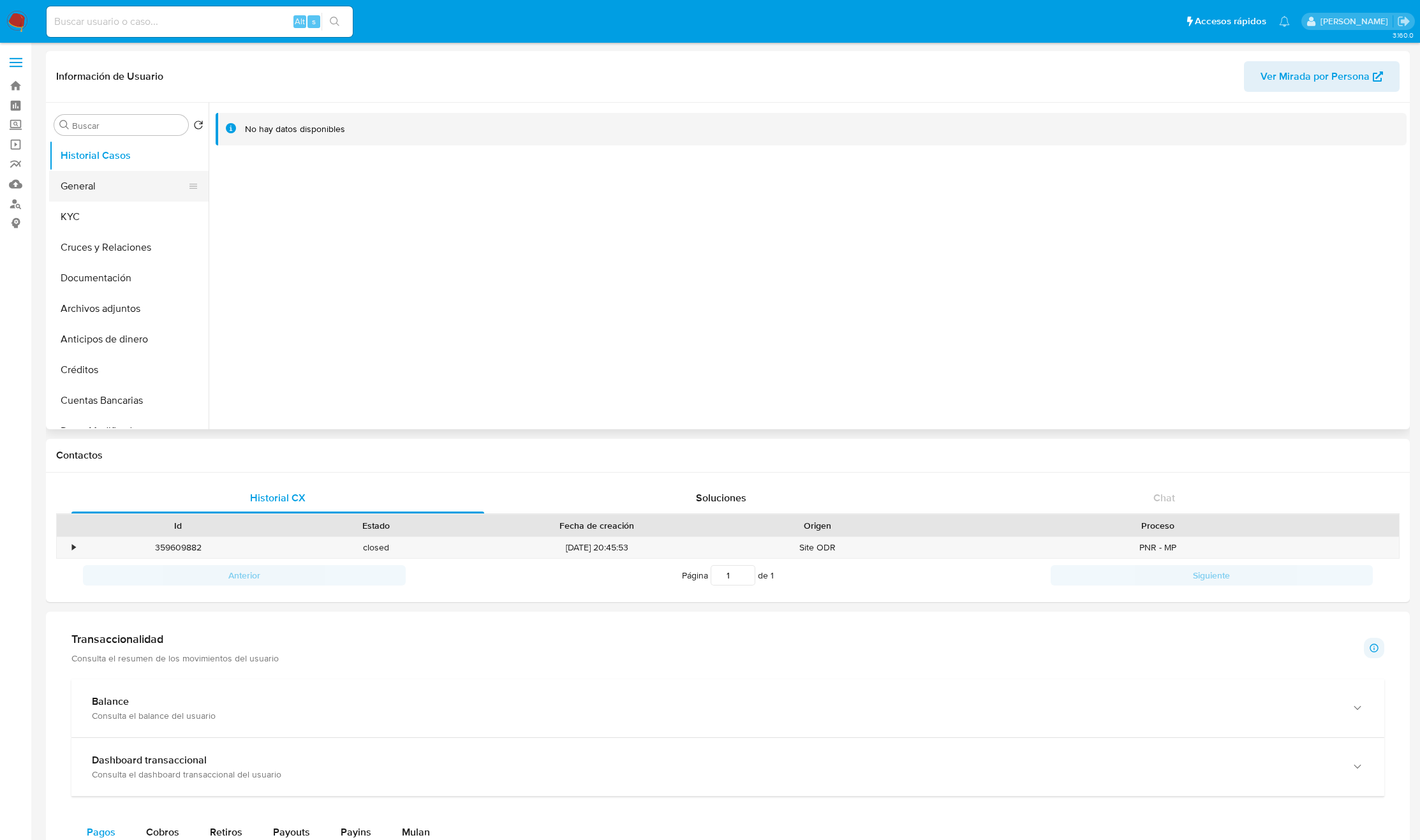
click at [109, 201] on button "General" at bounding box center [123, 186] width 149 height 30
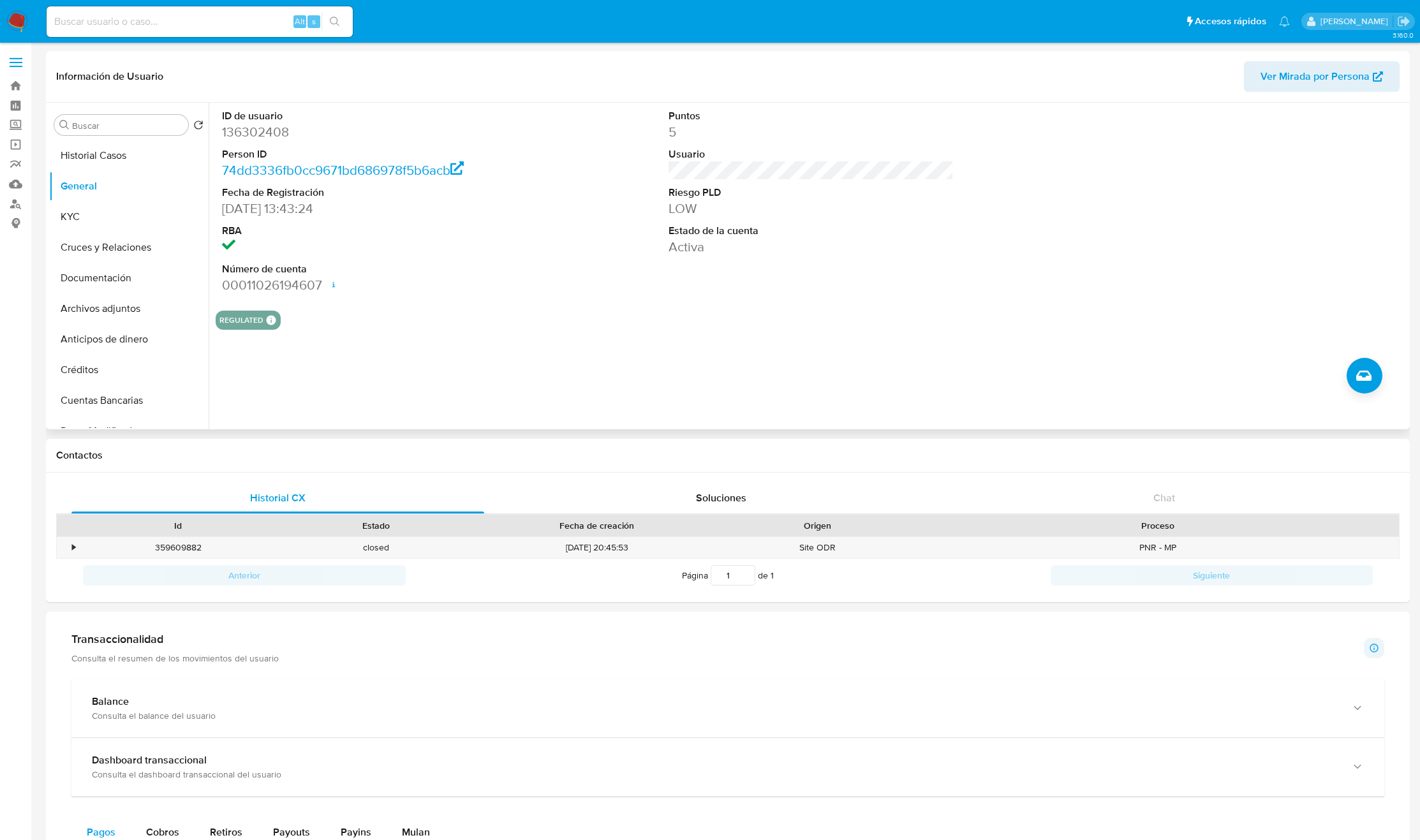
click at [245, 132] on dd "136302408" at bounding box center [365, 132] width 285 height 18
click at [247, 134] on dd "136302408" at bounding box center [365, 132] width 285 height 18
copy dd "136302408"
click at [1350, 367] on button "Crear caso manual" at bounding box center [1364, 375] width 36 height 36
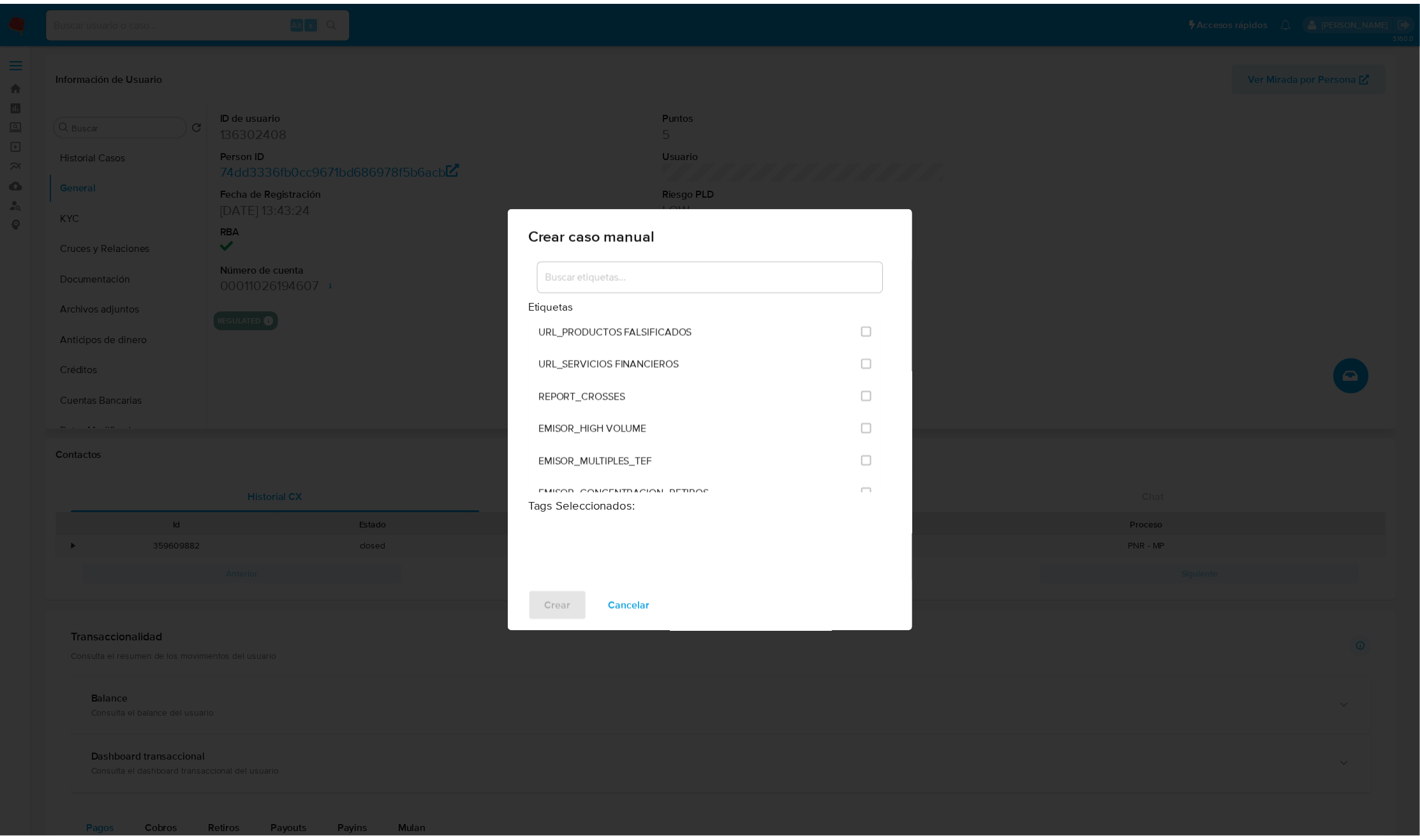
scroll to position [3110, 0]
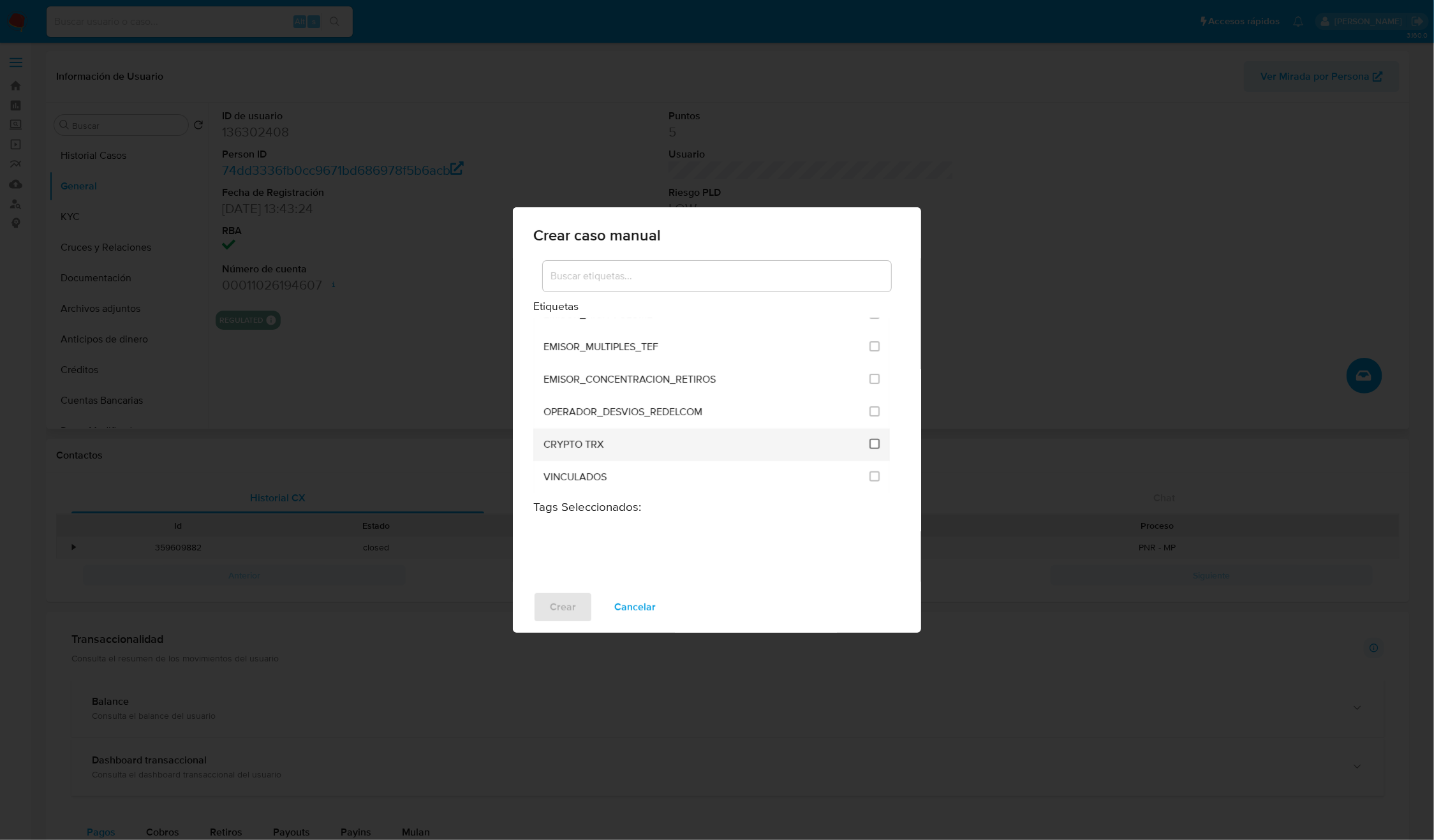
click at [870, 440] on input "3306" at bounding box center [875, 444] width 10 height 10
click at [573, 609] on span "Crear" at bounding box center [563, 607] width 26 height 28
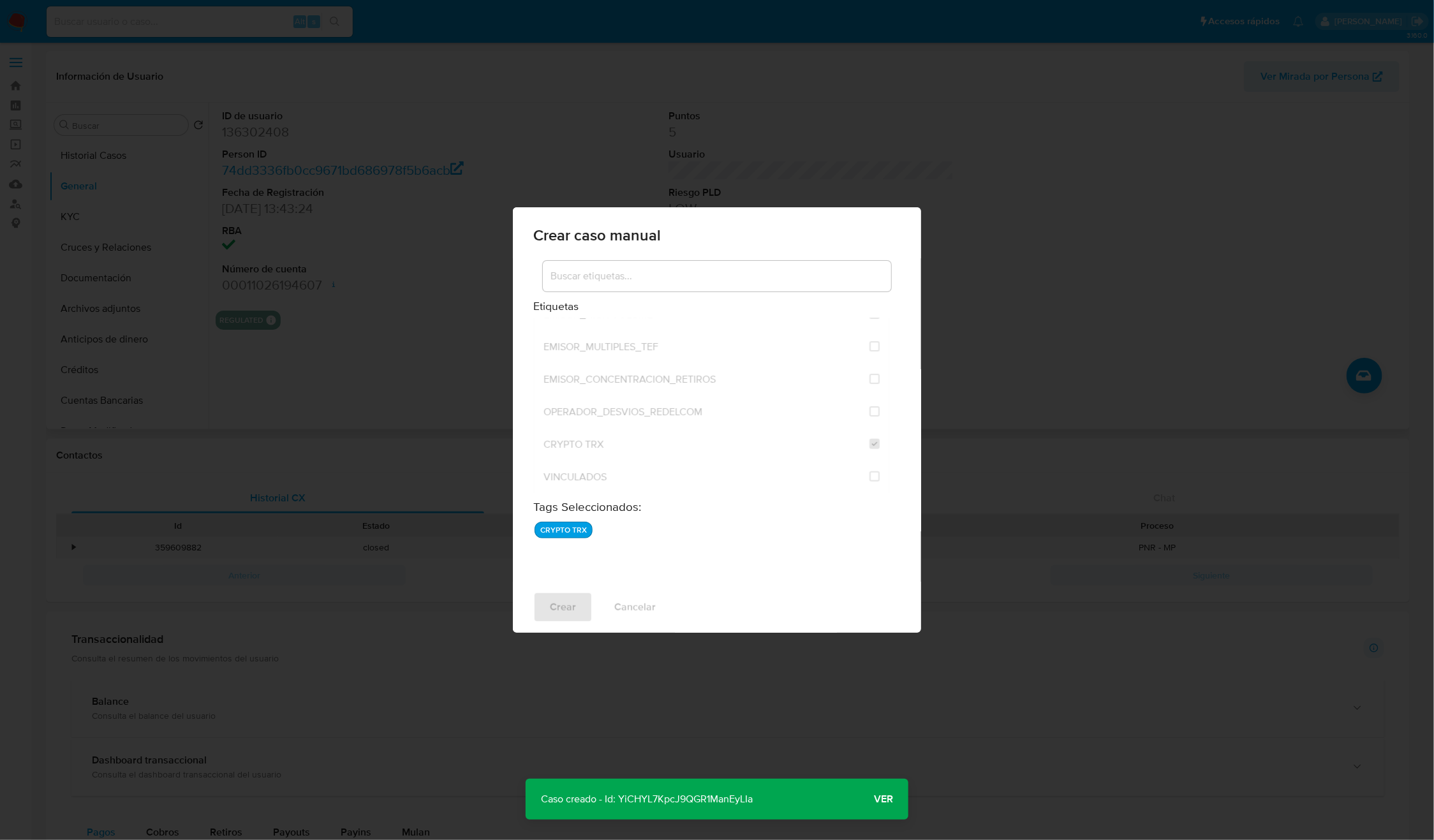
click at [723, 800] on p "Caso creado - Id: YiCHYL7KpcJ9QGR1ManEyLIa" at bounding box center [646, 799] width 242 height 41
drag, startPoint x: 723, startPoint y: 800, endPoint x: 739, endPoint y: 833, distance: 36.7
click at [723, 803] on p "Caso creado - Id: YiCHYL7KpcJ9QGR1ManEyLIa" at bounding box center [646, 799] width 242 height 41
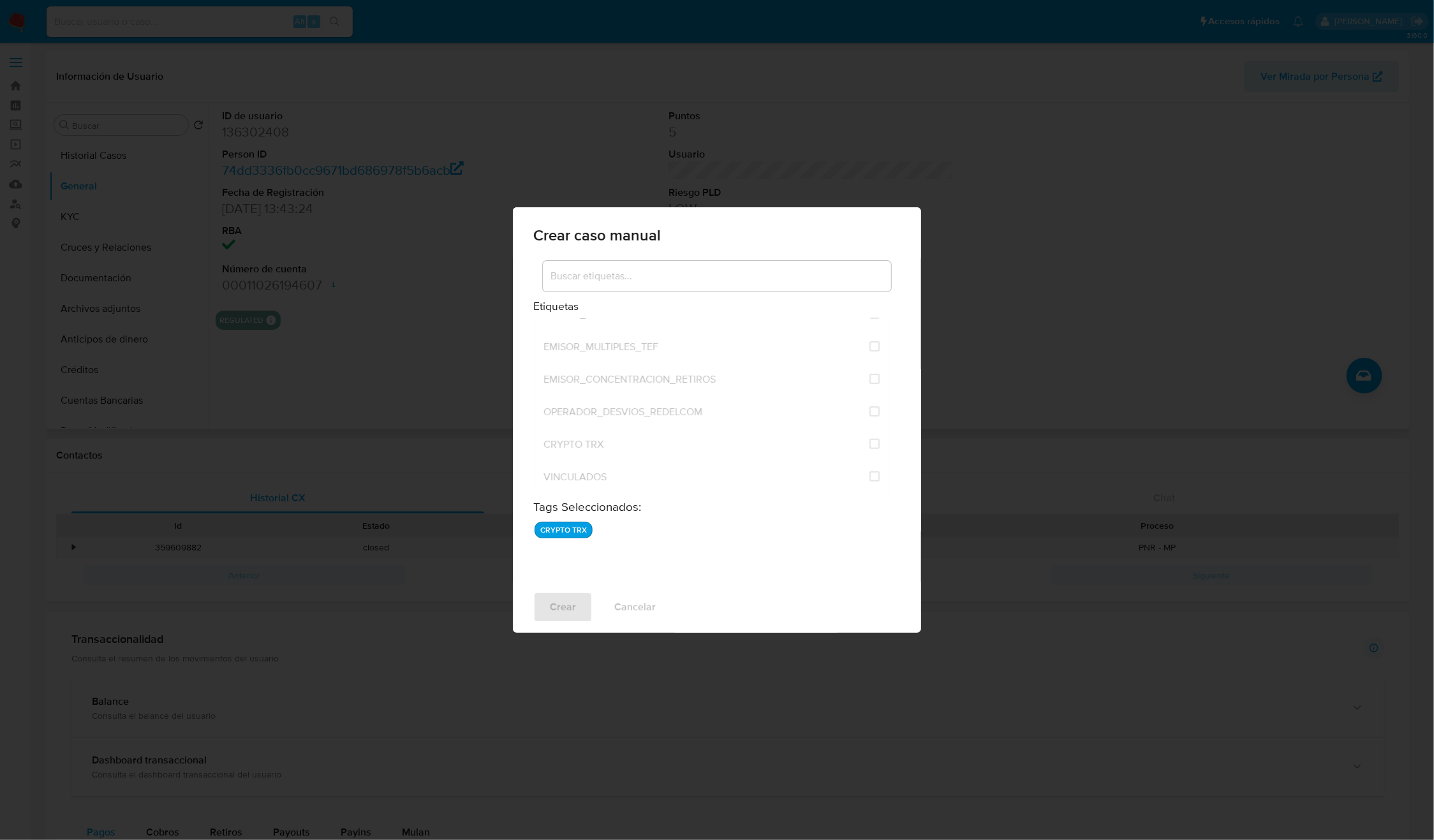
checkbox input "false"
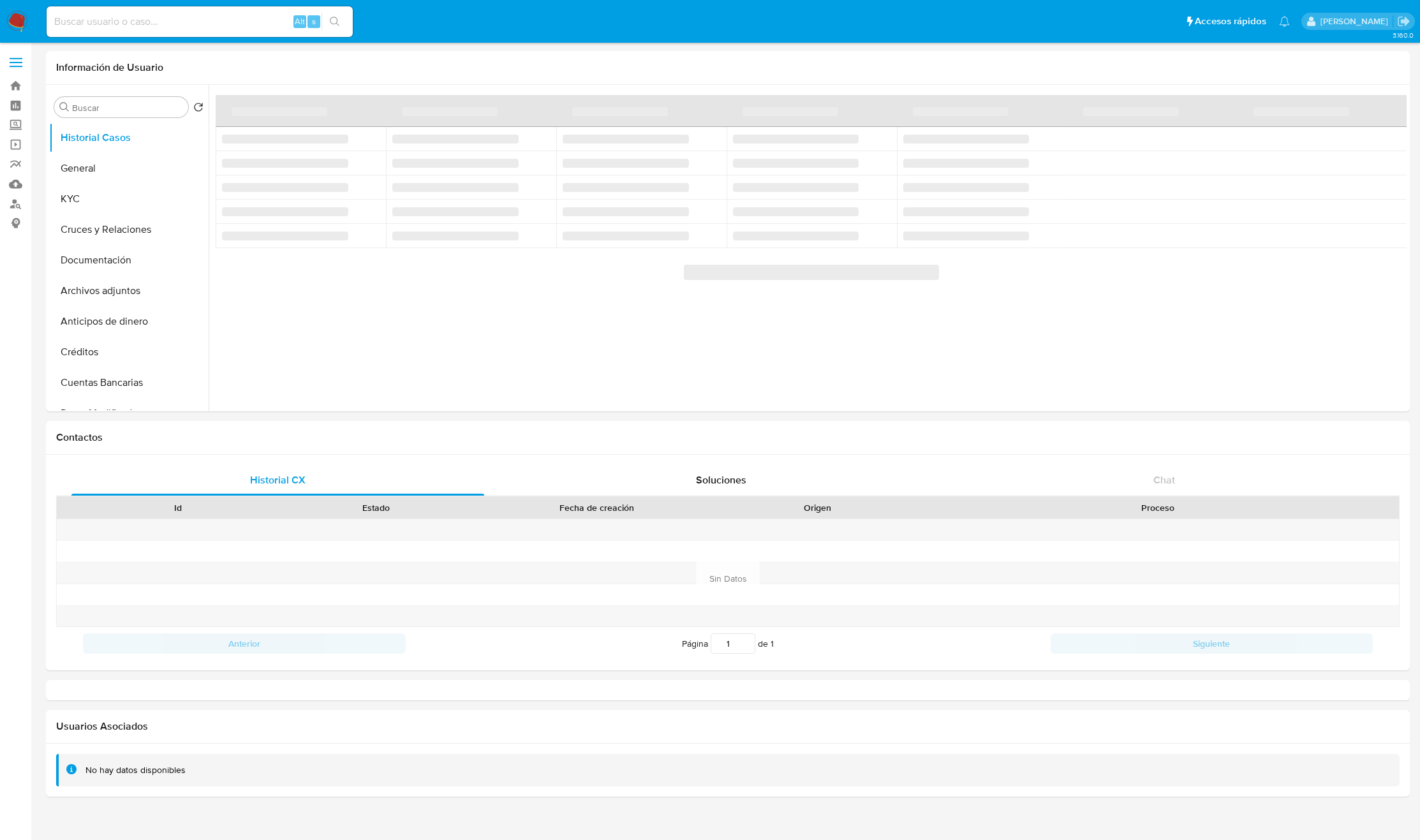
select select "10"
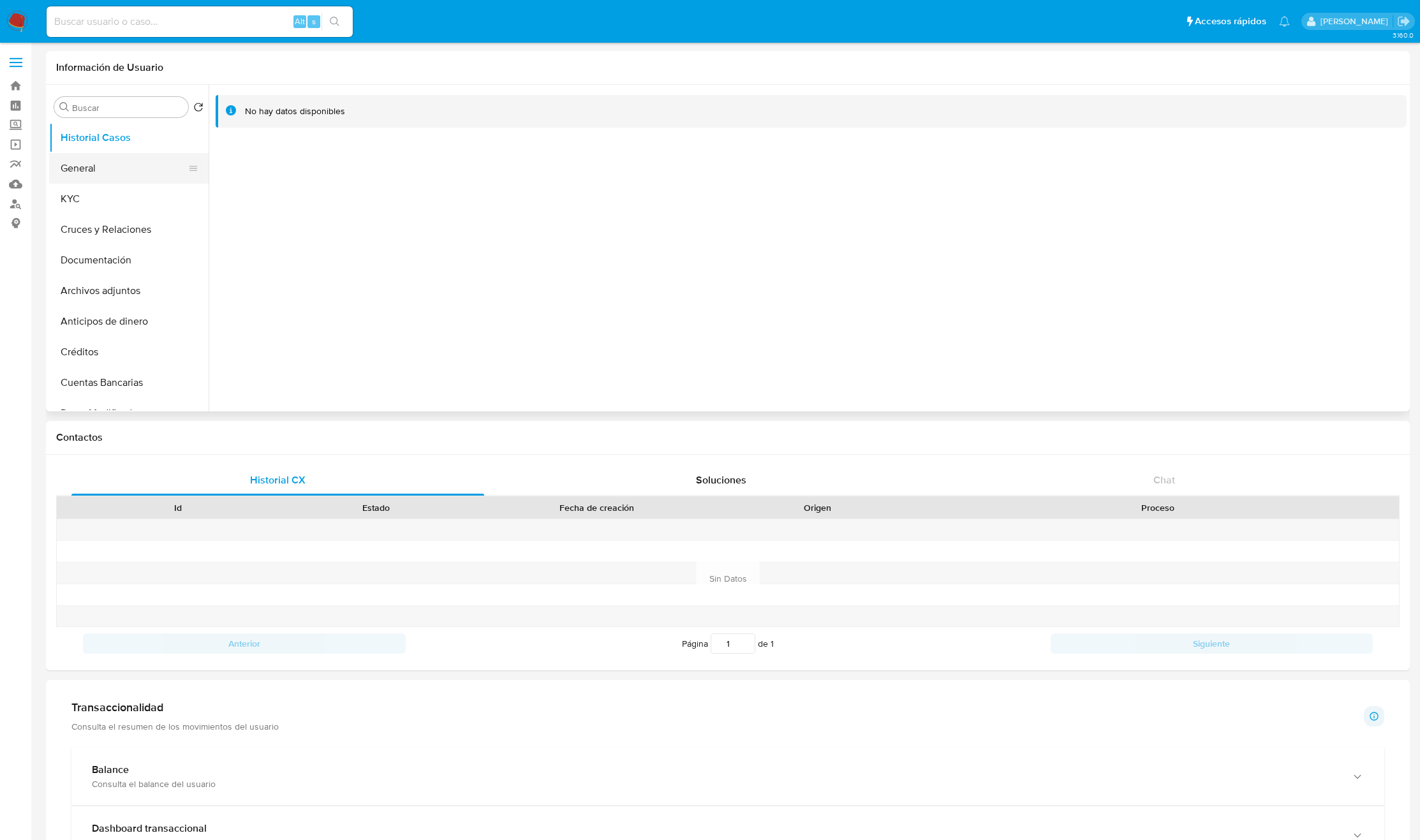
click at [65, 167] on button "General" at bounding box center [123, 168] width 149 height 30
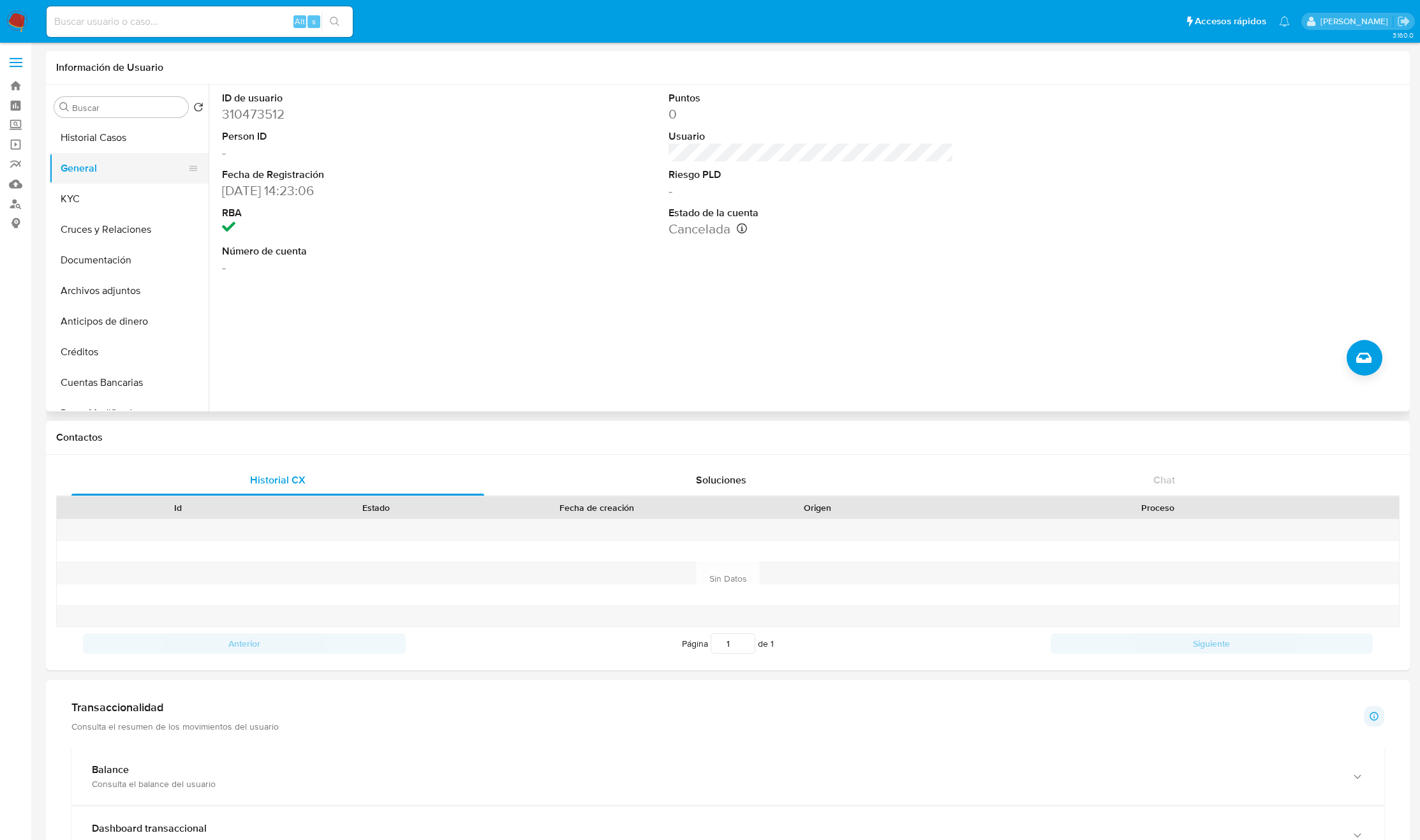
click at [104, 155] on button "General" at bounding box center [123, 168] width 149 height 30
click at [102, 141] on button "Historial Casos" at bounding box center [123, 138] width 149 height 30
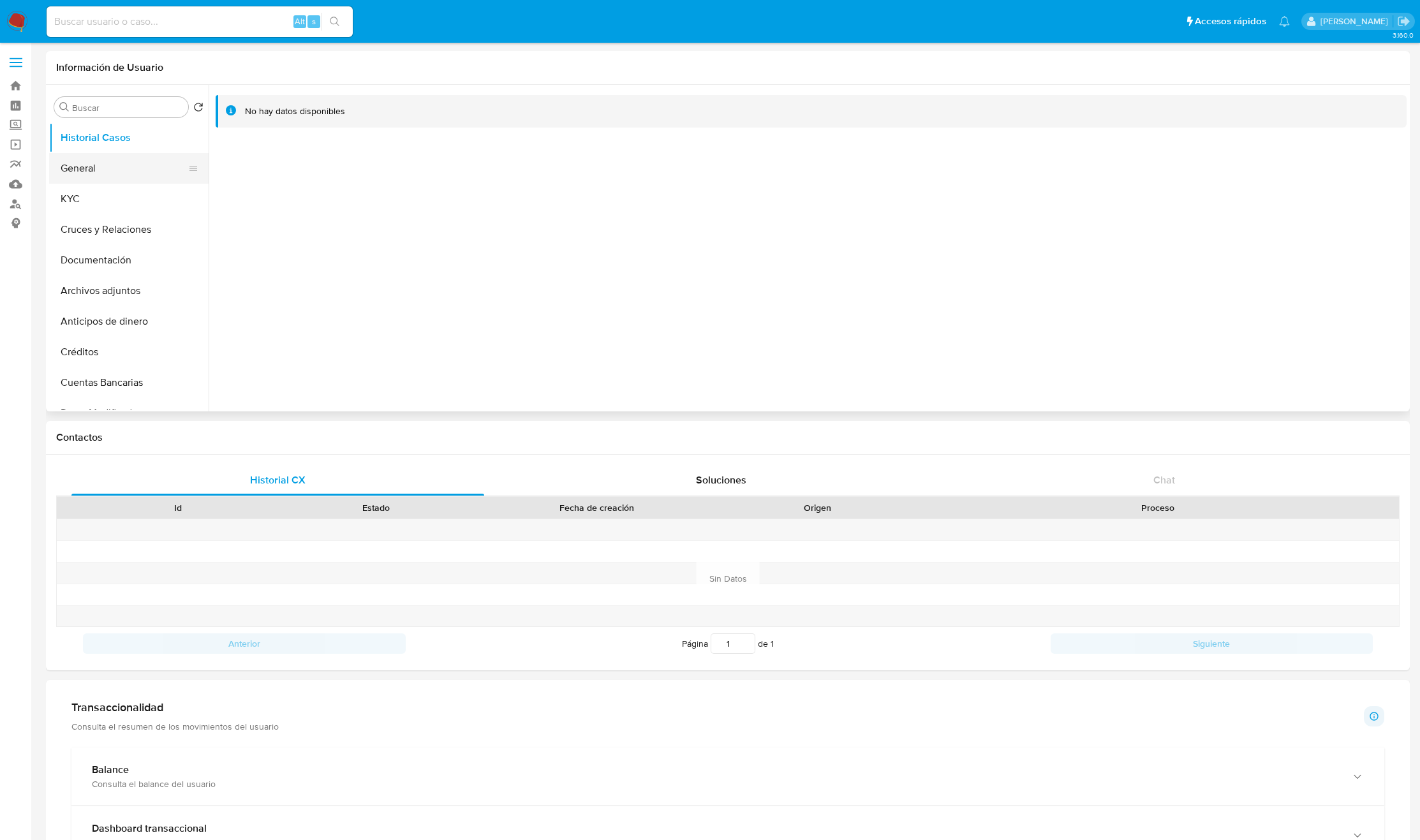
click at [86, 170] on button "General" at bounding box center [123, 168] width 149 height 30
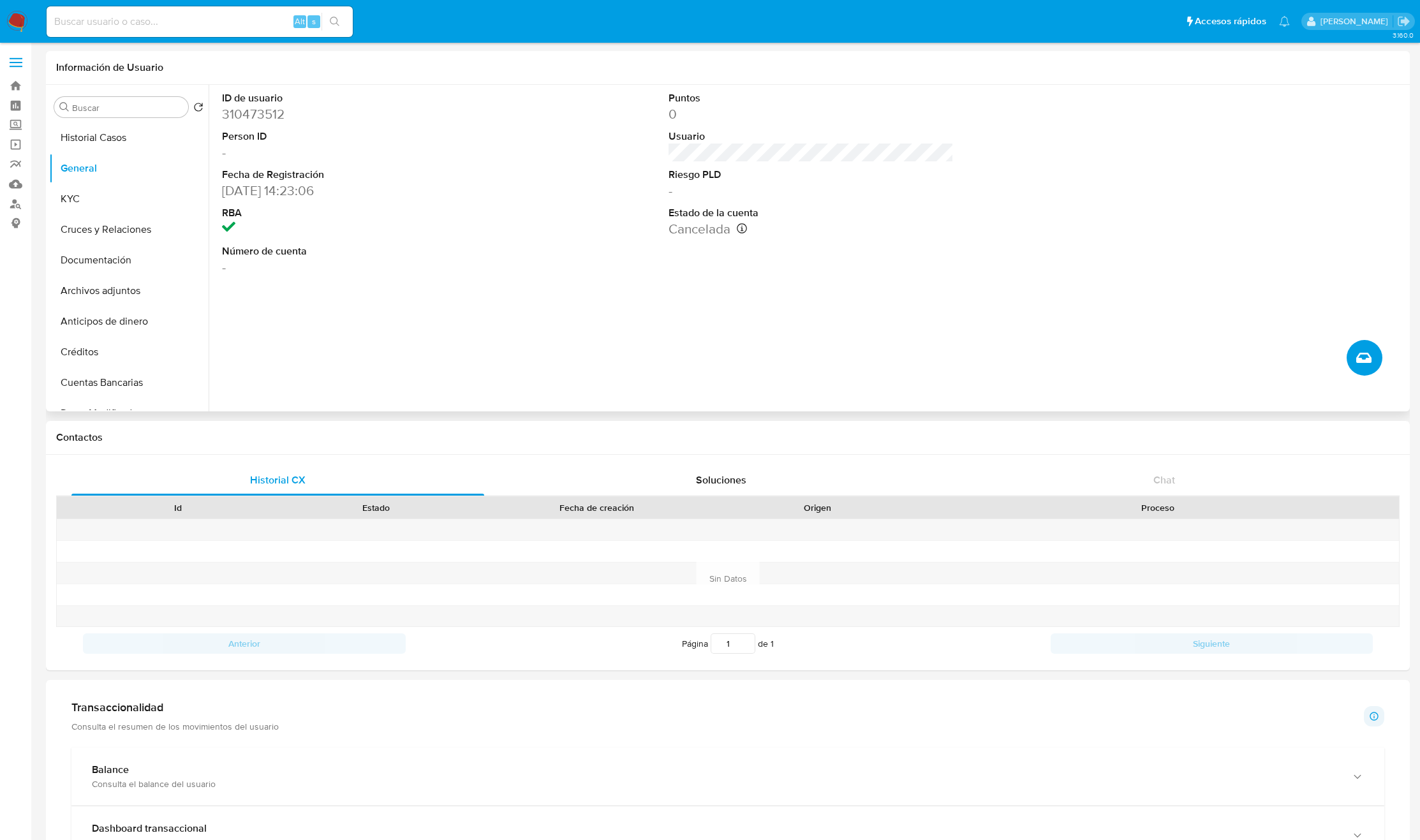
click at [1359, 356] on icon "Crear caso manual" at bounding box center [1364, 358] width 15 height 10
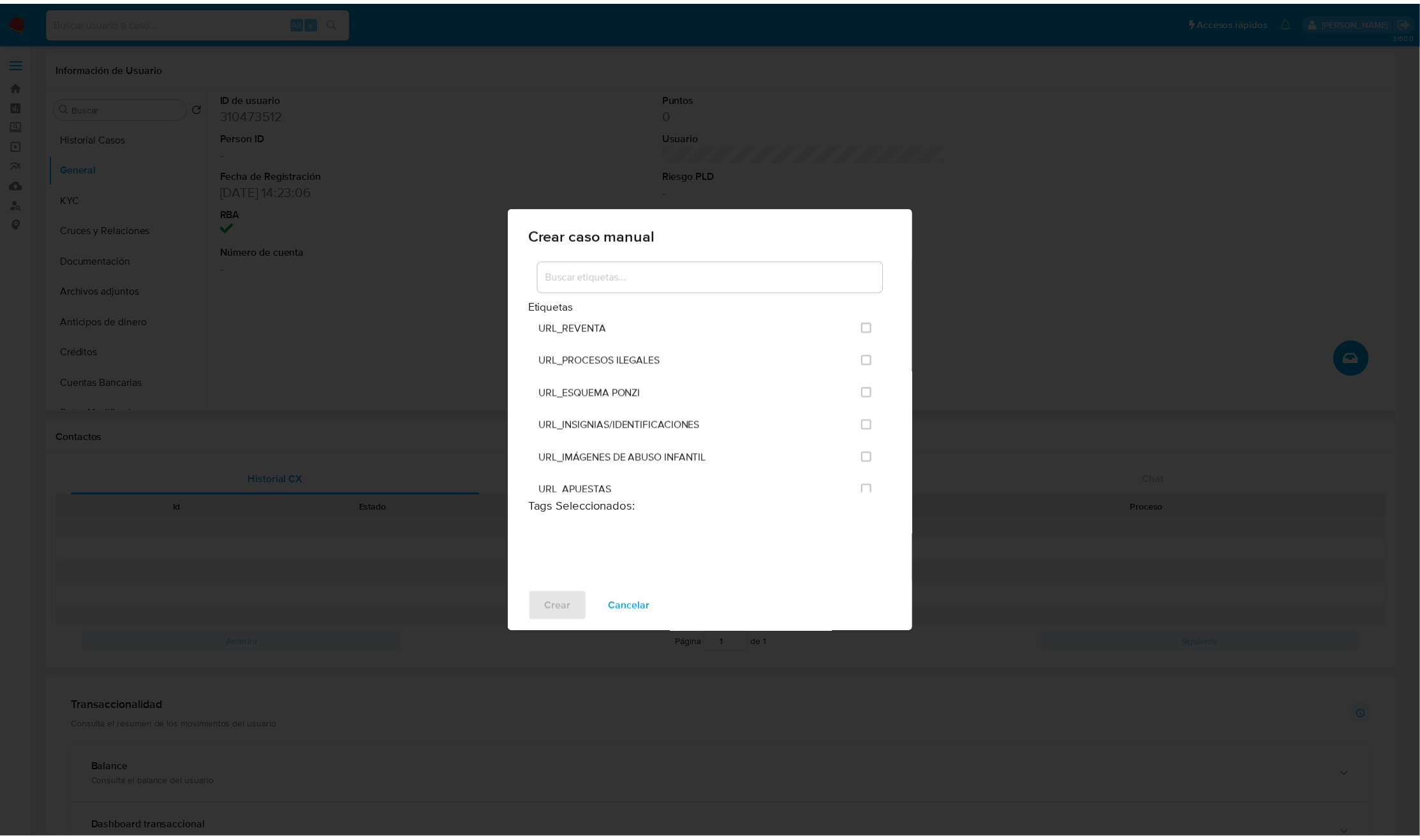
scroll to position [3110, 0]
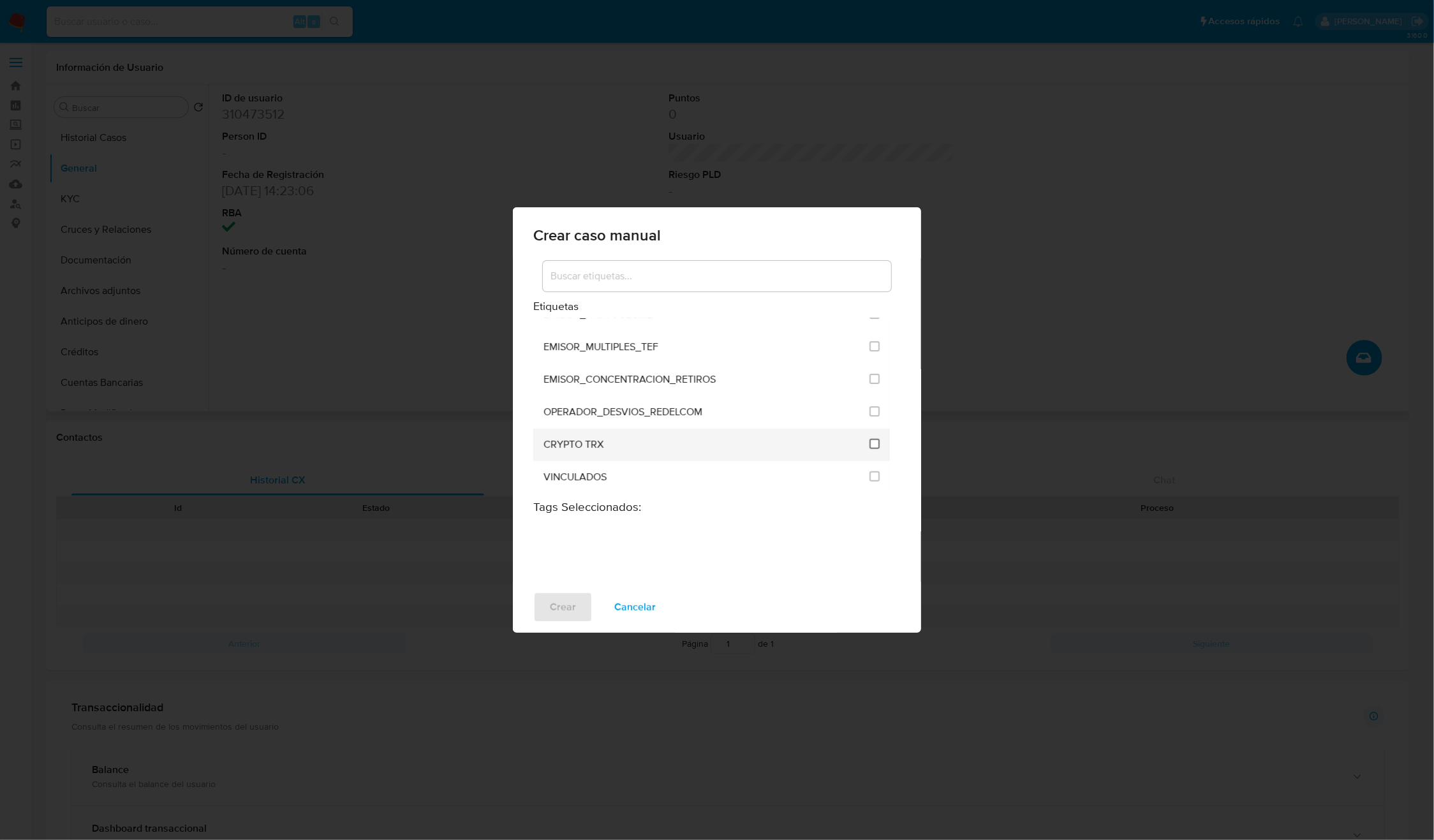
click at [871, 439] on input "3306" at bounding box center [875, 444] width 10 height 10
click at [564, 616] on span "Crear" at bounding box center [563, 607] width 26 height 28
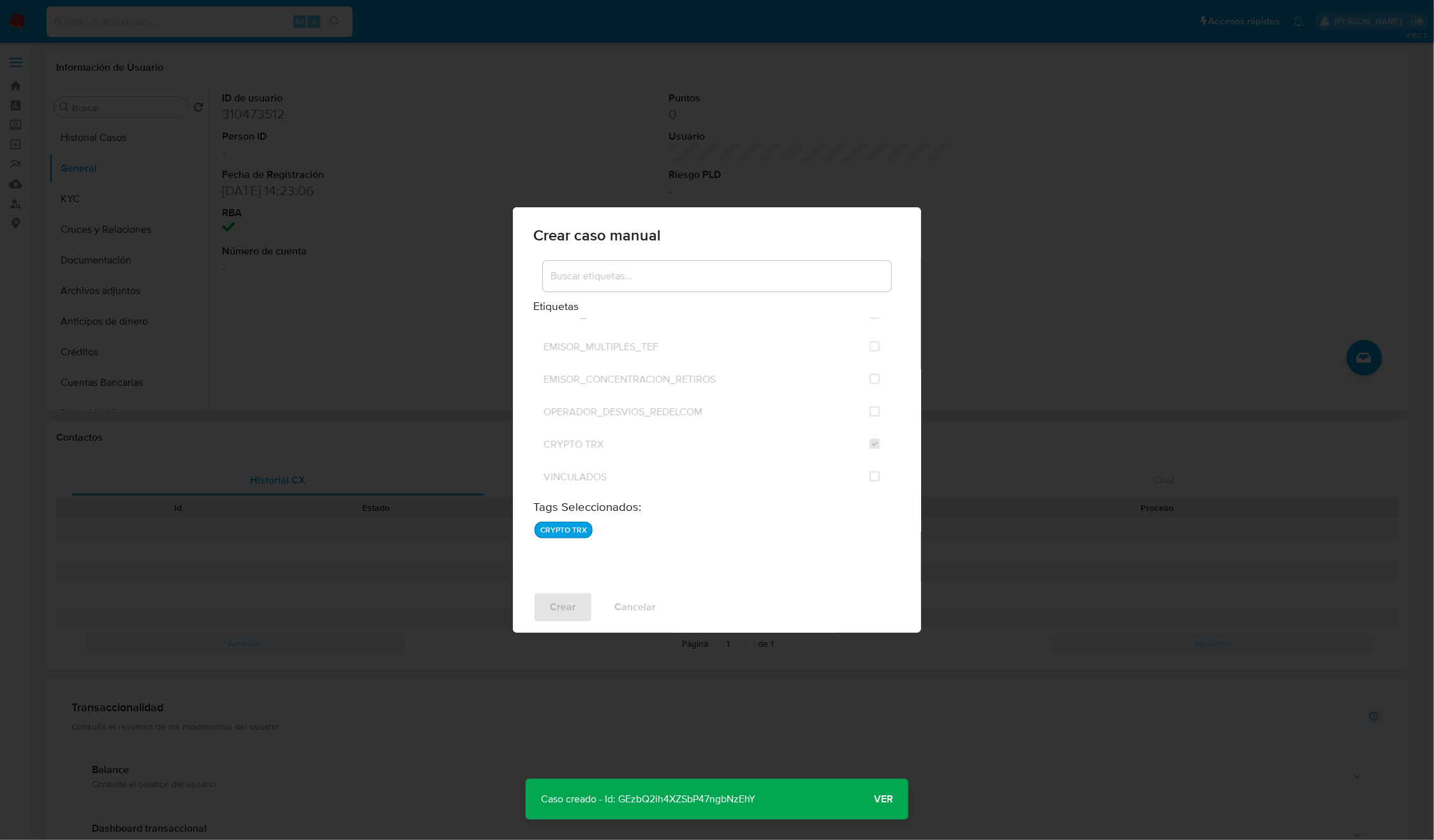
click at [691, 799] on p "Caso creado - Id: GEzbQ2ih4XZSbP47ngbNzEhY" at bounding box center [648, 799] width 245 height 41
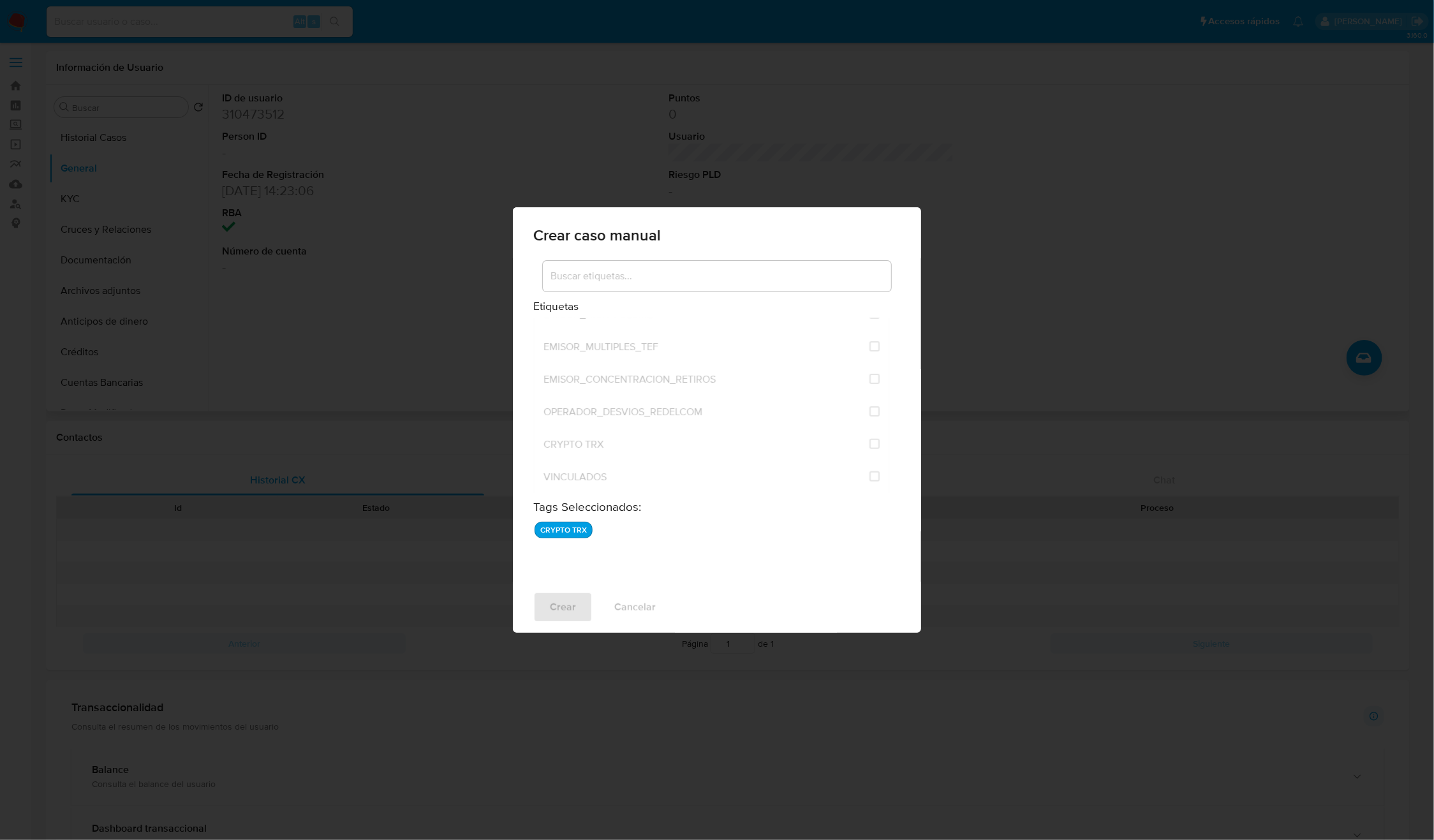
checkbox input "false"
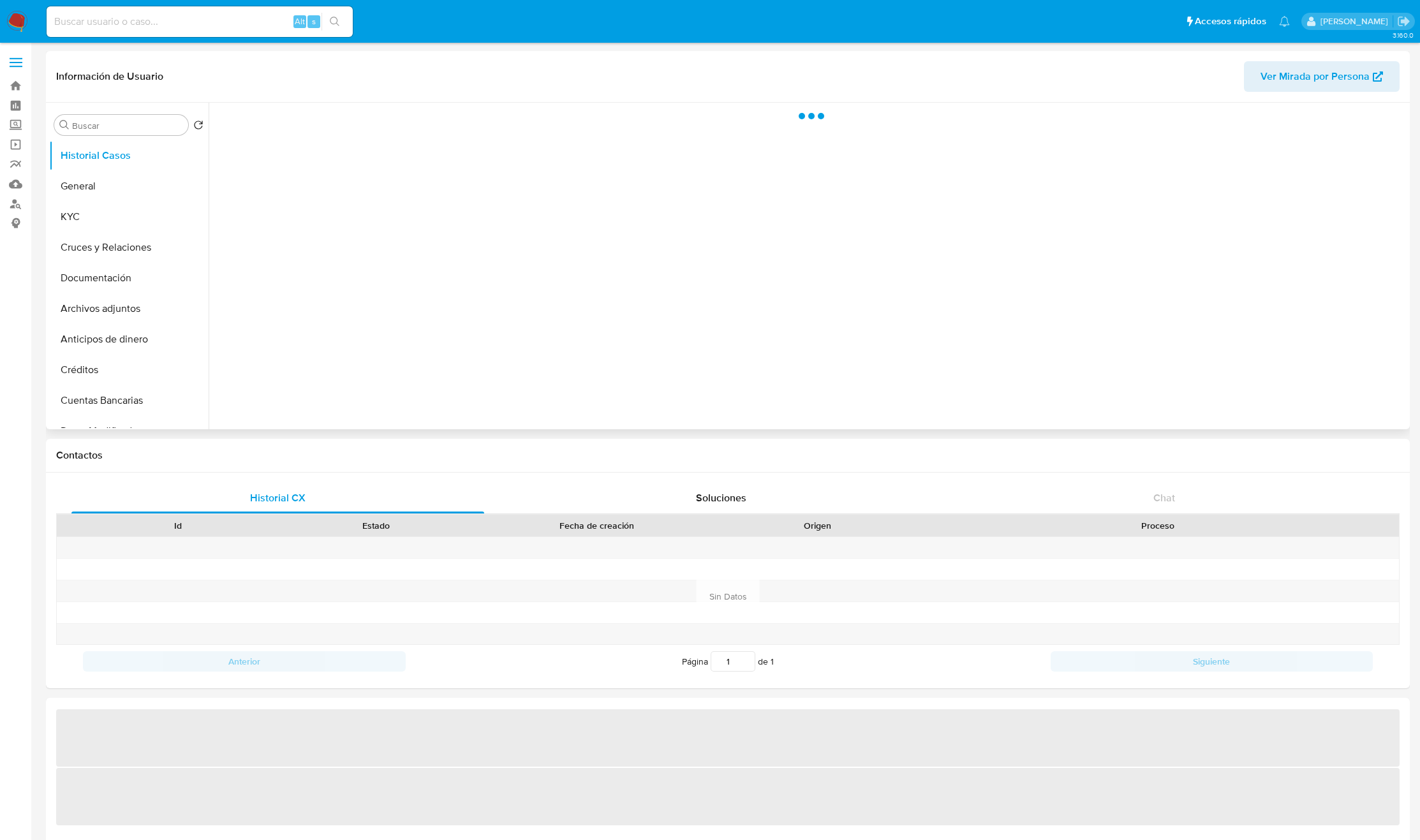
select select "10"
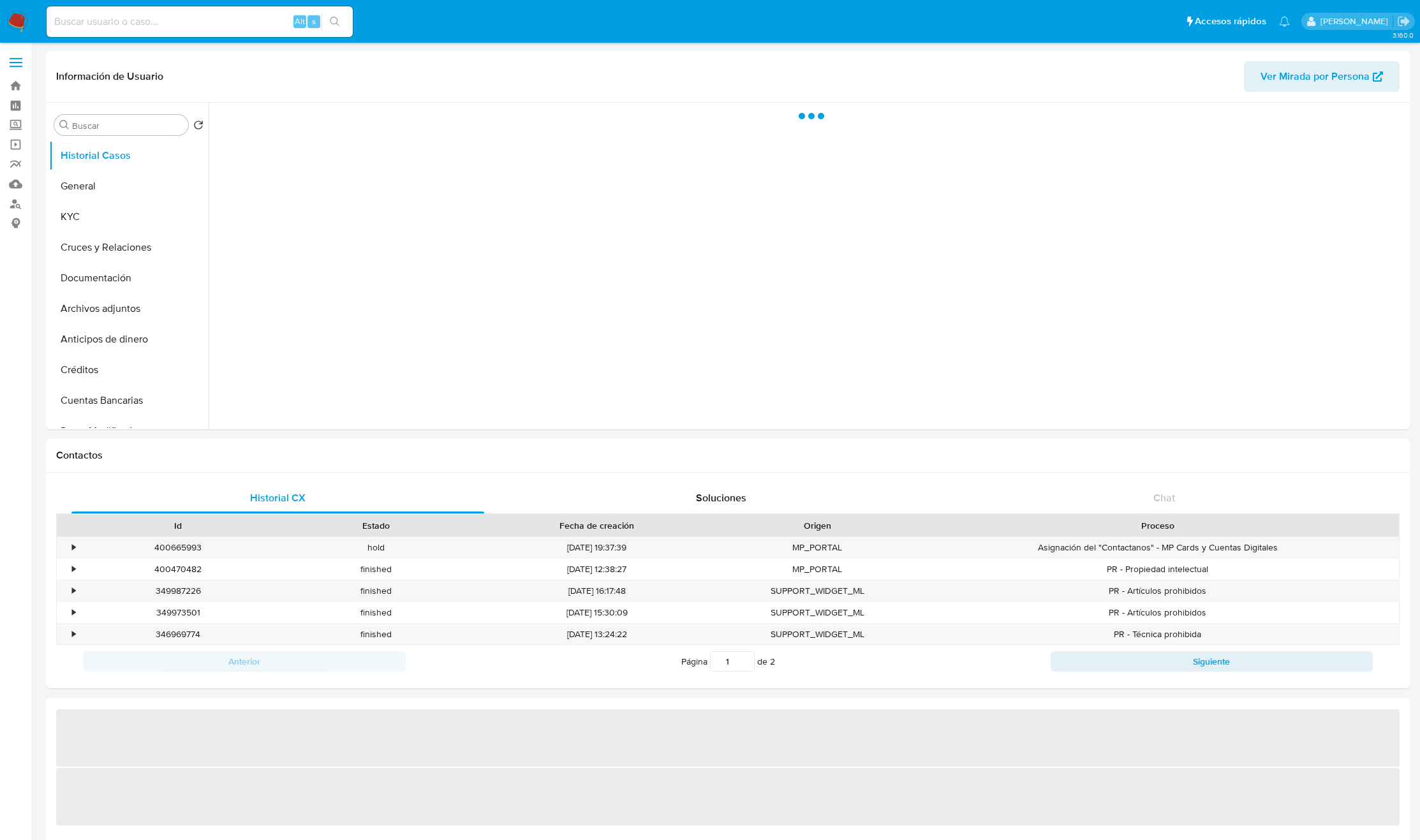
select select "10"
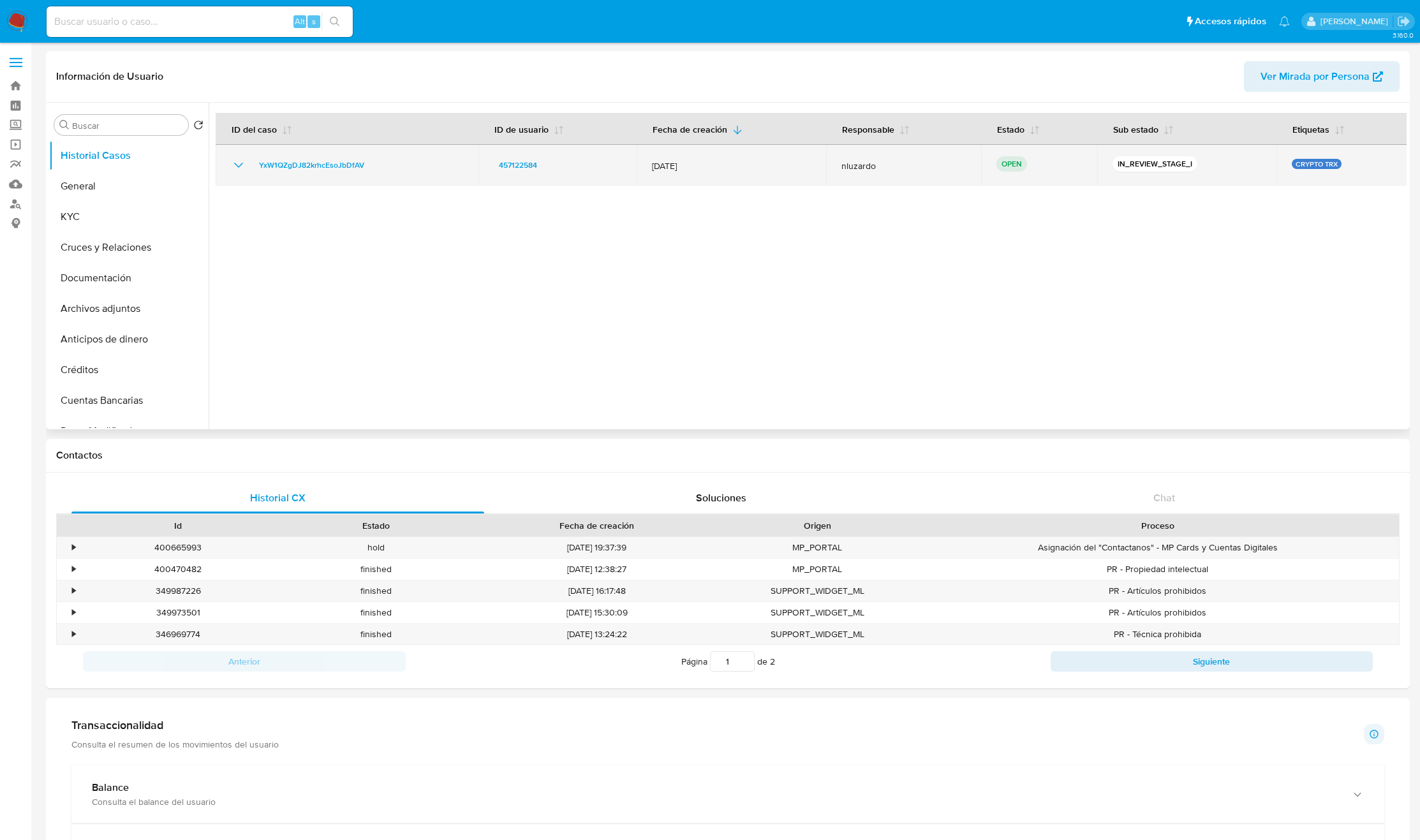
click at [406, 159] on div "YxW1QZgDJ82krhcEsoJbDfAV" at bounding box center [347, 165] width 232 height 15
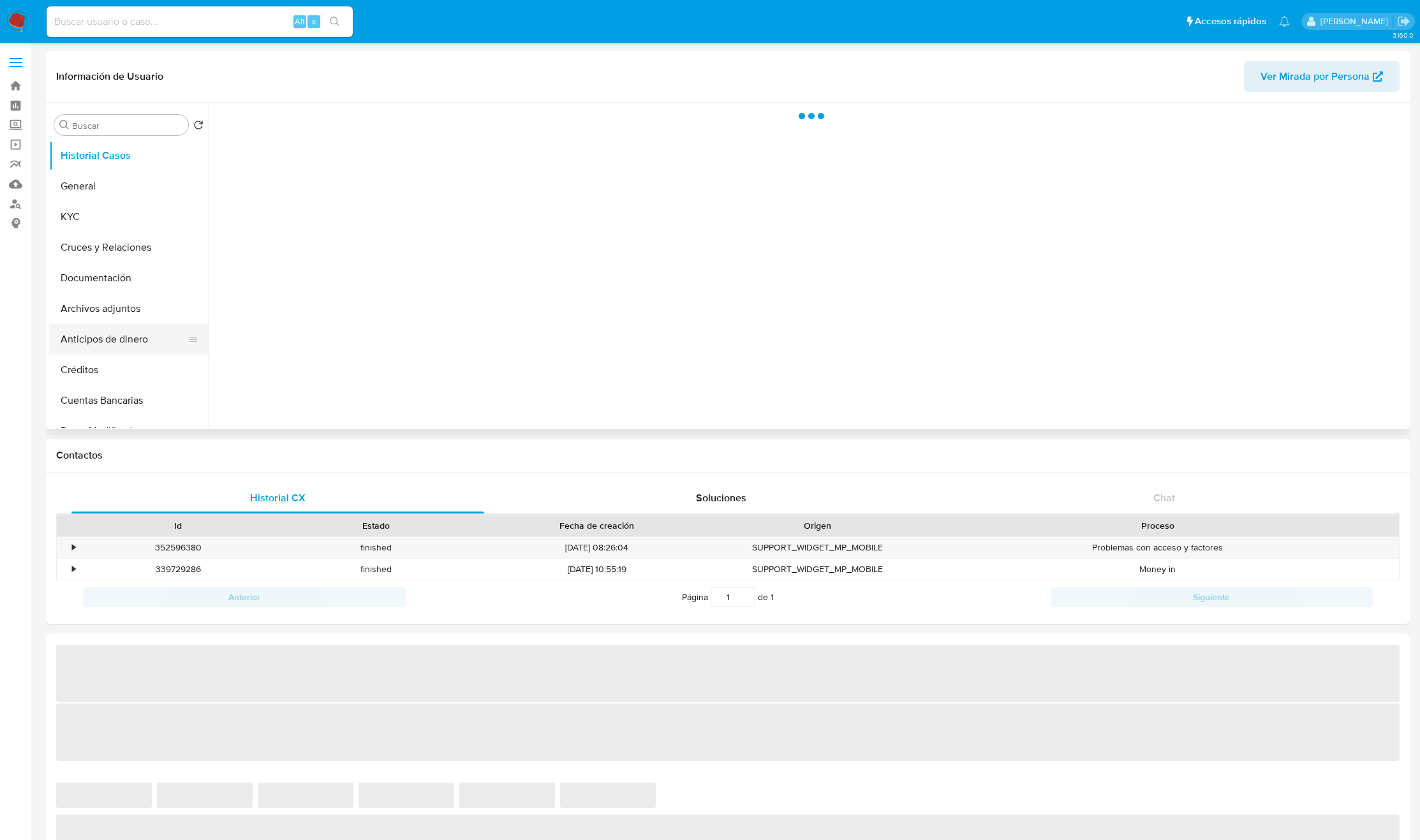
select select "10"
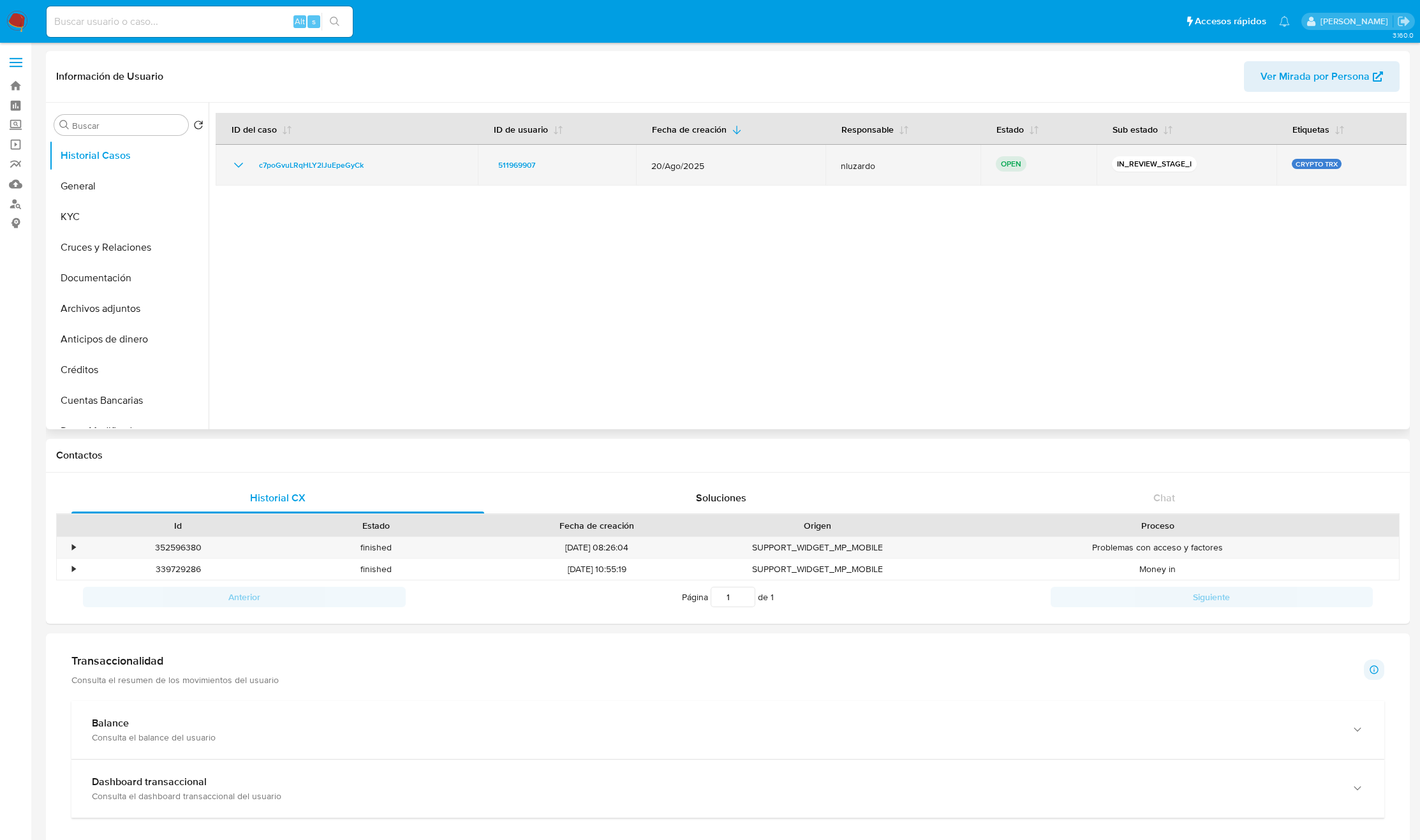
click at [431, 169] on div "c7poGvuLRqHLY2lJuEpeGyCk" at bounding box center [347, 165] width 232 height 15
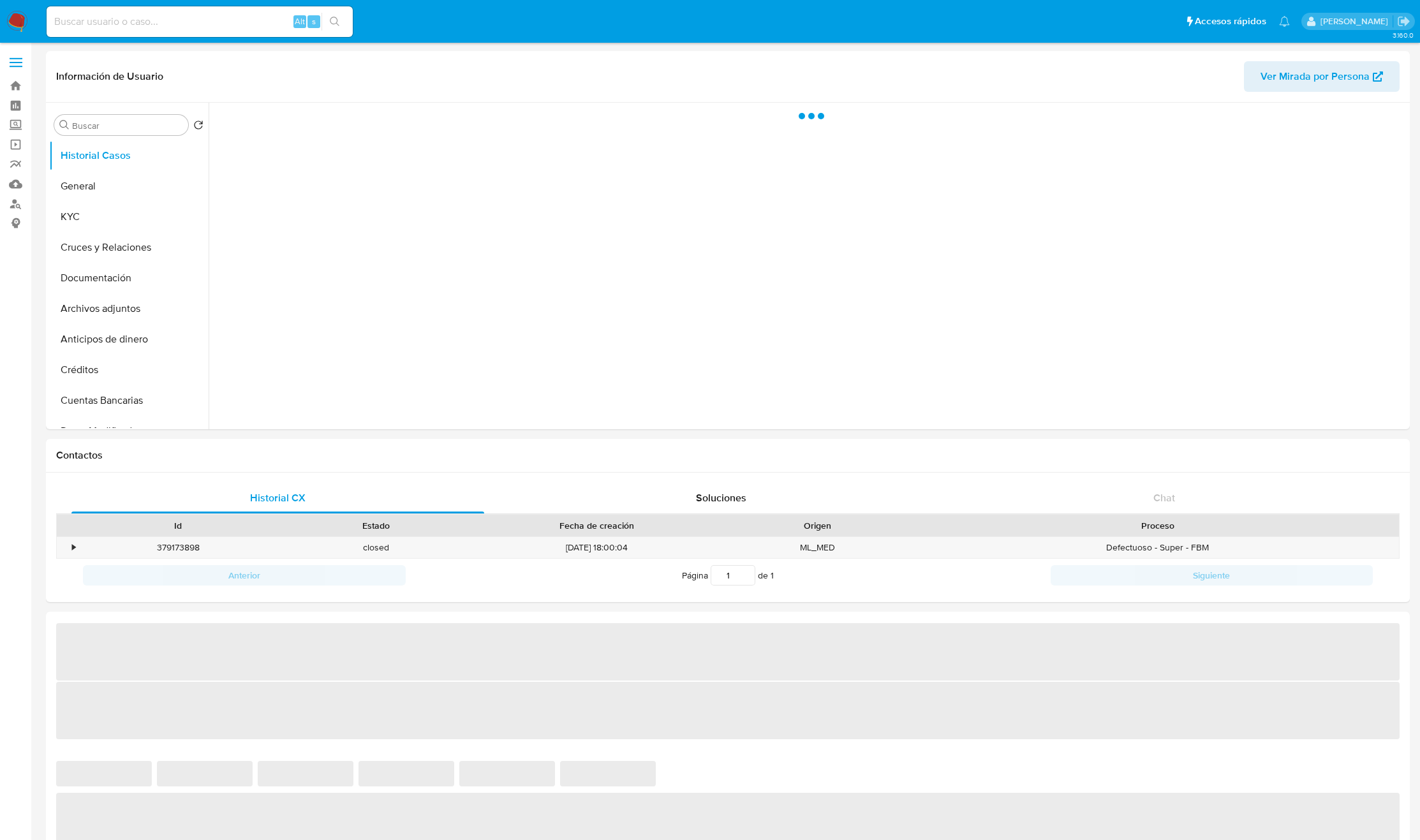
select select "10"
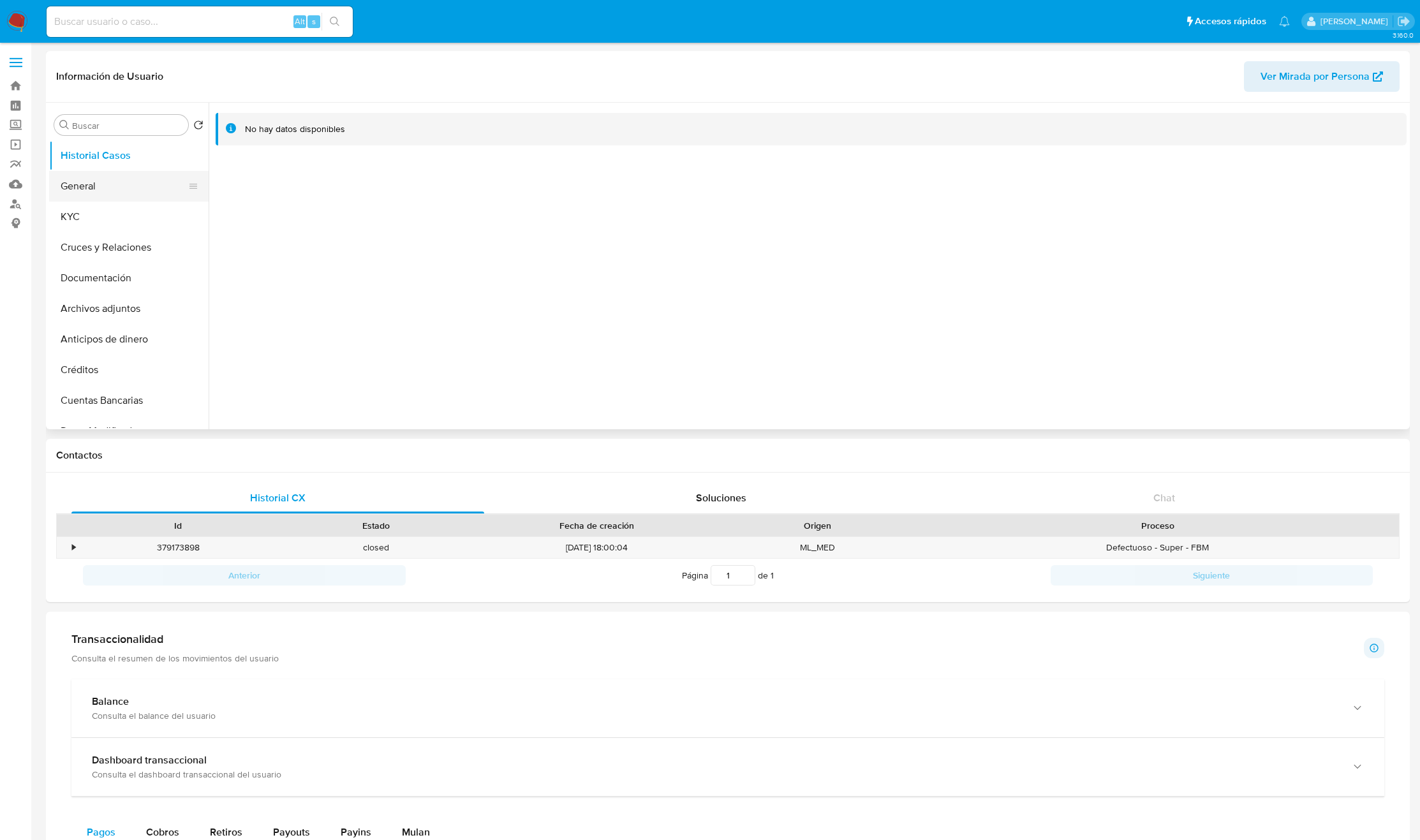
click at [150, 183] on button "General" at bounding box center [123, 186] width 149 height 30
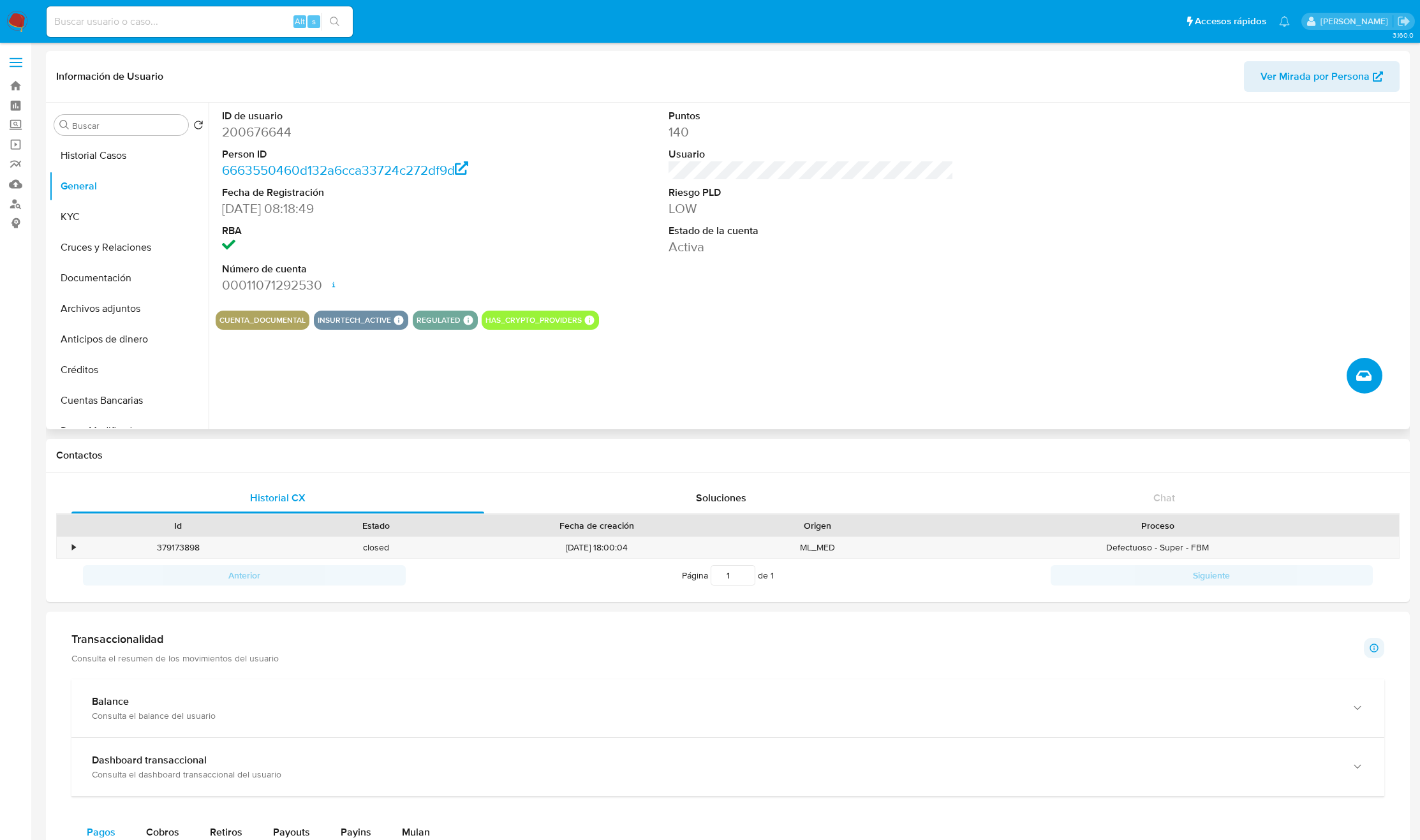
click at [1378, 373] on button "Crear caso manual" at bounding box center [1364, 375] width 36 height 36
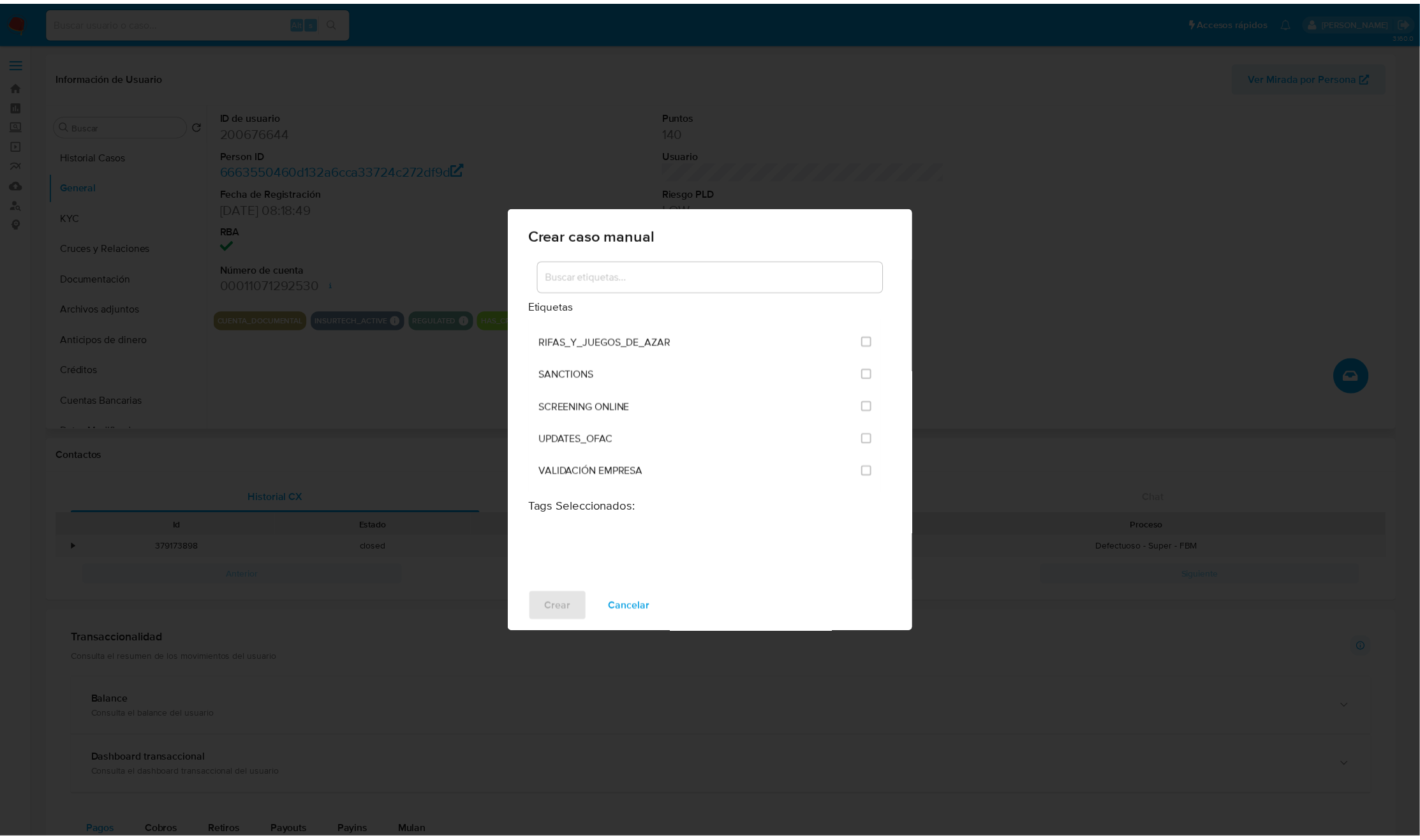
scroll to position [3110, 0]
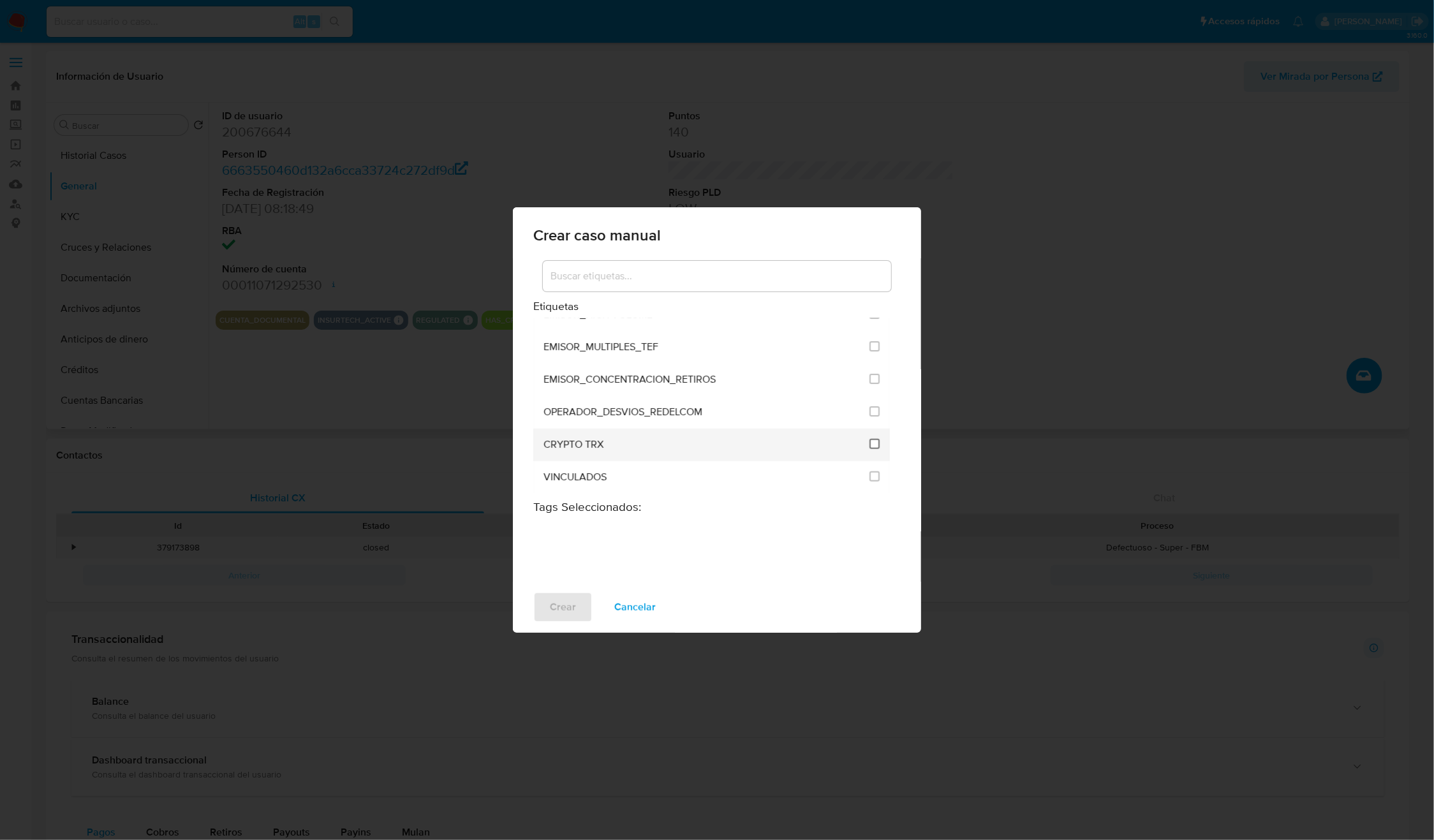
click at [873, 439] on input "3306" at bounding box center [875, 444] width 10 height 10
click at [570, 606] on span "Crear" at bounding box center [563, 607] width 26 height 28
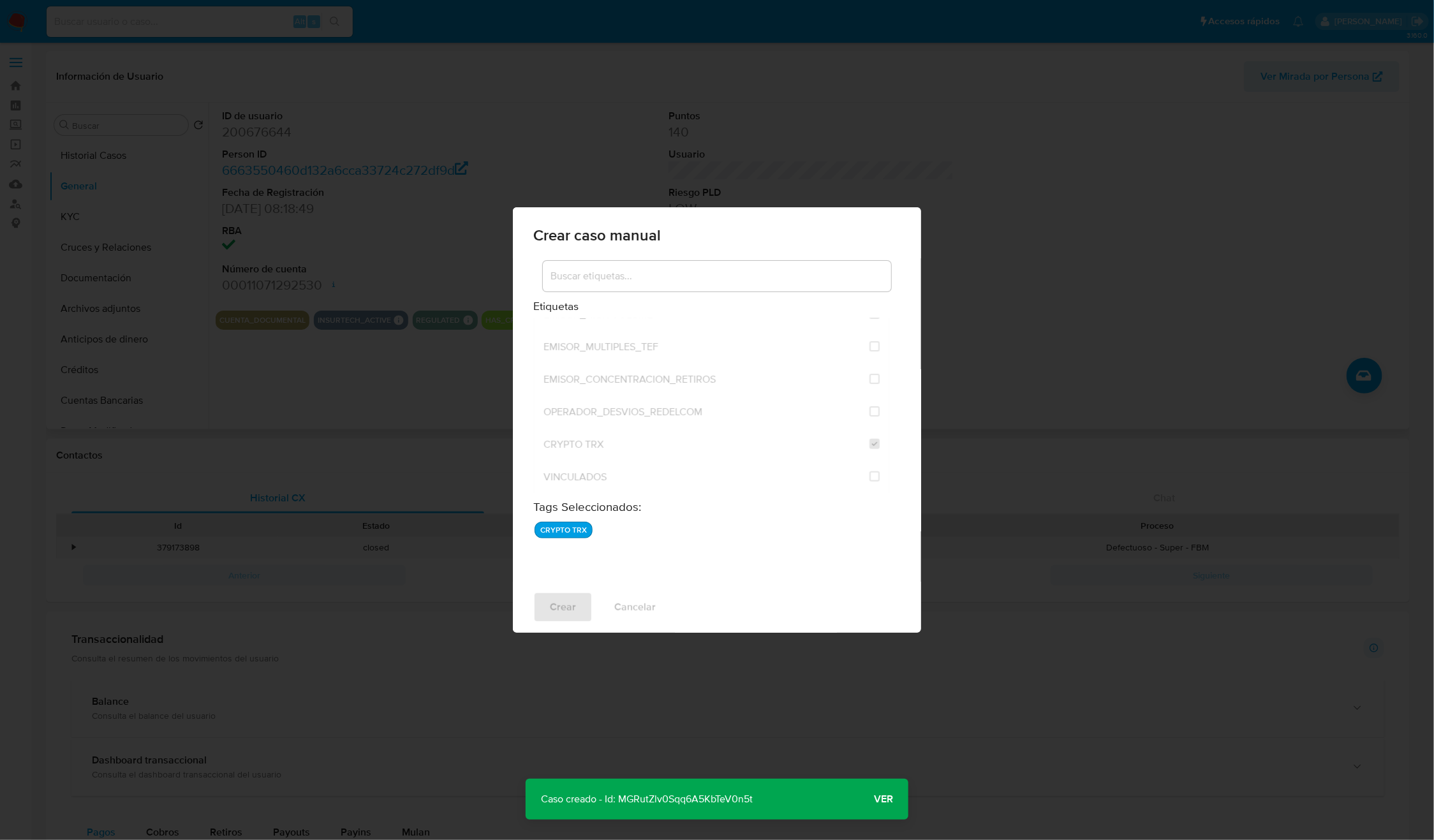
click at [720, 808] on p "Caso creado - Id: MGRutZlv0Sqq6A5KbTeV0n5t" at bounding box center [646, 799] width 242 height 41
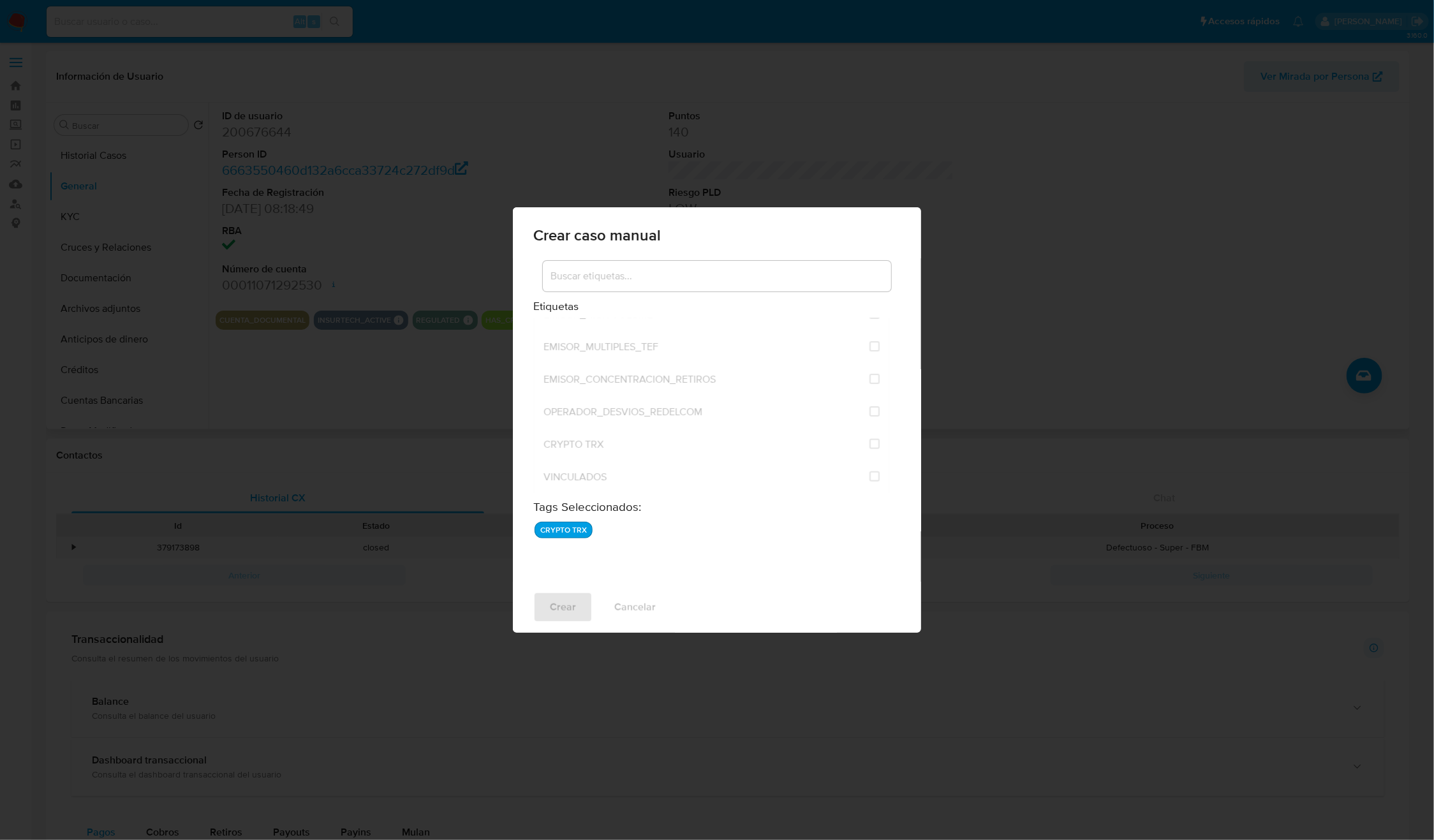
checkbox input "false"
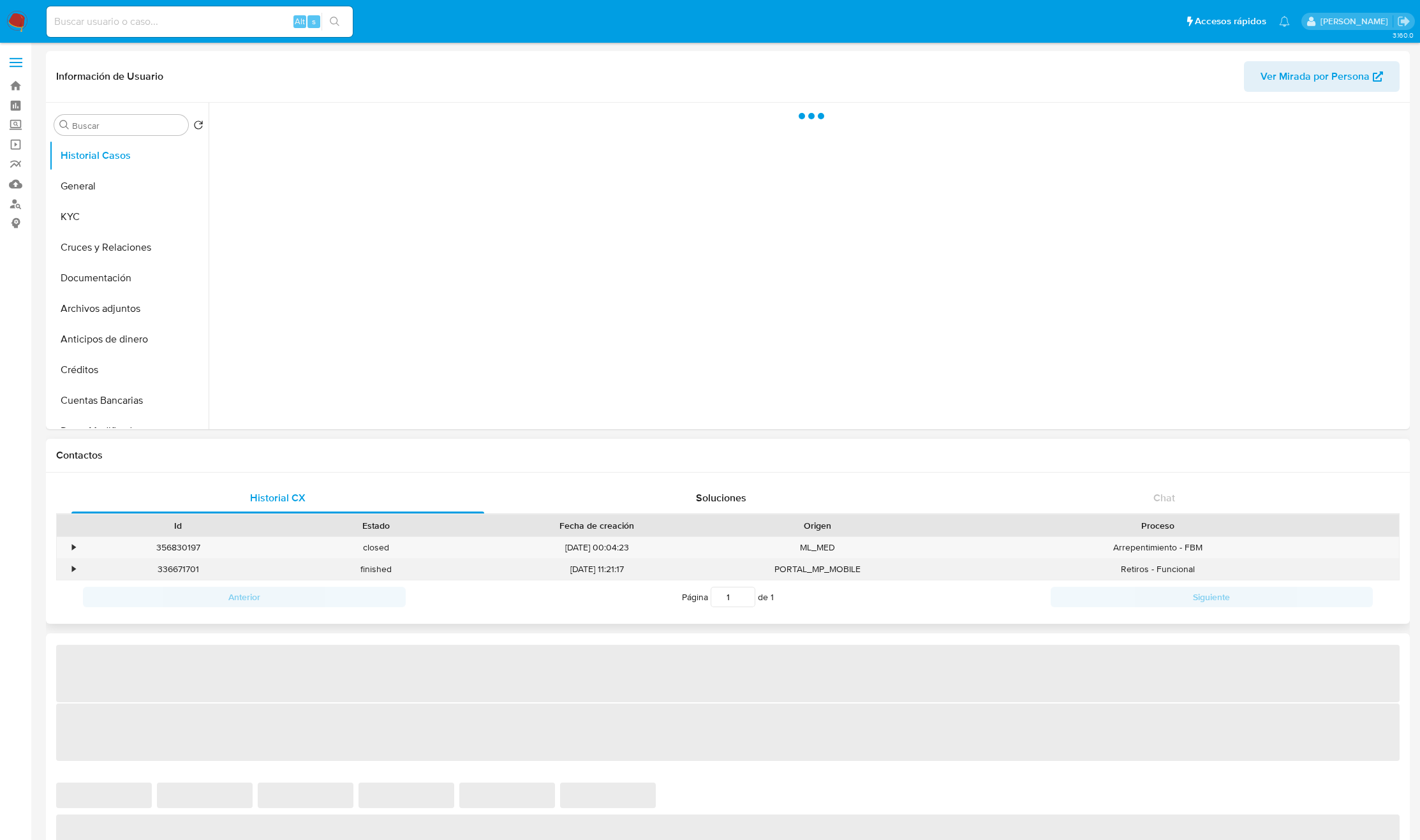
select select "10"
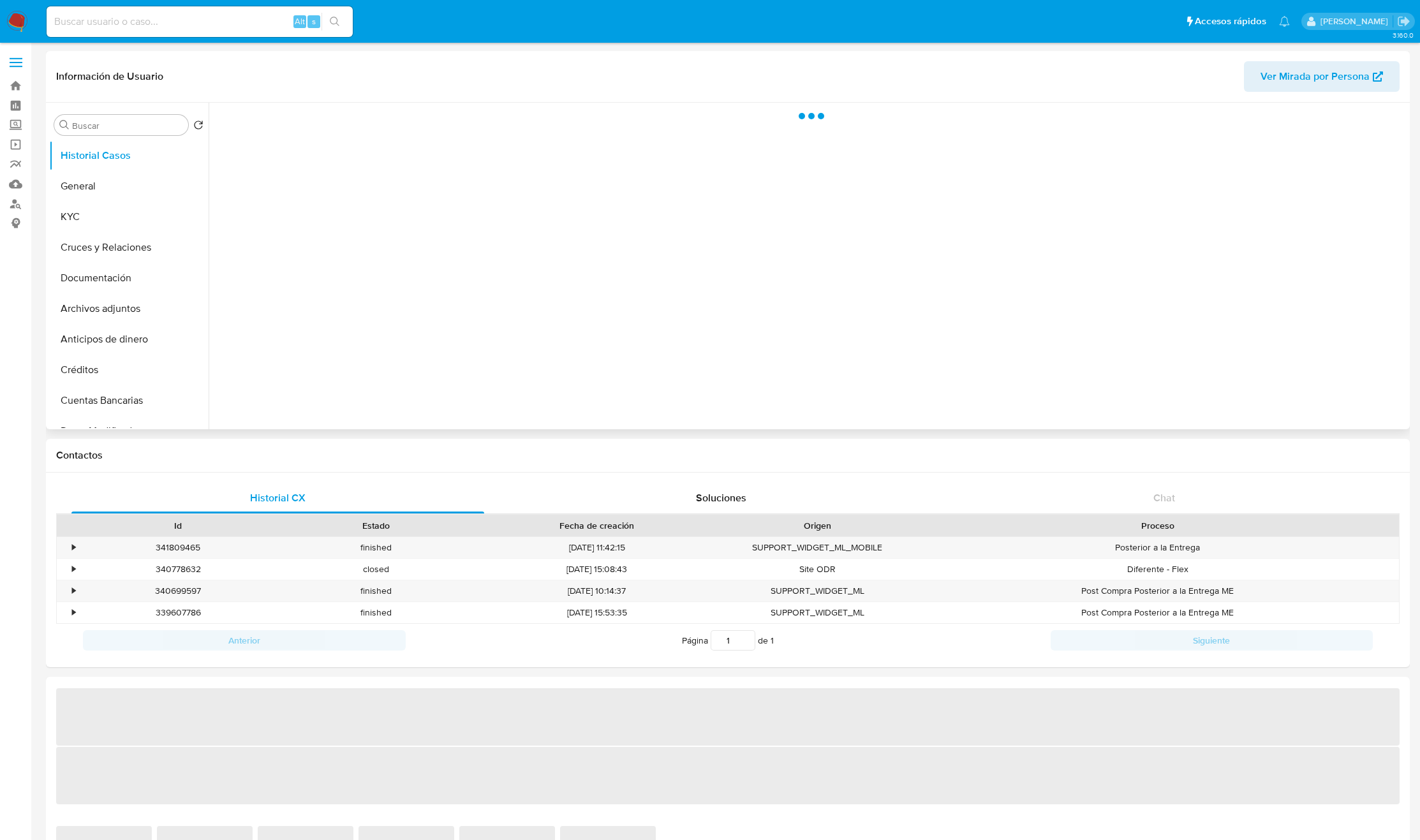
select select "10"
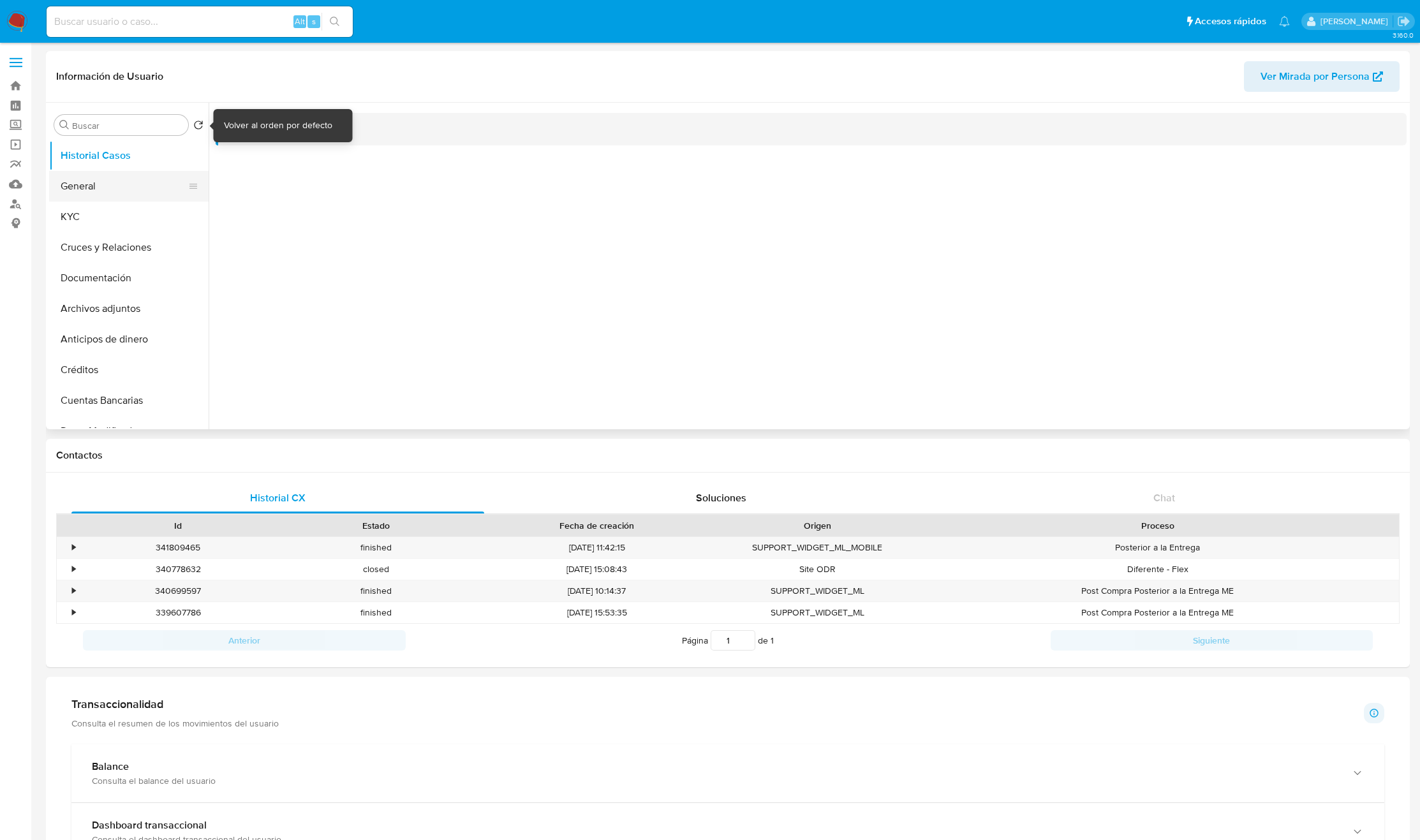
click at [136, 184] on button "General" at bounding box center [123, 186] width 149 height 30
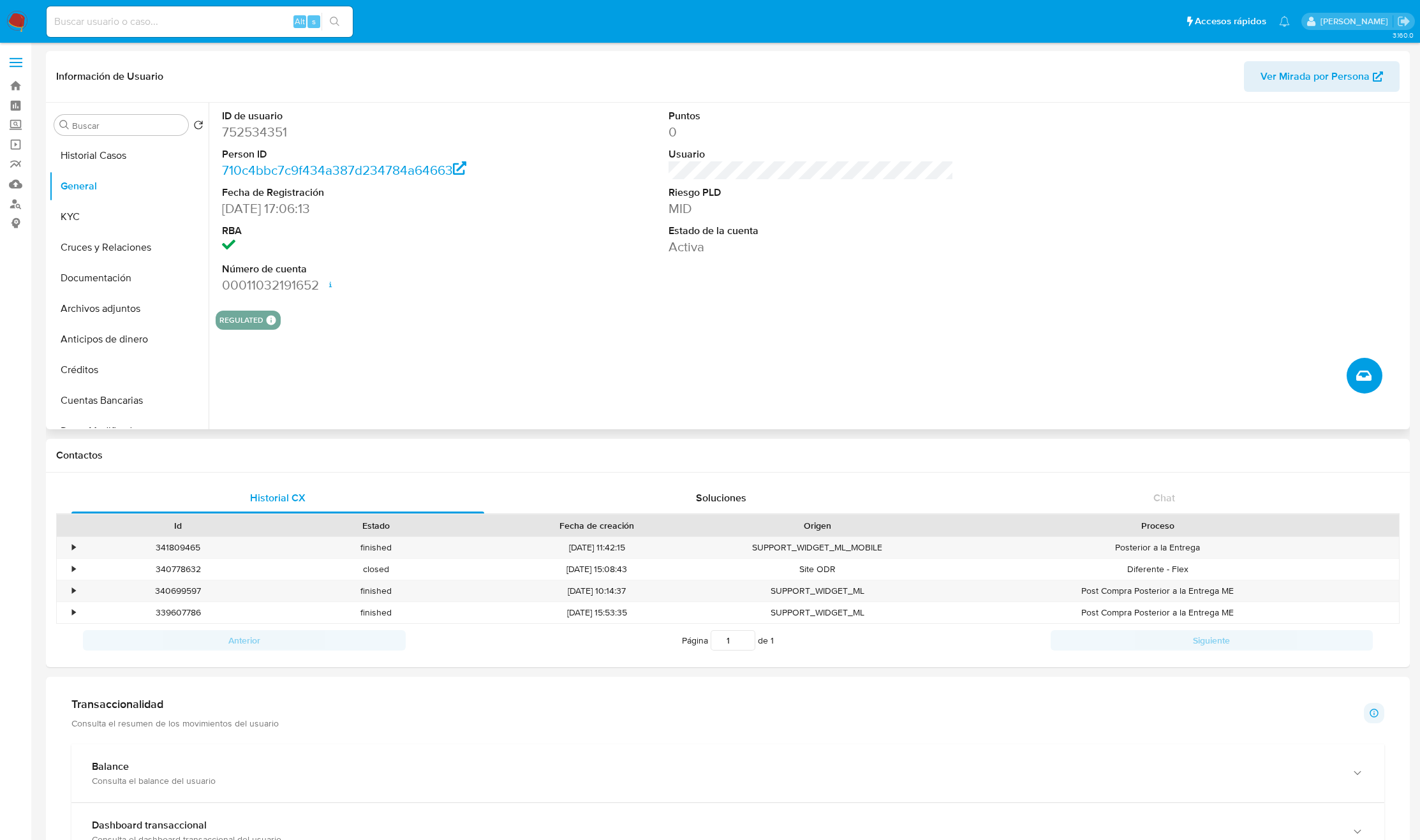
click at [1361, 365] on button "Crear caso manual" at bounding box center [1364, 375] width 36 height 36
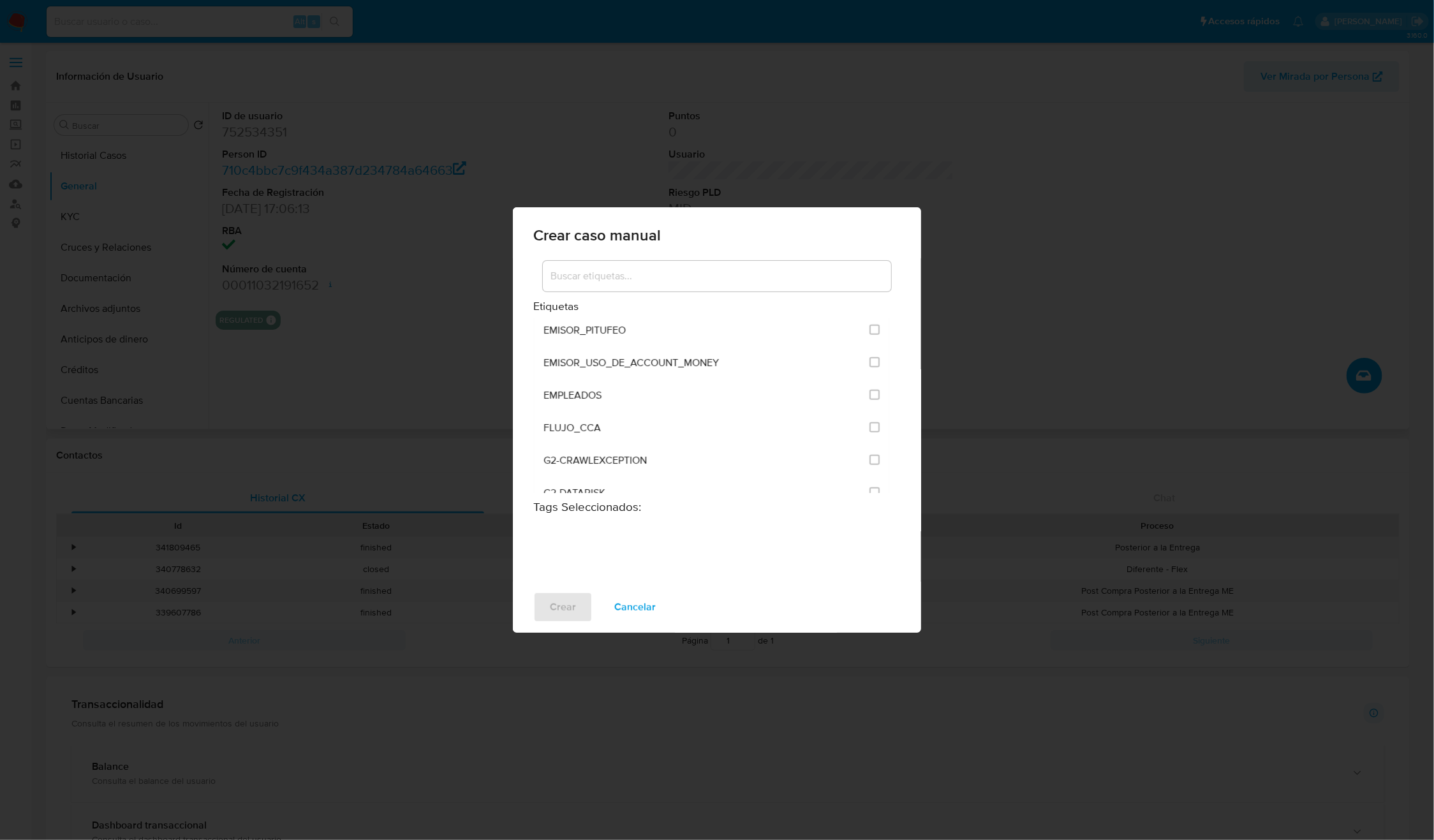
scroll to position [3110, 0]
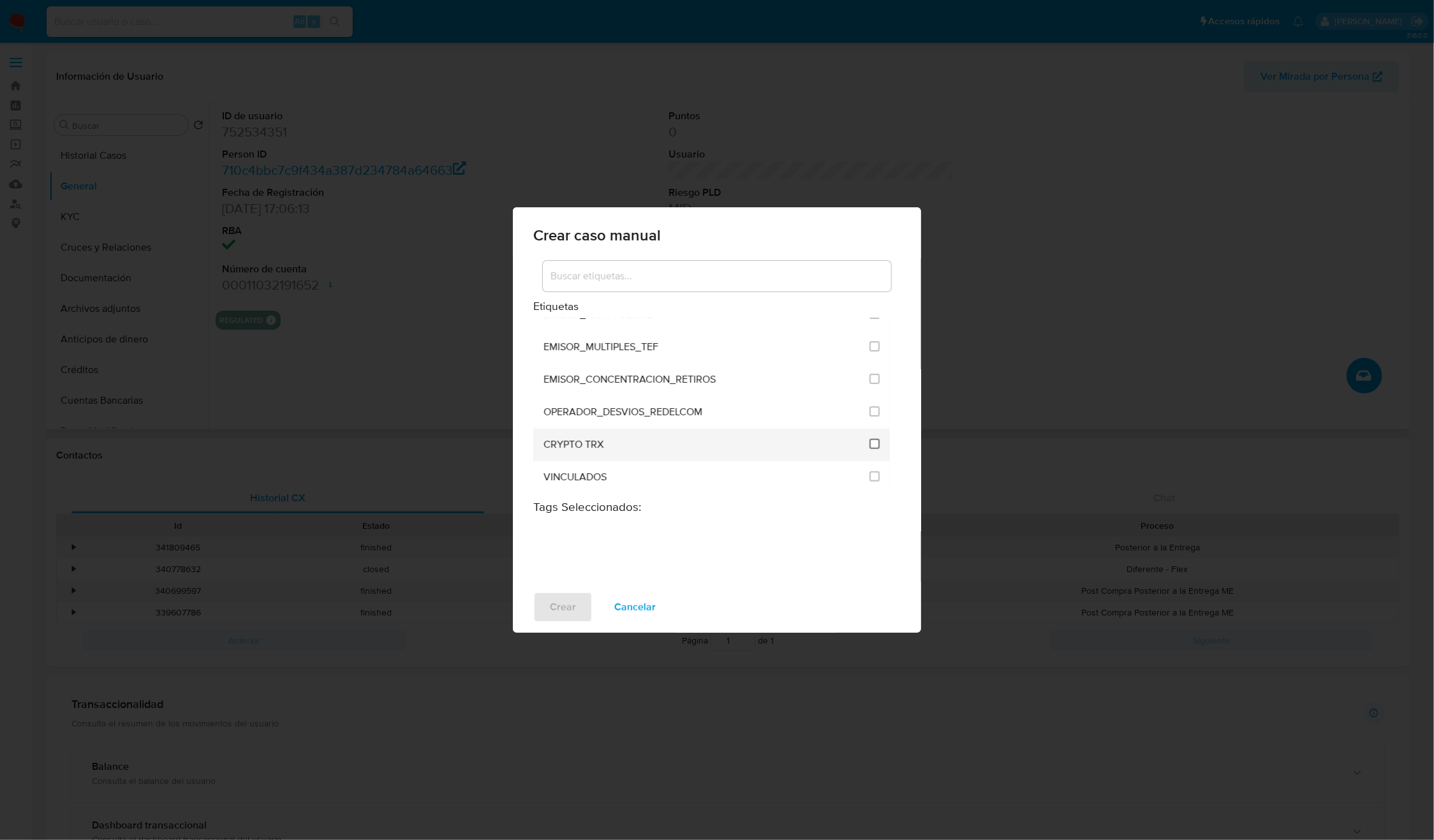
click at [872, 439] on input "3306" at bounding box center [875, 444] width 10 height 10
click at [568, 609] on span "Crear" at bounding box center [563, 607] width 26 height 28
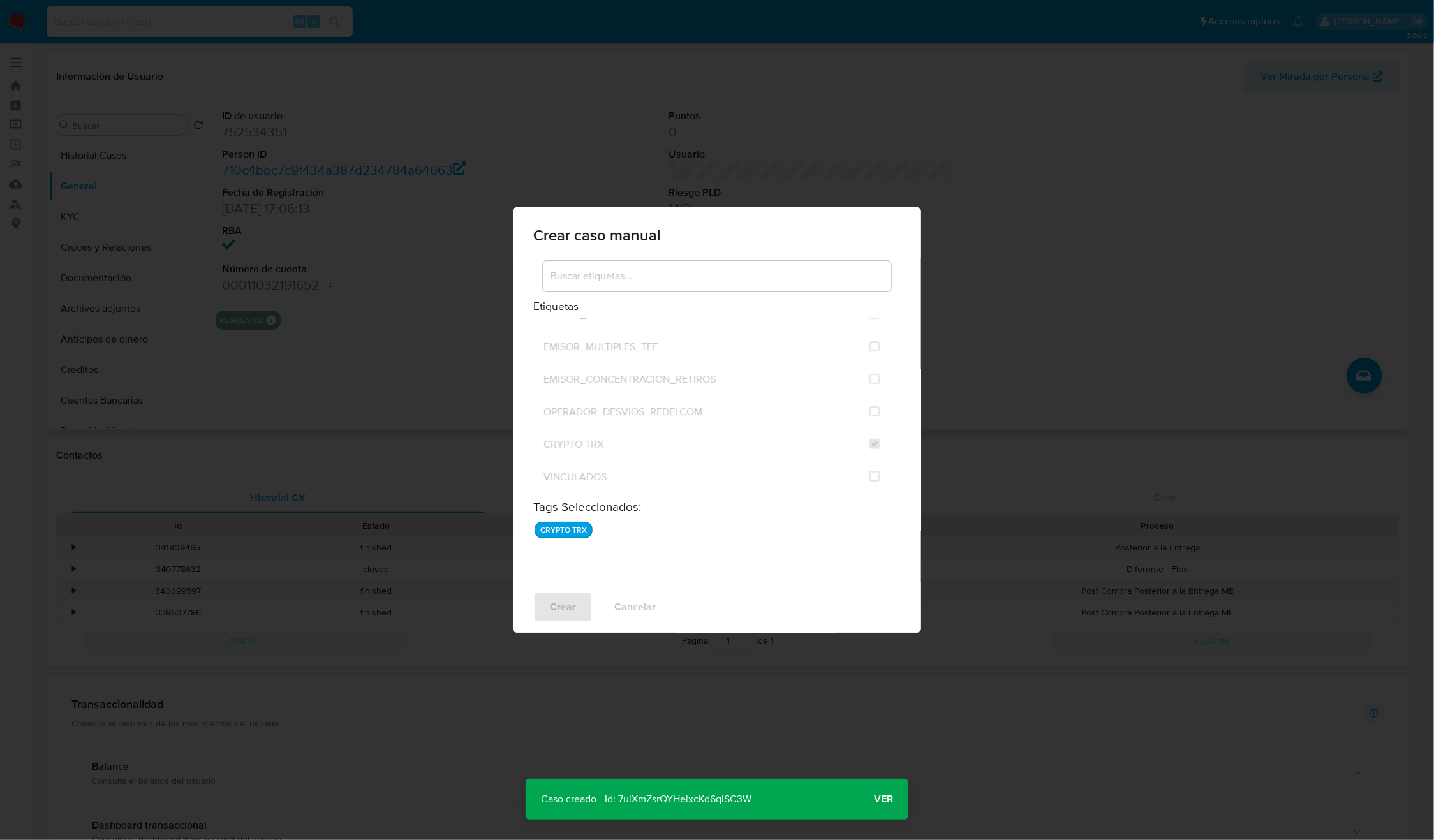
click at [688, 802] on p "Caso creado - Id: 7uiXmZsrQYHelxcKd6qISC3W" at bounding box center [646, 799] width 241 height 41
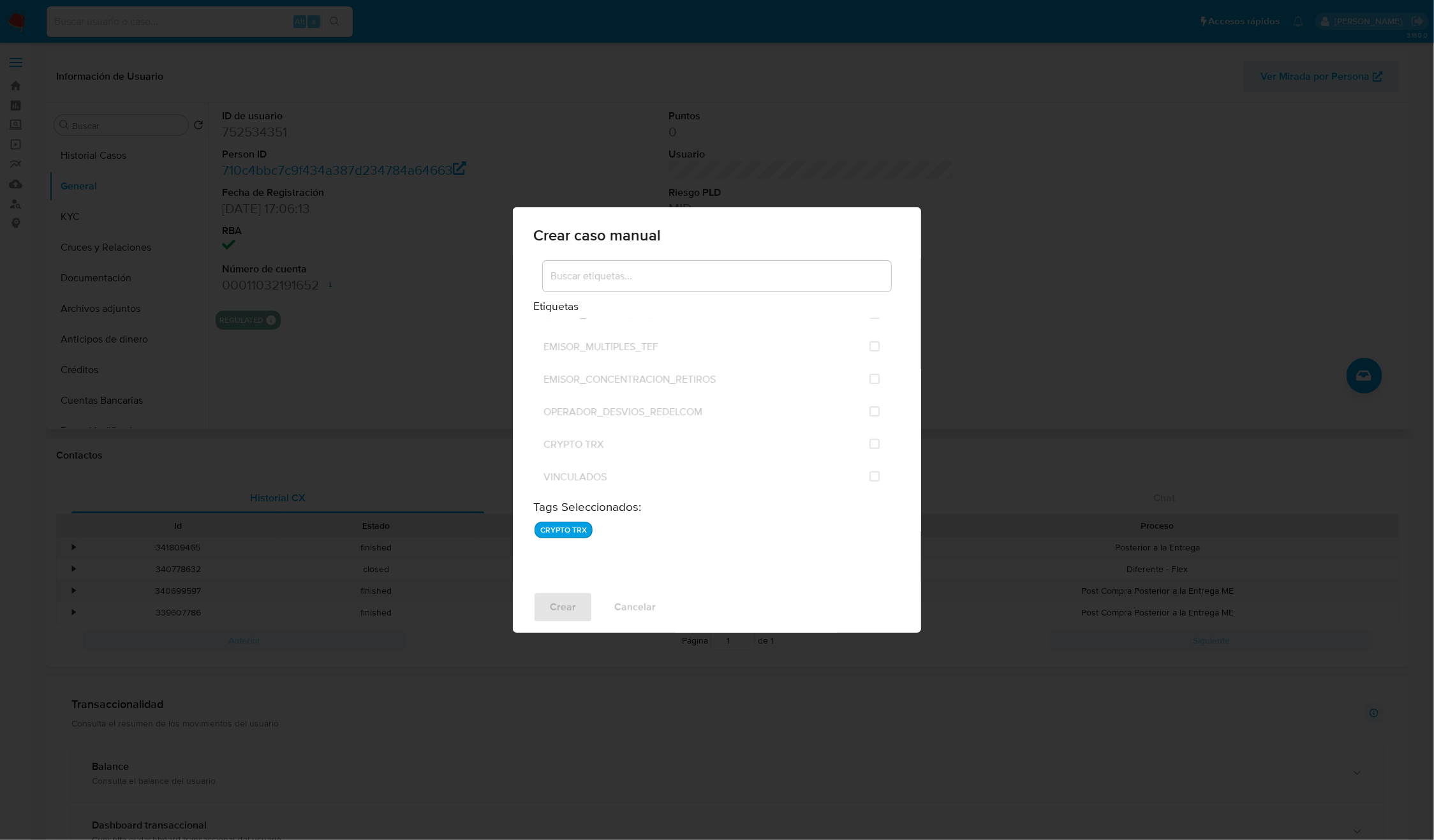
checkbox input "false"
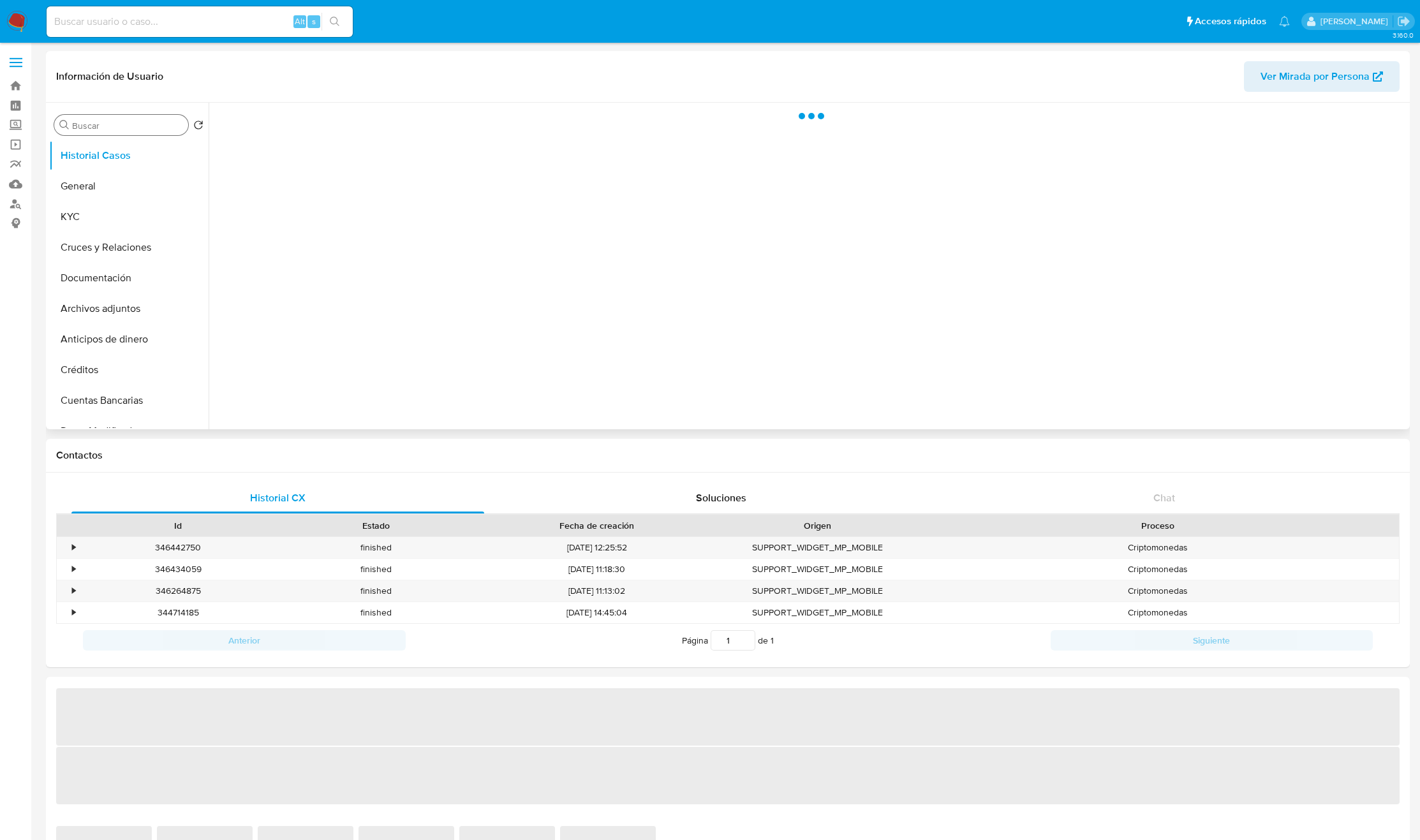
select select "10"
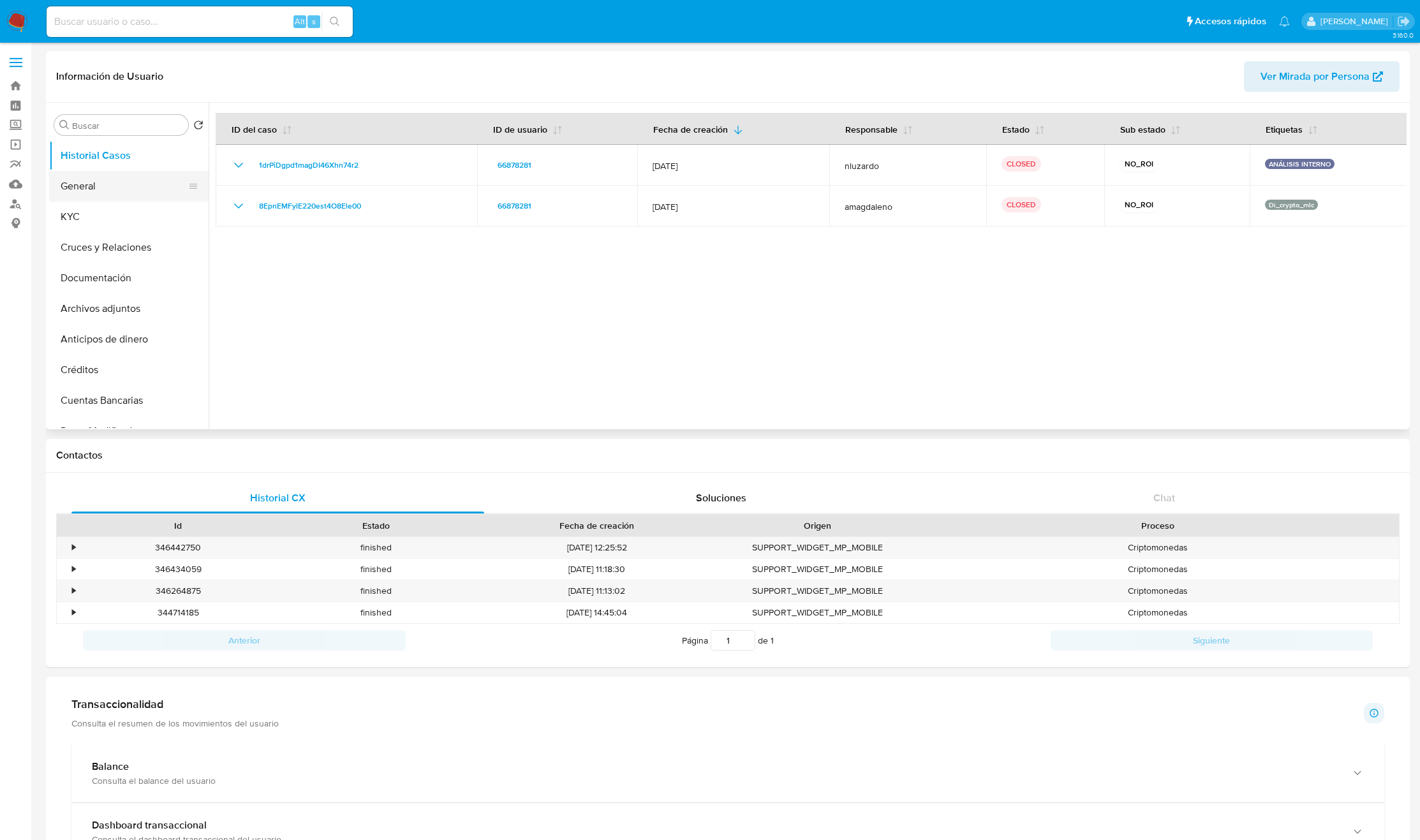
click at [123, 171] on button "General" at bounding box center [123, 186] width 149 height 30
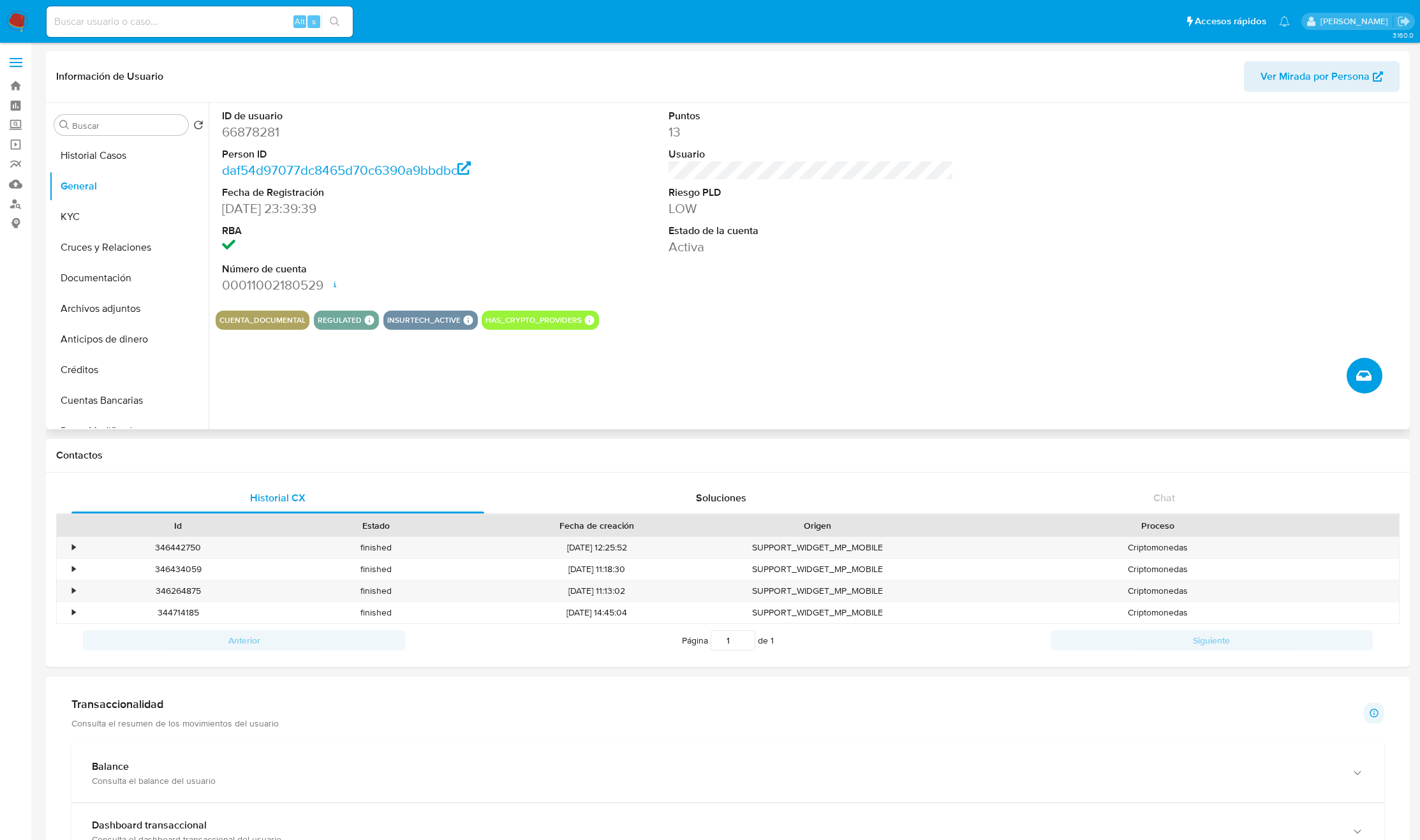
click at [1370, 384] on span "Crear caso manual" at bounding box center [1364, 376] width 14 height 15
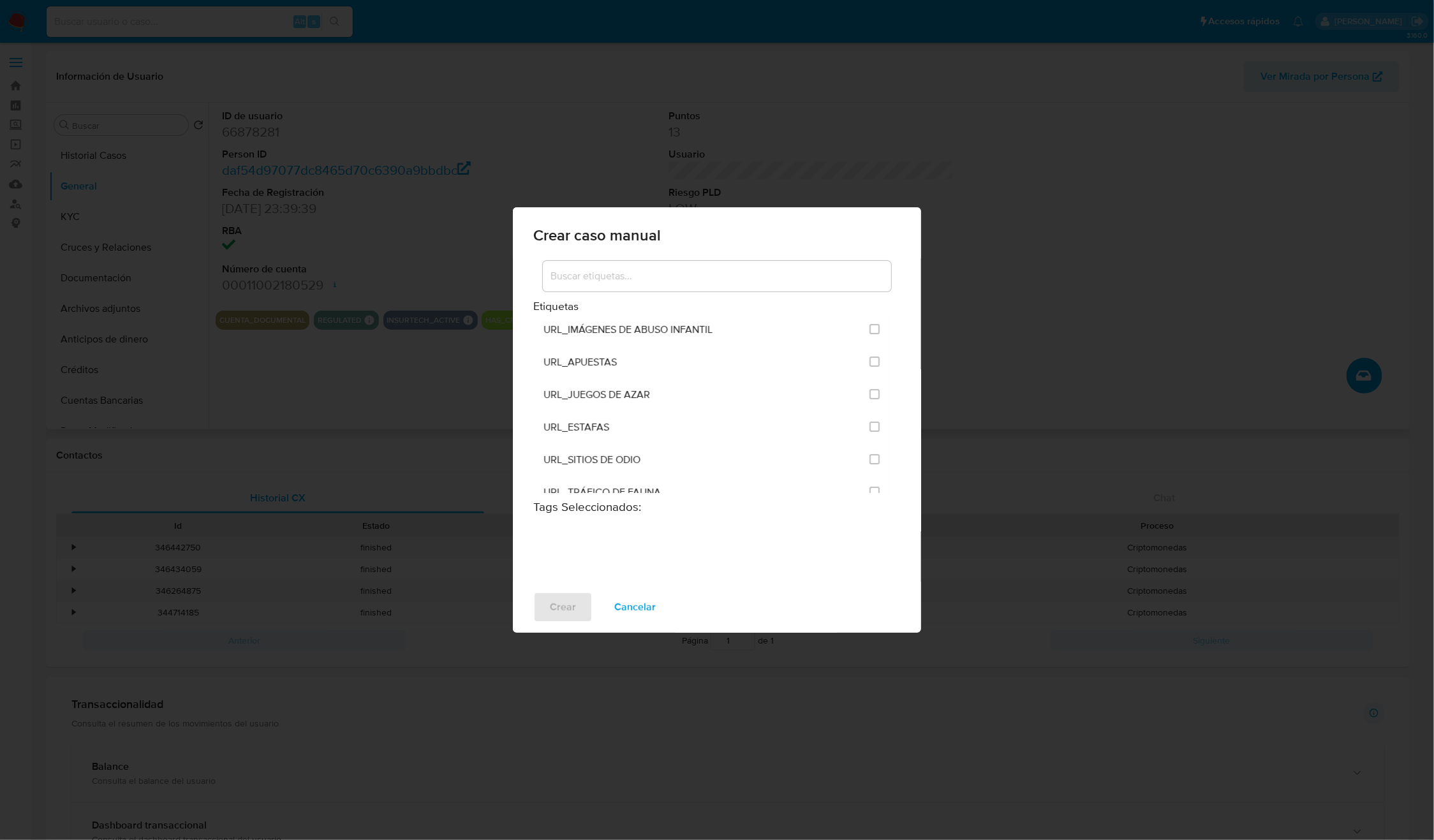
scroll to position [3110, 0]
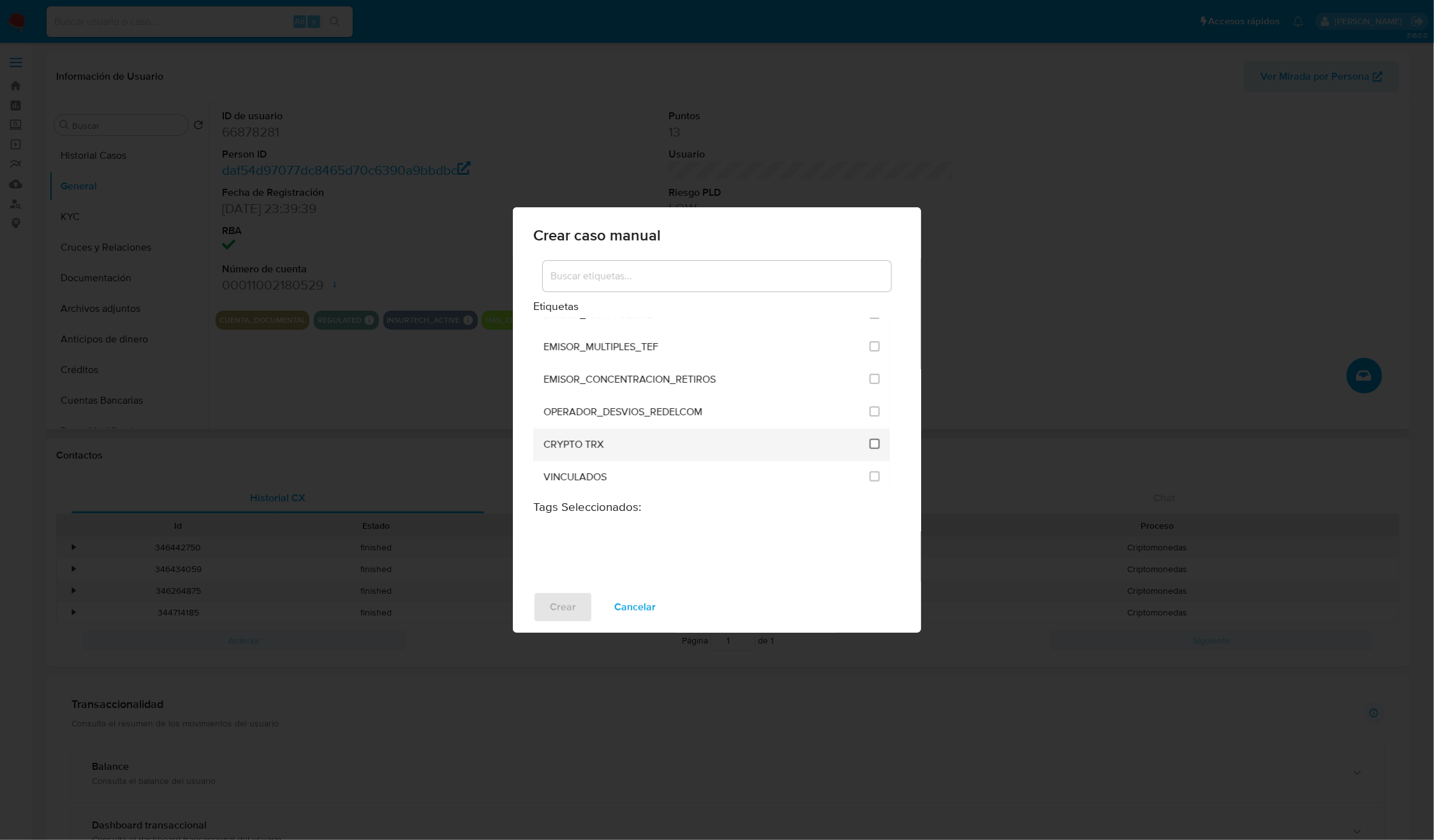
click at [870, 442] on input "3306" at bounding box center [875, 444] width 10 height 10
checkbox input "true"
click at [573, 604] on span "Crear" at bounding box center [563, 607] width 26 height 28
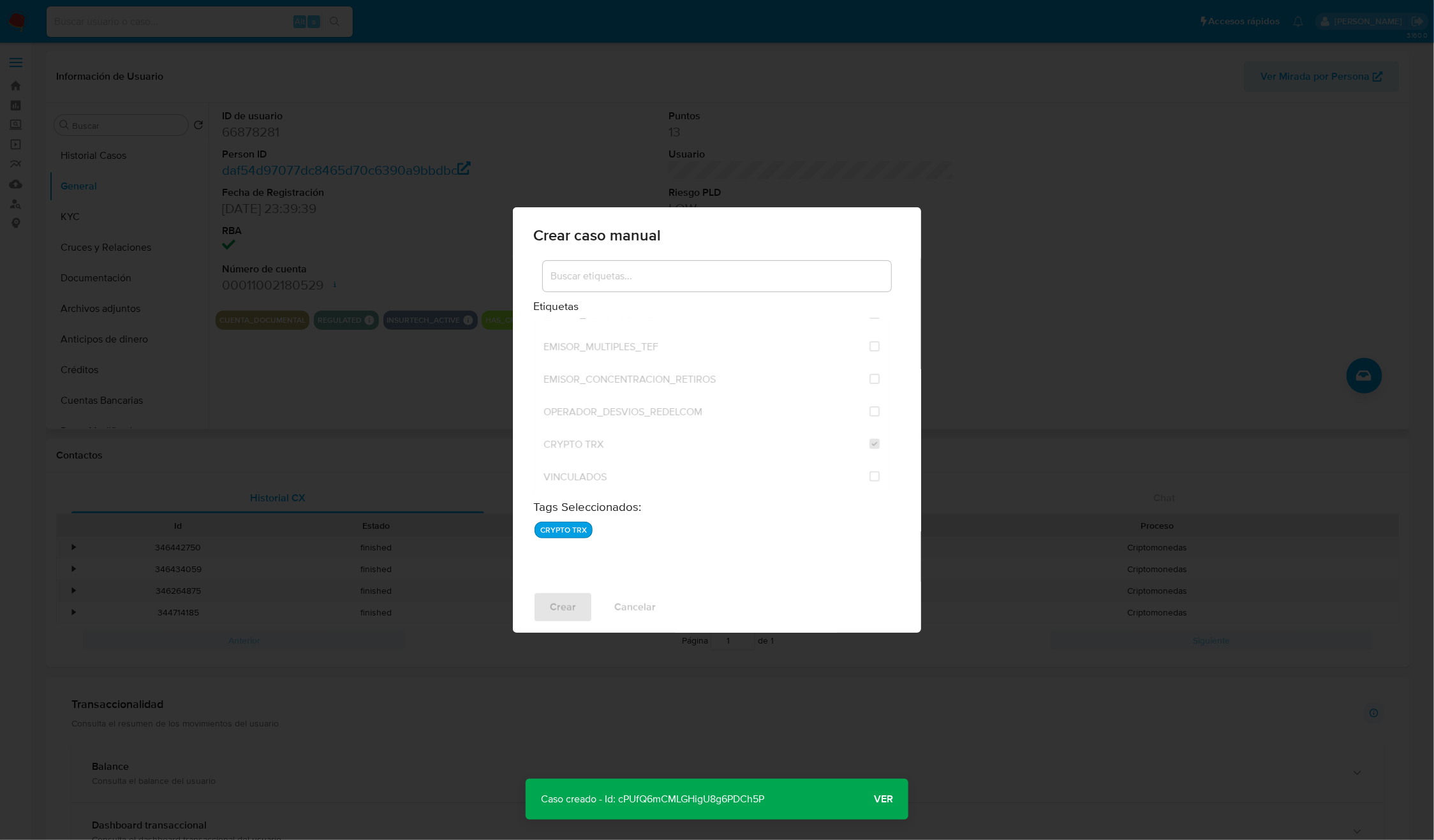
click at [642, 806] on p "Caso creado - Id: cPUfQ6mCMLGHigU8g6PDCh5P" at bounding box center [652, 799] width 254 height 41
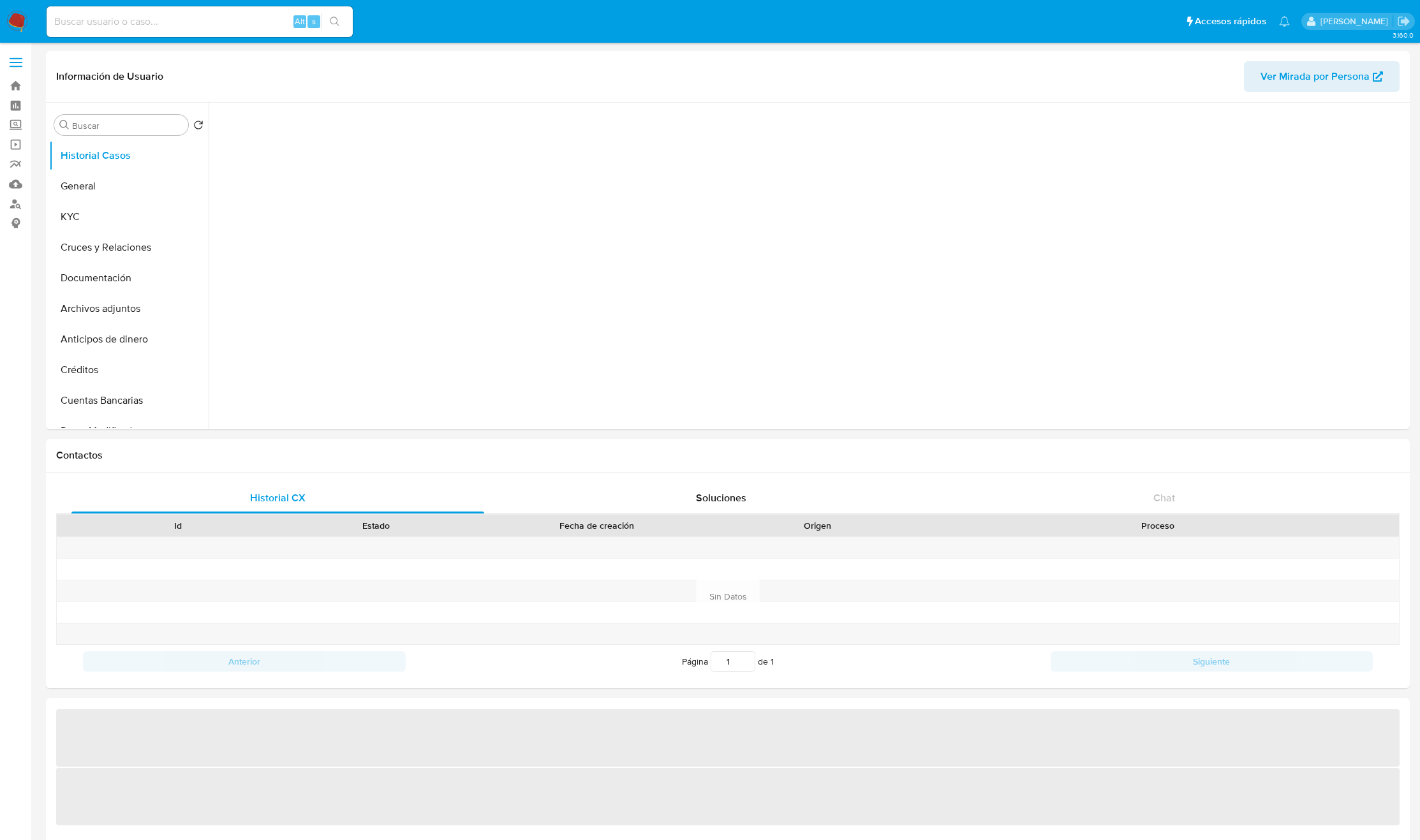
select select "10"
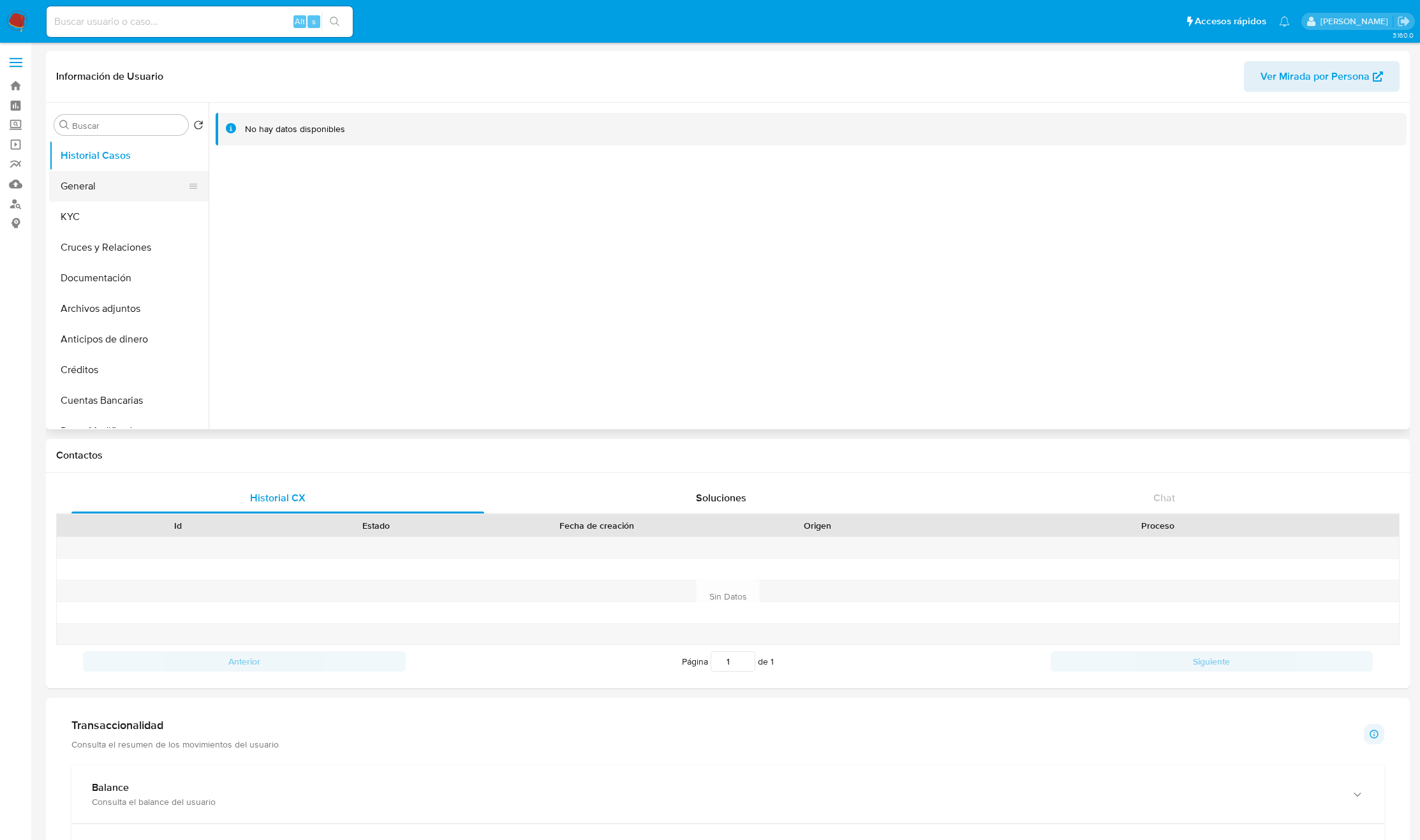
click at [113, 186] on button "General" at bounding box center [123, 186] width 149 height 30
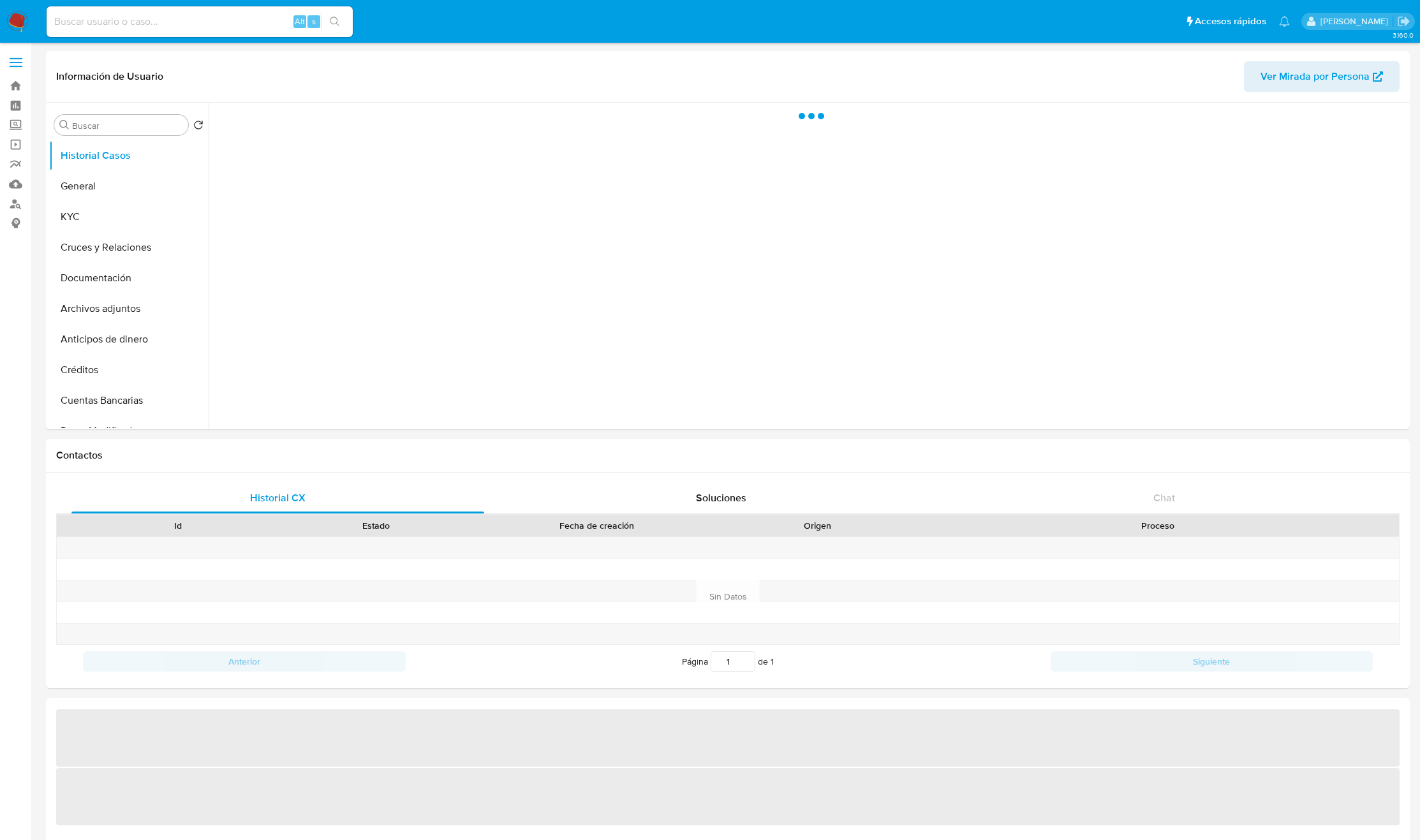
select select "10"
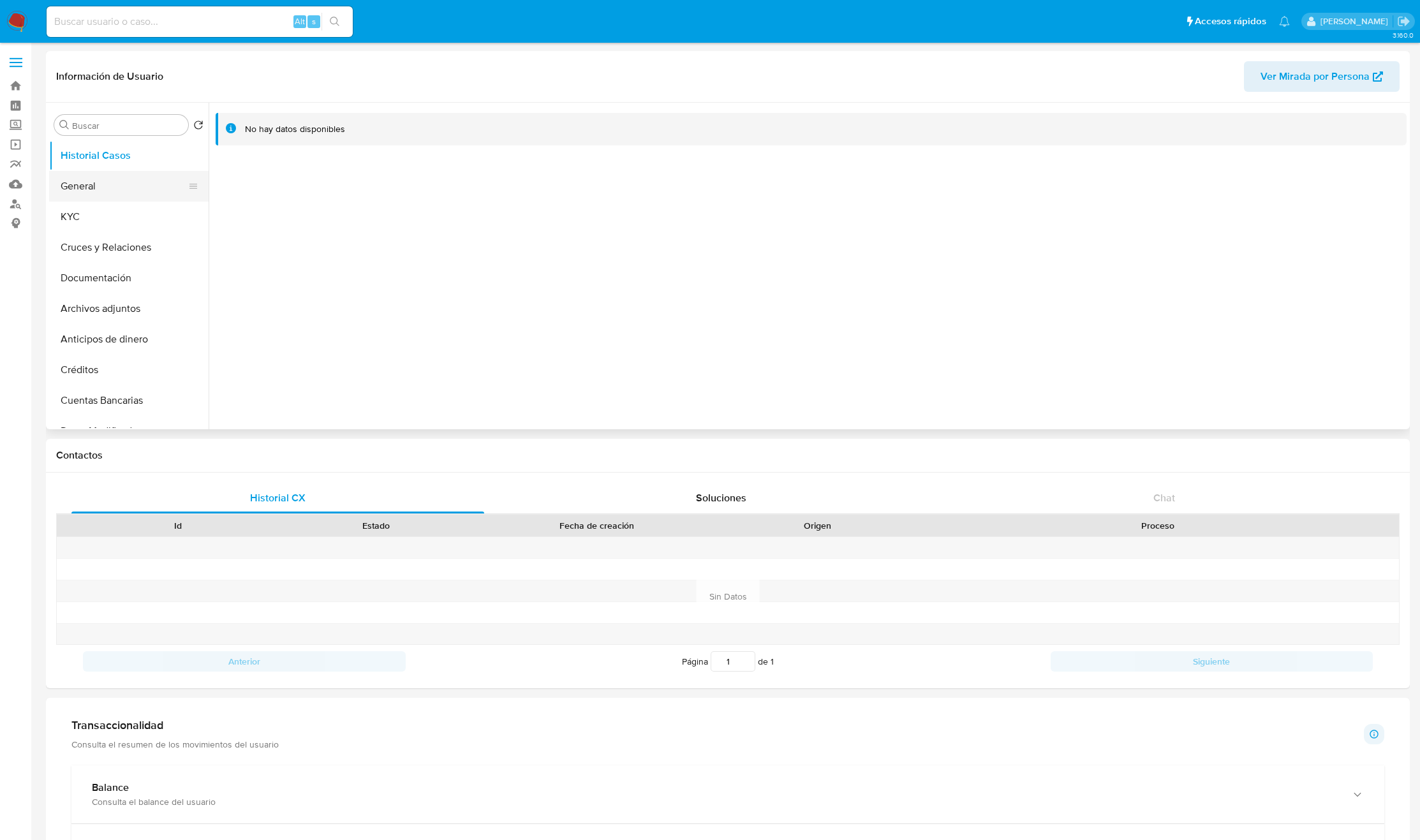
click at [109, 186] on button "General" at bounding box center [123, 186] width 149 height 30
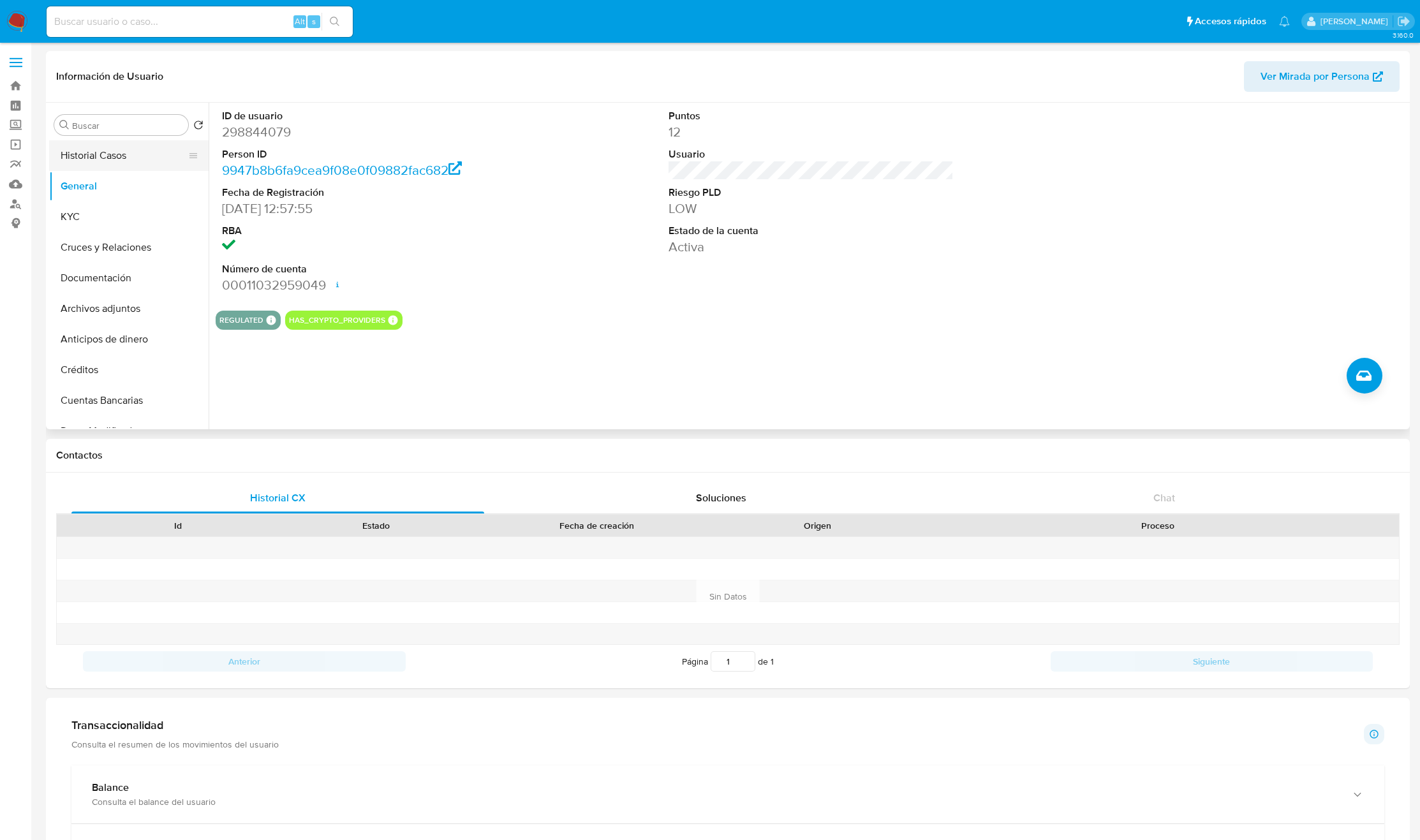
click at [109, 156] on button "Historial Casos" at bounding box center [123, 155] width 149 height 30
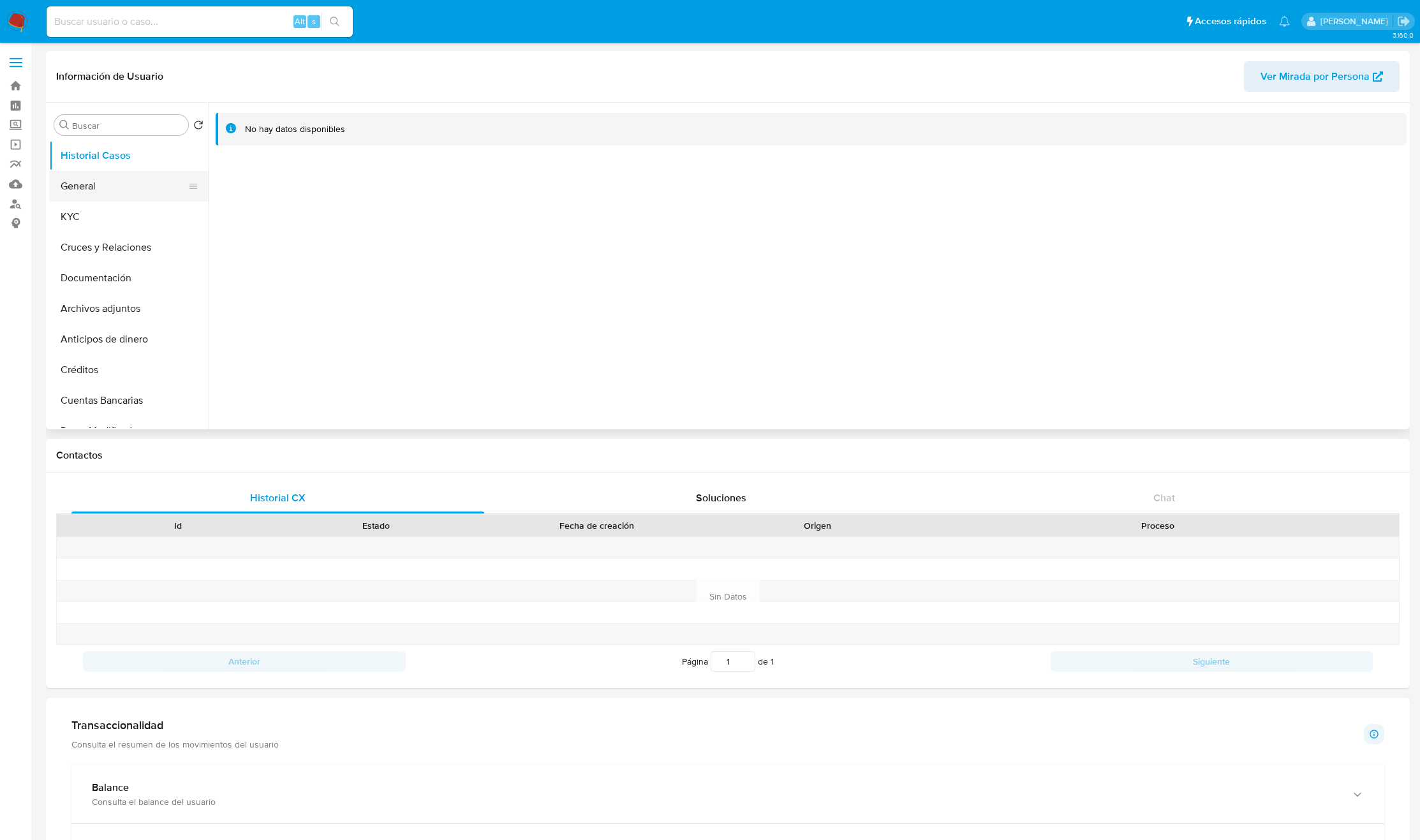
click at [107, 185] on button "General" at bounding box center [123, 186] width 149 height 30
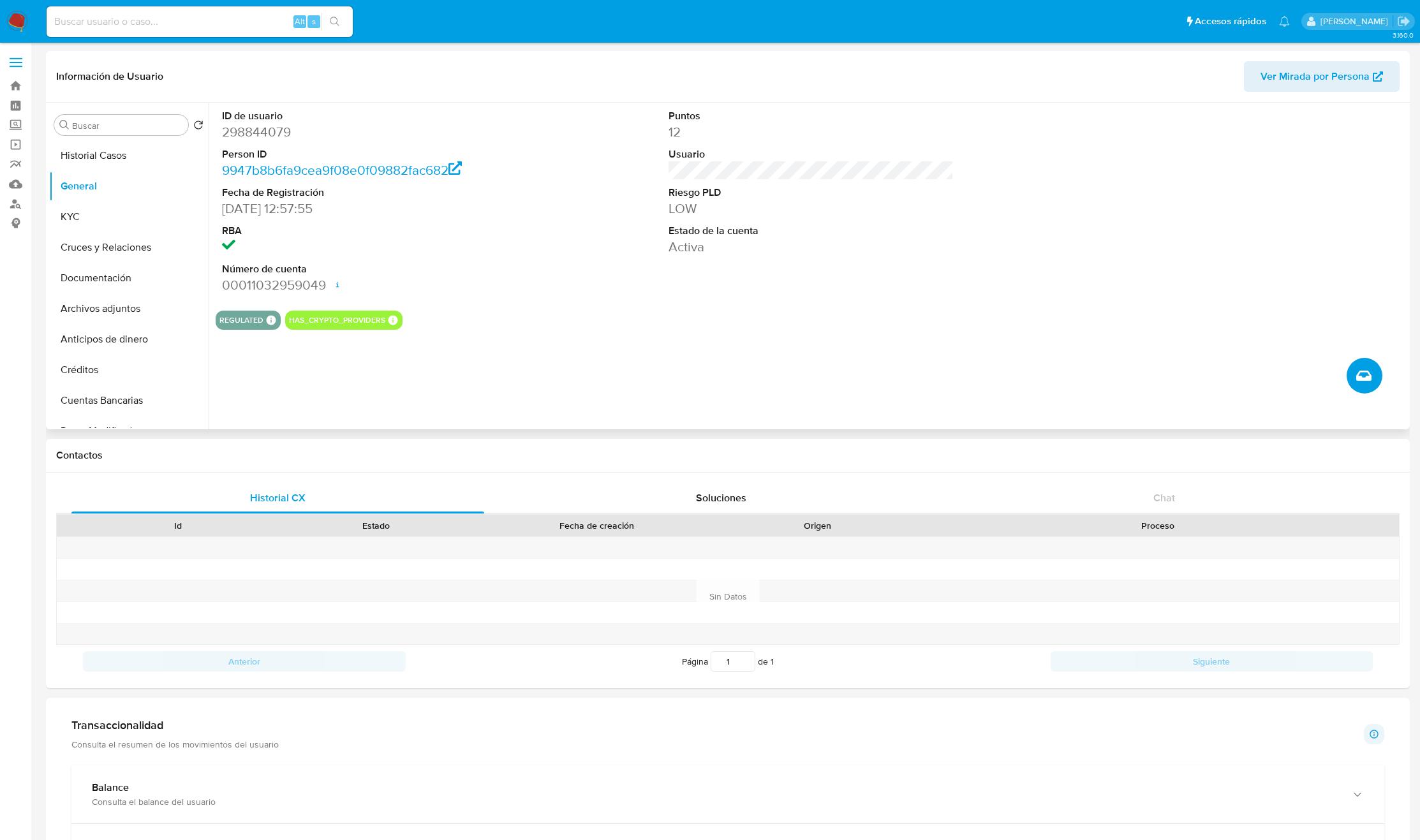
click at [1359, 368] on span "Crear caso manual" at bounding box center [1364, 376] width 15 height 15
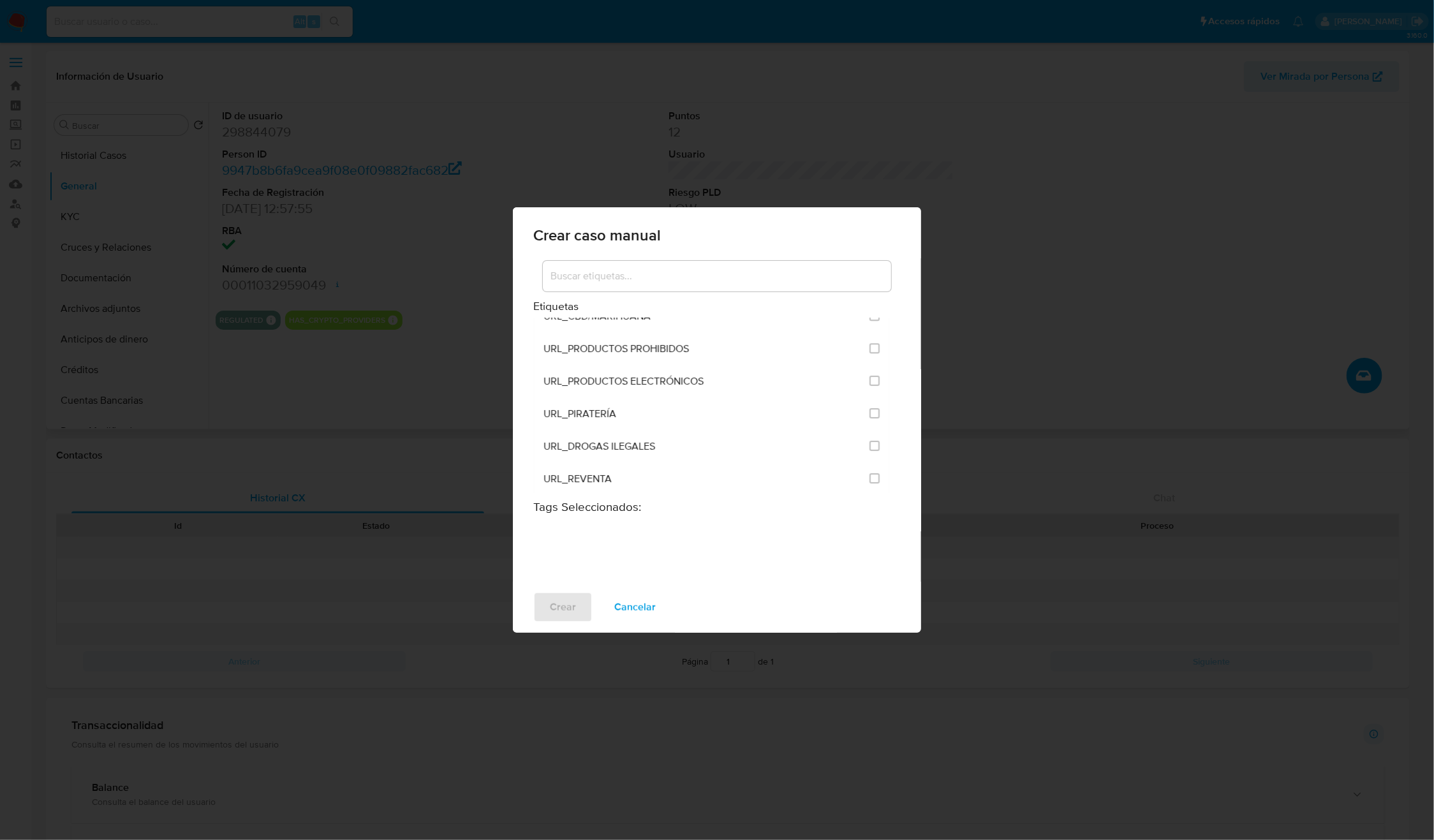
scroll to position [3110, 0]
click at [870, 444] on input "3306" at bounding box center [875, 444] width 10 height 10
checkbox input "true"
click at [562, 605] on span "Crear" at bounding box center [563, 607] width 26 height 28
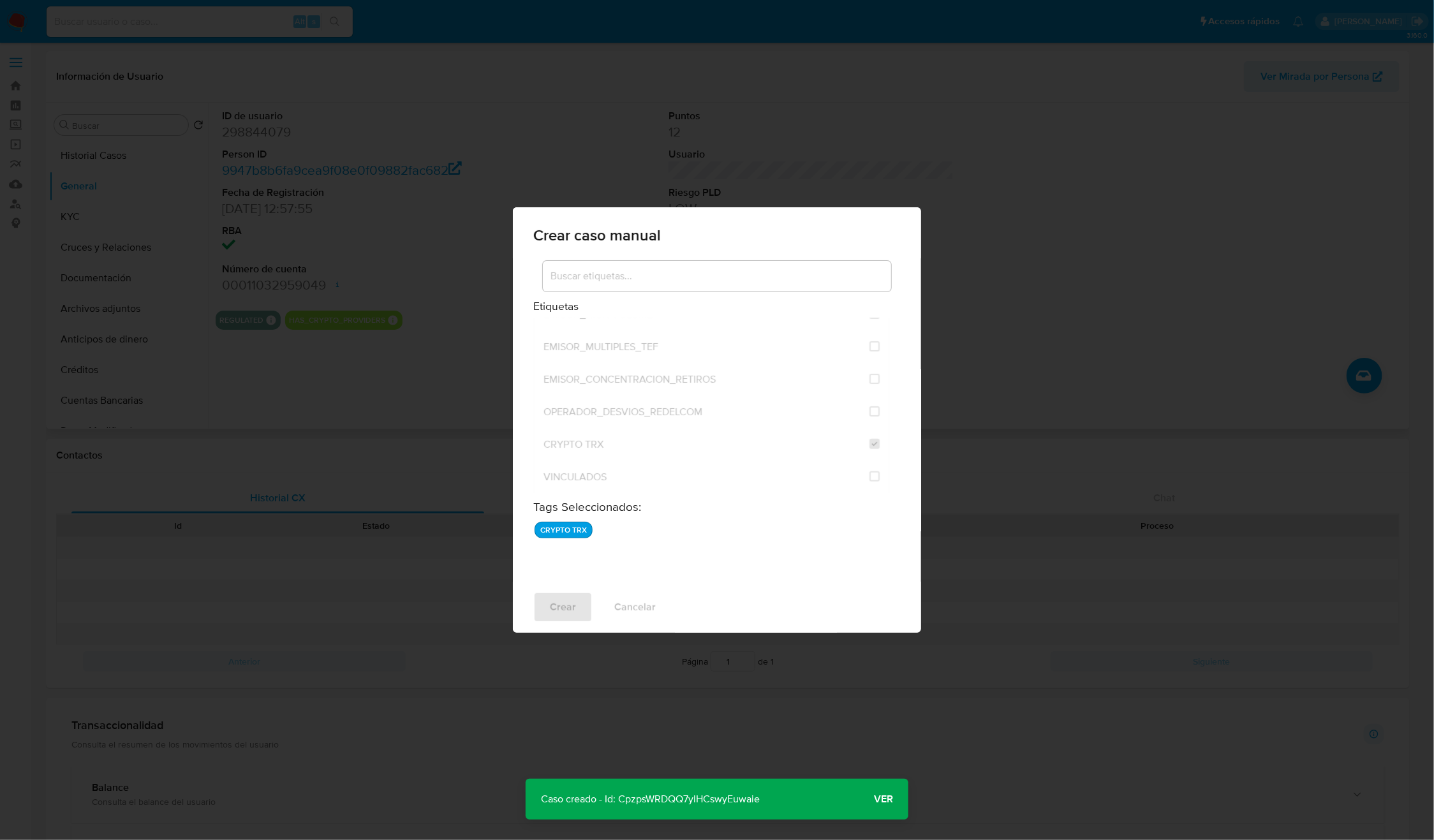
click at [713, 800] on p "Caso creado - Id: CpzpsWRDQQ7ylHCswyEuwaie" at bounding box center [650, 799] width 249 height 41
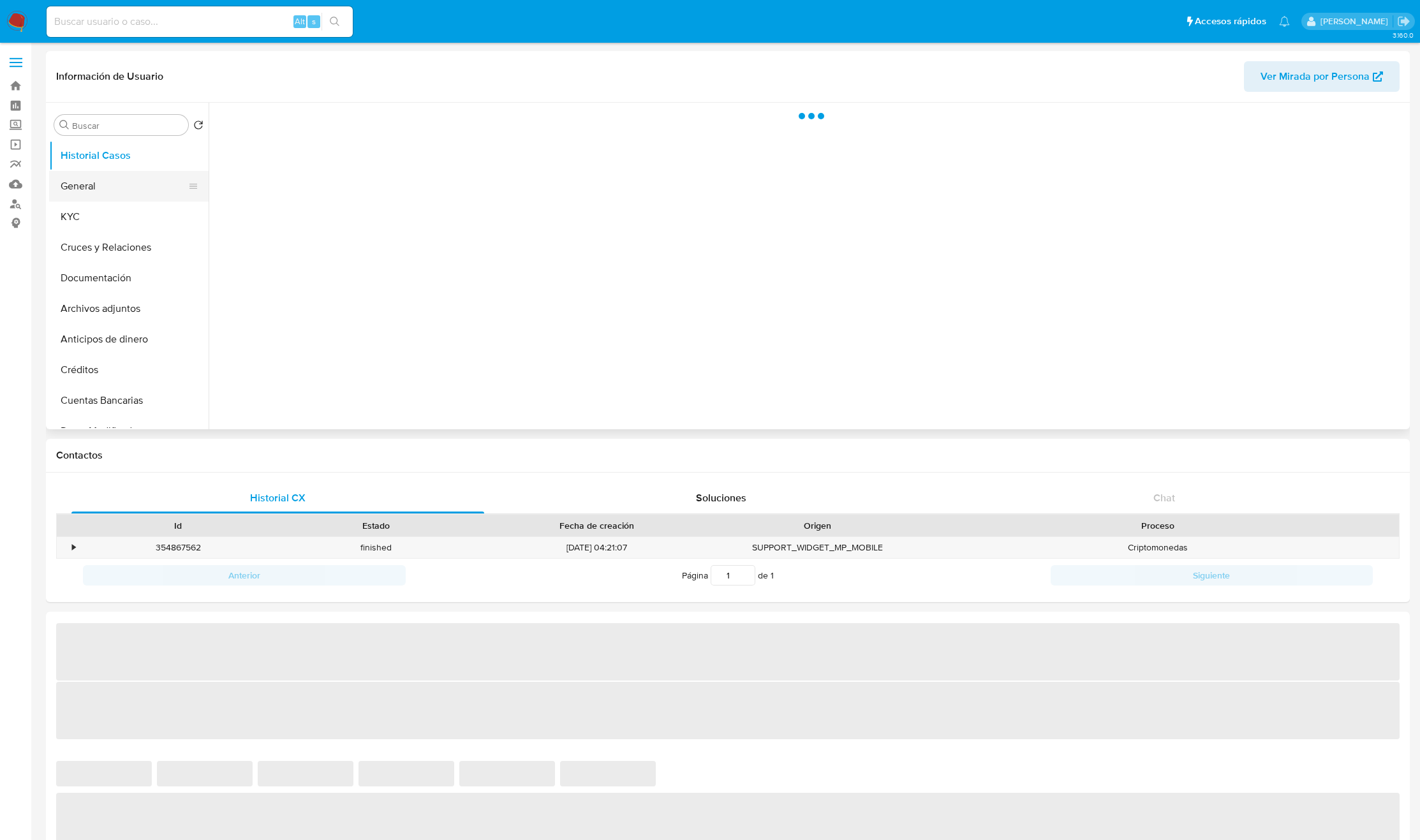
select select "10"
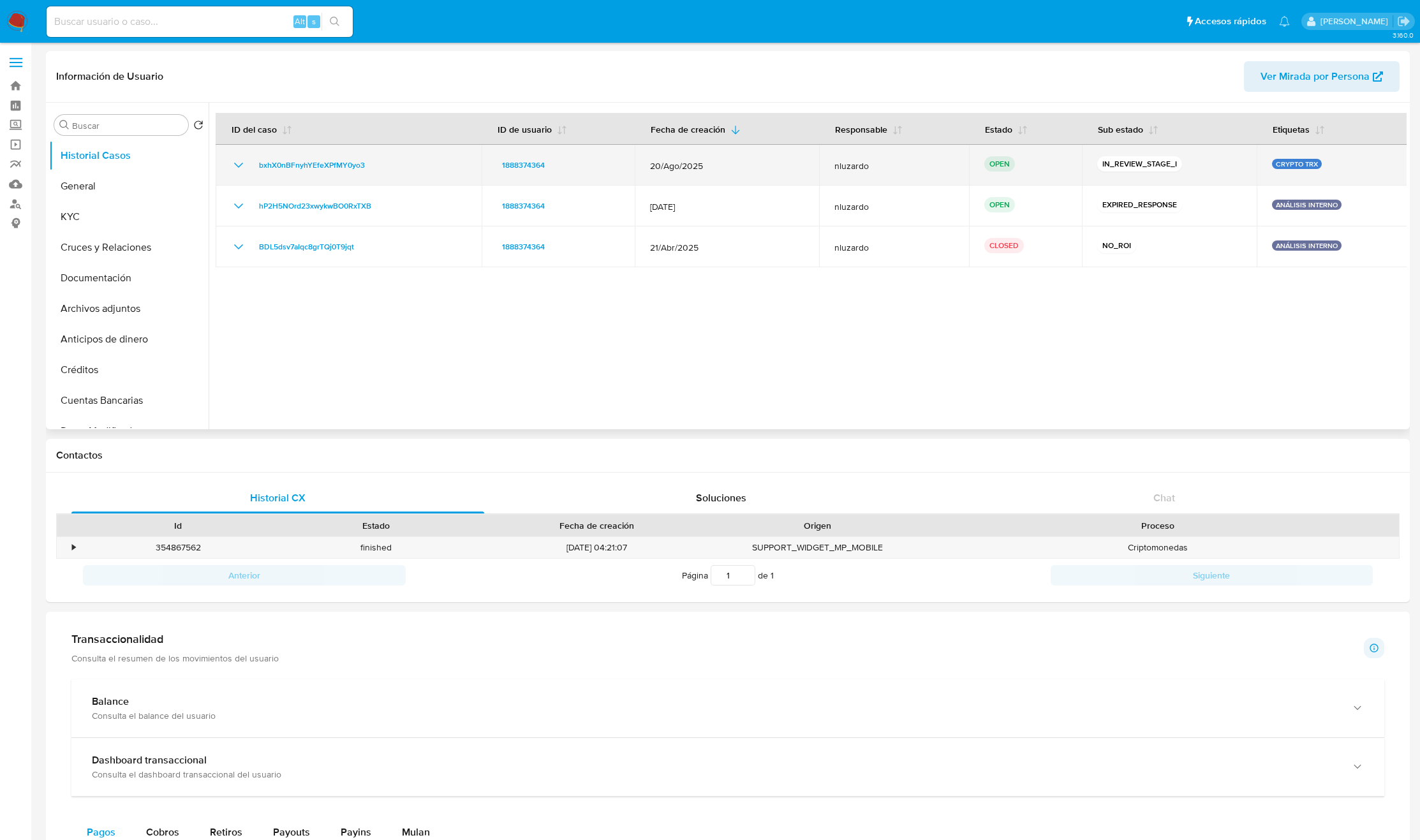
click at [406, 167] on div "bxhX0nBFnyhYEfeXPfMY0yo3" at bounding box center [349, 165] width 236 height 15
